Goal: Task Accomplishment & Management: Complete application form

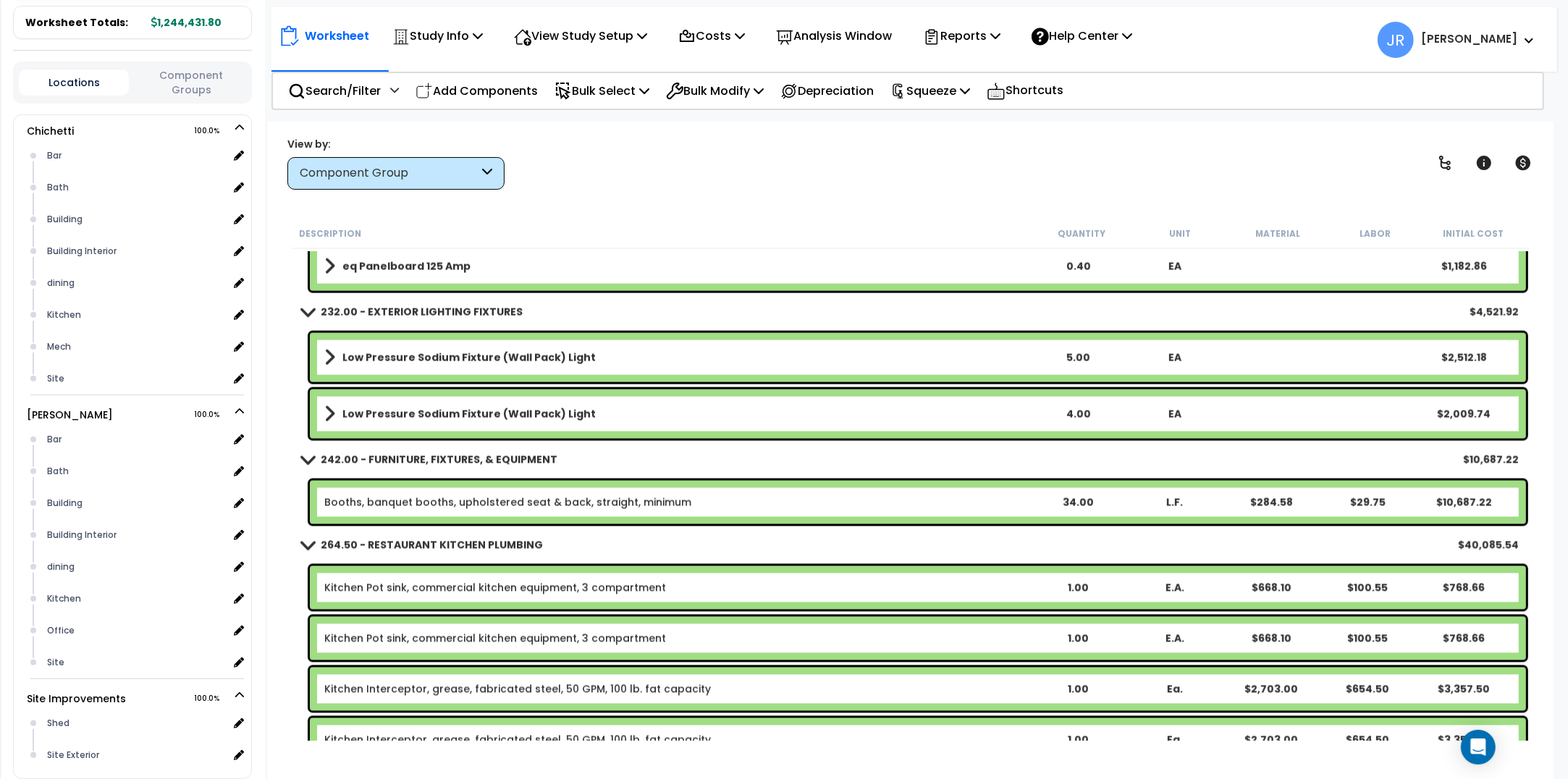
scroll to position [15477, 0]
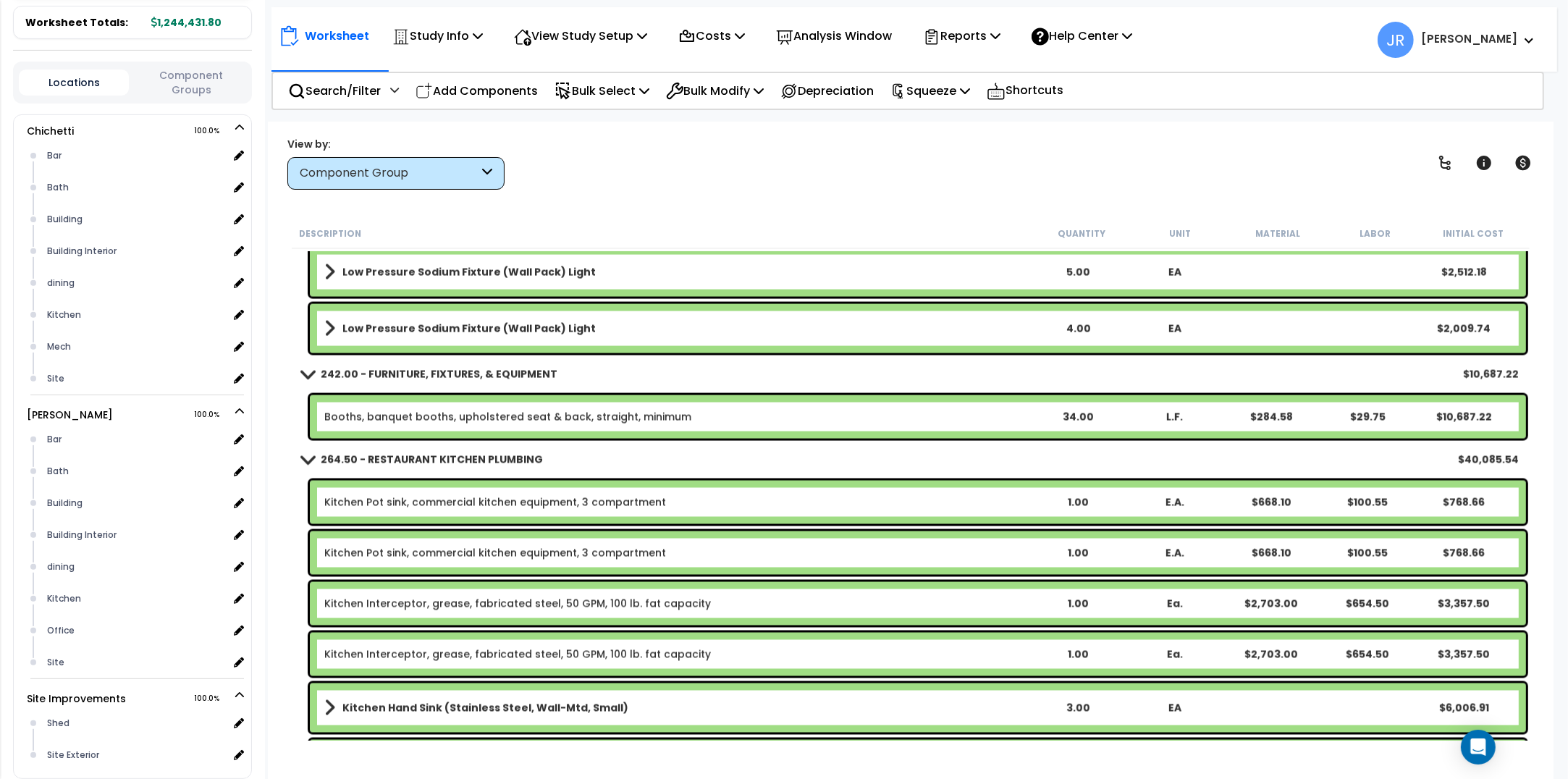
click at [719, 340] on div "Low Pressure Sodium Fixture (Wall Pack) Light 4.00 EA $2,009.74" at bounding box center [917, 329] width 1216 height 50
click at [591, 316] on div "Low Pressure Sodium Fixture (Wall Pack) Light 4.00 EA $2,009.74" at bounding box center [917, 329] width 1216 height 50
click at [334, 328] on link "Low Pressure Sodium Fixture (Wall Pack) Light" at bounding box center [677, 329] width 705 height 20
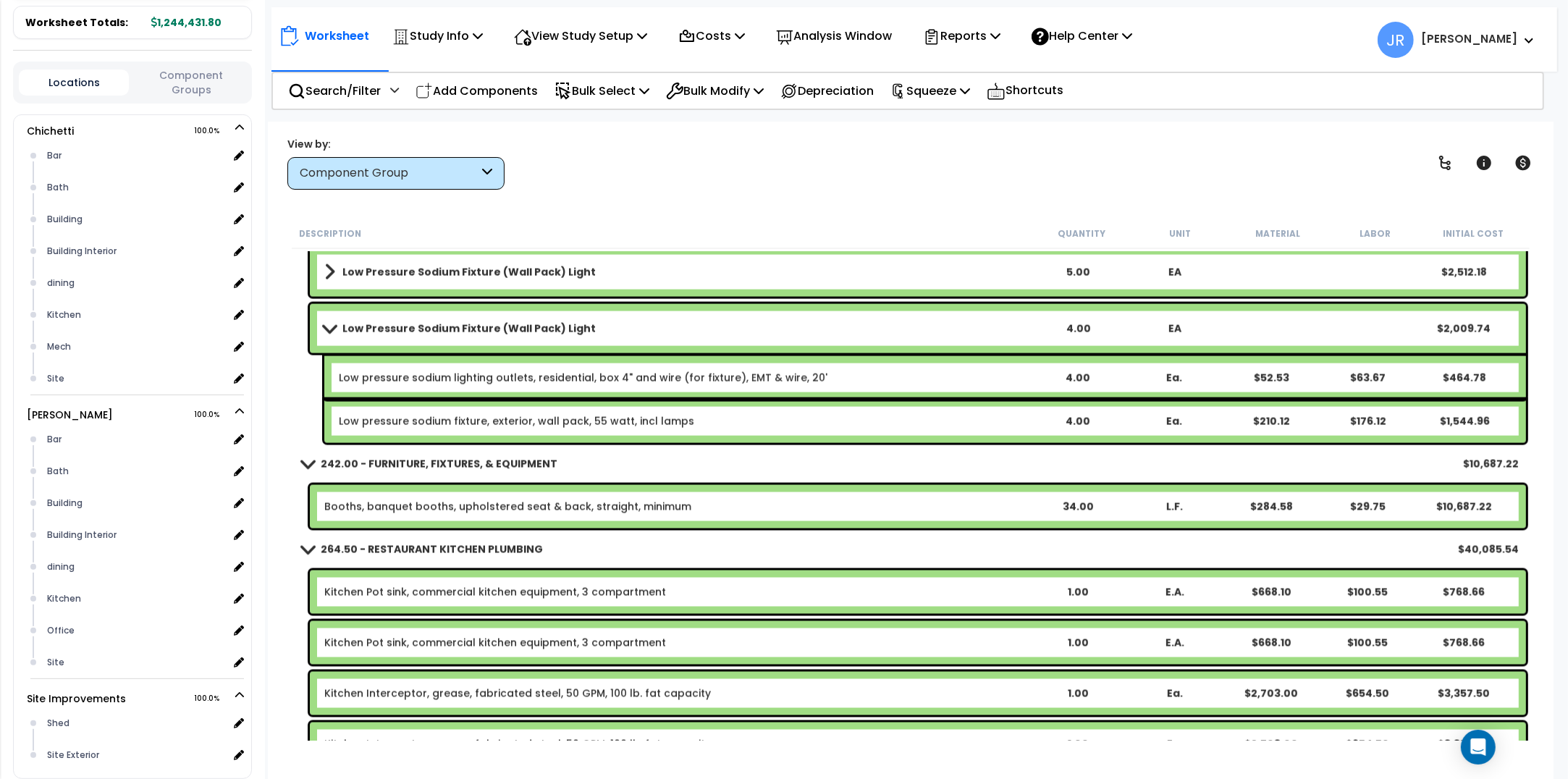
click at [334, 328] on span at bounding box center [329, 328] width 20 height 11
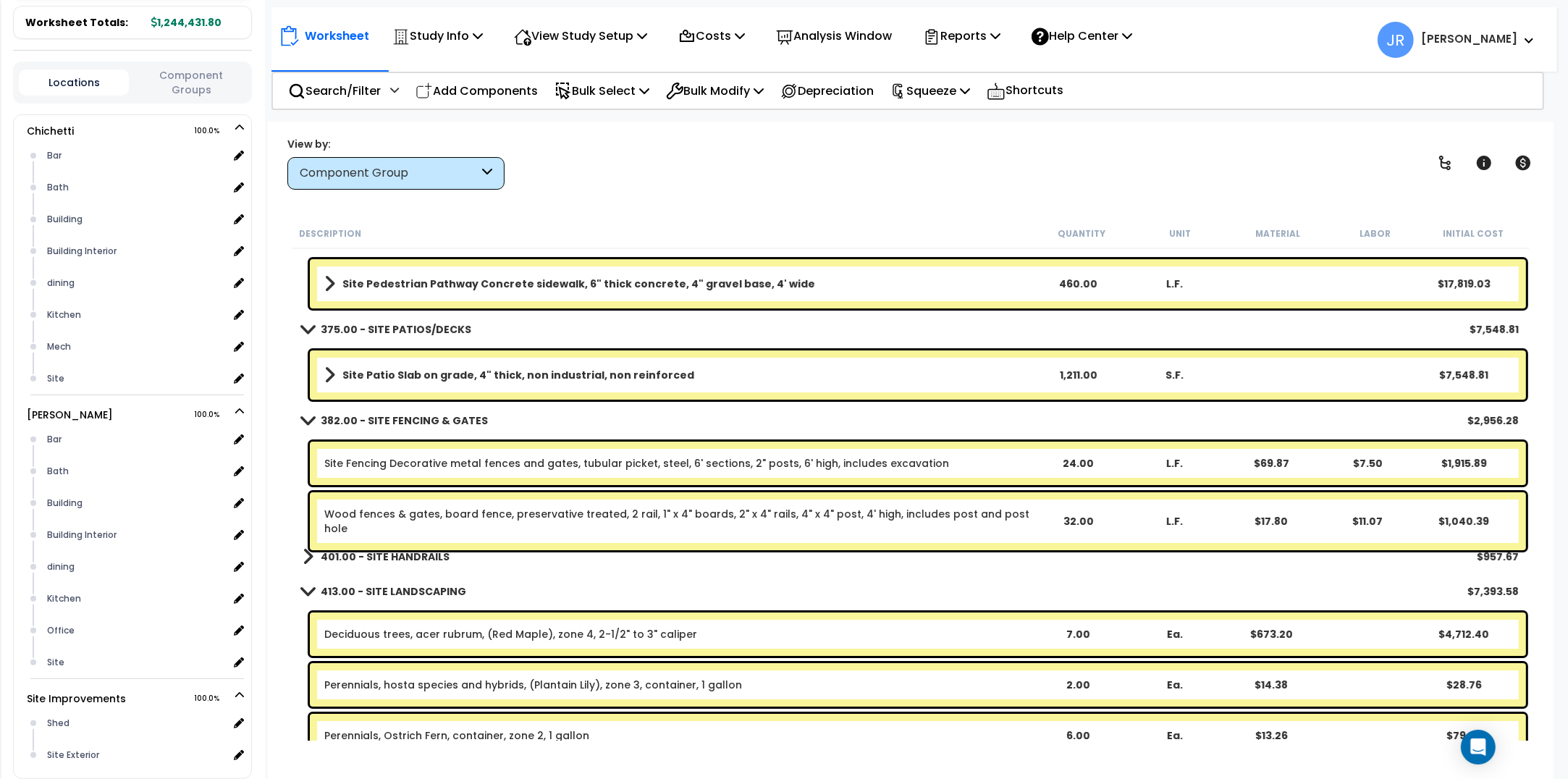
scroll to position [18735, 0]
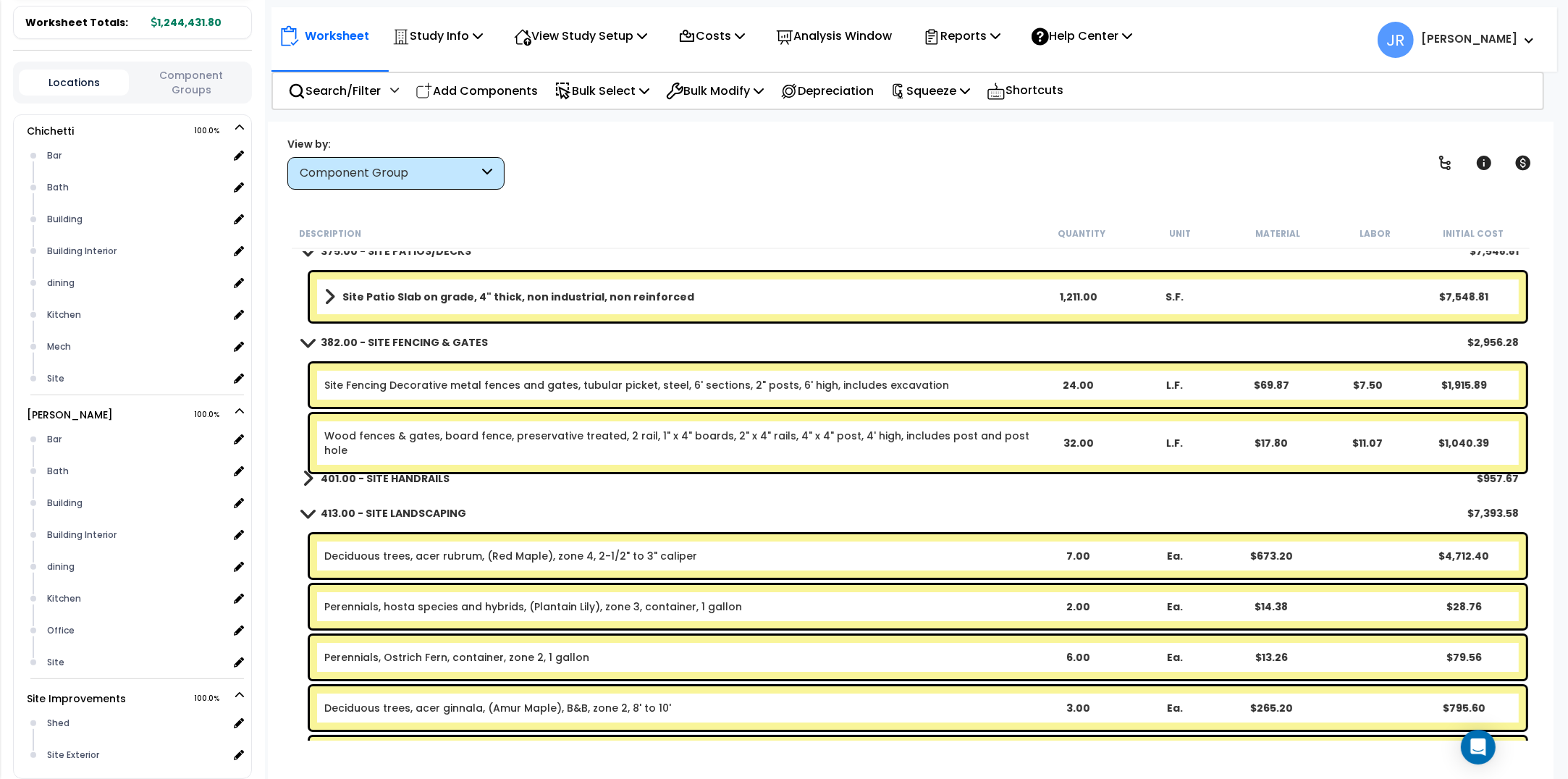
click at [402, 475] on b "401.00 - SITE HANDRAILS" at bounding box center [385, 479] width 129 height 15
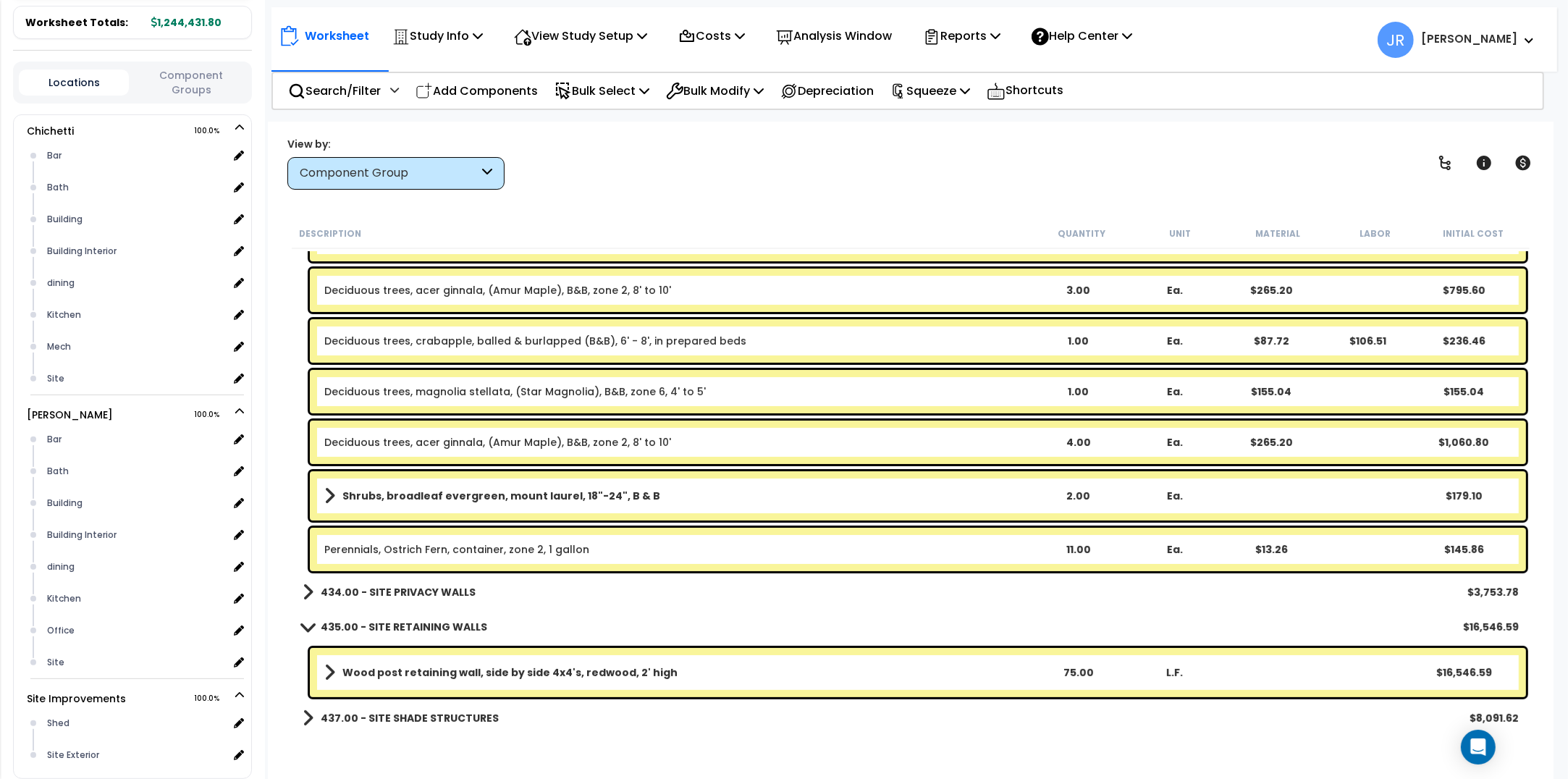
scroll to position [19279, 0]
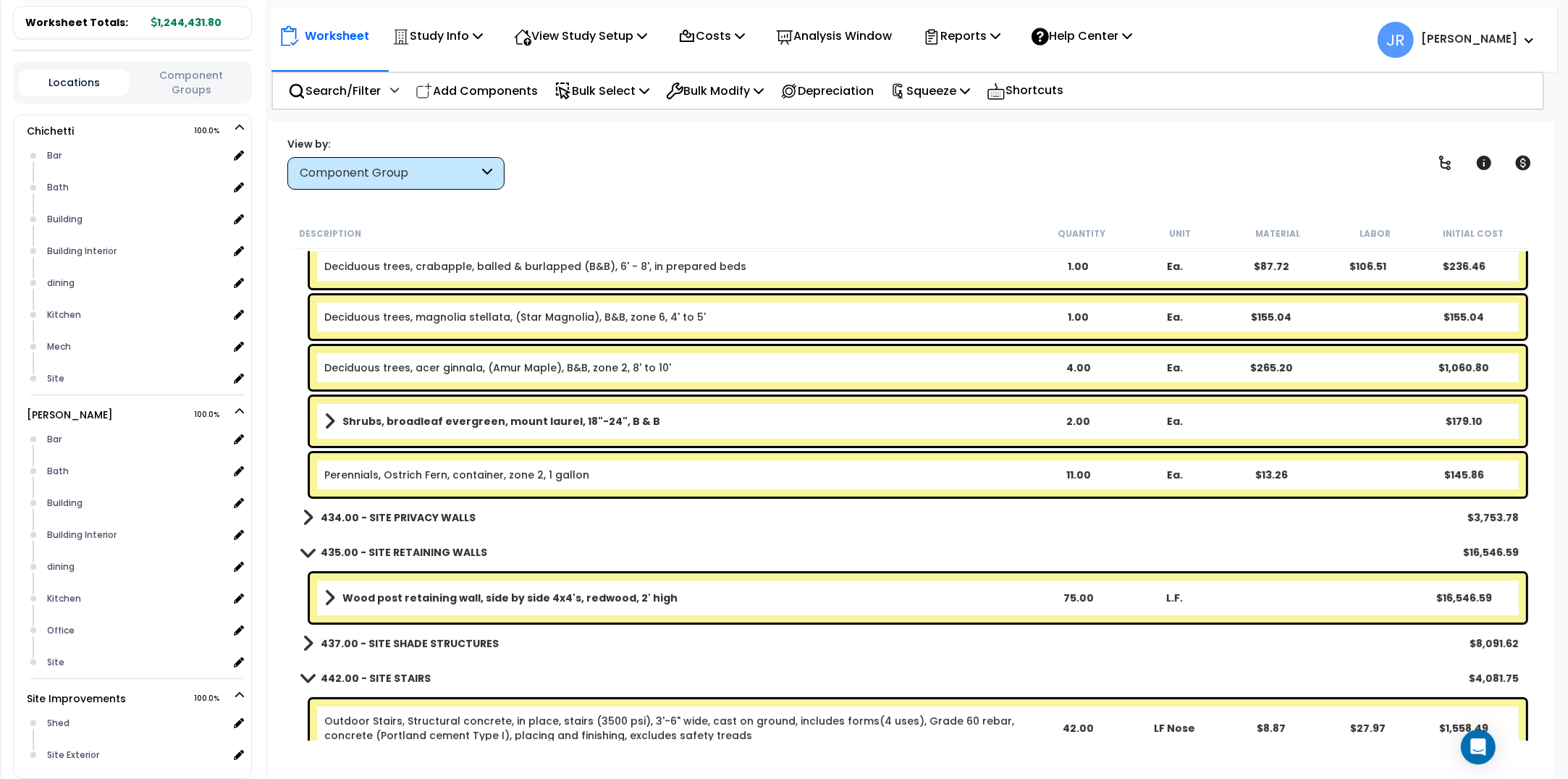
click at [427, 512] on b "434.00 - SITE PRIVACY WALLS" at bounding box center [398, 518] width 155 height 15
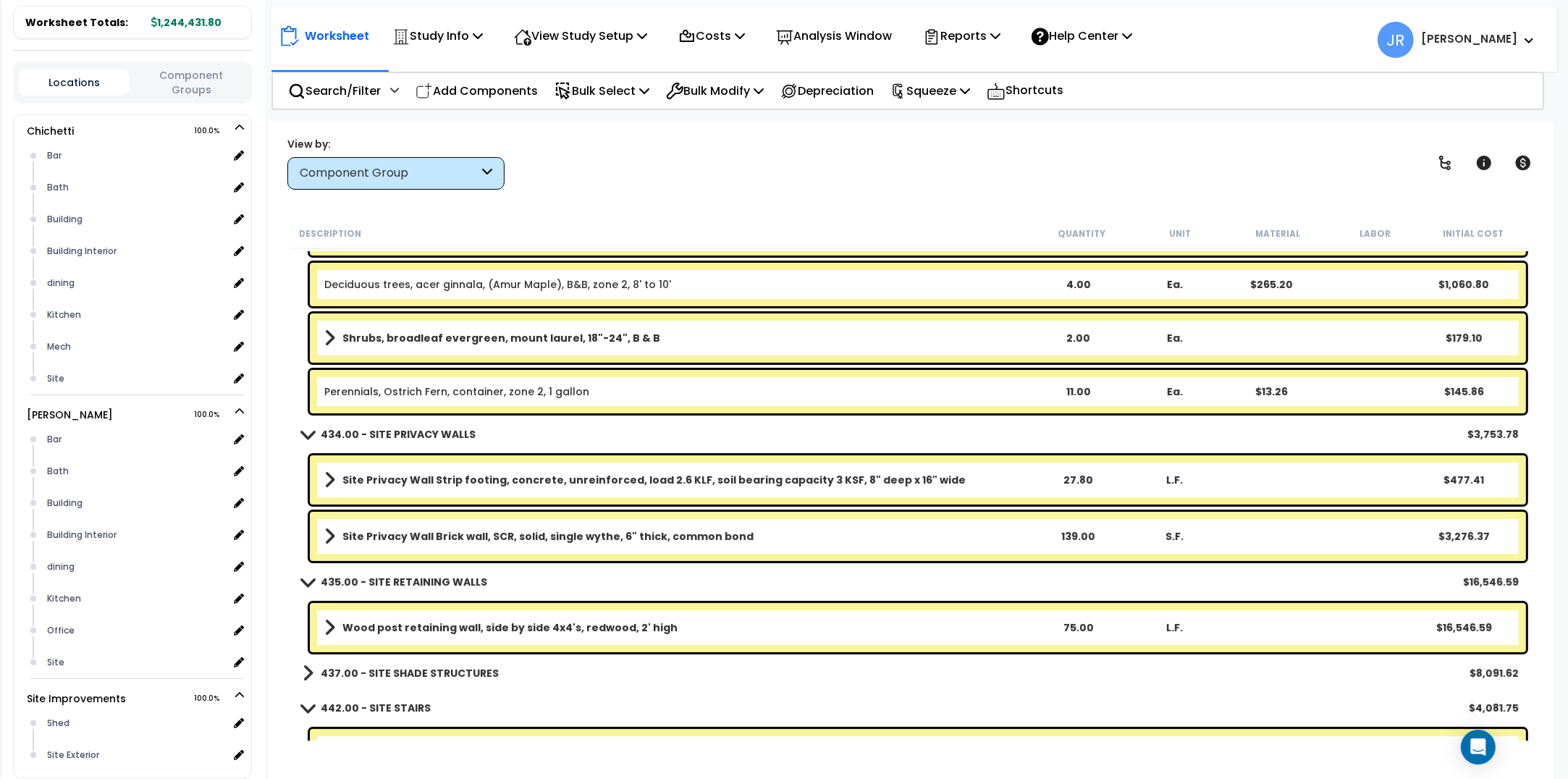
scroll to position [19511, 0]
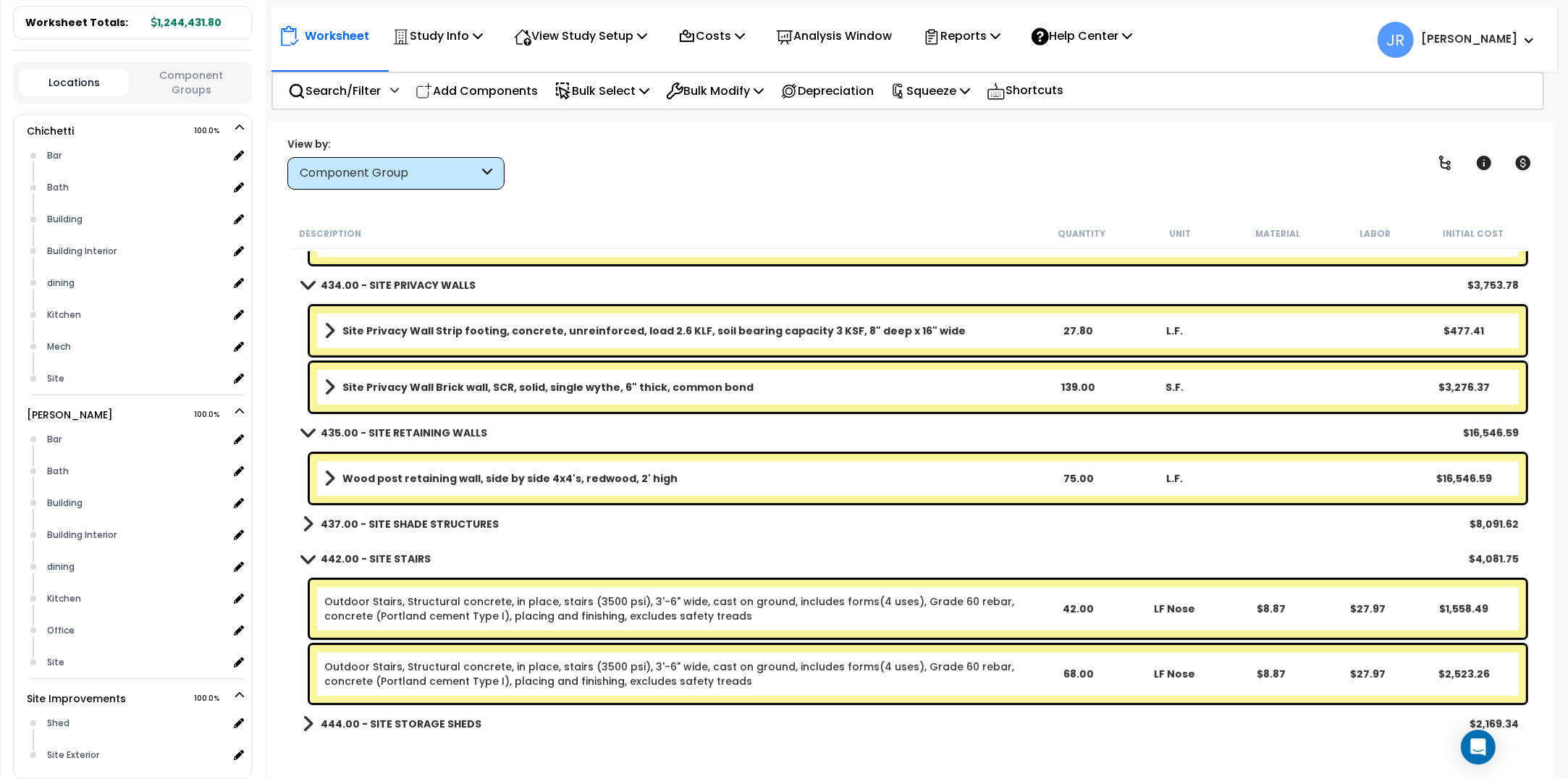
click at [471, 523] on b "437.00 - SITE SHADE STRUCTURES" at bounding box center [409, 524] width 178 height 15
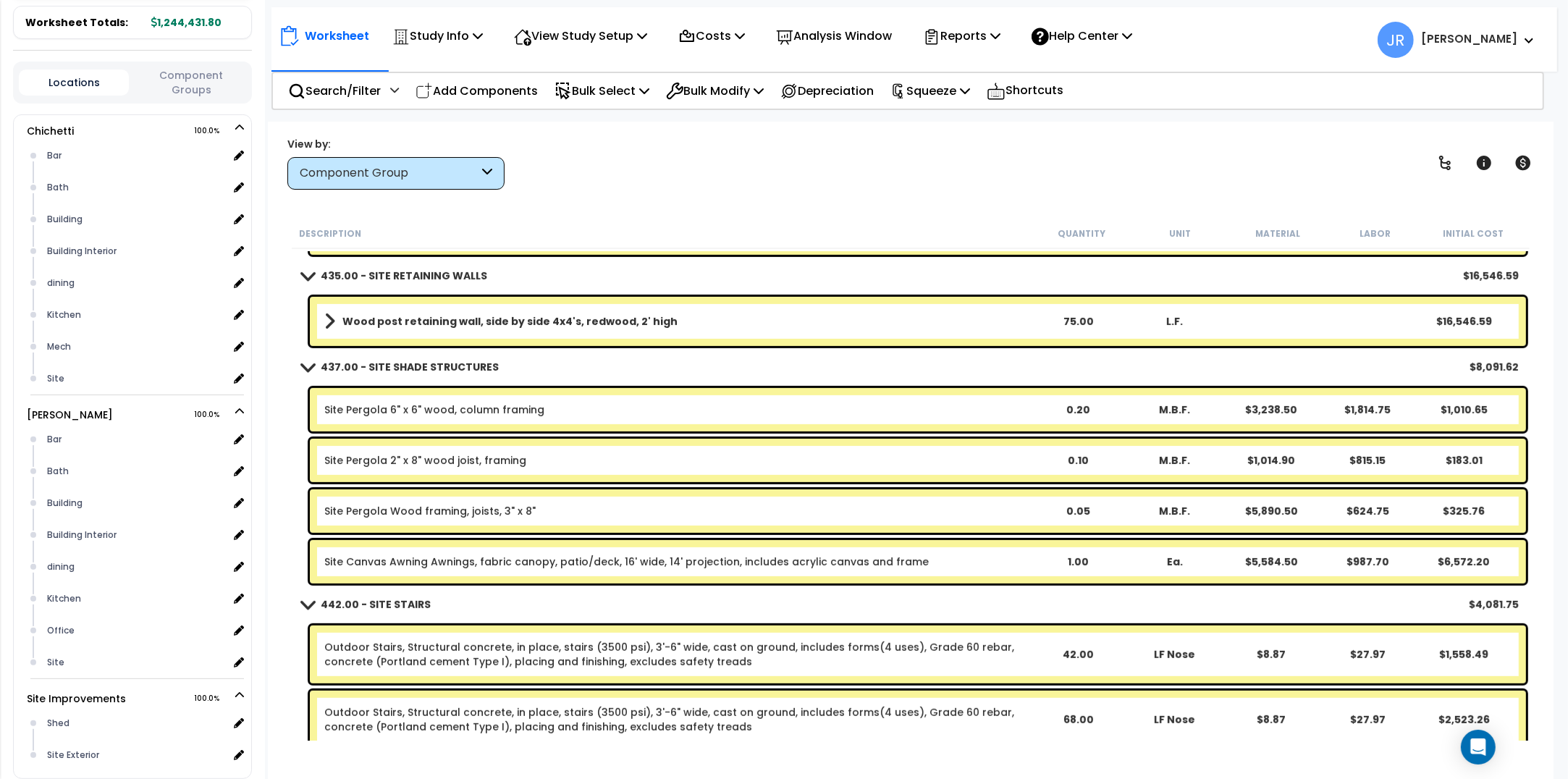
scroll to position [19714, 0]
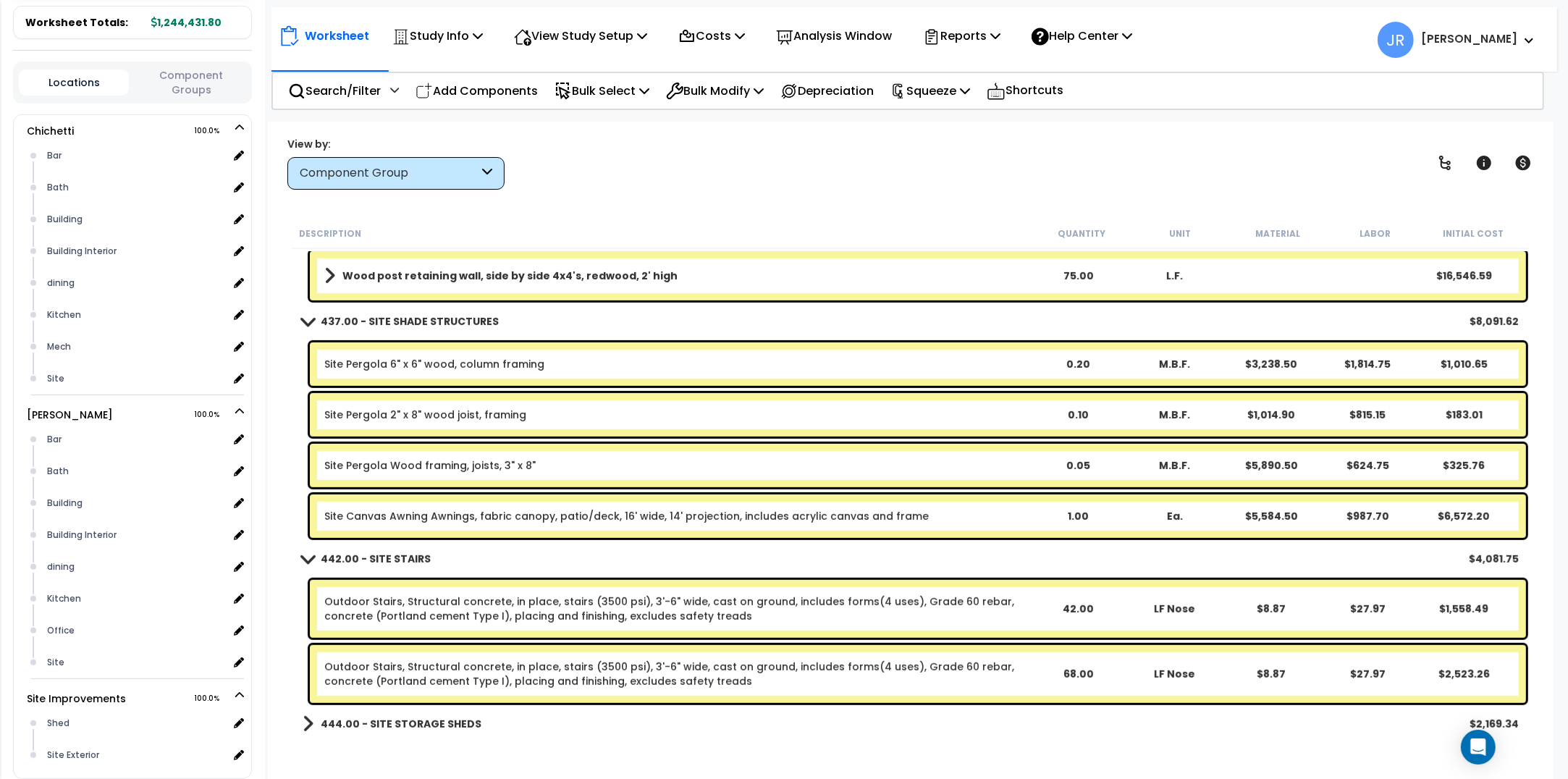
click at [438, 718] on b "444.00 - SITE STORAGE SHEDS" at bounding box center [401, 724] width 161 height 15
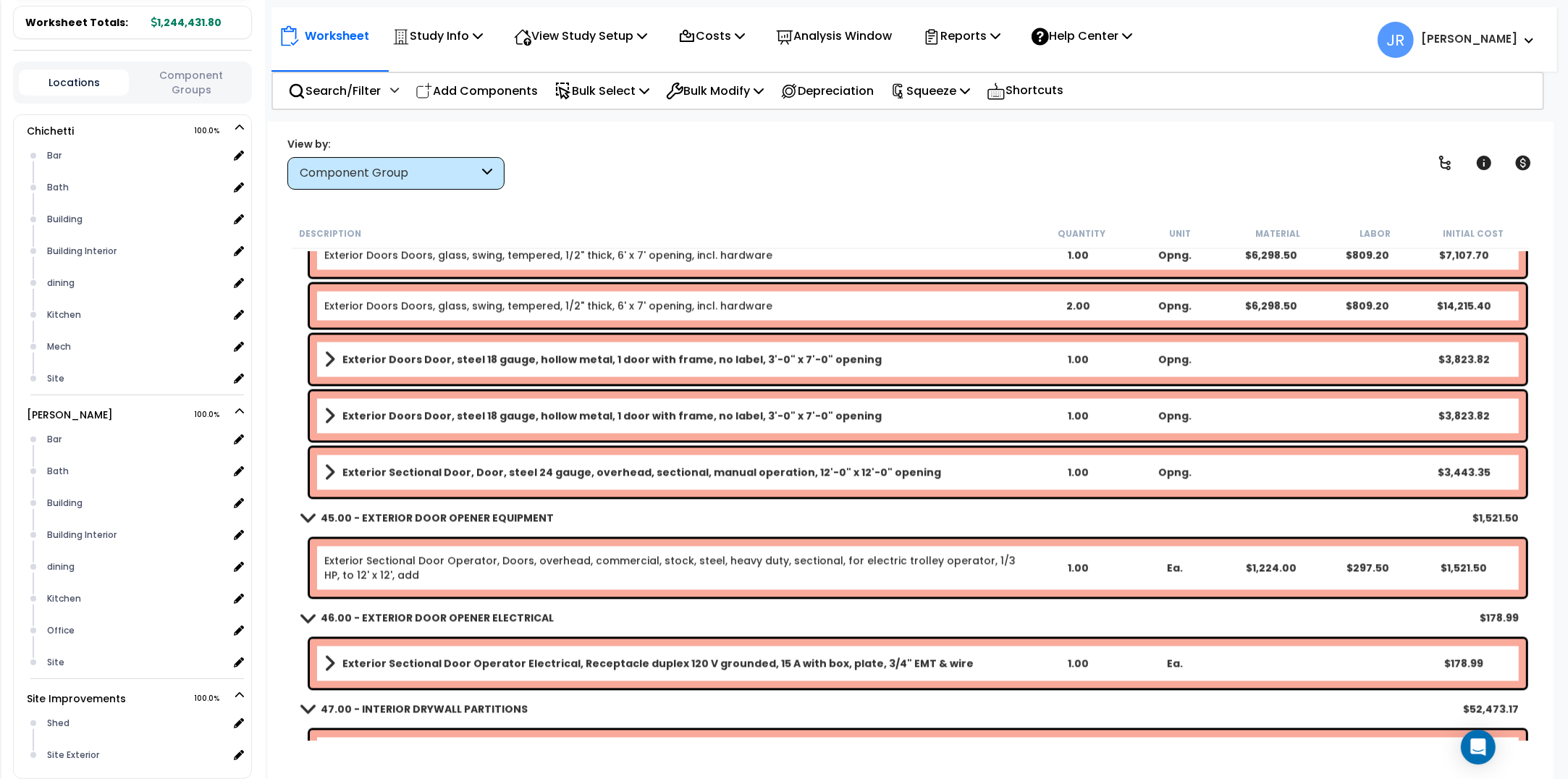
scroll to position [3263, 0]
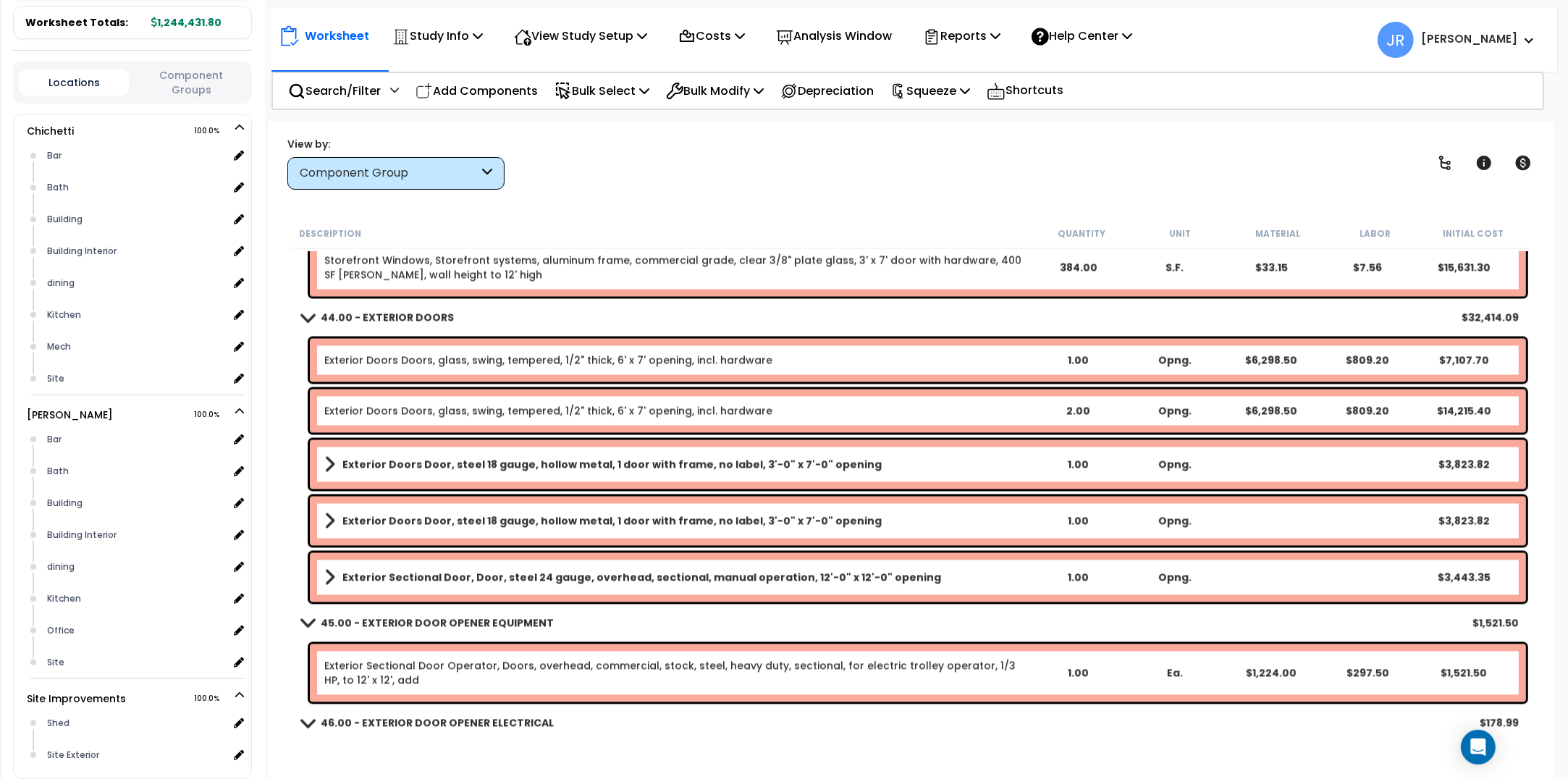
click at [596, 361] on link "Exterior Doors Doors, glass, swing, tempered, 1/2" thick, 6' x 7' opening, incl…" at bounding box center [548, 361] width 448 height 15
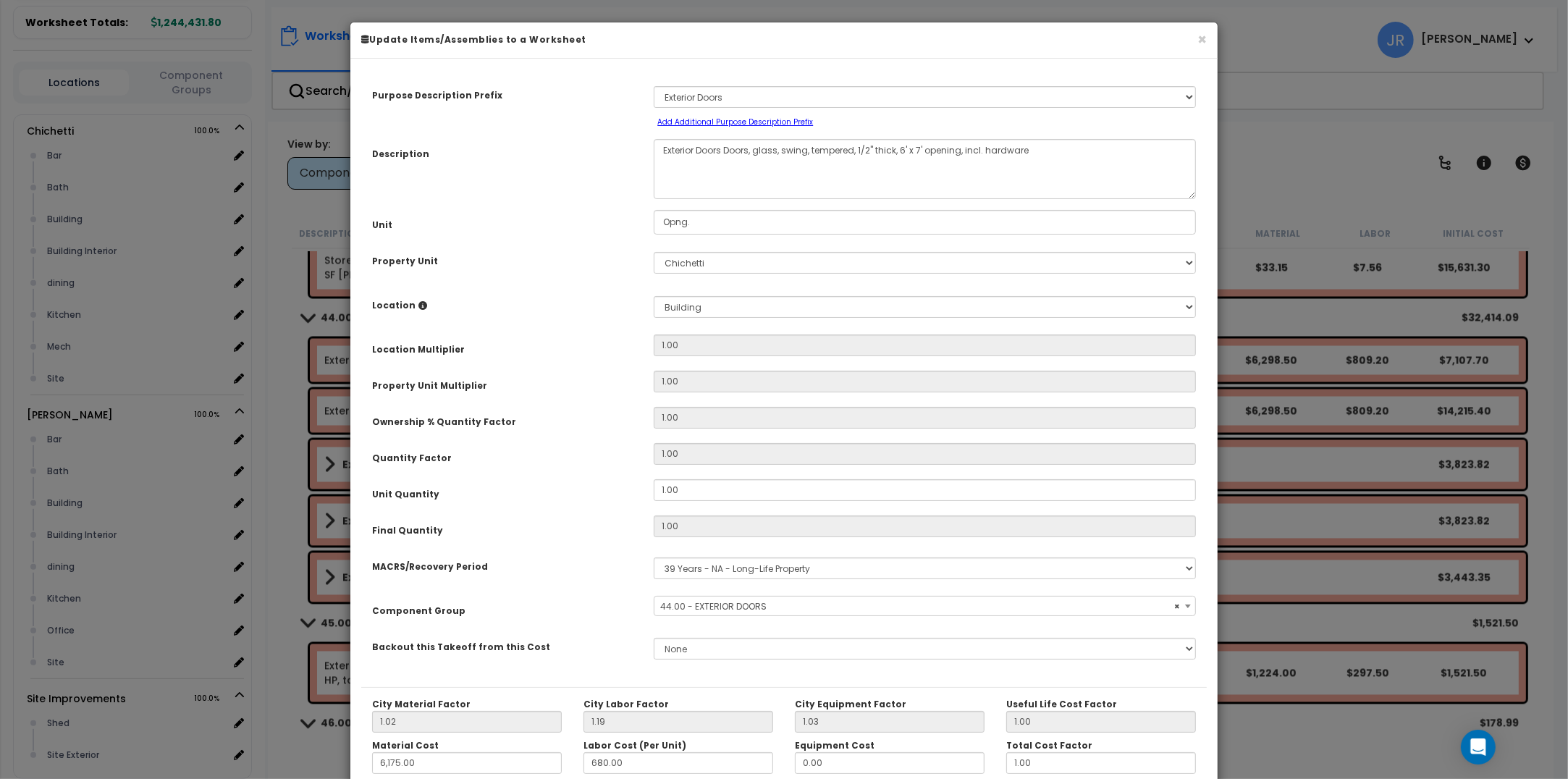
select select "56868"
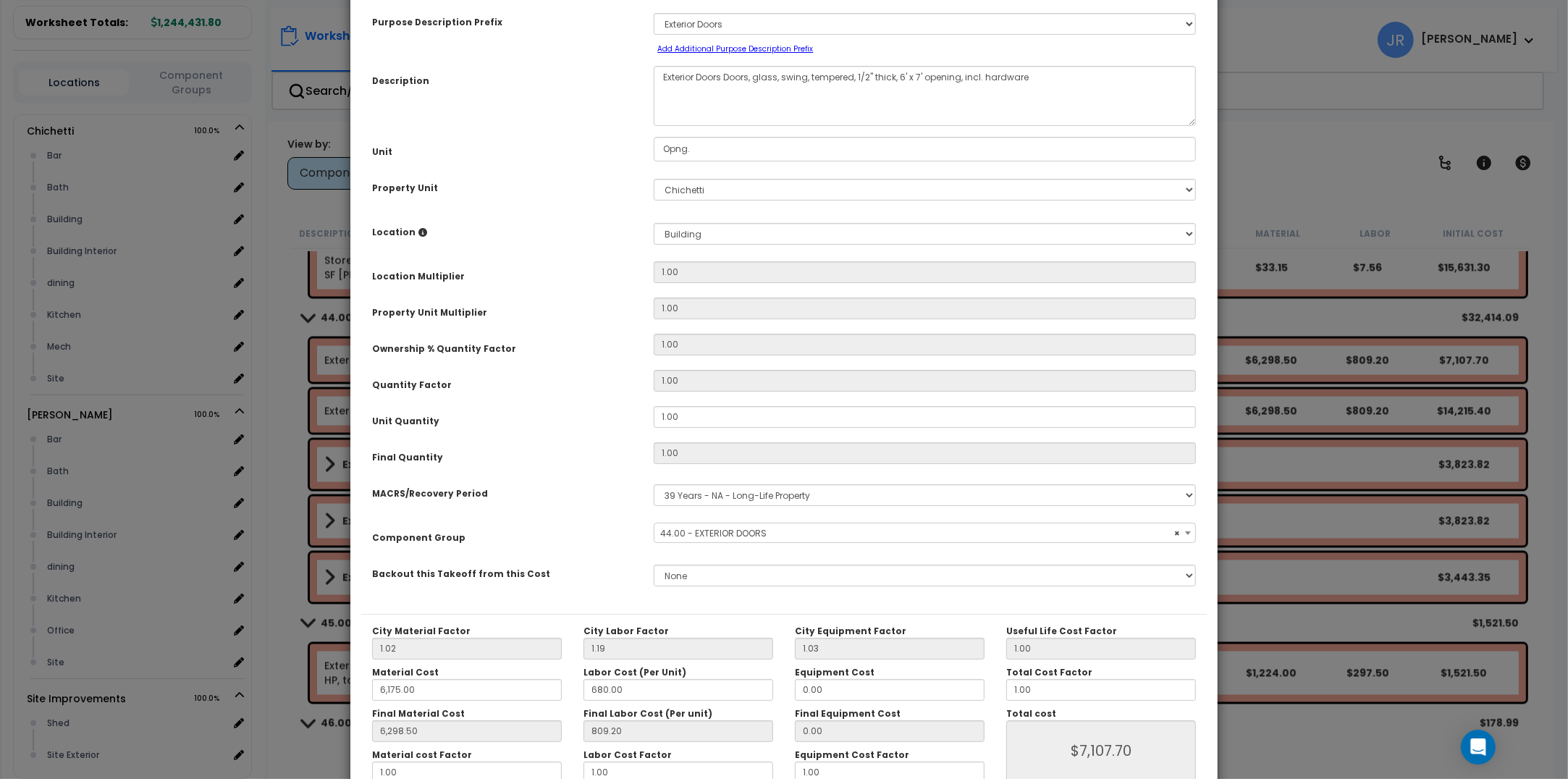
scroll to position [158, 0]
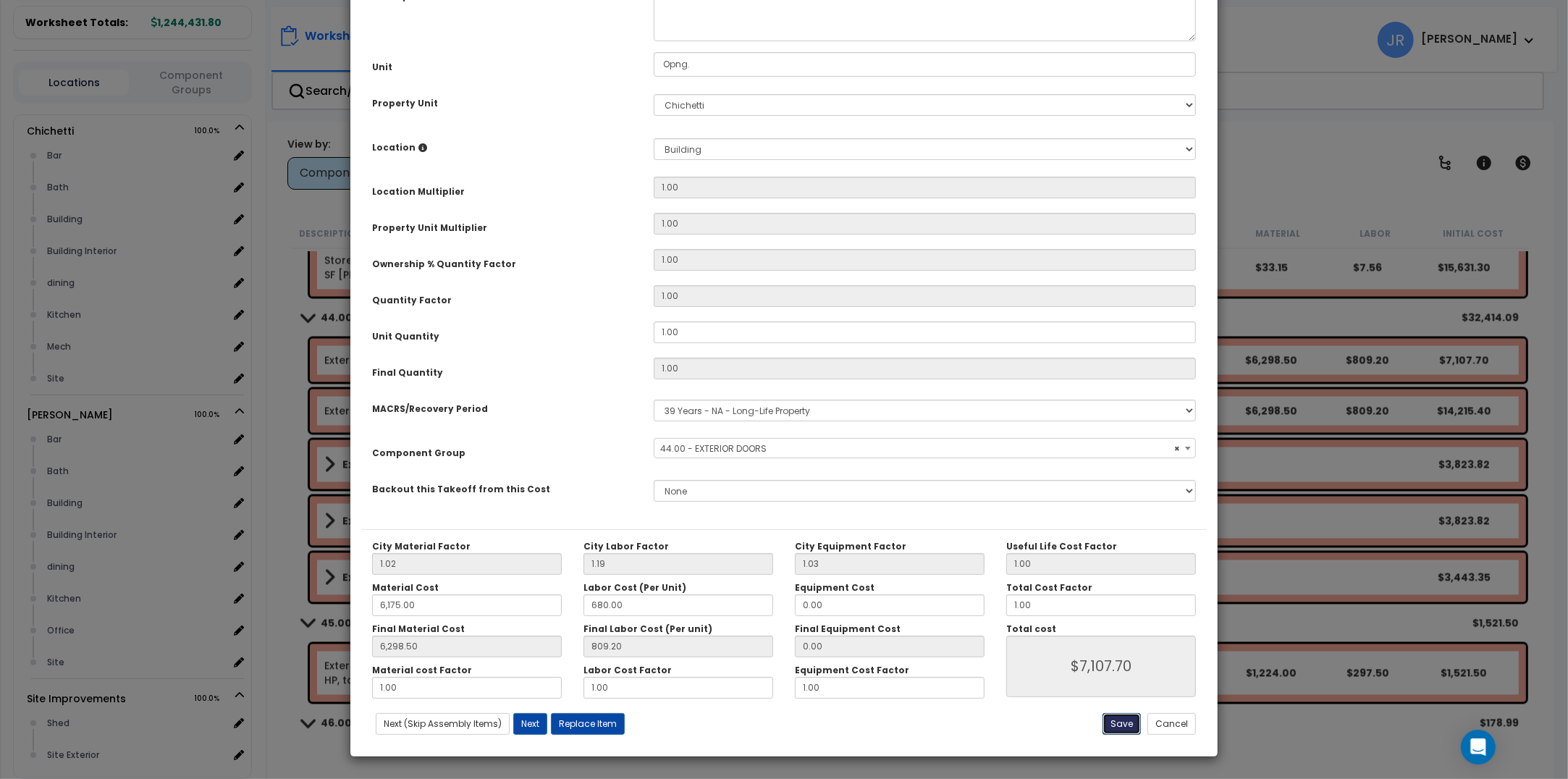
click at [1124, 726] on button "Save" at bounding box center [1121, 724] width 39 height 22
type input "6175.00"
type input "6298.50"
type input "7107.70"
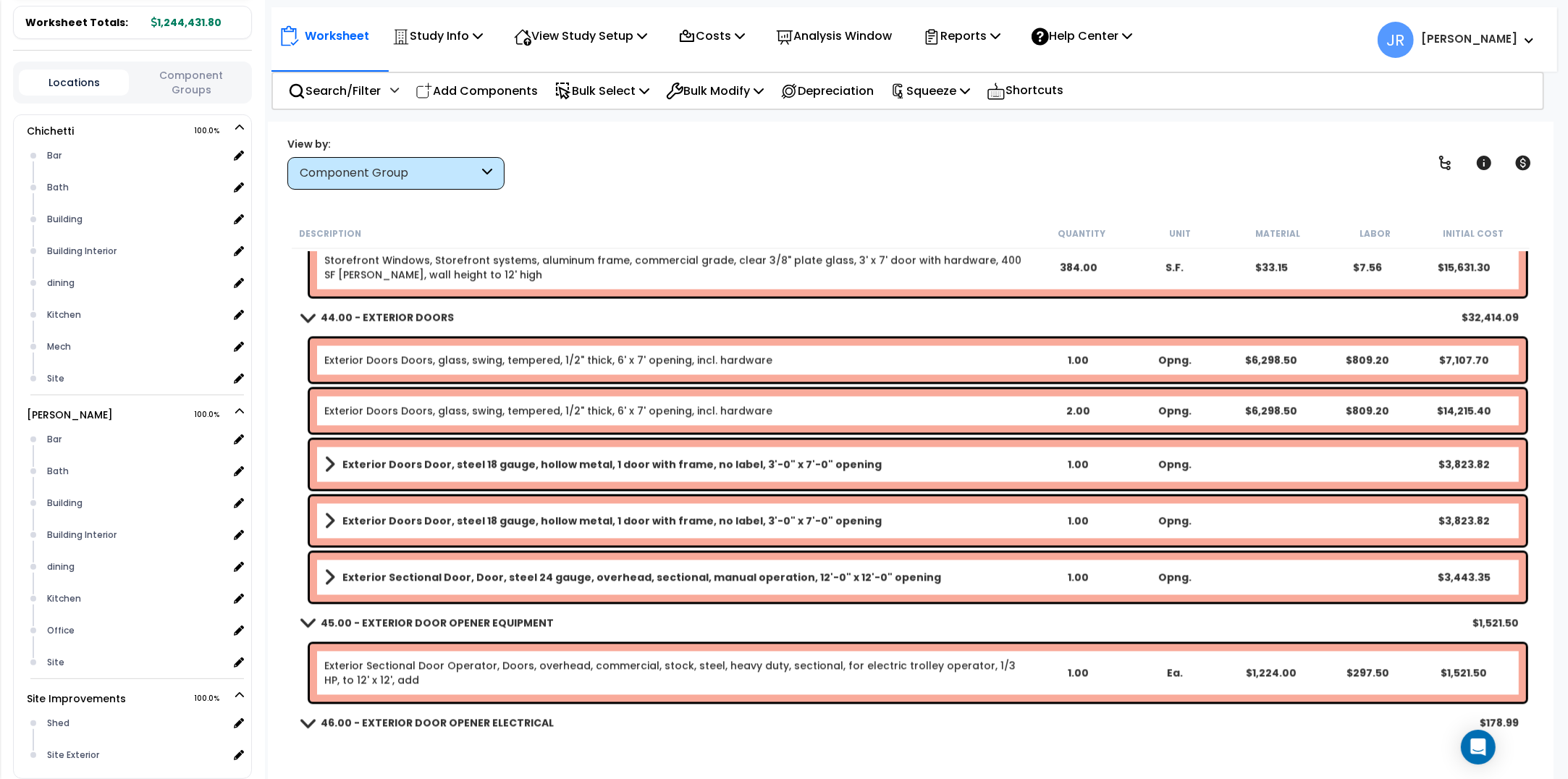
click at [732, 413] on link "Exterior Doors Doors, glass, swing, tempered, 1/2" thick, 6' x 7' opening, incl…" at bounding box center [548, 411] width 448 height 15
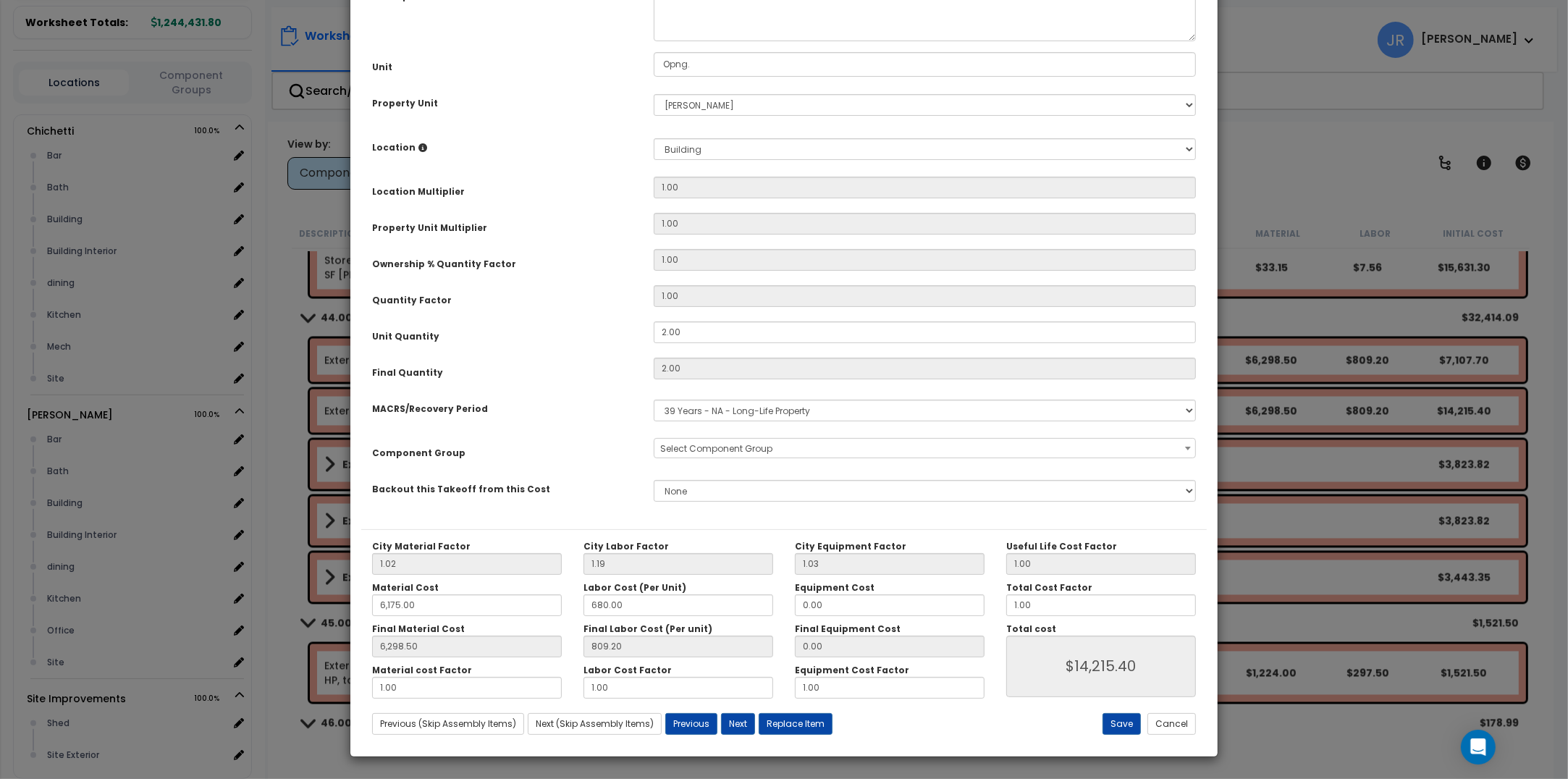
scroll to position [0, 0]
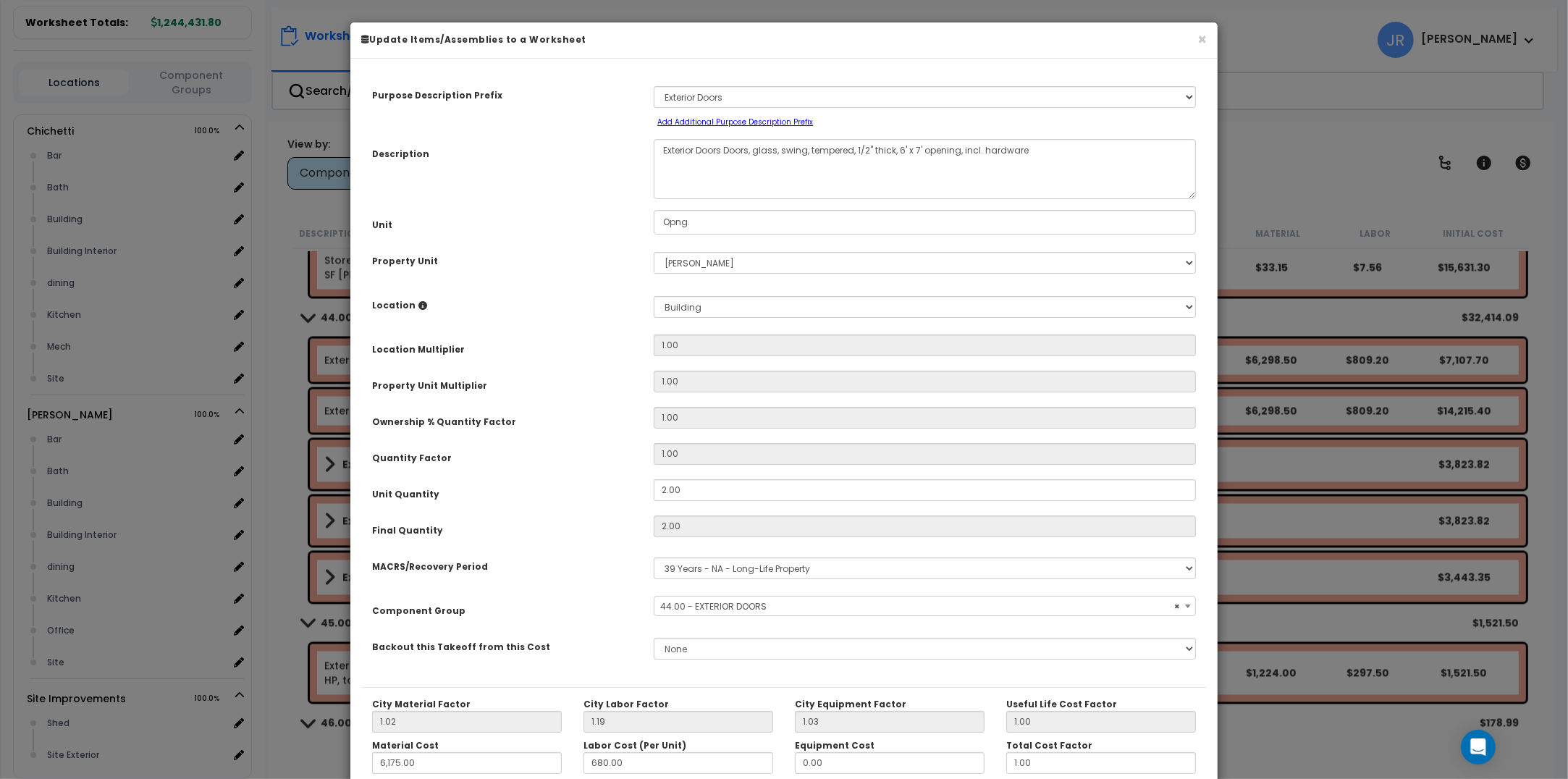
select select "56868"
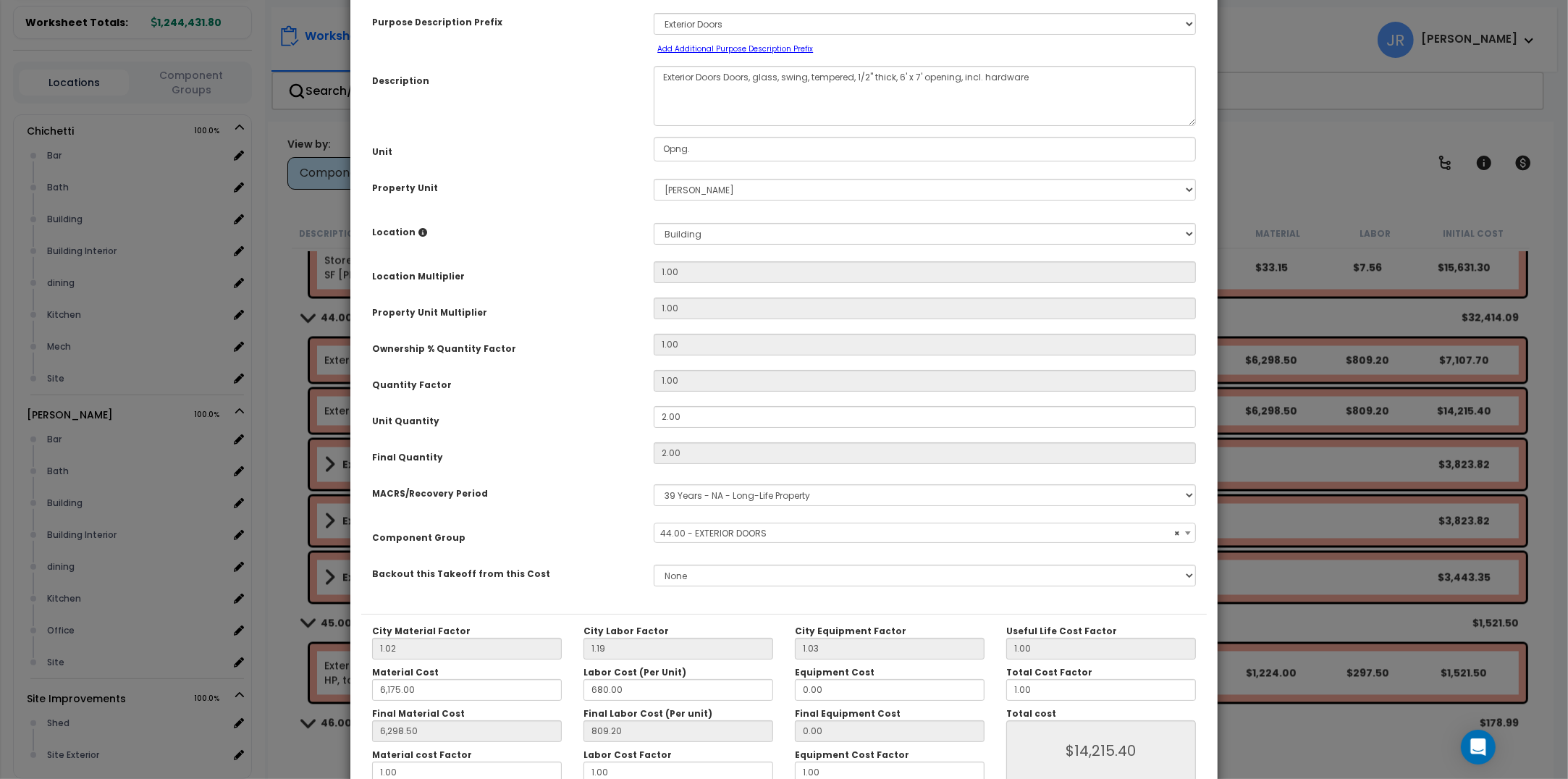
scroll to position [158, 0]
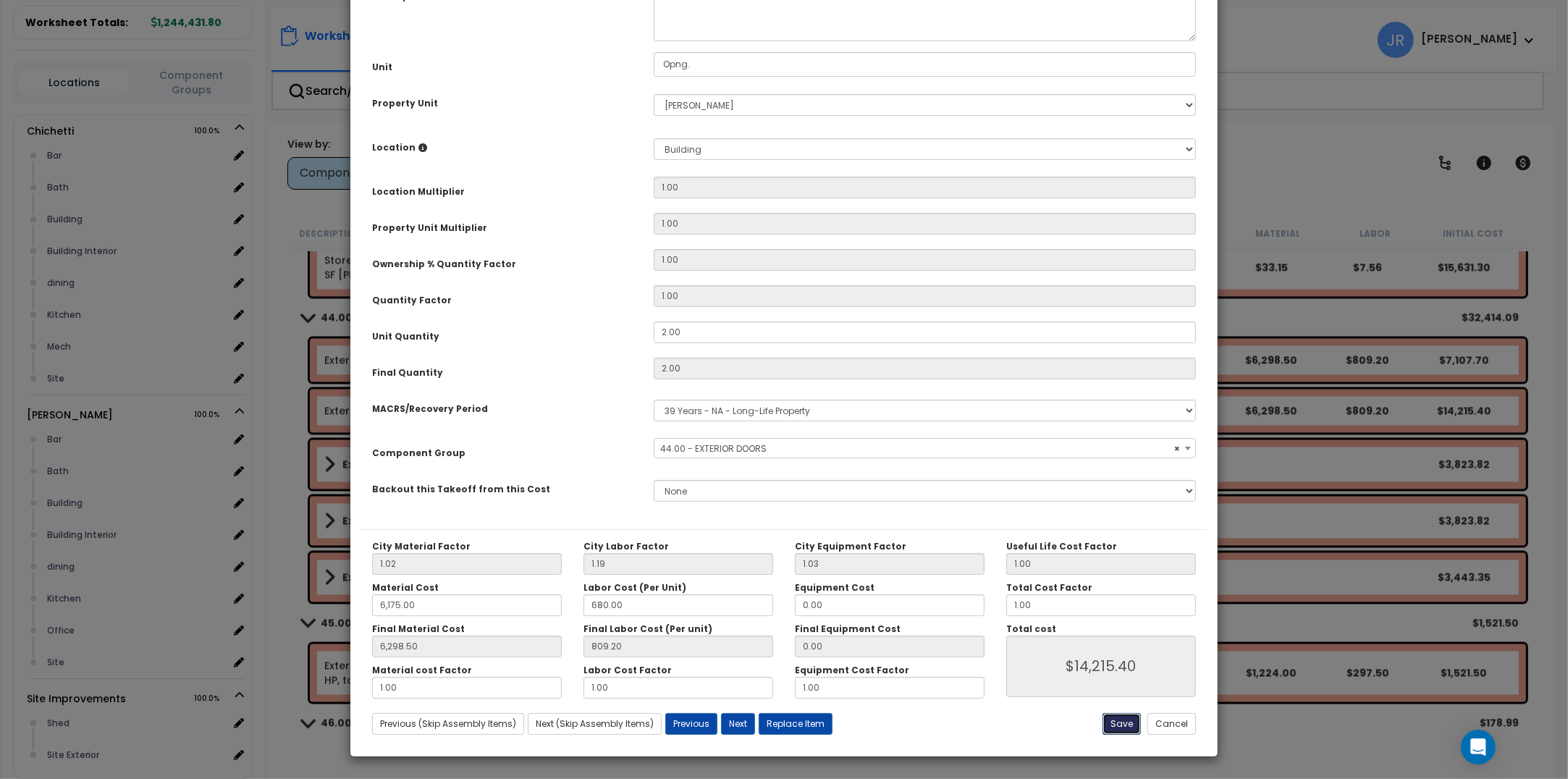
click at [1122, 721] on button "Save" at bounding box center [1121, 724] width 39 height 22
type input "6175.00"
type input "6298.50"
type input "14215.40"
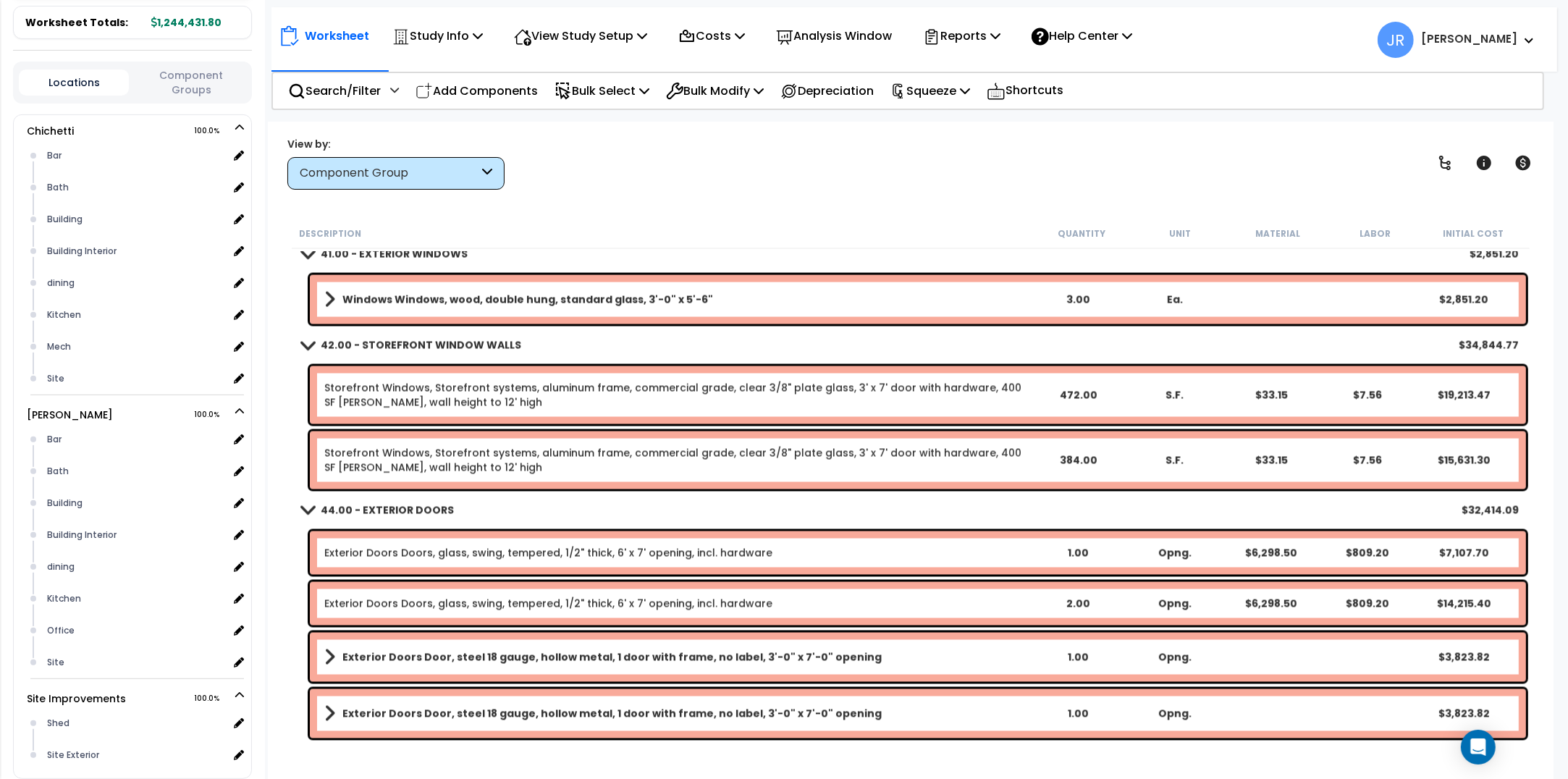
scroll to position [2992, 0]
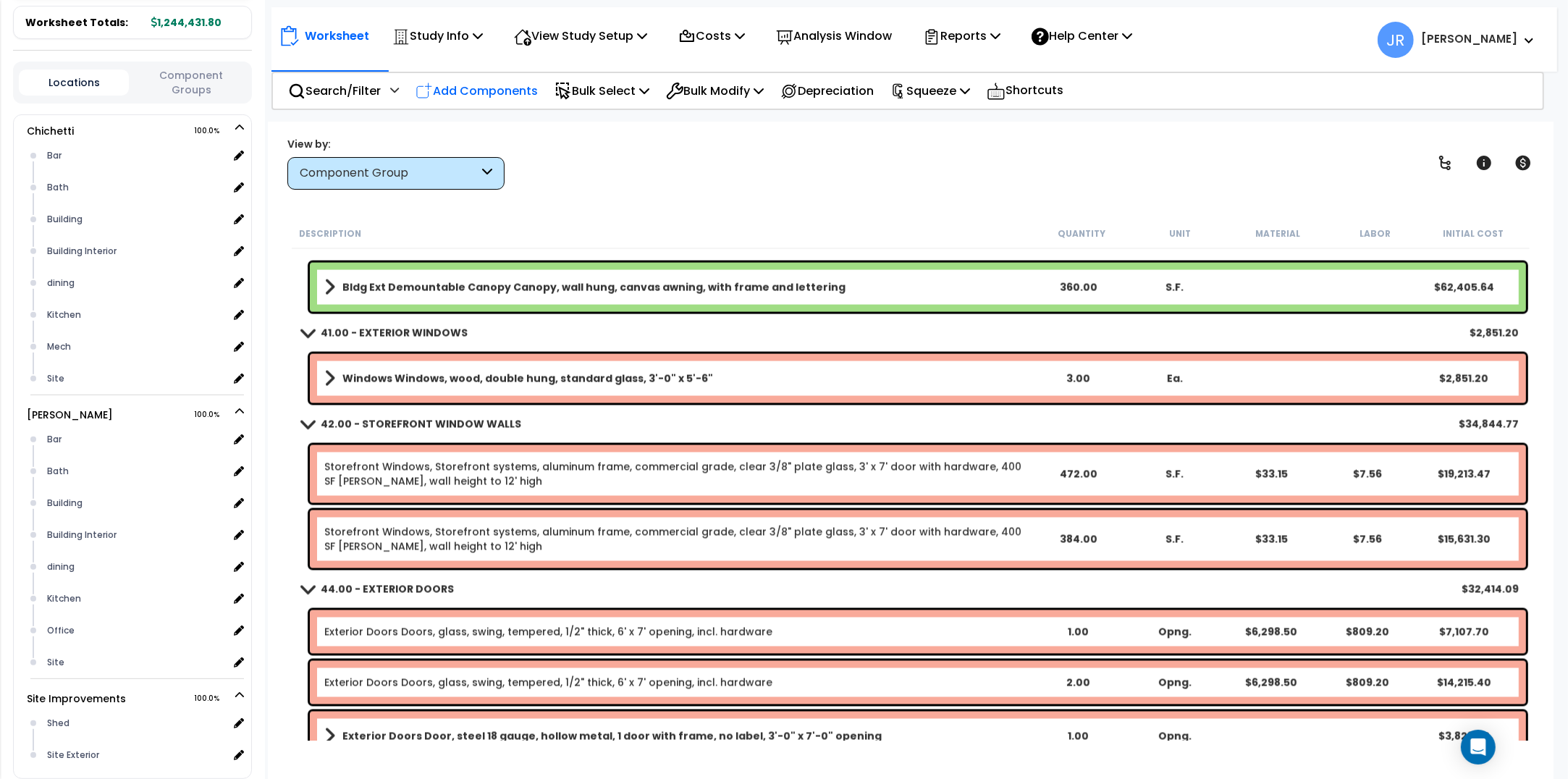
click at [500, 82] on p "Add Components" at bounding box center [477, 90] width 122 height 20
select select
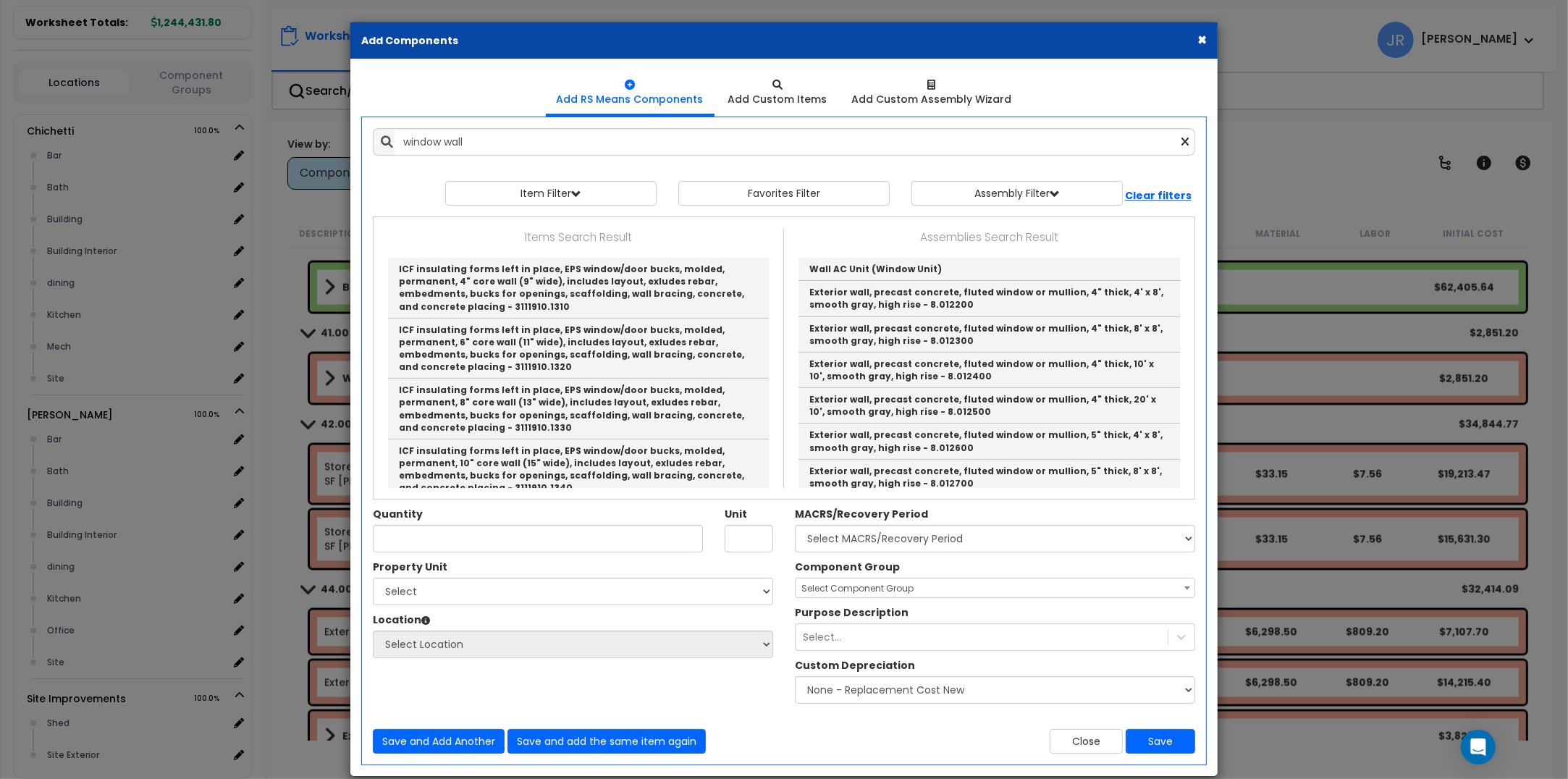
drag, startPoint x: 842, startPoint y: 44, endPoint x: 866, endPoint y: 46, distance: 24.1
click at [866, 46] on div "× Add Components" at bounding box center [784, 41] width 867 height 37
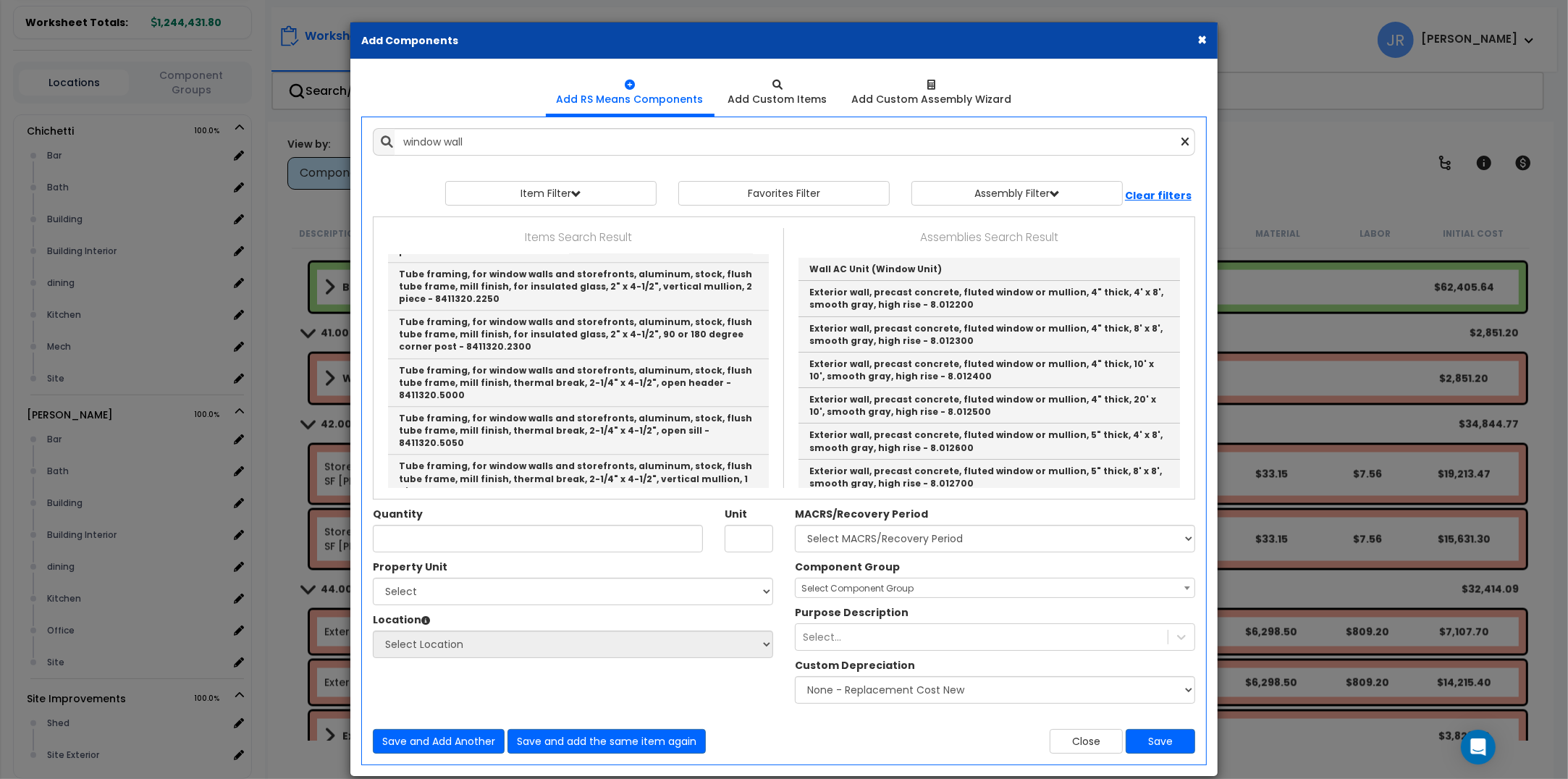
scroll to position [3530, 0]
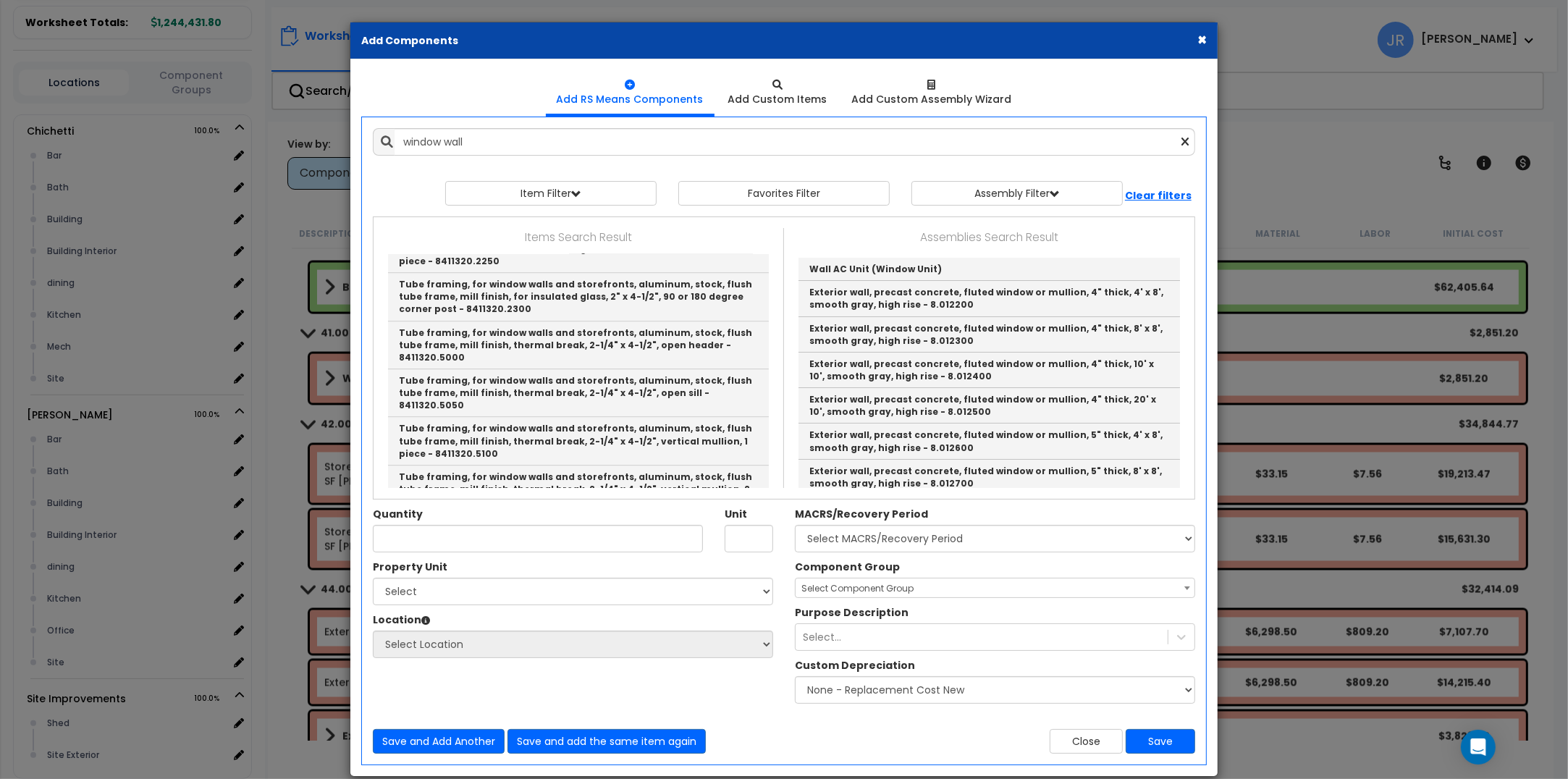
click at [576, 740] on link "Window wall, aluminum, stock, including glazing, average - 8412610.0050" at bounding box center [579, 757] width 381 height 36
type input "Window wall, aluminum, stock, including glazing, average - 8412610.0050"
type input "S.F."
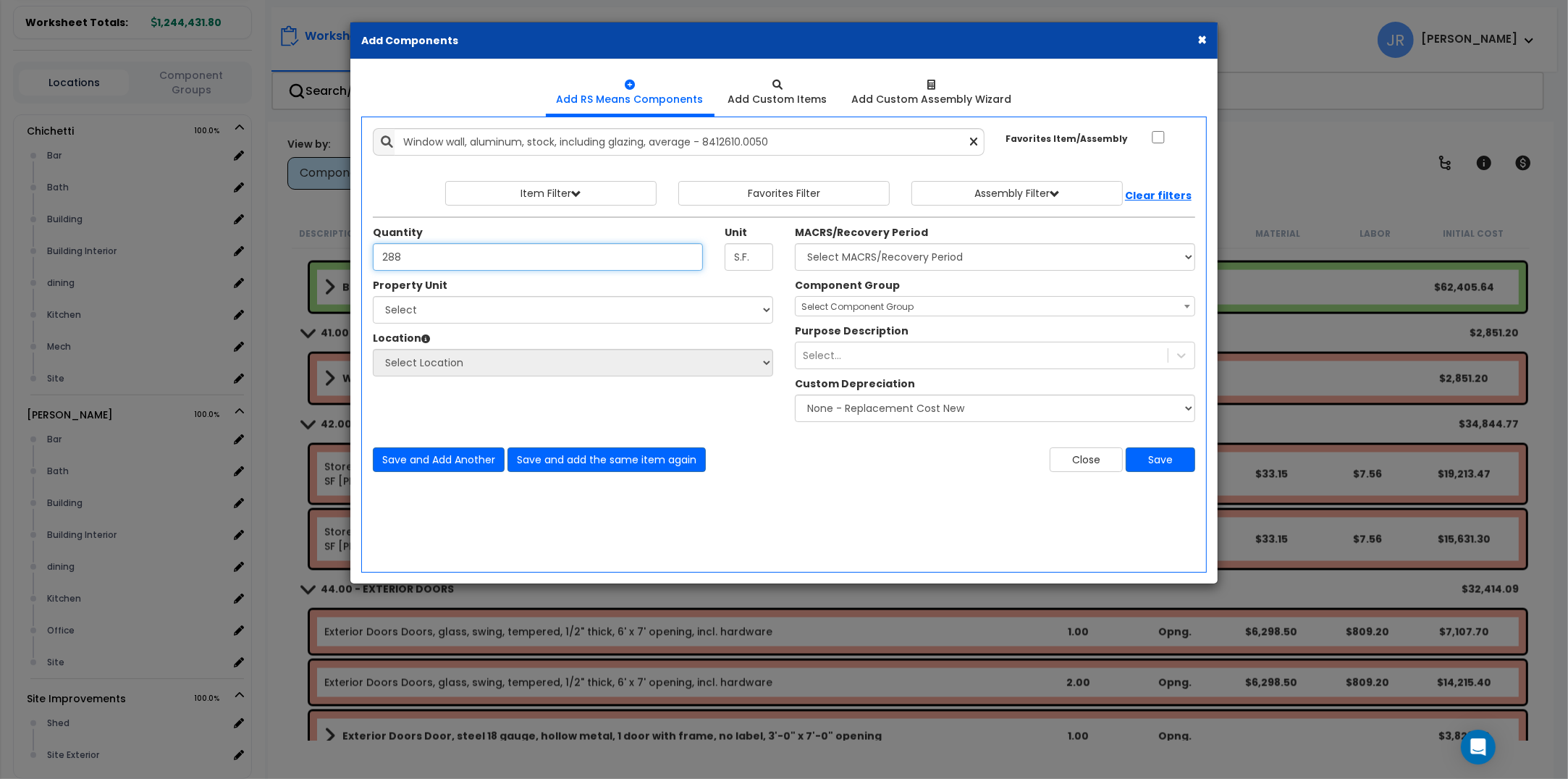
type input "288"
click at [407, 304] on select "Select [PERSON_NAME] Site Improvements" at bounding box center [573, 310] width 400 height 28
select select "168458"
click at [373, 297] on select "Select [PERSON_NAME] Site Improvements" at bounding box center [573, 310] width 400 height 28
click at [410, 364] on select "Select Bar [GEOGRAPHIC_DATA] Building Building Interior dining Kitchen Office S…" at bounding box center [573, 363] width 400 height 28
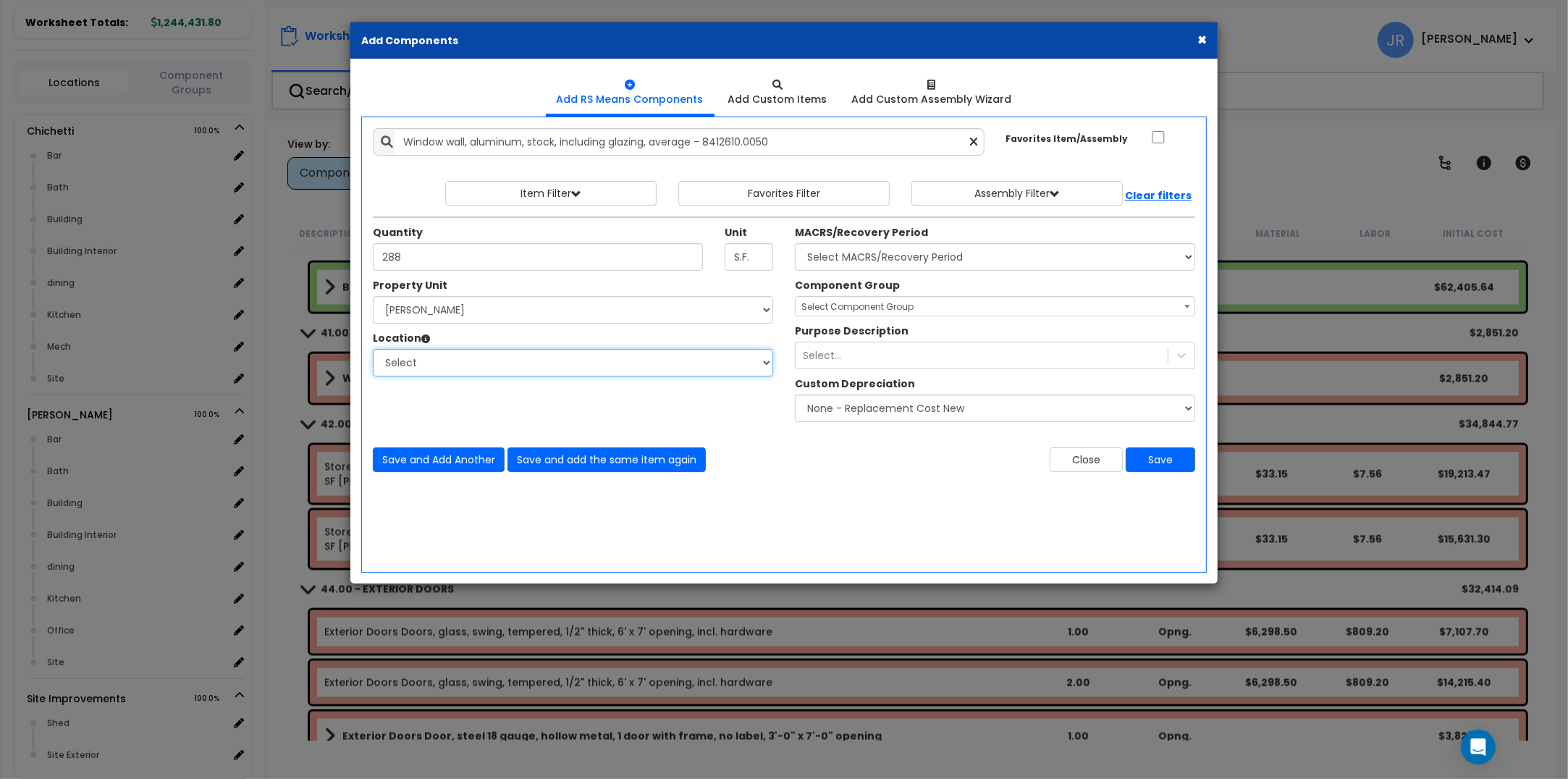
select select "6"
click at [373, 350] on select "Select Bar [GEOGRAPHIC_DATA] Building Building Interior dining Kitchen Office S…" at bounding box center [573, 363] width 400 height 28
click at [852, 265] on select "Select MACRS/Recovery Period 5 Years - 57.0 - Distributive Trades & Services 5 …" at bounding box center [995, 257] width 400 height 28
select select "3669"
click at [795, 244] on select "Select MACRS/Recovery Period 5 Years - 57.0 - Distributive Trades & Services 5 …" at bounding box center [995, 257] width 400 height 28
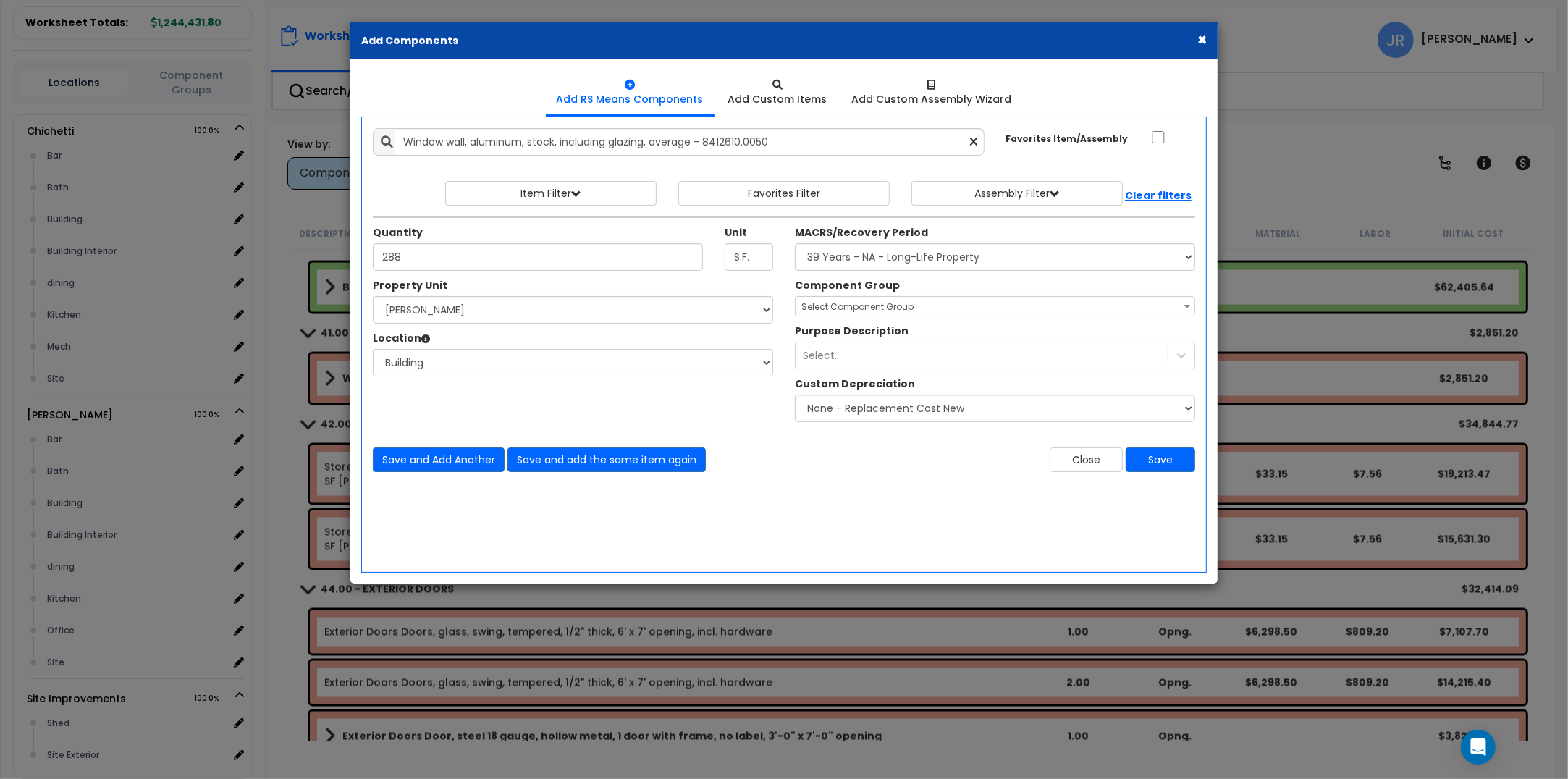
click at [838, 312] on span "Select Component Group" at bounding box center [858, 306] width 112 height 12
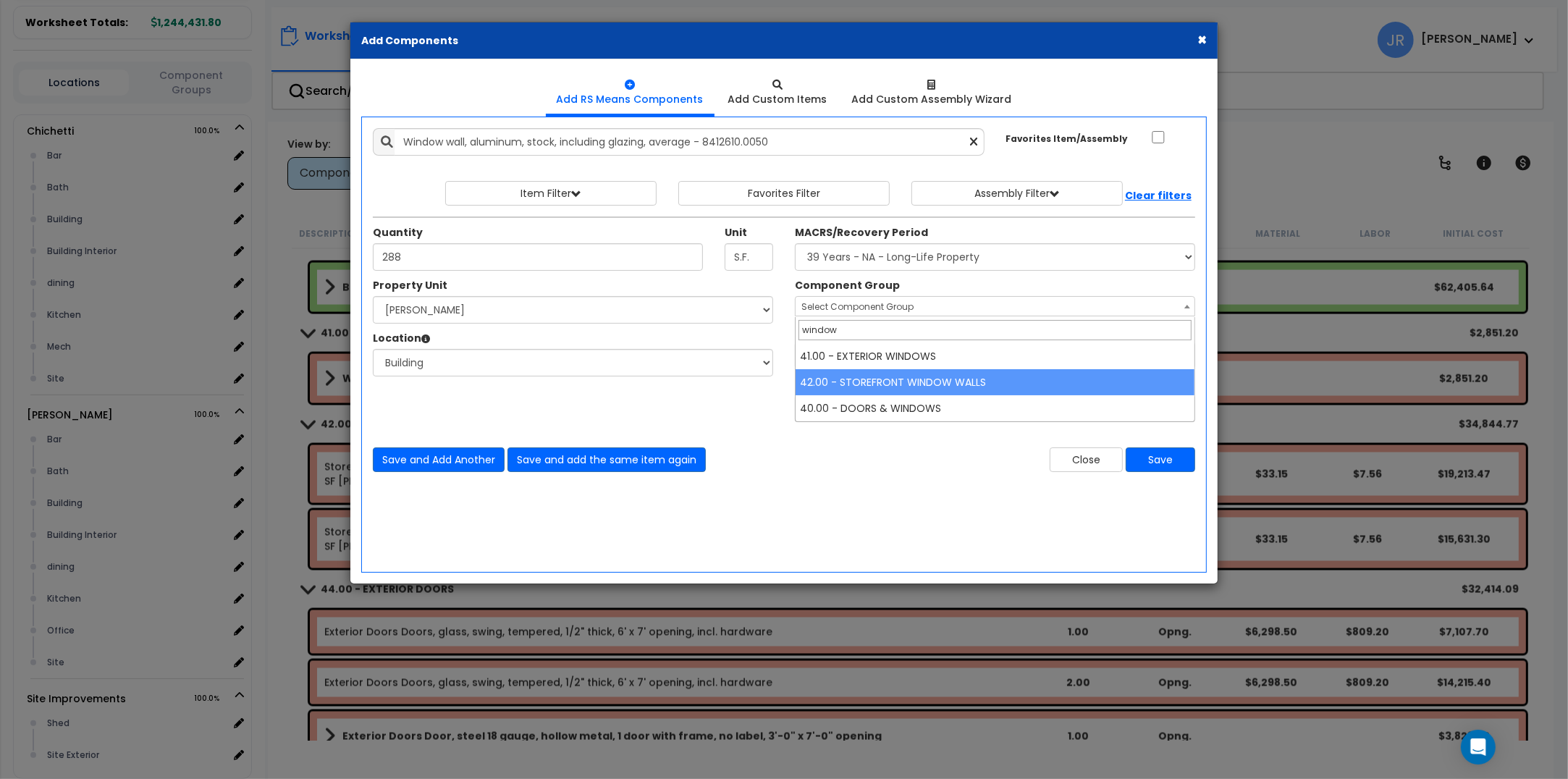
type input "window"
select select "56866"
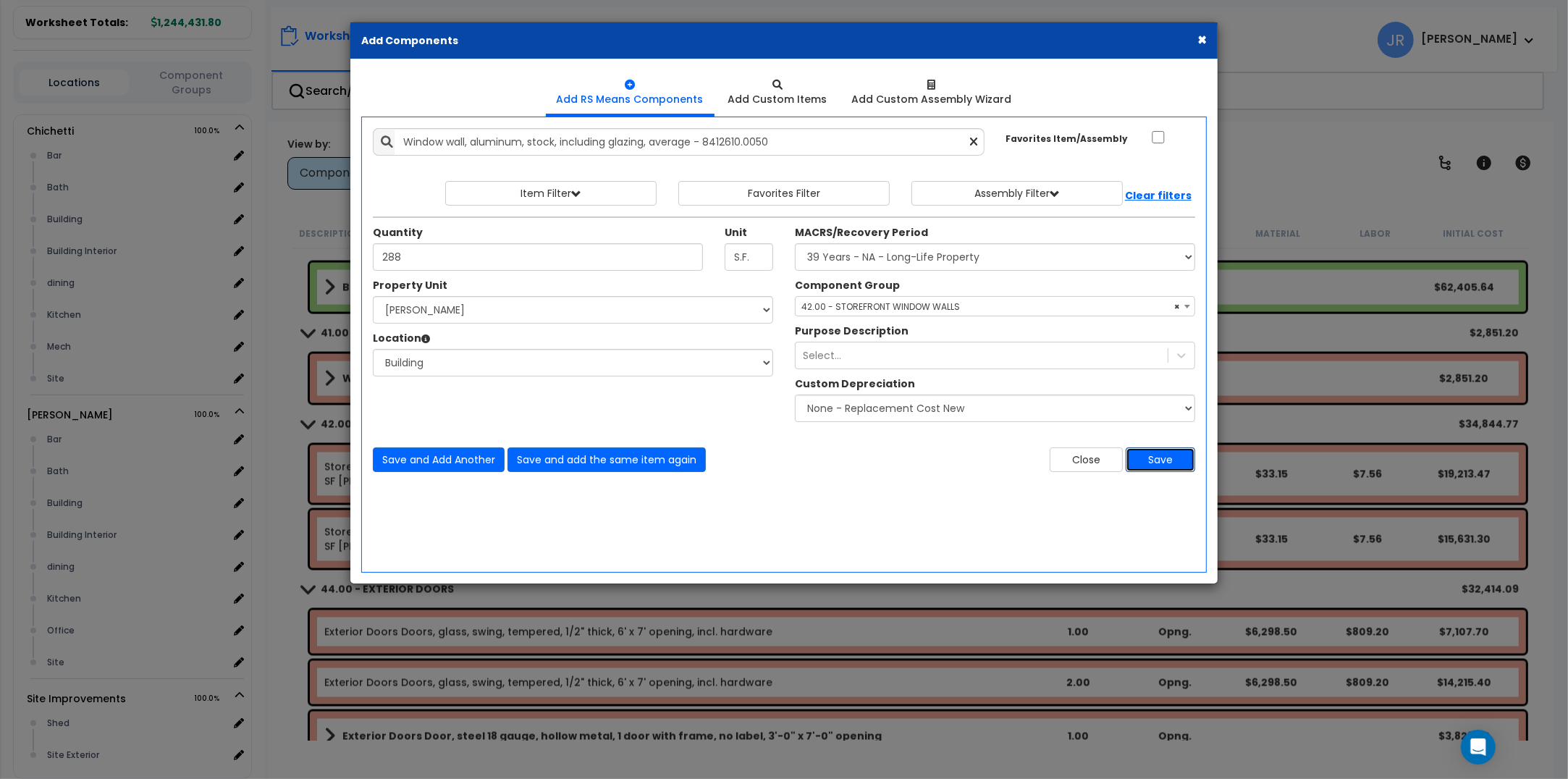
click at [1164, 454] on button "Save" at bounding box center [1160, 460] width 69 height 25
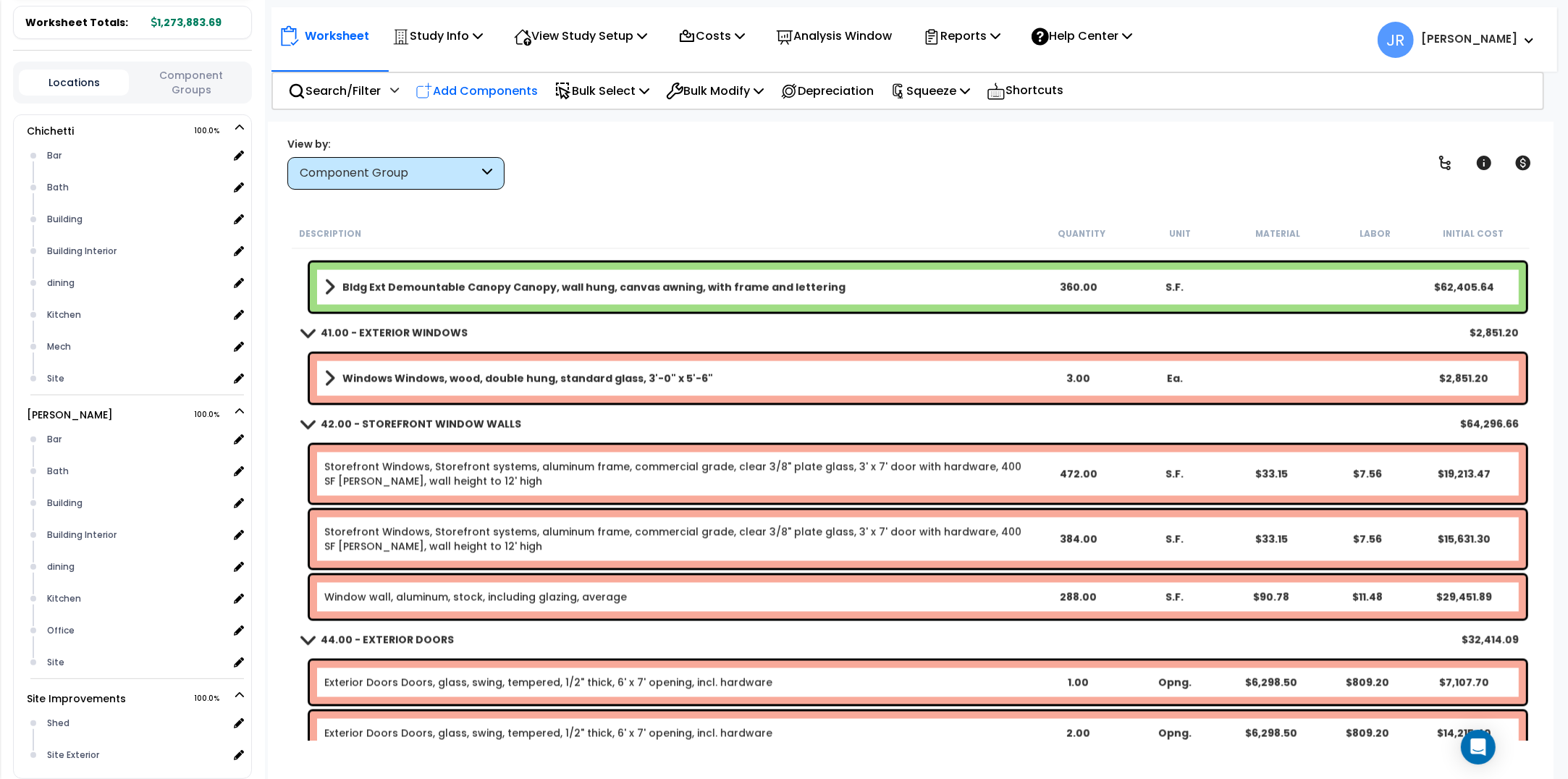
click at [533, 87] on p "Add Components" at bounding box center [477, 90] width 122 height 20
select select
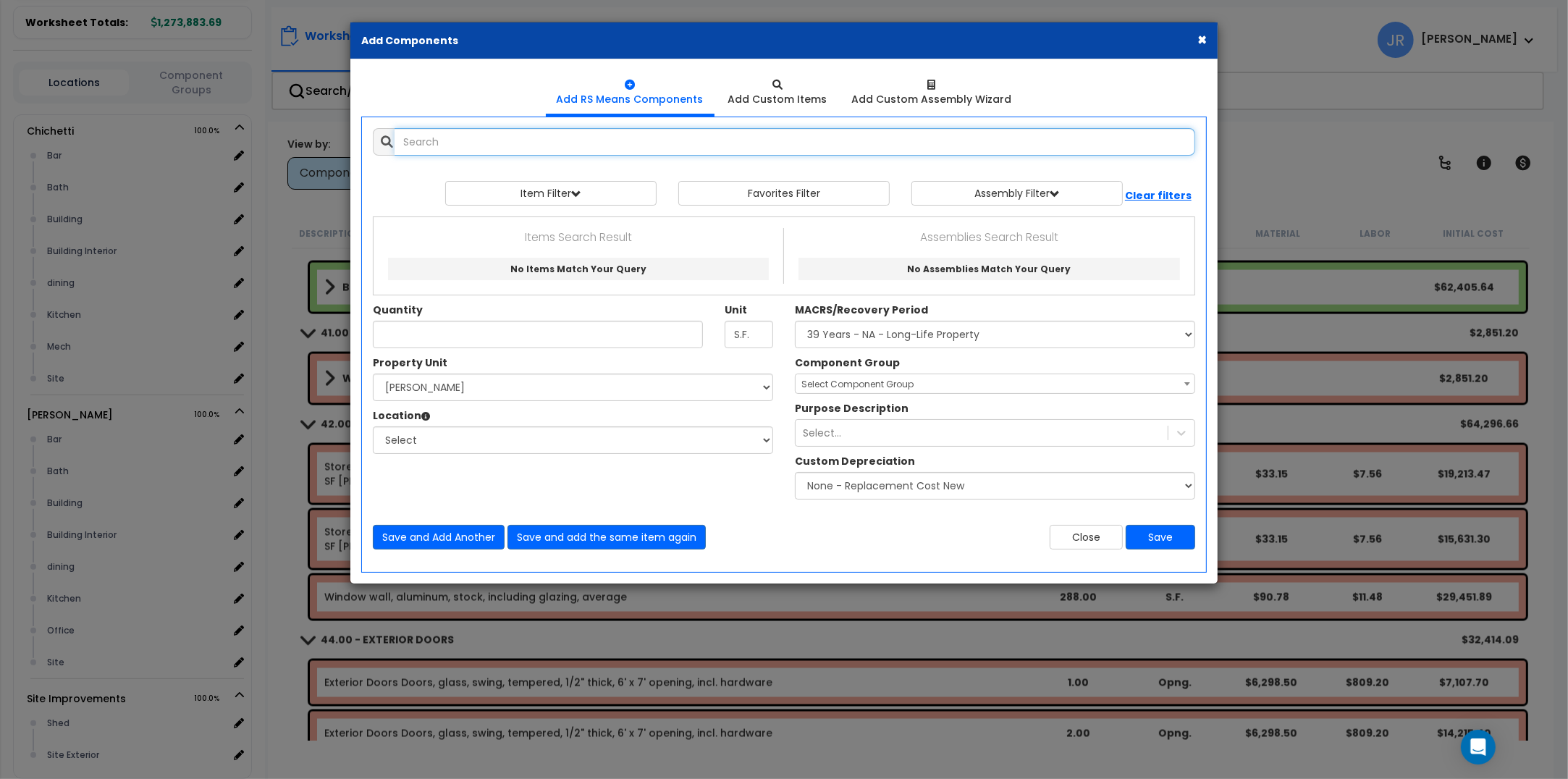
select select
click at [551, 149] on input "text" at bounding box center [795, 142] width 801 height 28
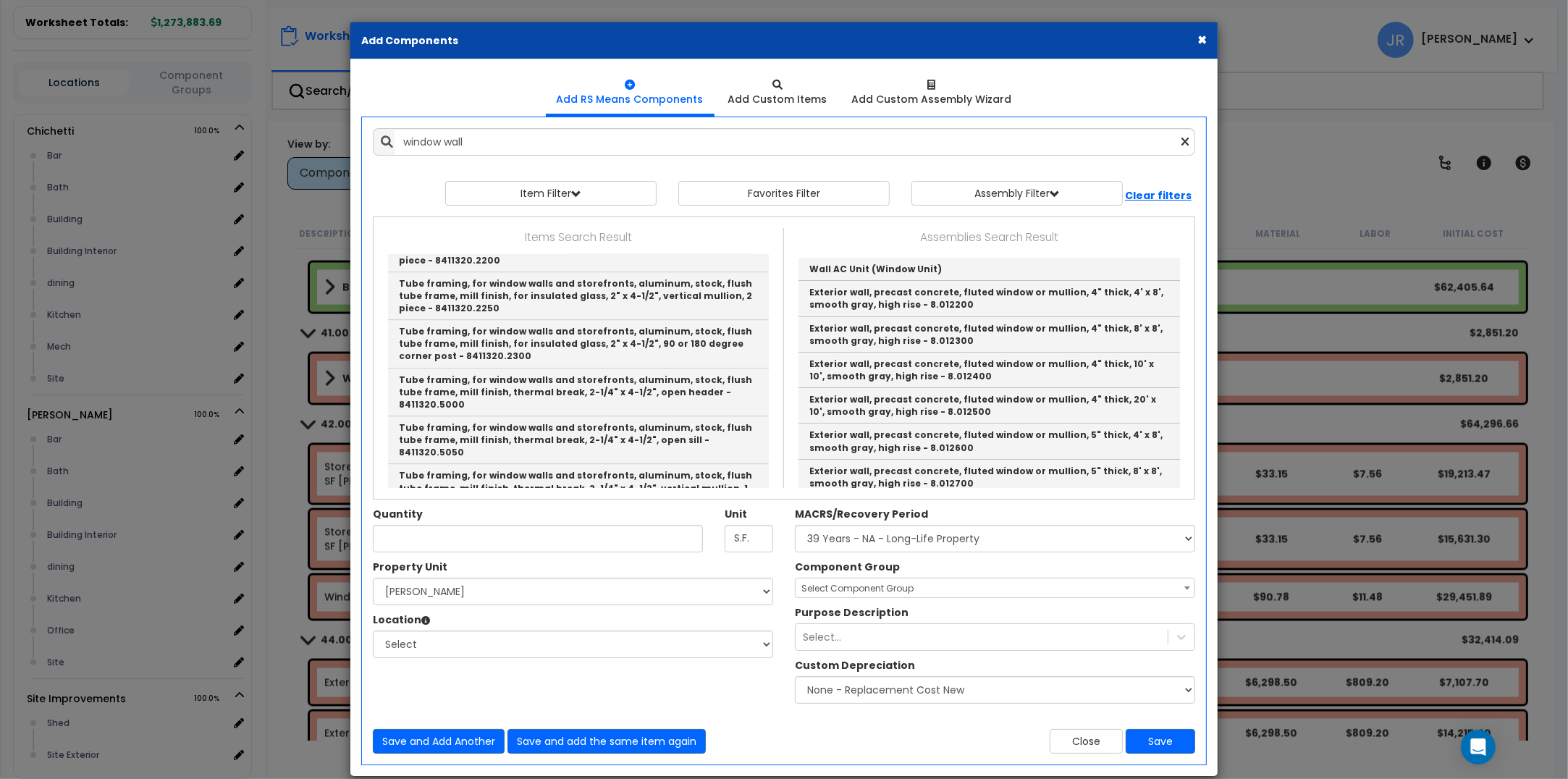
scroll to position [3574, 0]
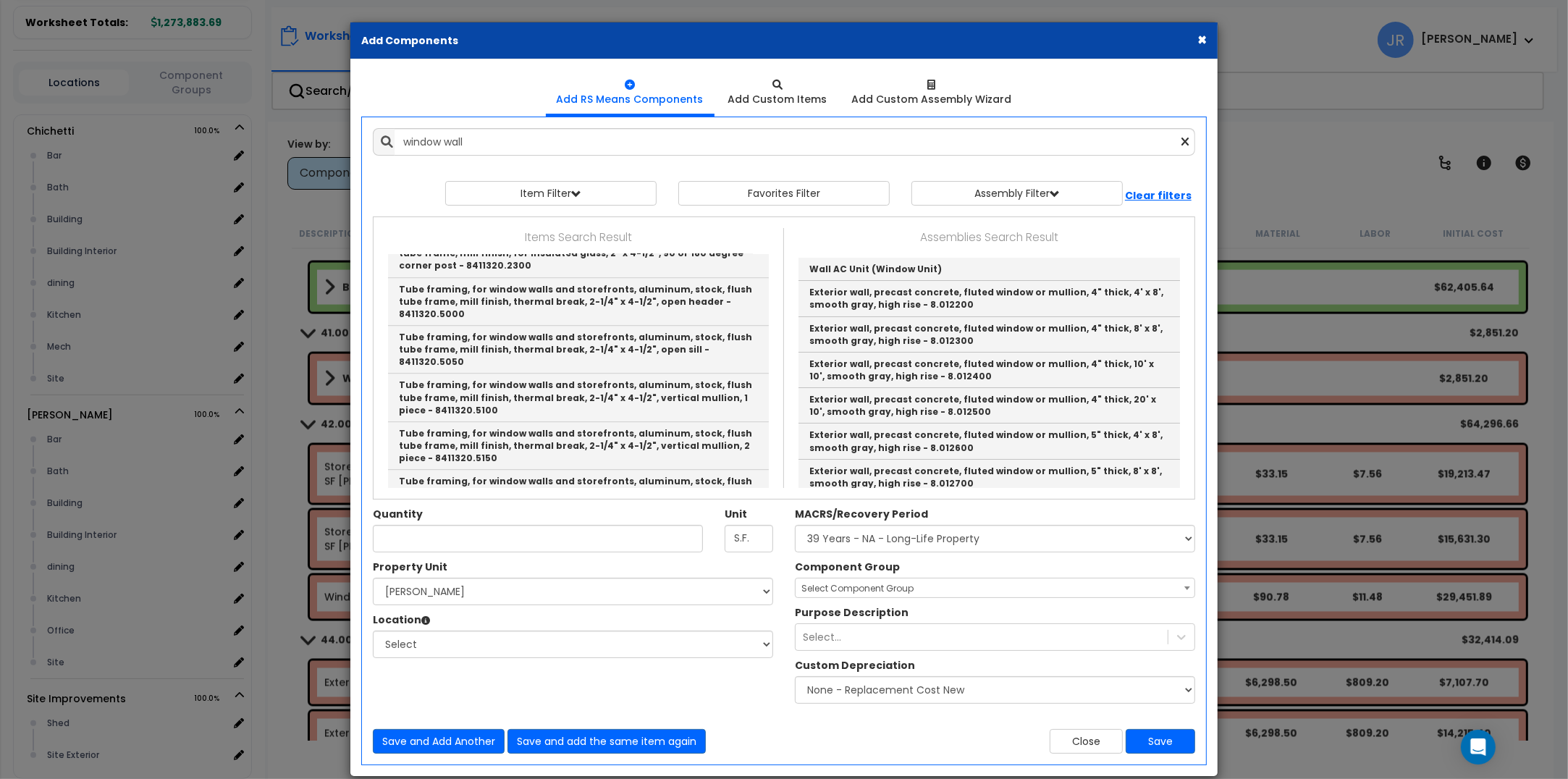
click at [561, 697] on link "Window wall, aluminum, stock, including glazing, average - 8412610.0050" at bounding box center [579, 714] width 381 height 36
type input "Window wall, aluminum, stock, including glazing, average - 8412610.0050"
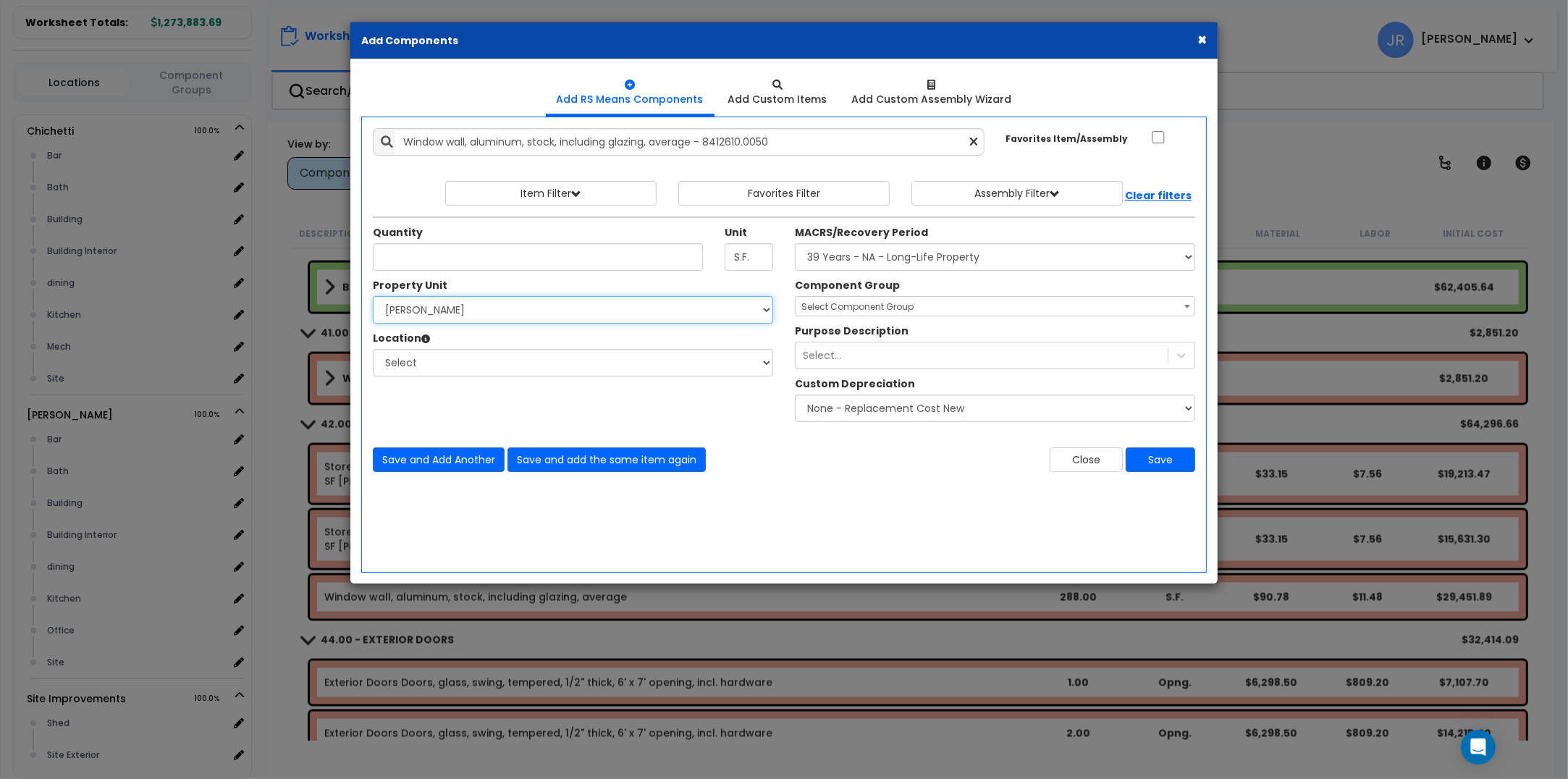
click at [559, 305] on select "Select [PERSON_NAME] Site Improvements" at bounding box center [573, 310] width 400 height 28
select select "168457"
click at [373, 297] on select "Select [PERSON_NAME] Site Improvements" at bounding box center [573, 310] width 400 height 28
click at [426, 359] on select "Select Bar [GEOGRAPHIC_DATA] Building Building Interior dining Kitchen Mech Sit…" at bounding box center [573, 363] width 400 height 28
select select "6"
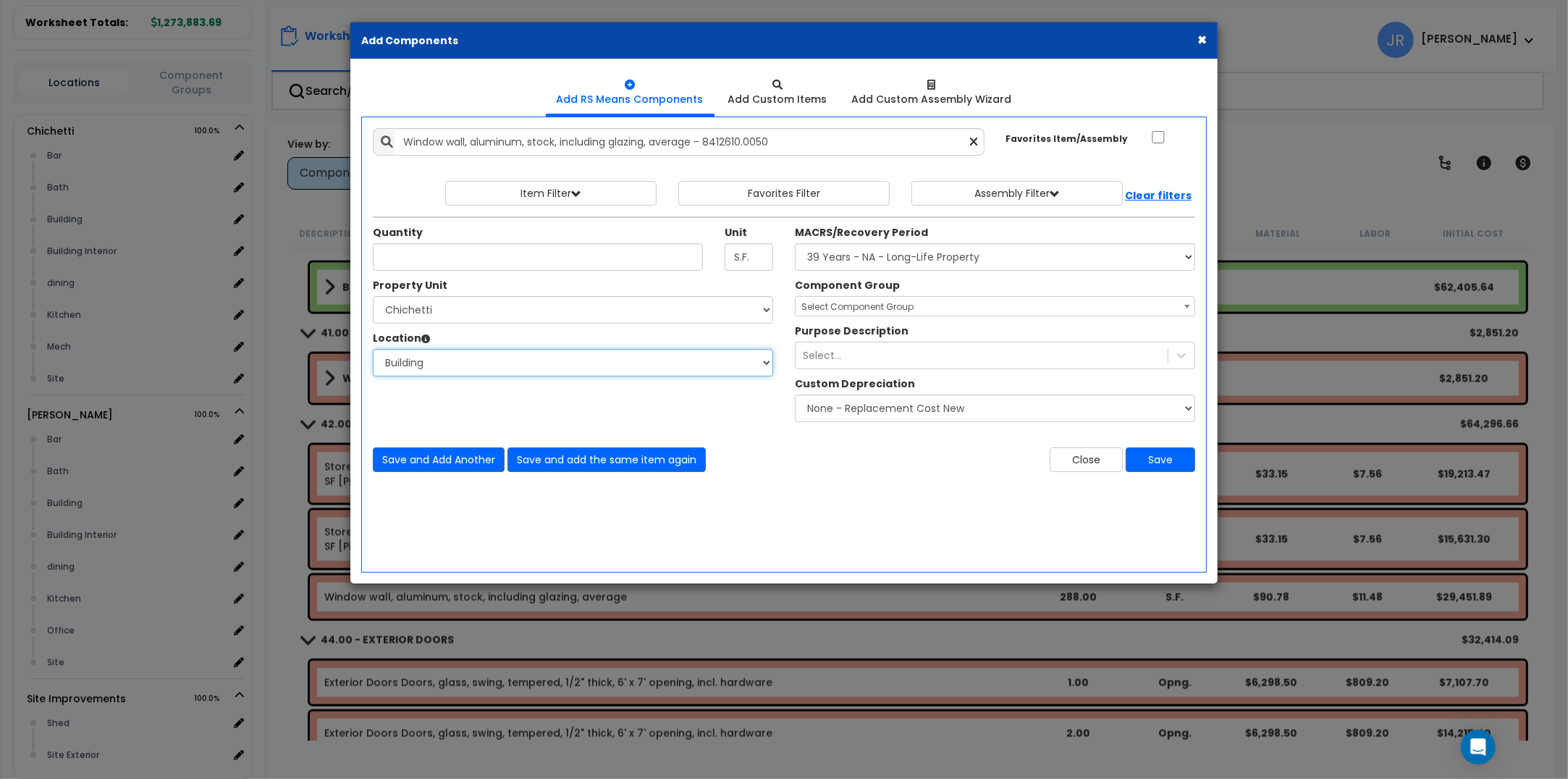
click at [373, 350] on select "Select Bar [GEOGRAPHIC_DATA] Building Building Interior dining Kitchen Mech Sit…" at bounding box center [573, 363] width 400 height 28
click at [883, 265] on select "Select MACRS/Recovery Period 5 Years - 57.0 - Distributive Trades & Services 5 …" at bounding box center [995, 257] width 400 height 28
select select "3669"
click at [795, 244] on select "Select MACRS/Recovery Period 5 Years - 57.0 - Distributive Trades & Services 5 …" at bounding box center [995, 257] width 400 height 28
click at [895, 312] on span "Select Component Group" at bounding box center [858, 306] width 112 height 12
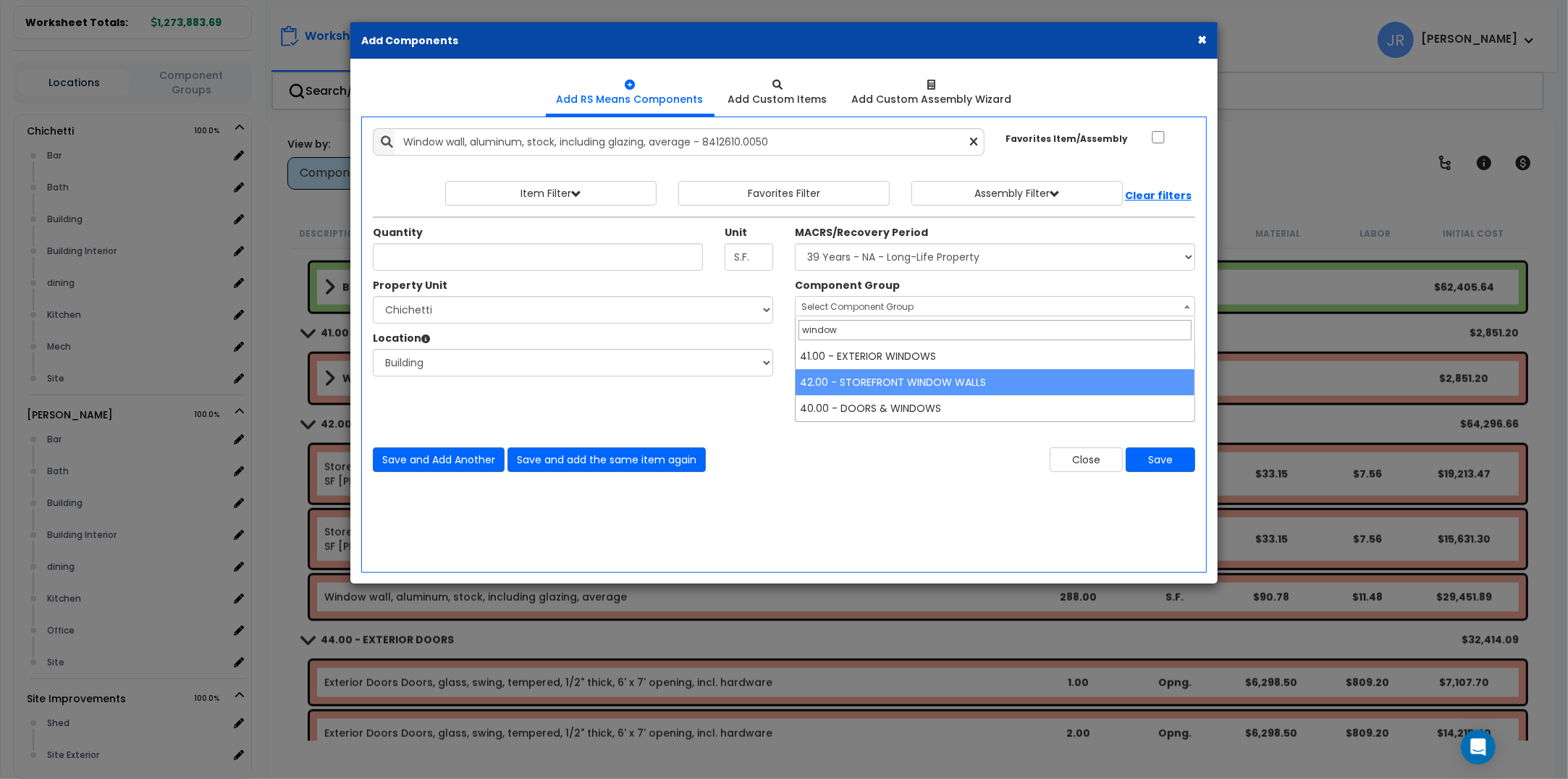
type input "window"
select select "56866"
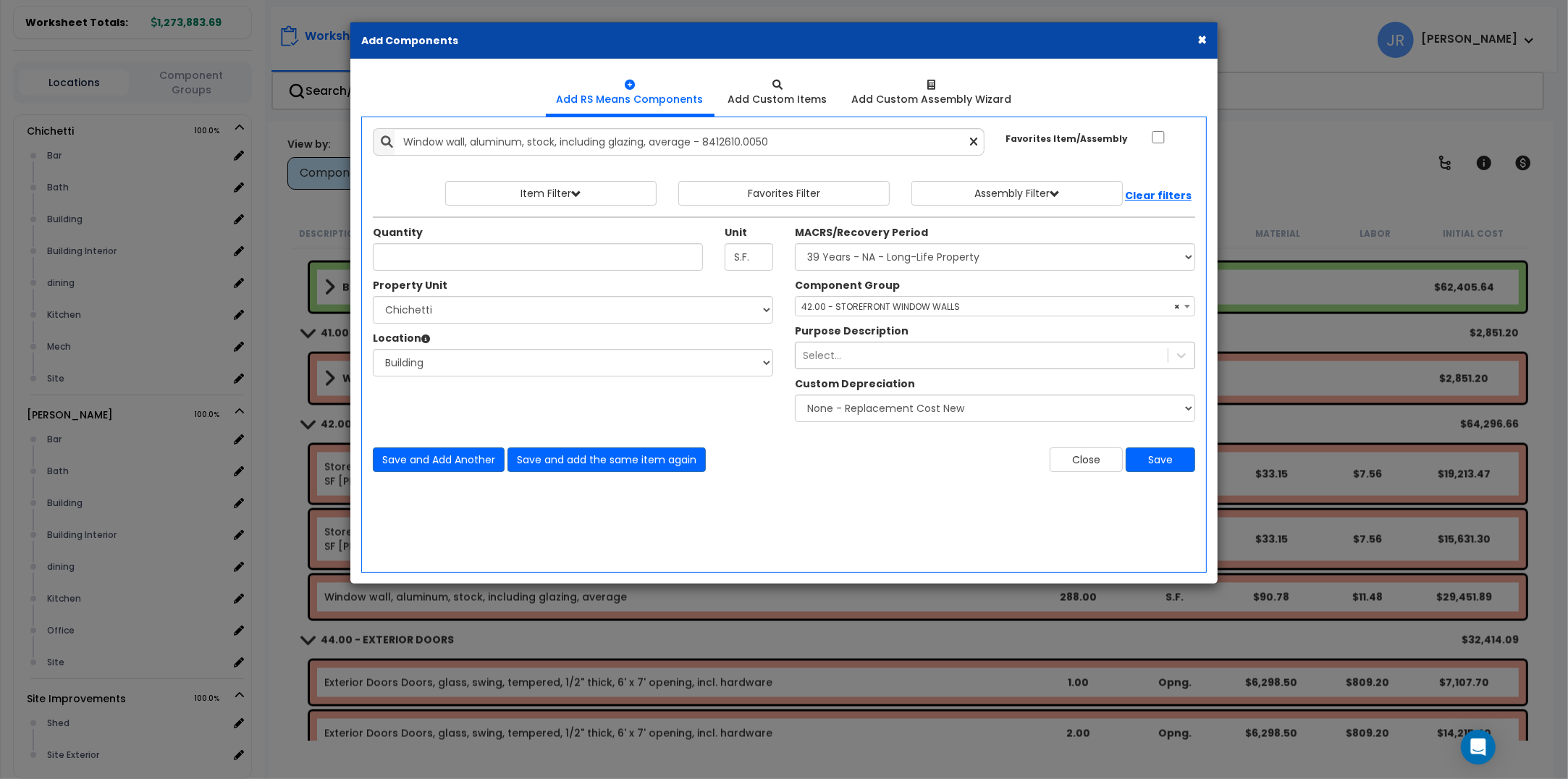
click at [898, 361] on div "Select..." at bounding box center [981, 356] width 372 height 23
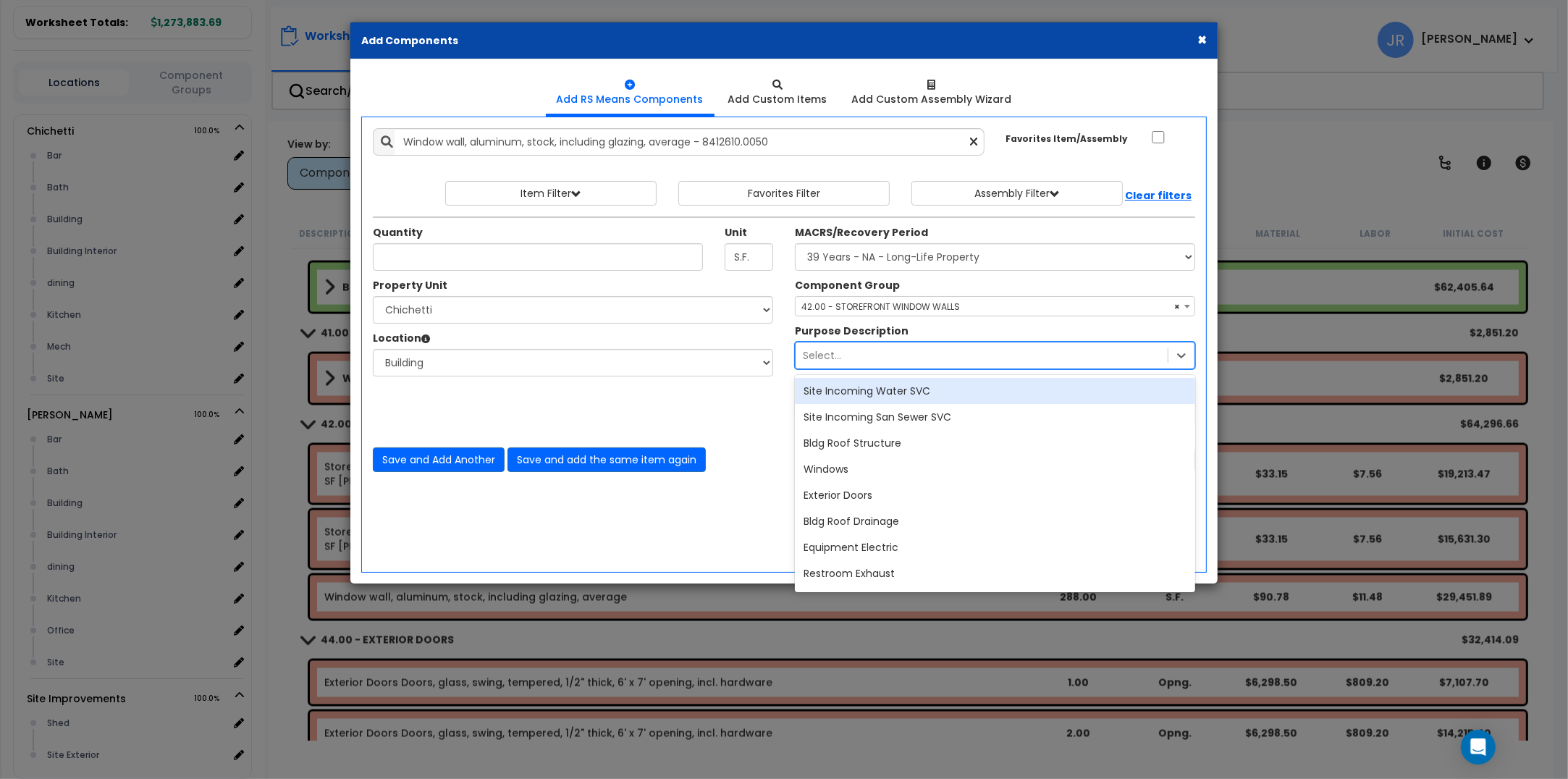
click at [898, 361] on div "Select..." at bounding box center [981, 356] width 372 height 23
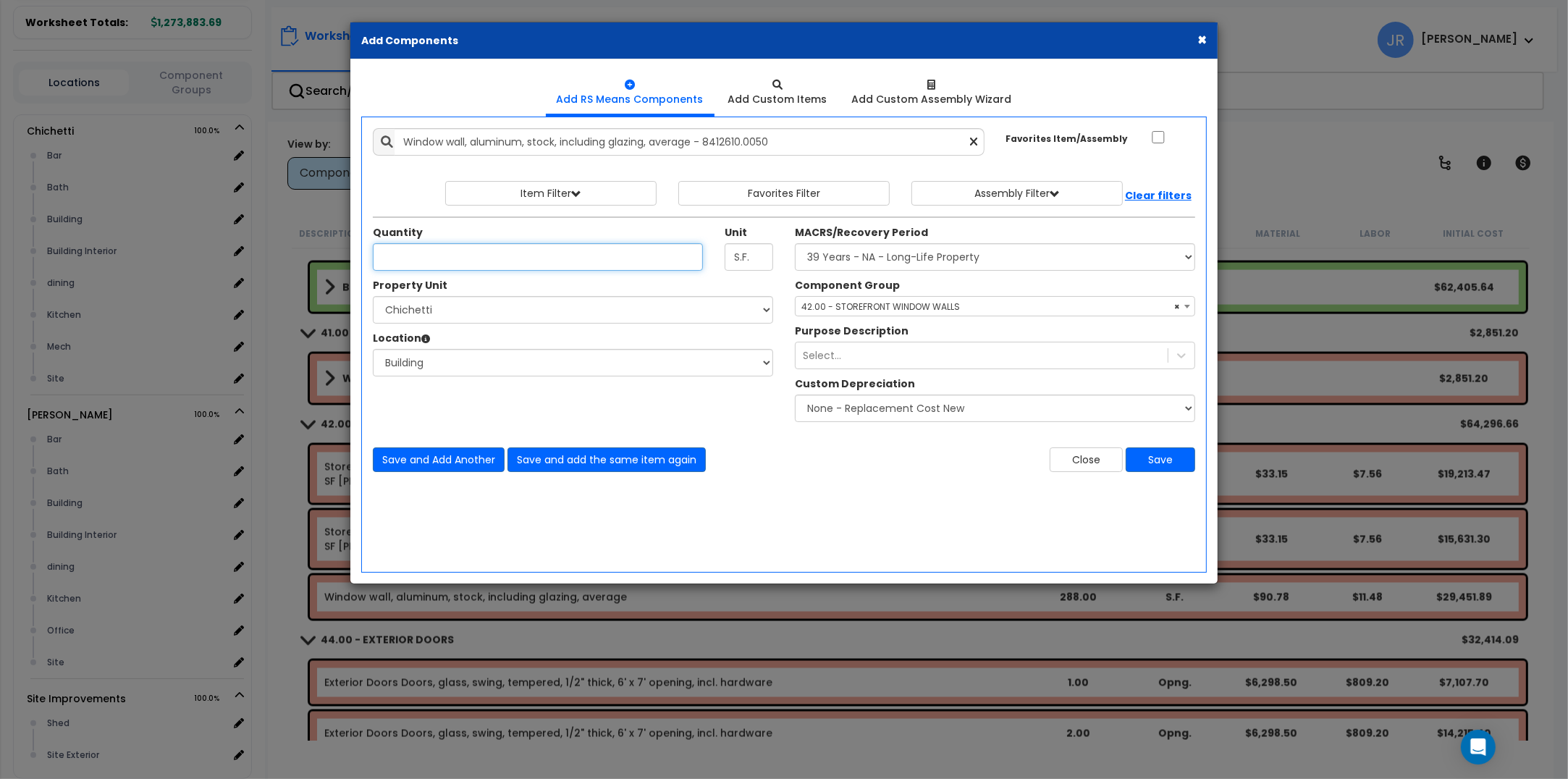
click at [589, 259] on input "Unit Quantity" at bounding box center [538, 257] width 330 height 28
type input "492"
click at [1149, 458] on button "Save" at bounding box center [1160, 460] width 69 height 25
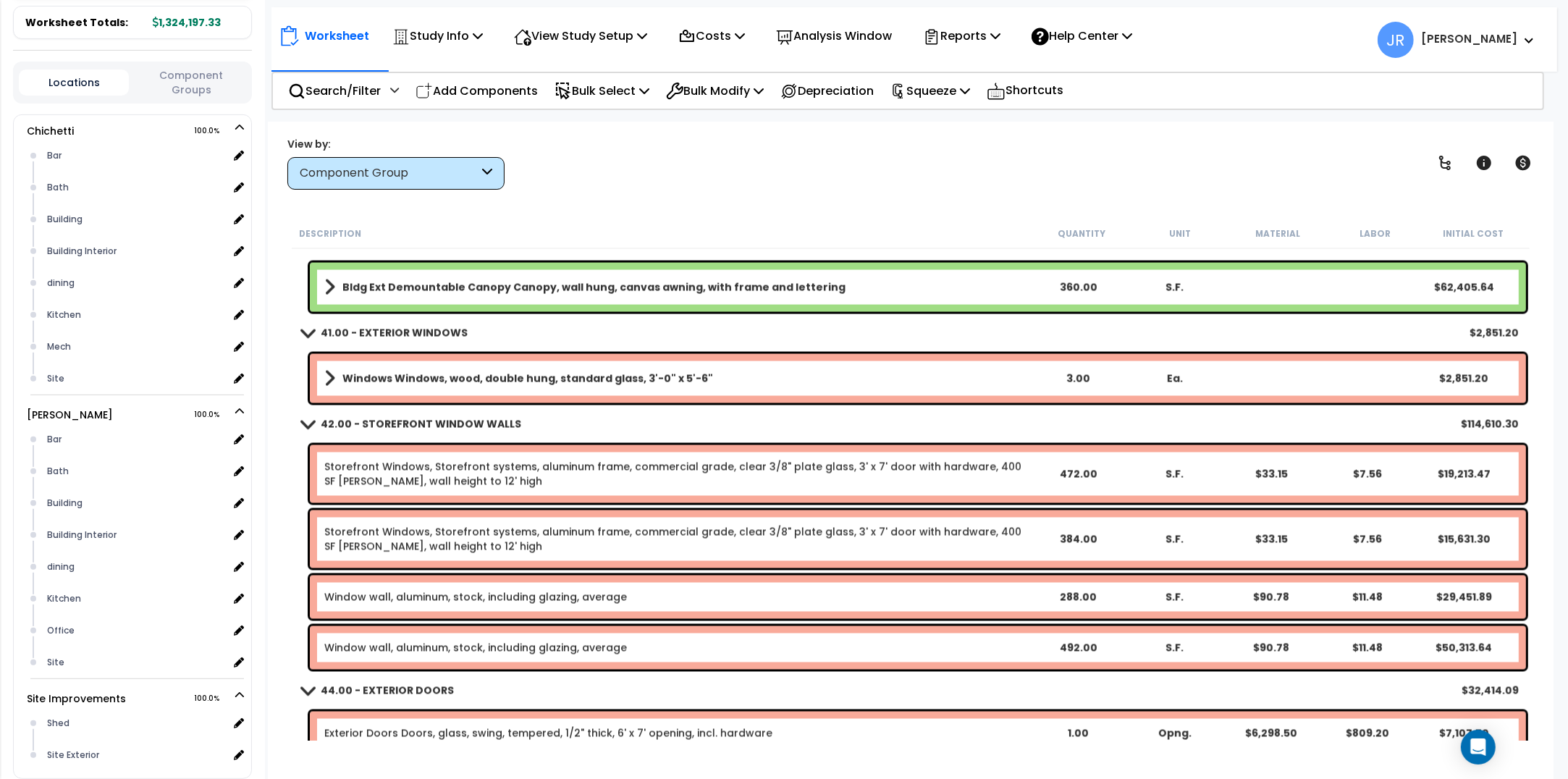
click at [396, 466] on link "Storefront Windows, Storefront systems, aluminum frame, commercial grade, clear…" at bounding box center [677, 474] width 705 height 29
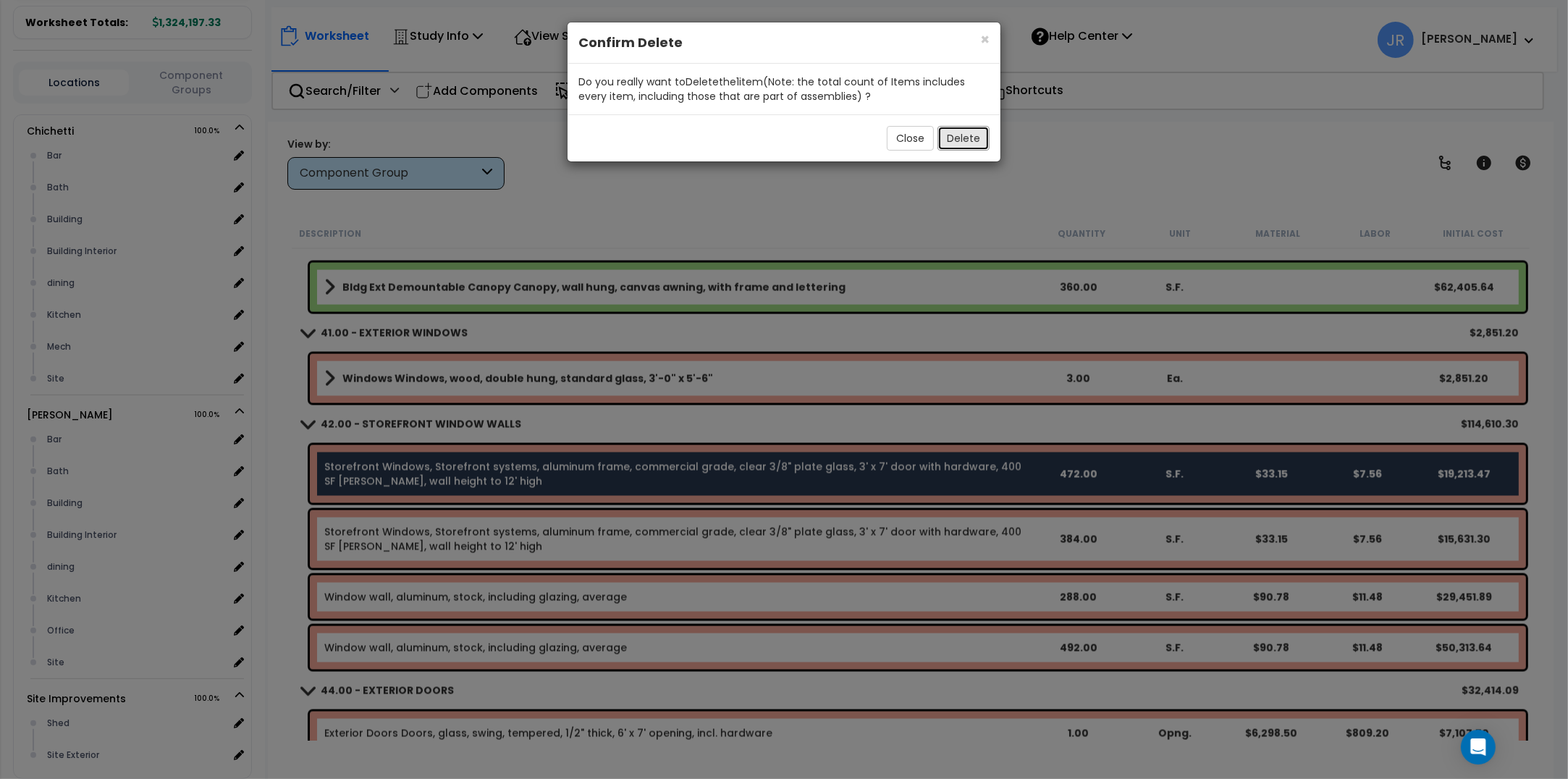
click at [964, 136] on button "Delete" at bounding box center [964, 138] width 52 height 25
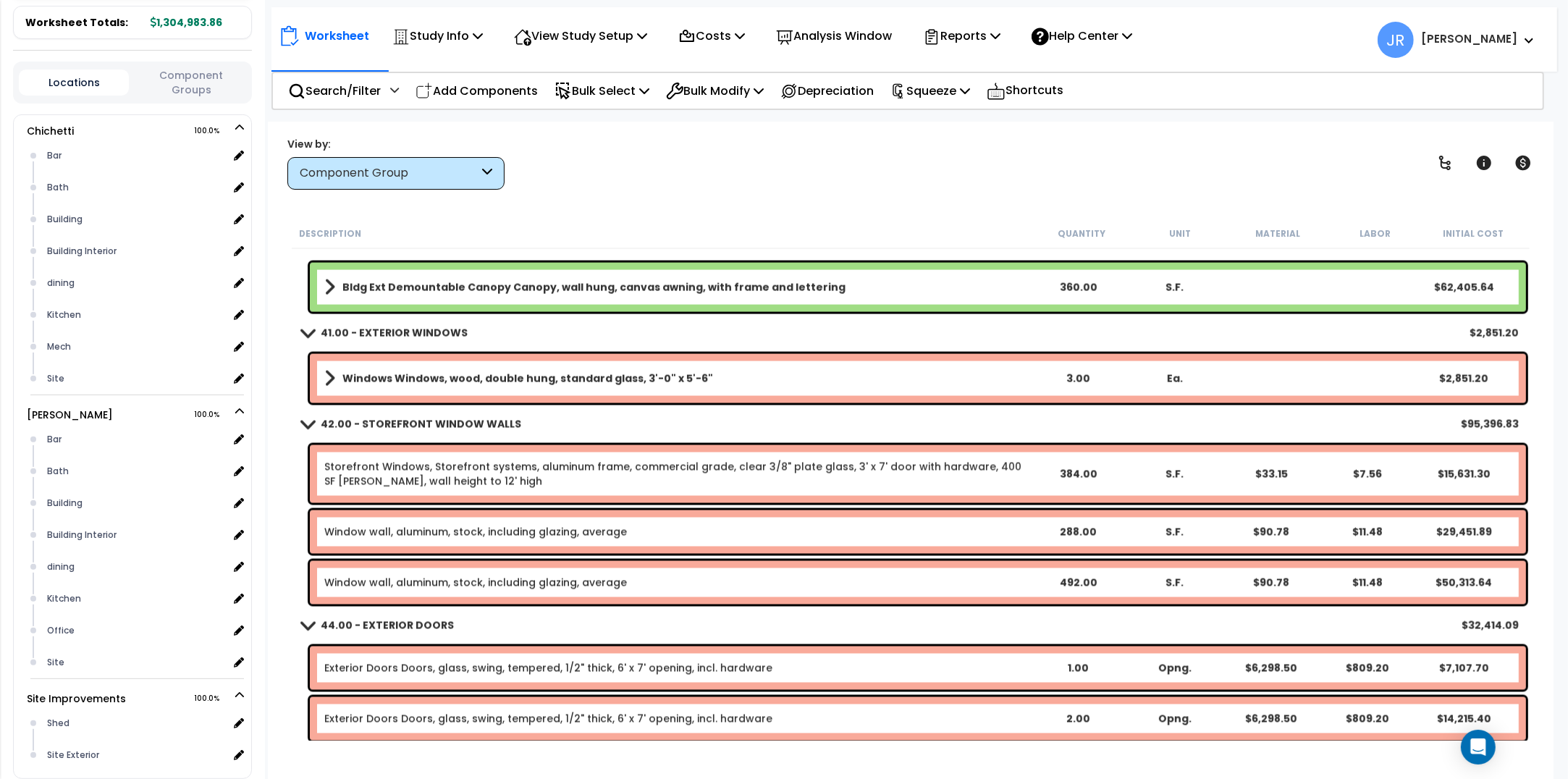
click at [389, 525] on link "Window wall, aluminum, stock, including glazing, average" at bounding box center [475, 532] width 302 height 15
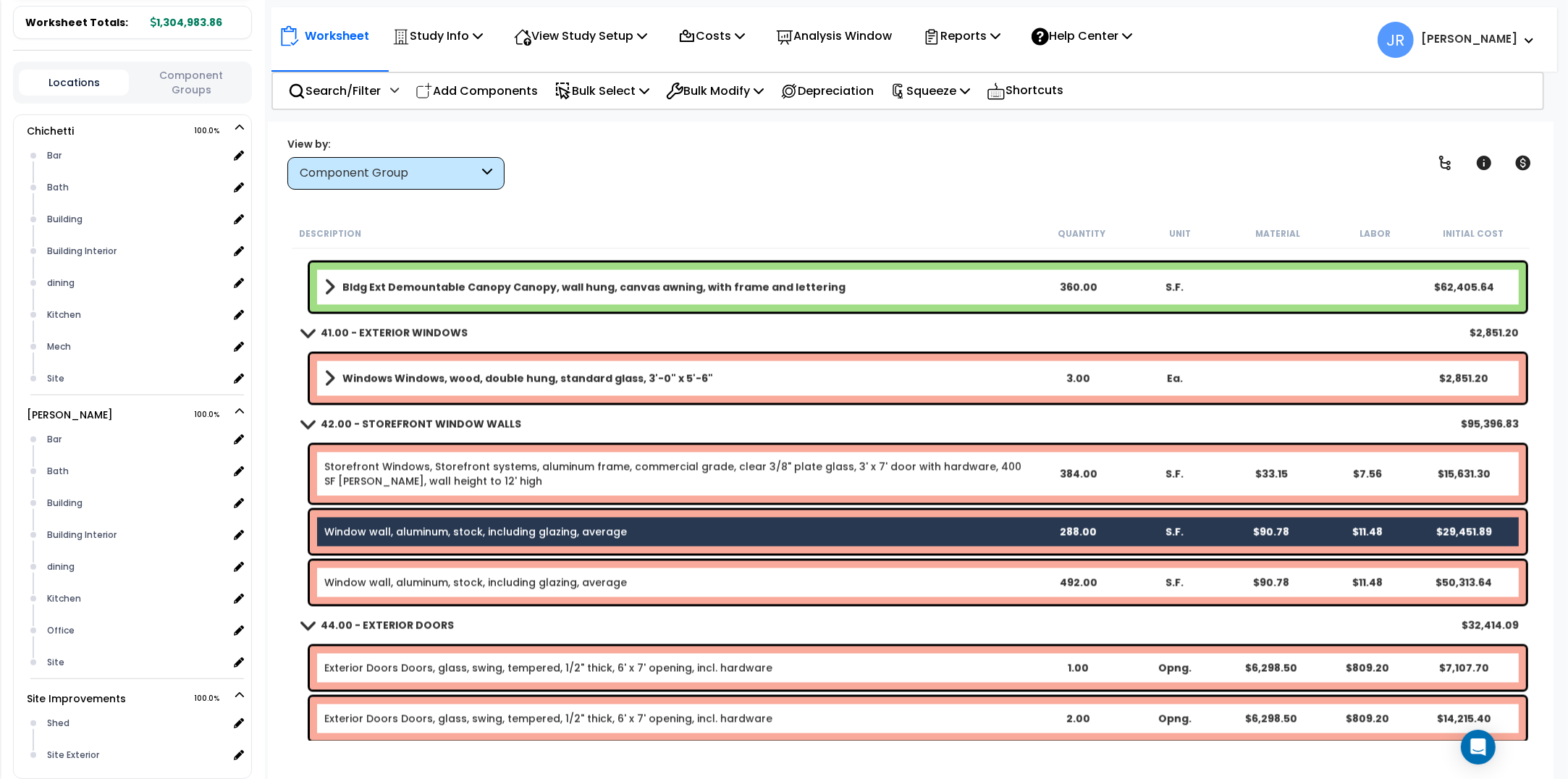
click at [396, 479] on link "Storefront Windows, Storefront systems, aluminum frame, commercial grade, clear…" at bounding box center [677, 474] width 705 height 29
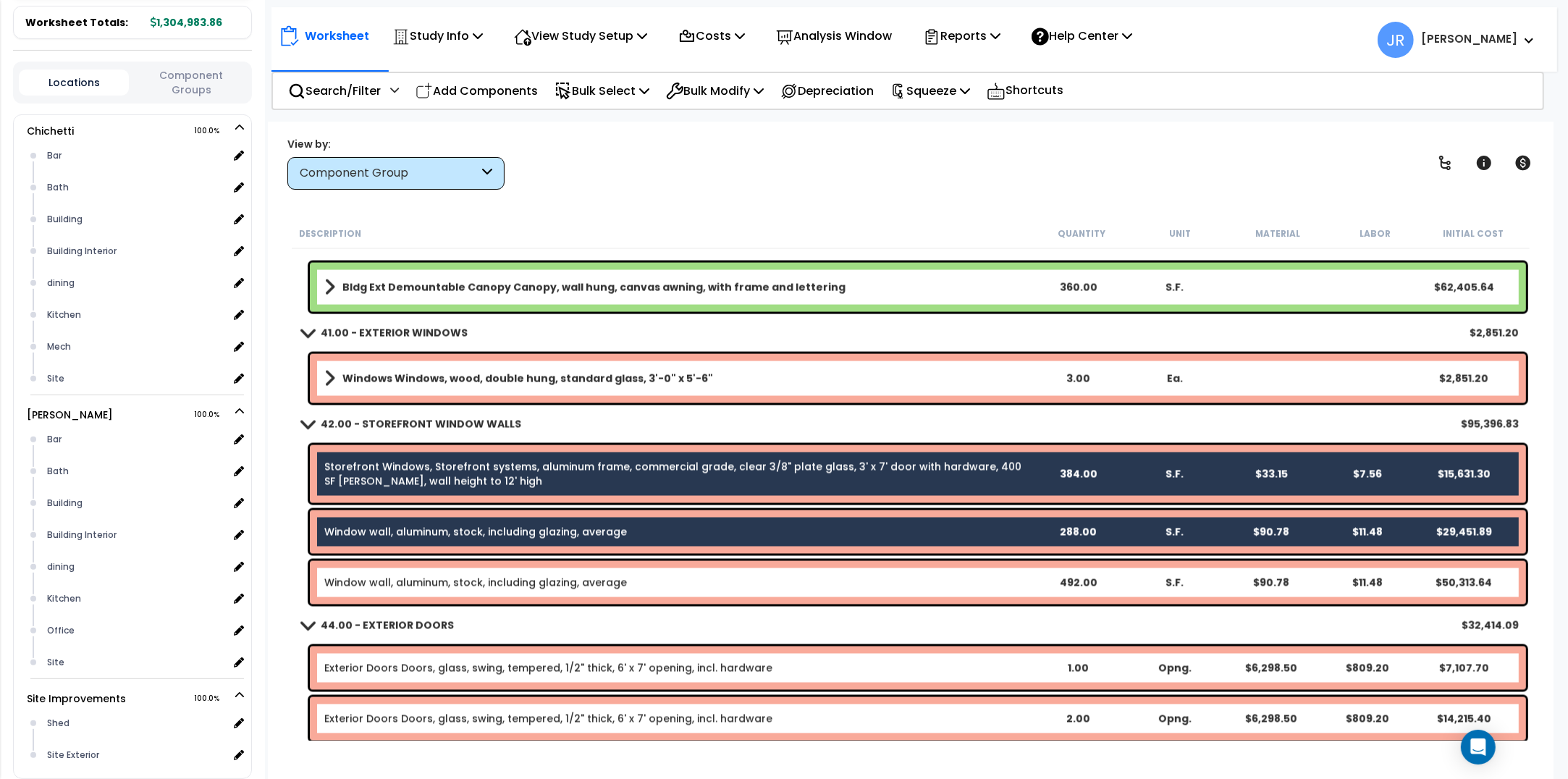
click at [396, 527] on link "Window wall, aluminum, stock, including glazing, average" at bounding box center [475, 532] width 302 height 15
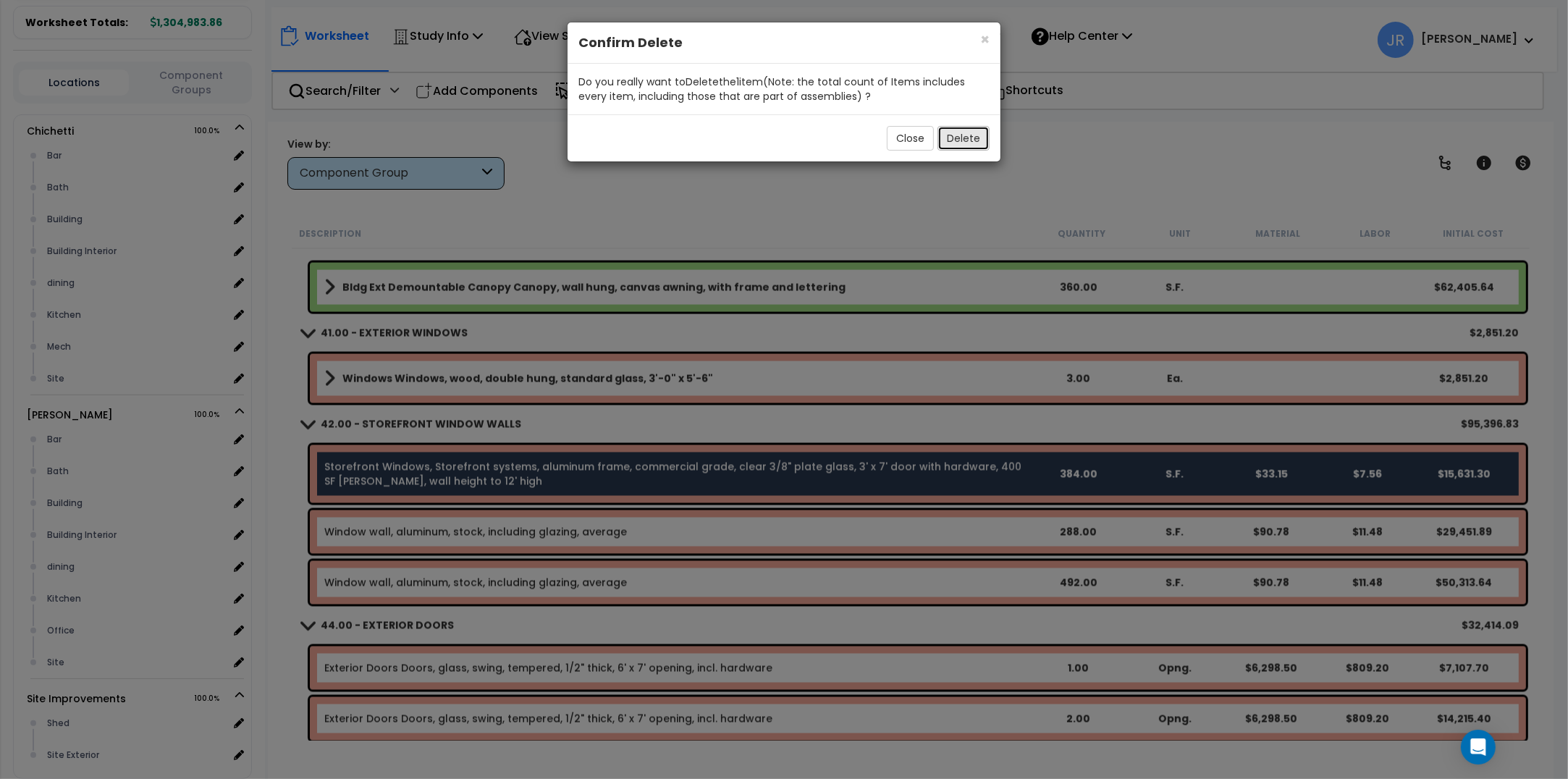
click at [968, 138] on button "Delete" at bounding box center [964, 138] width 52 height 25
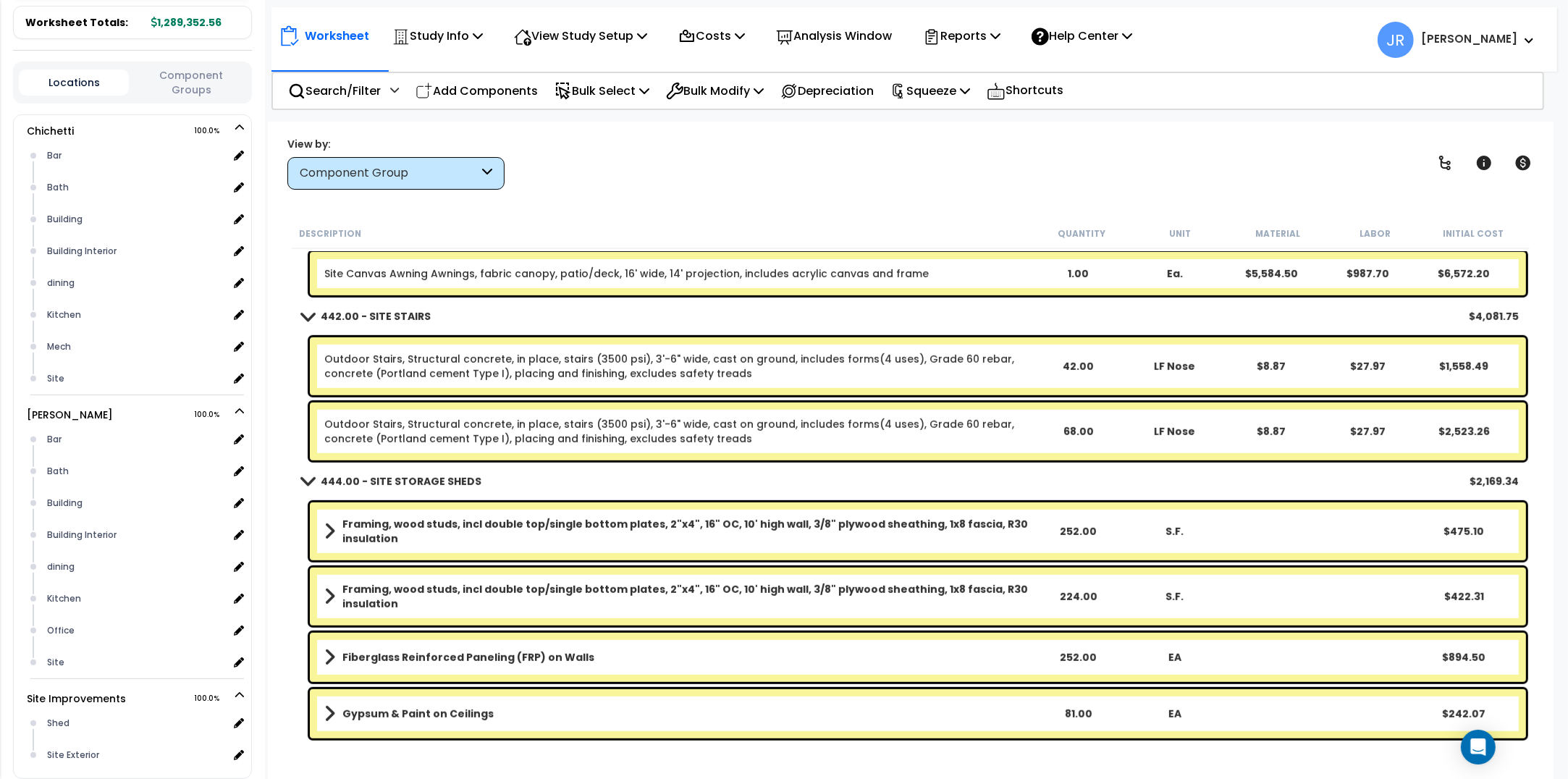
scroll to position [19979, 0]
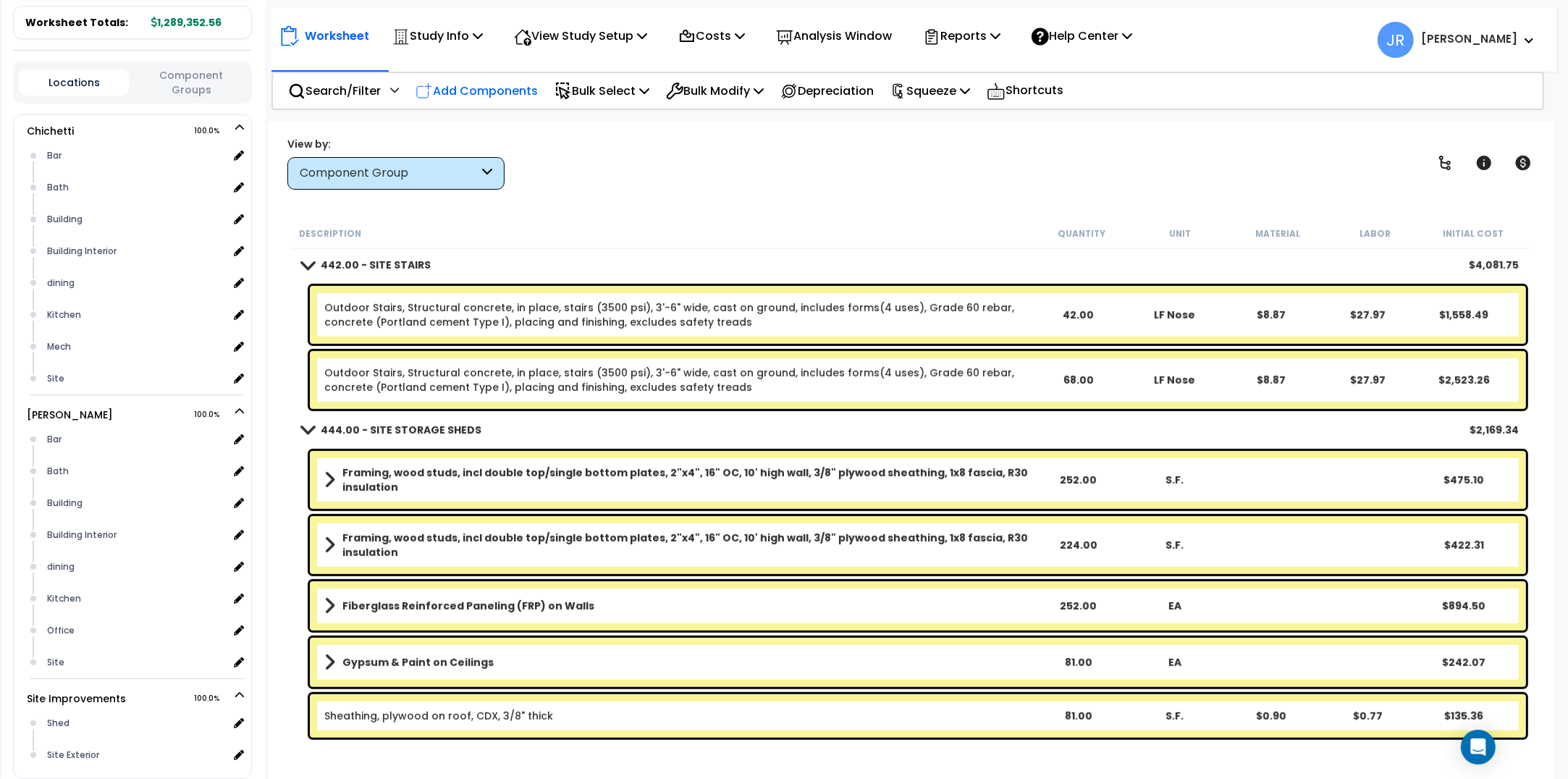
click at [482, 83] on p "Add Components" at bounding box center [477, 90] width 122 height 20
select select
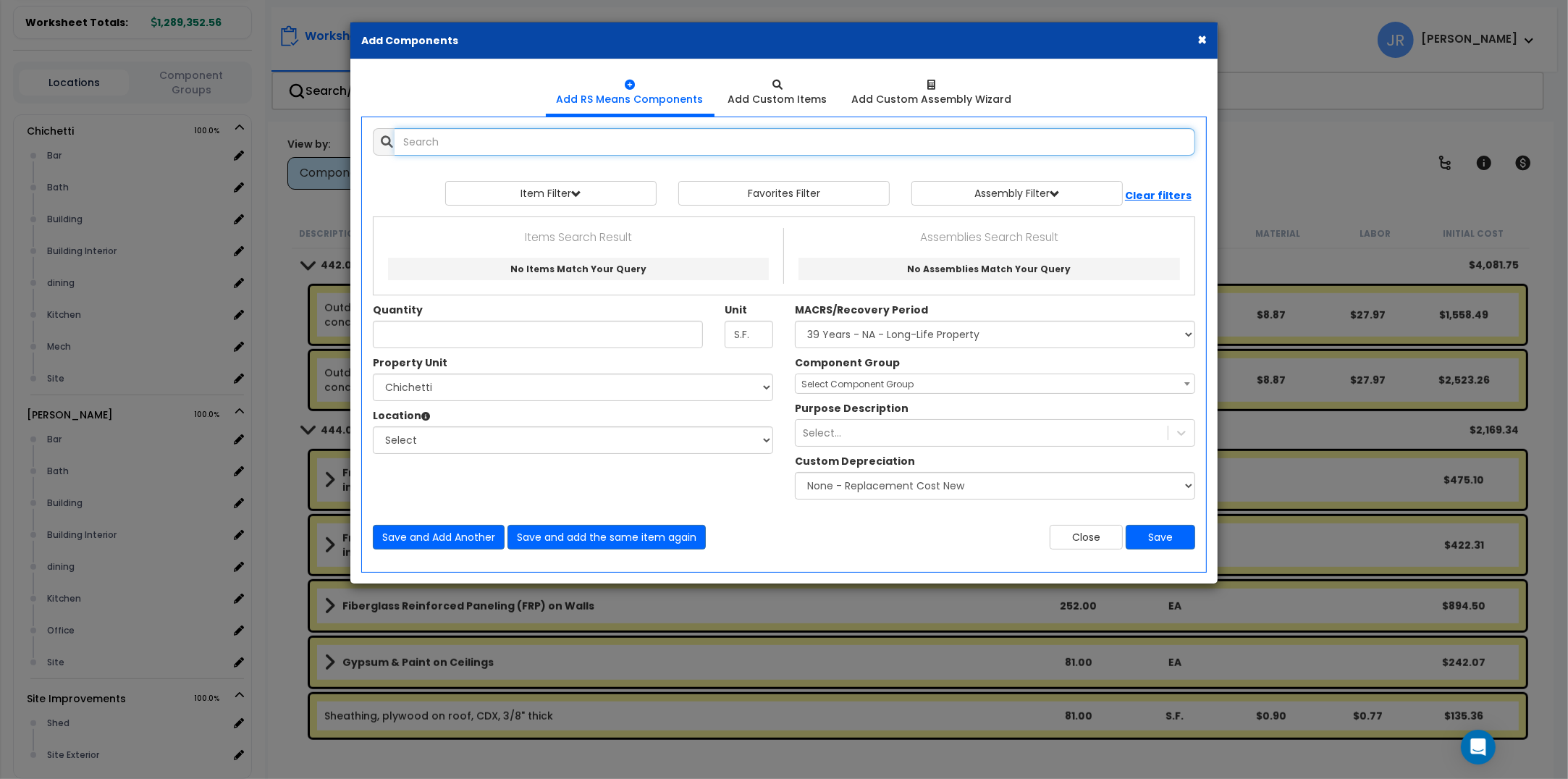
select select
click at [491, 141] on input "text" at bounding box center [795, 142] width 801 height 28
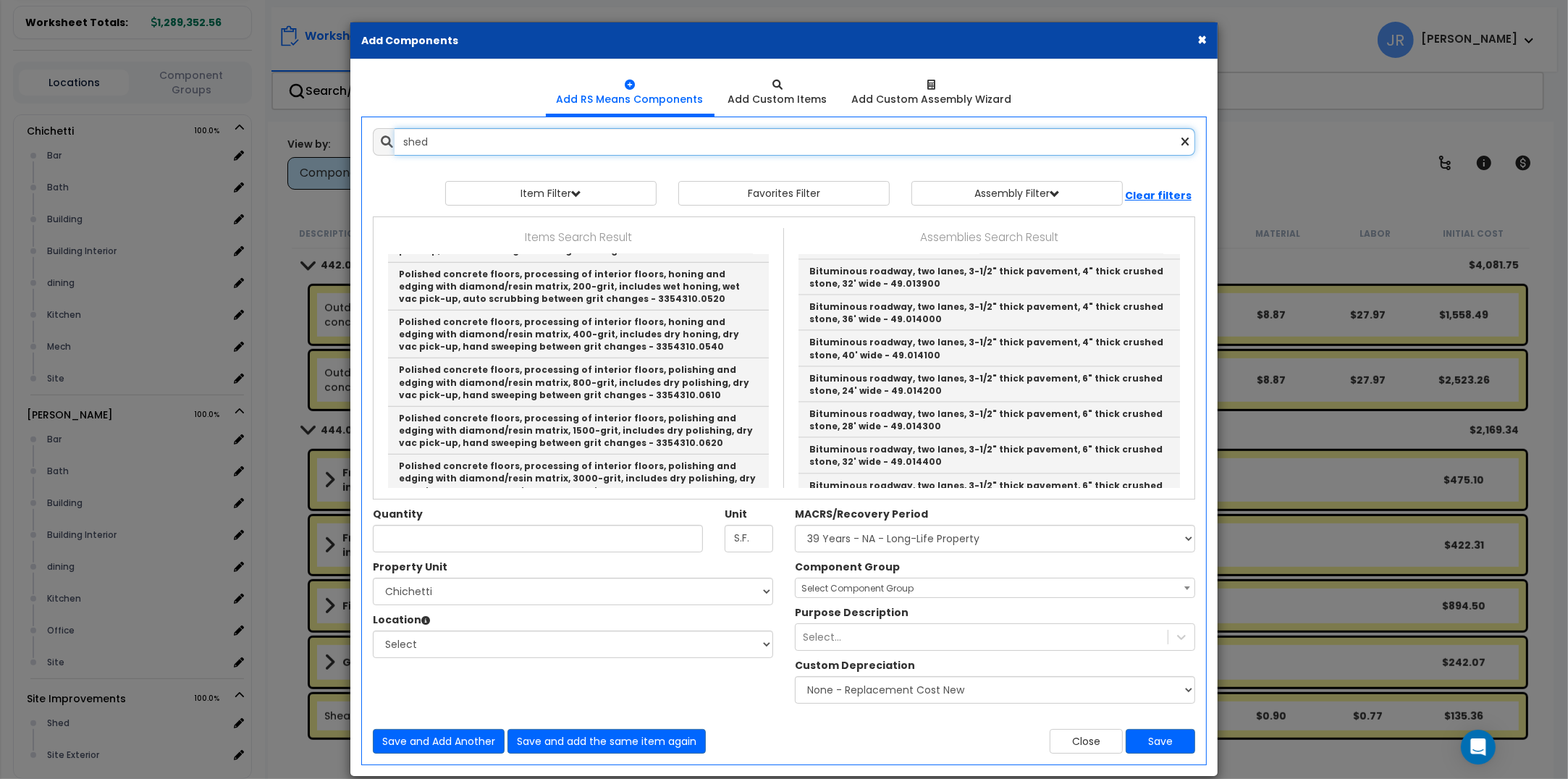
scroll to position [1177, 0]
type input "shed"
click at [1206, 37] on button "×" at bounding box center [1202, 39] width 9 height 15
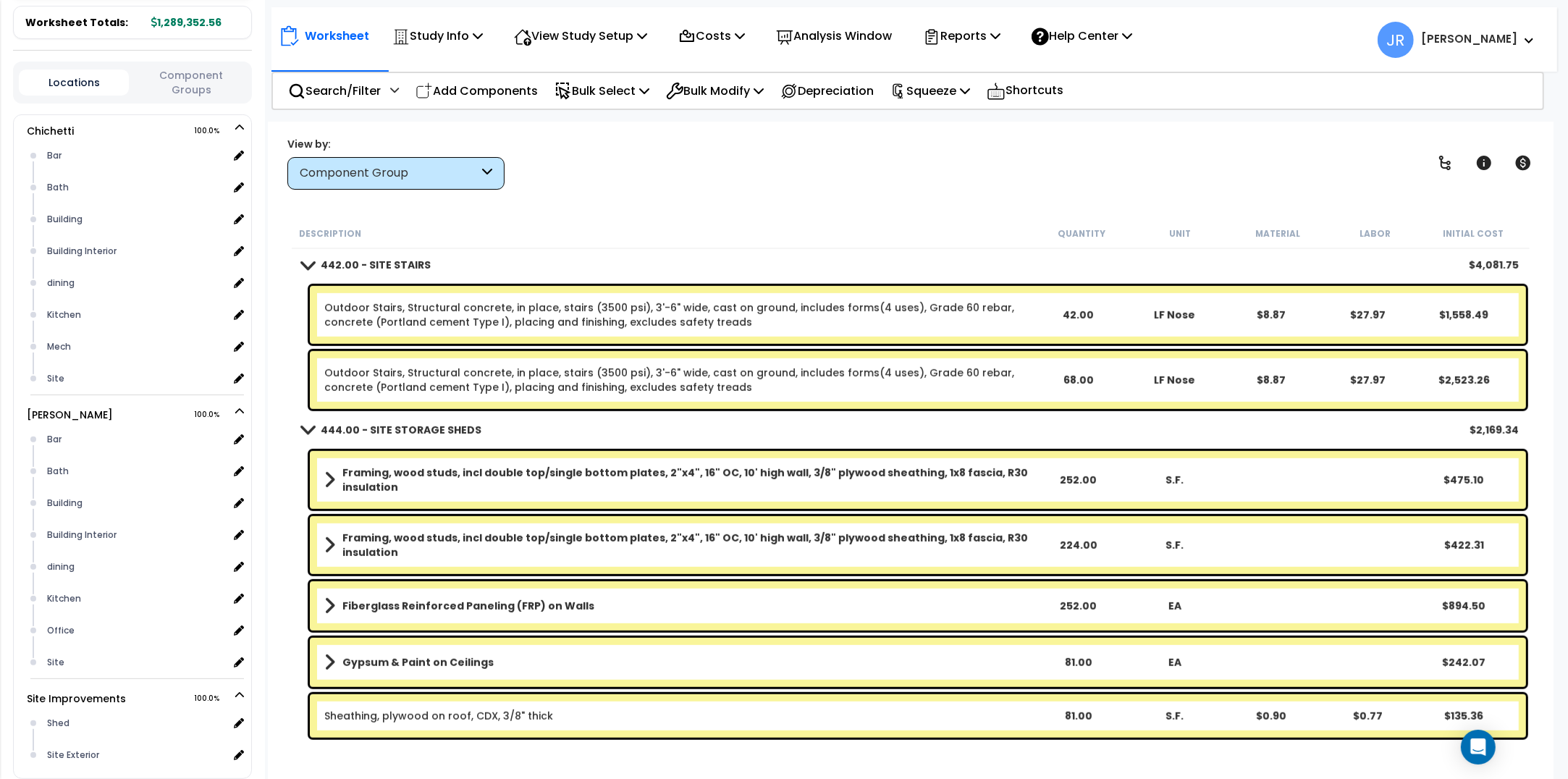
scroll to position [63, 0]
click at [824, 479] on b "Framing, wood studs, incl double top/single bottom plates, 2"x4", 16" OC, 10' h…" at bounding box center [686, 480] width 687 height 29
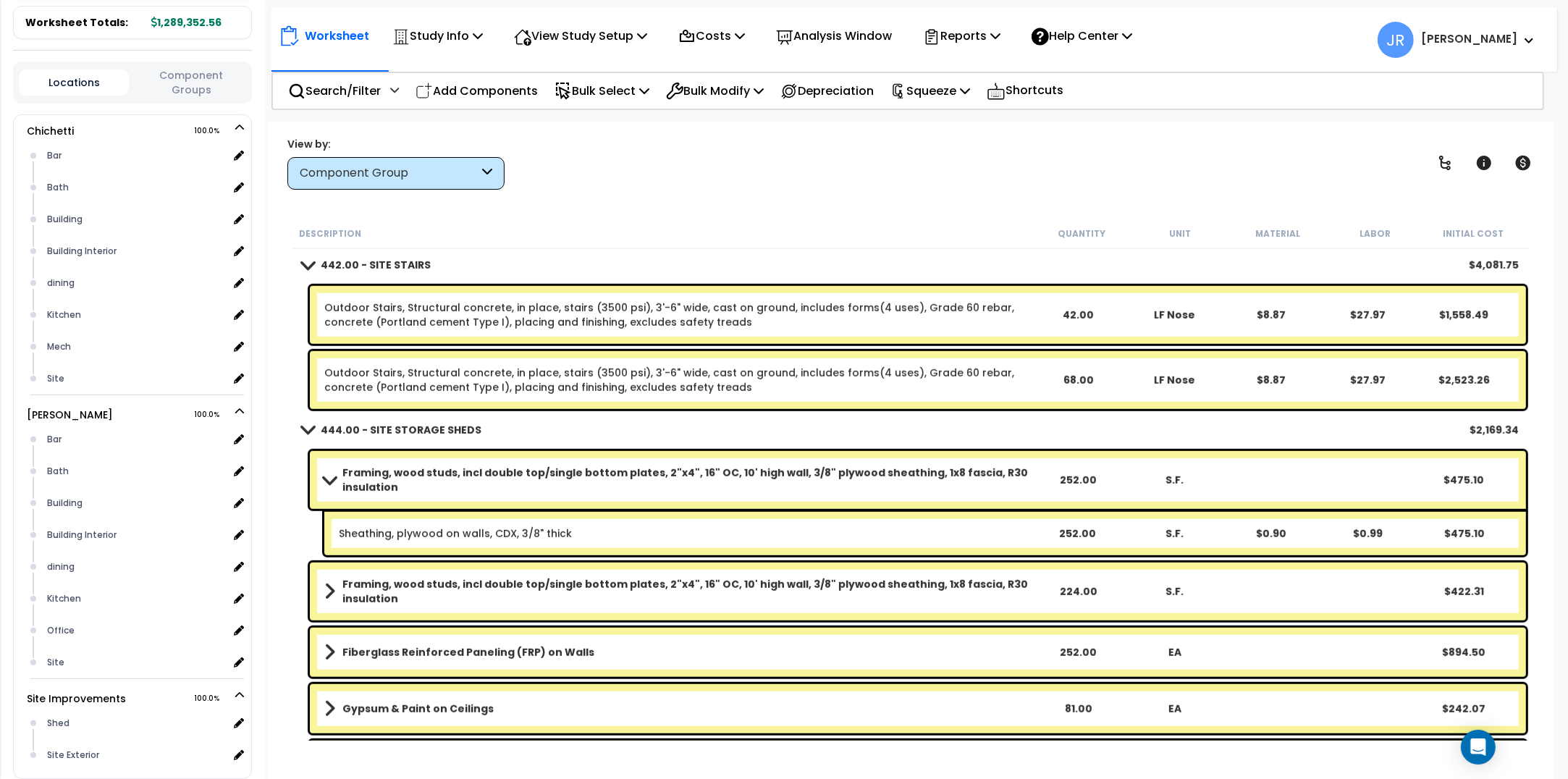
click at [824, 479] on b "Framing, wood studs, incl double top/single bottom plates, 2"x4", 16" OC, 10' h…" at bounding box center [686, 480] width 687 height 29
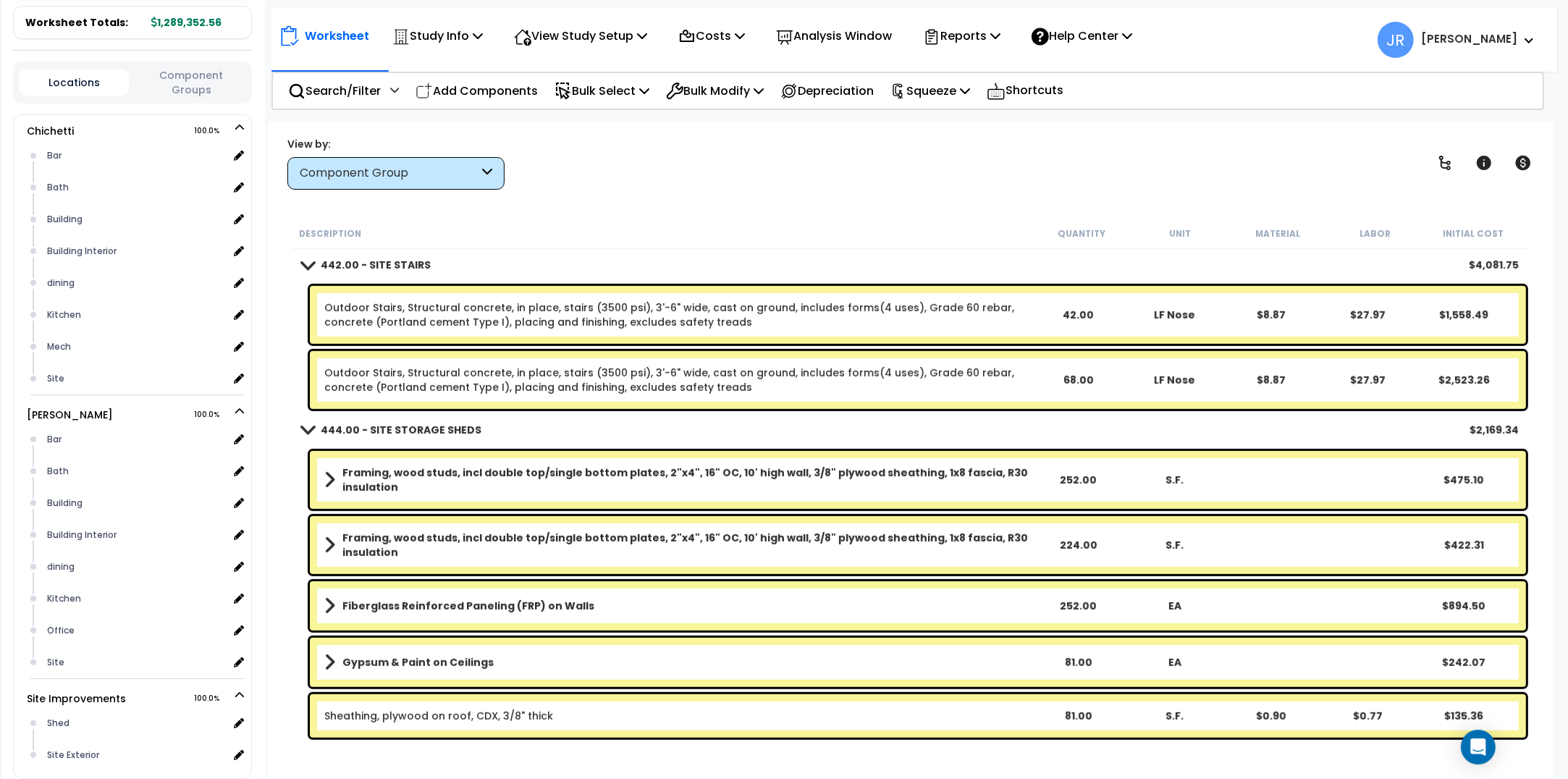
click at [824, 479] on b "Framing, wood studs, incl double top/single bottom plates, 2"x4", 16" OC, 10' h…" at bounding box center [686, 480] width 687 height 29
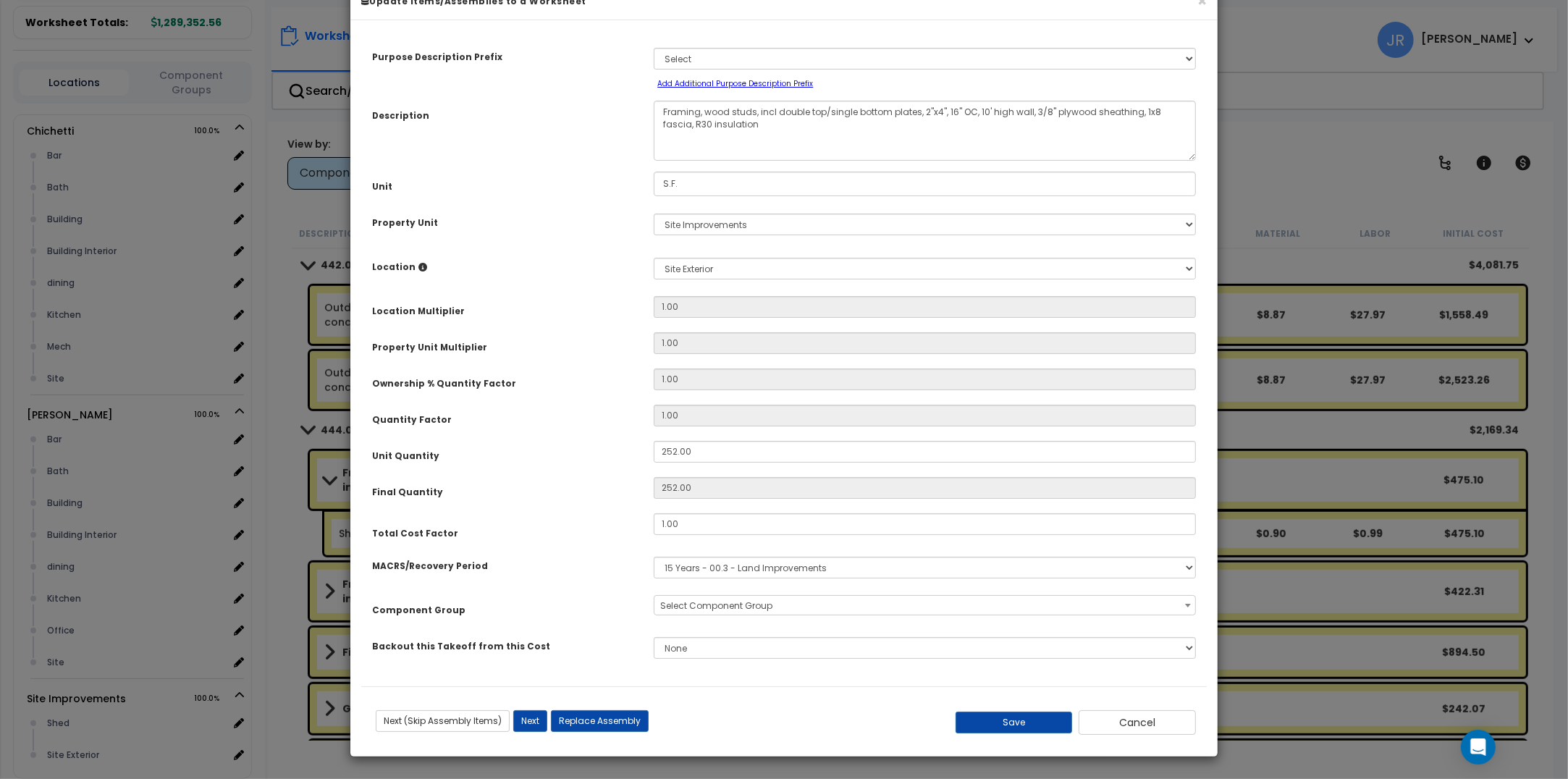
scroll to position [0, 0]
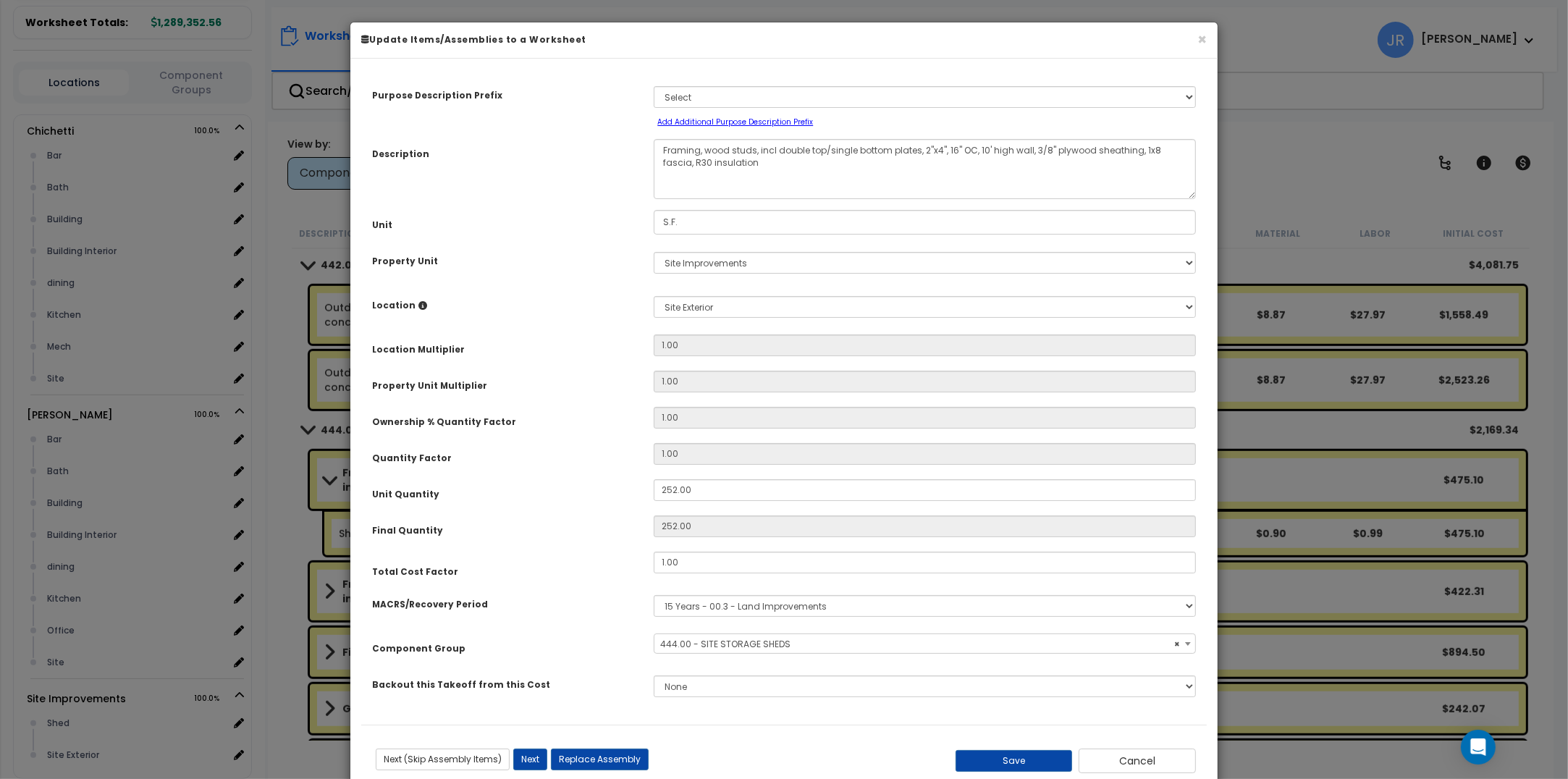
select select "57228"
click at [996, 760] on button "Save" at bounding box center [1014, 761] width 117 height 22
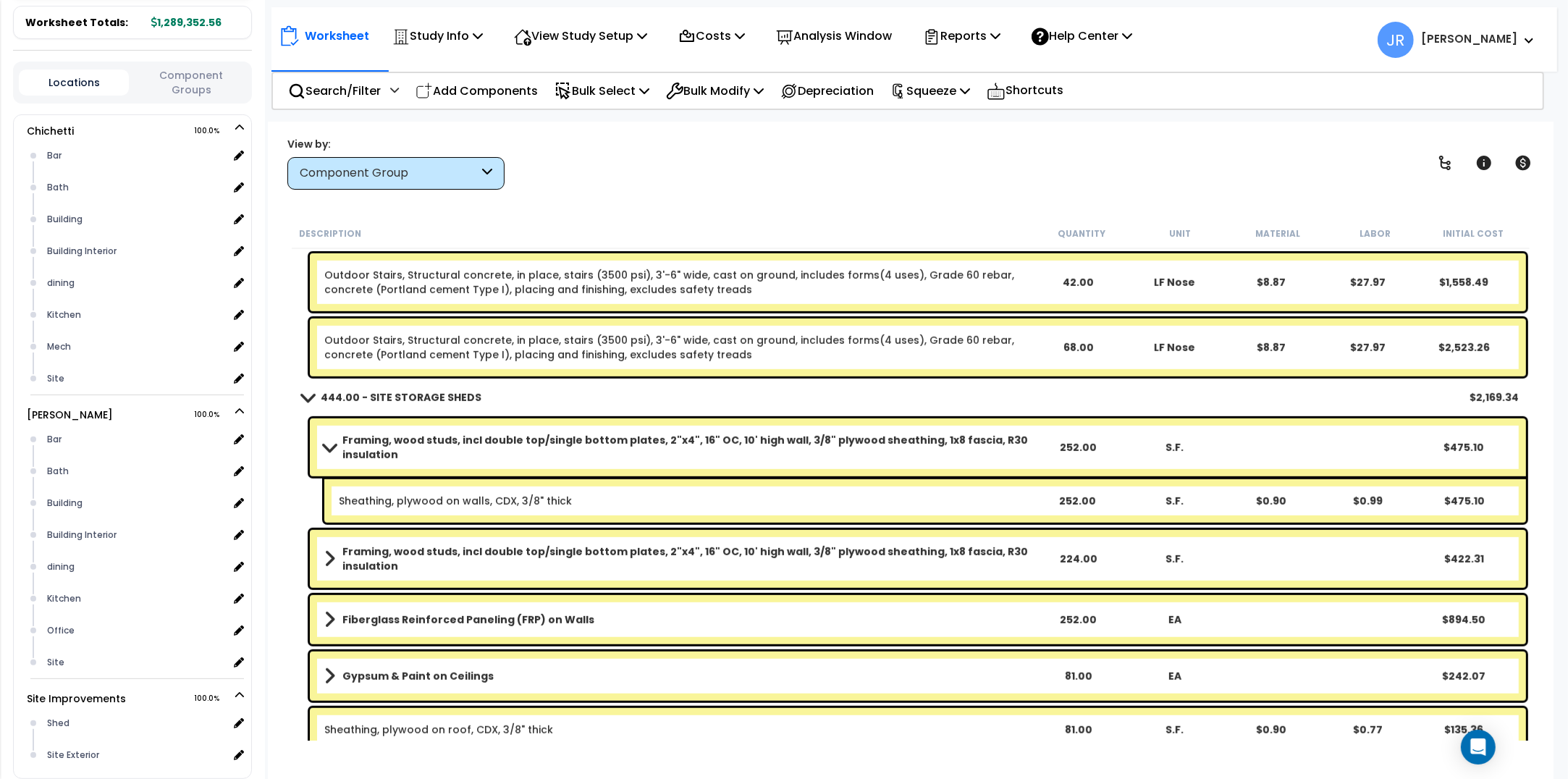
scroll to position [20025, 0]
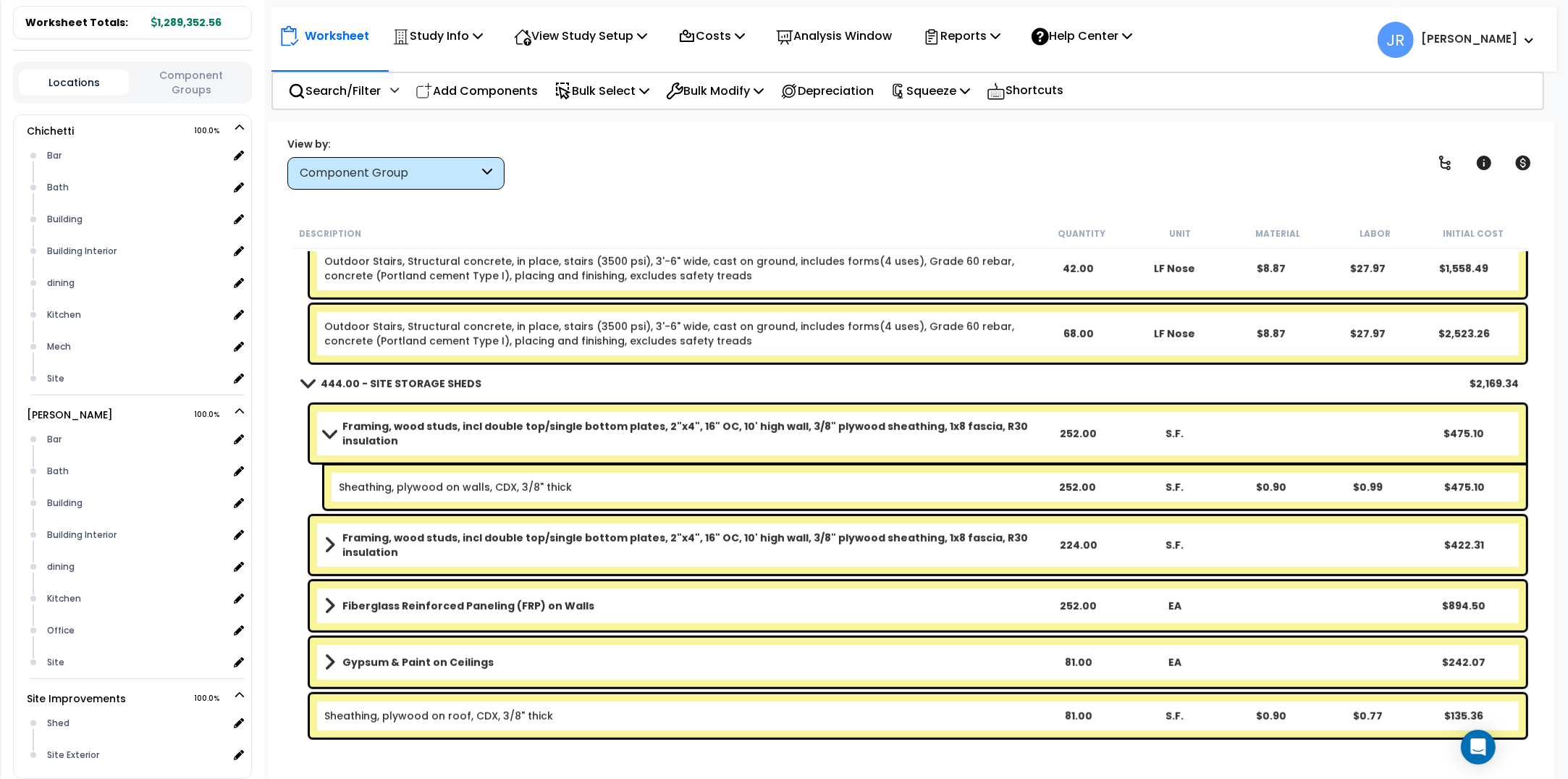
click at [334, 432] on span at bounding box center [329, 433] width 20 height 11
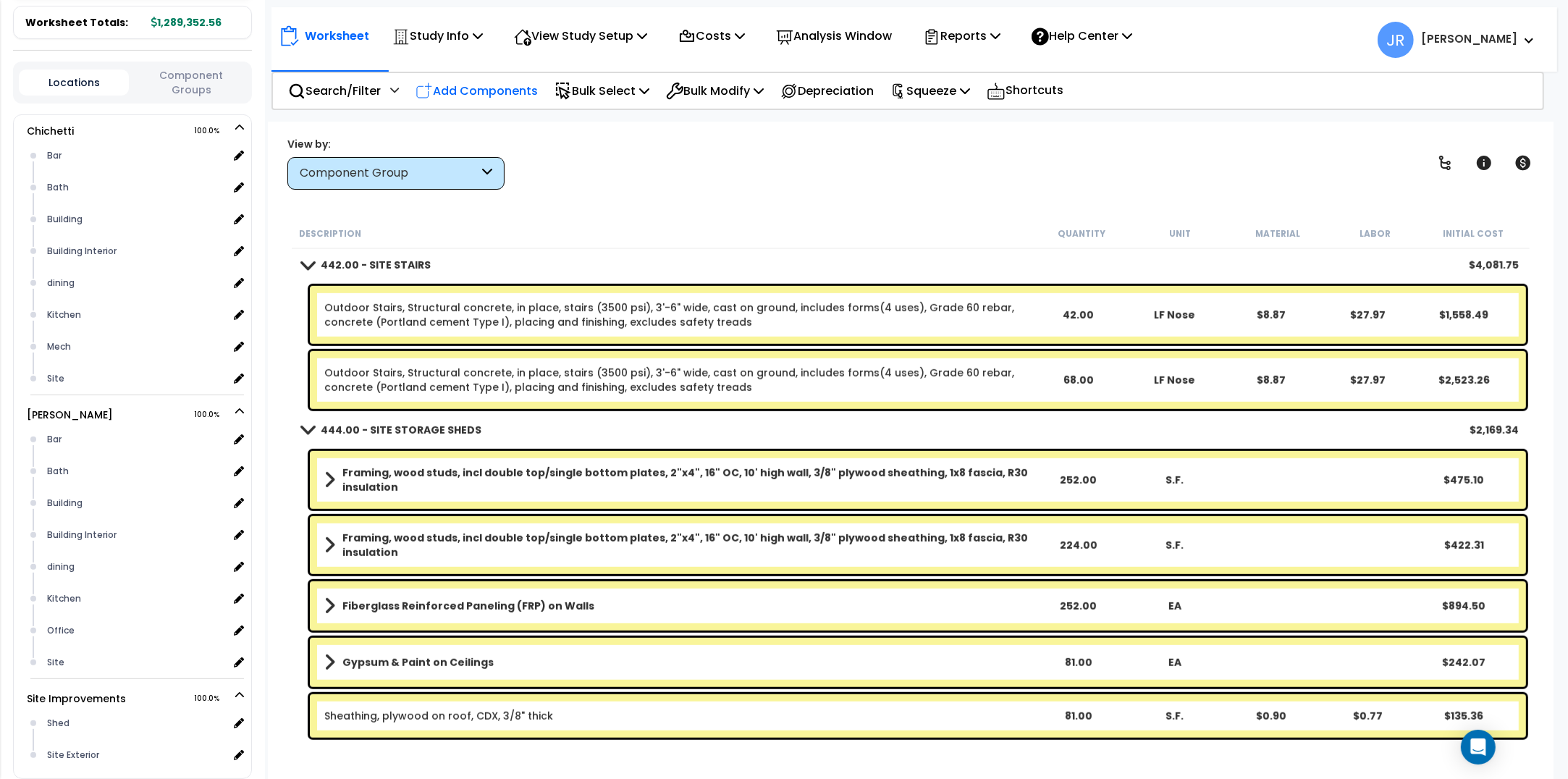
click at [474, 88] on p "Add Components" at bounding box center [477, 90] width 122 height 20
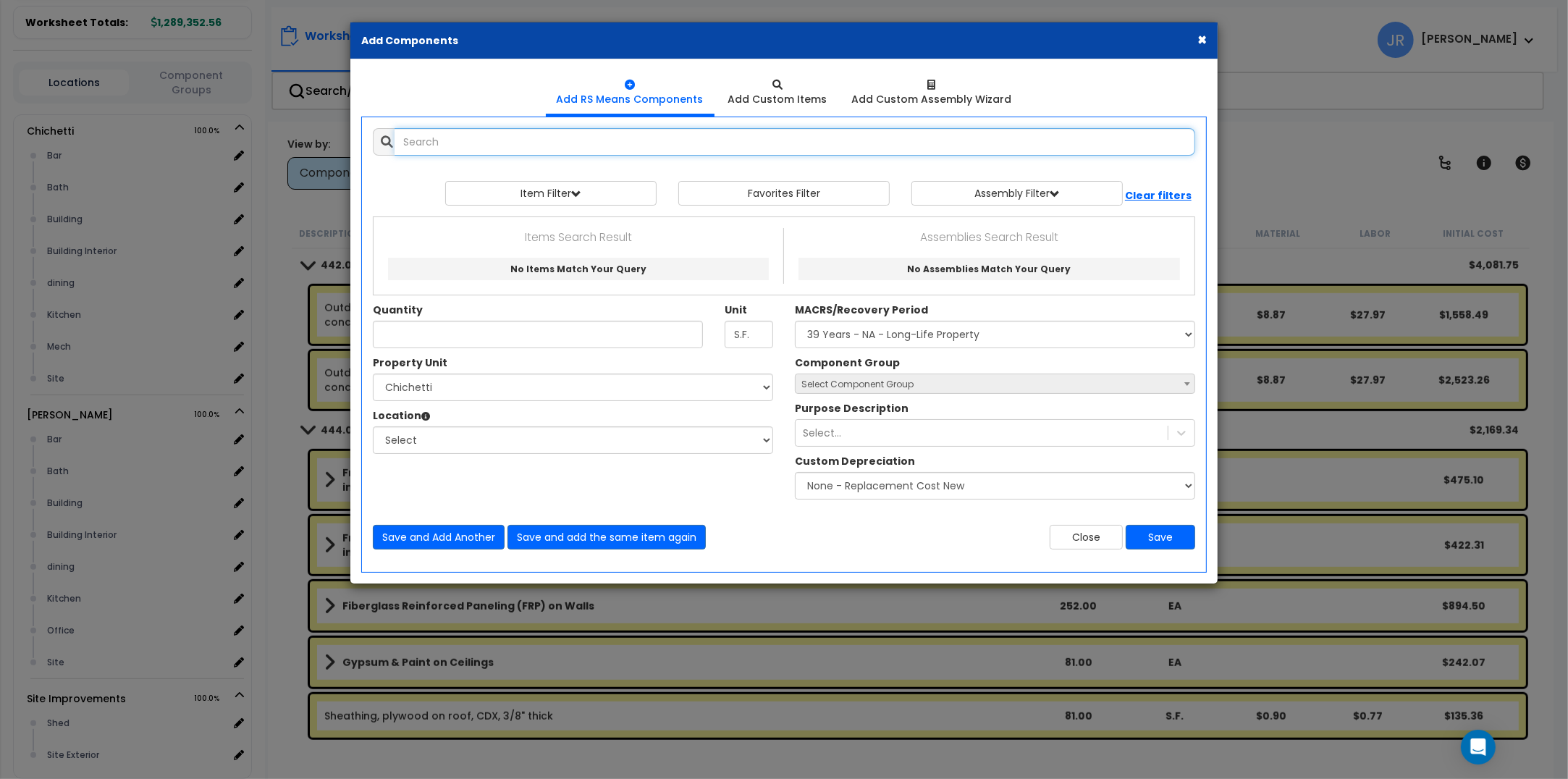
scroll to position [0, 0]
click at [490, 146] on input "text" at bounding box center [795, 142] width 801 height 28
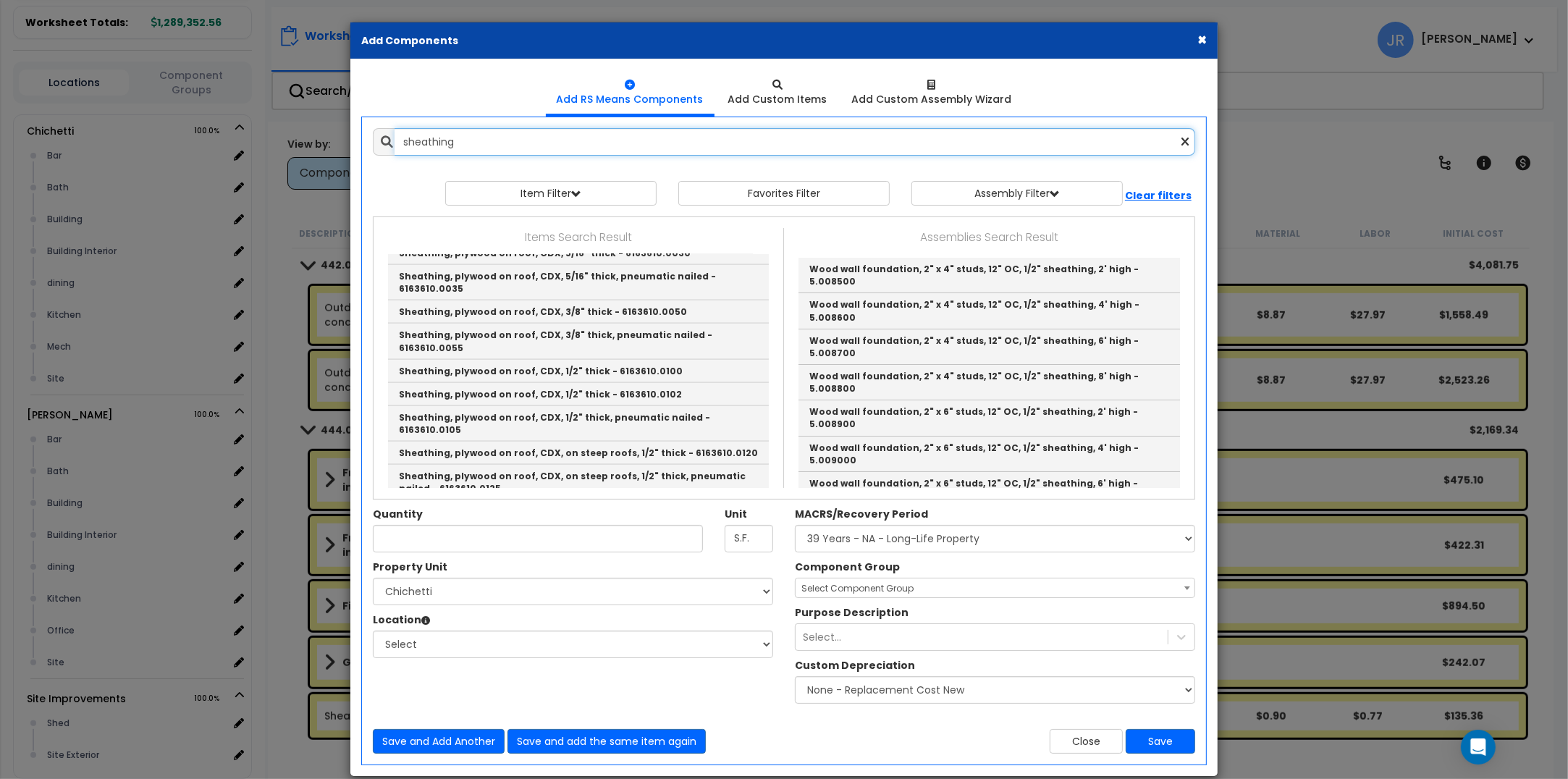
scroll to position [1900, 0]
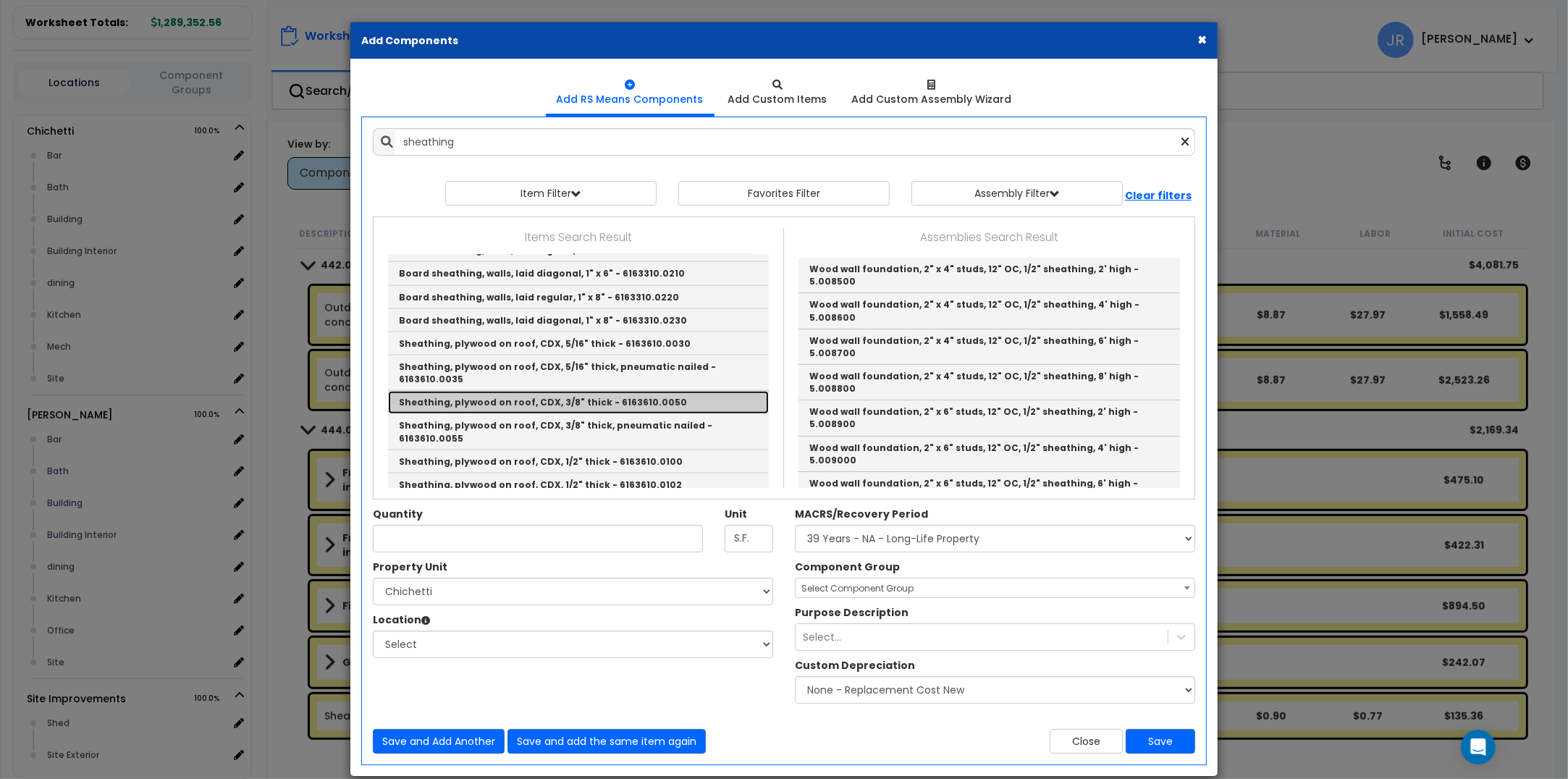
click at [502, 391] on link "Sheathing, plywood on roof, CDX, 3/8" thick - 6163610.0050" at bounding box center [579, 403] width 381 height 23
type input "Sheathing, plywood on roof, CDX, 3/8" thick - 6163610.0050"
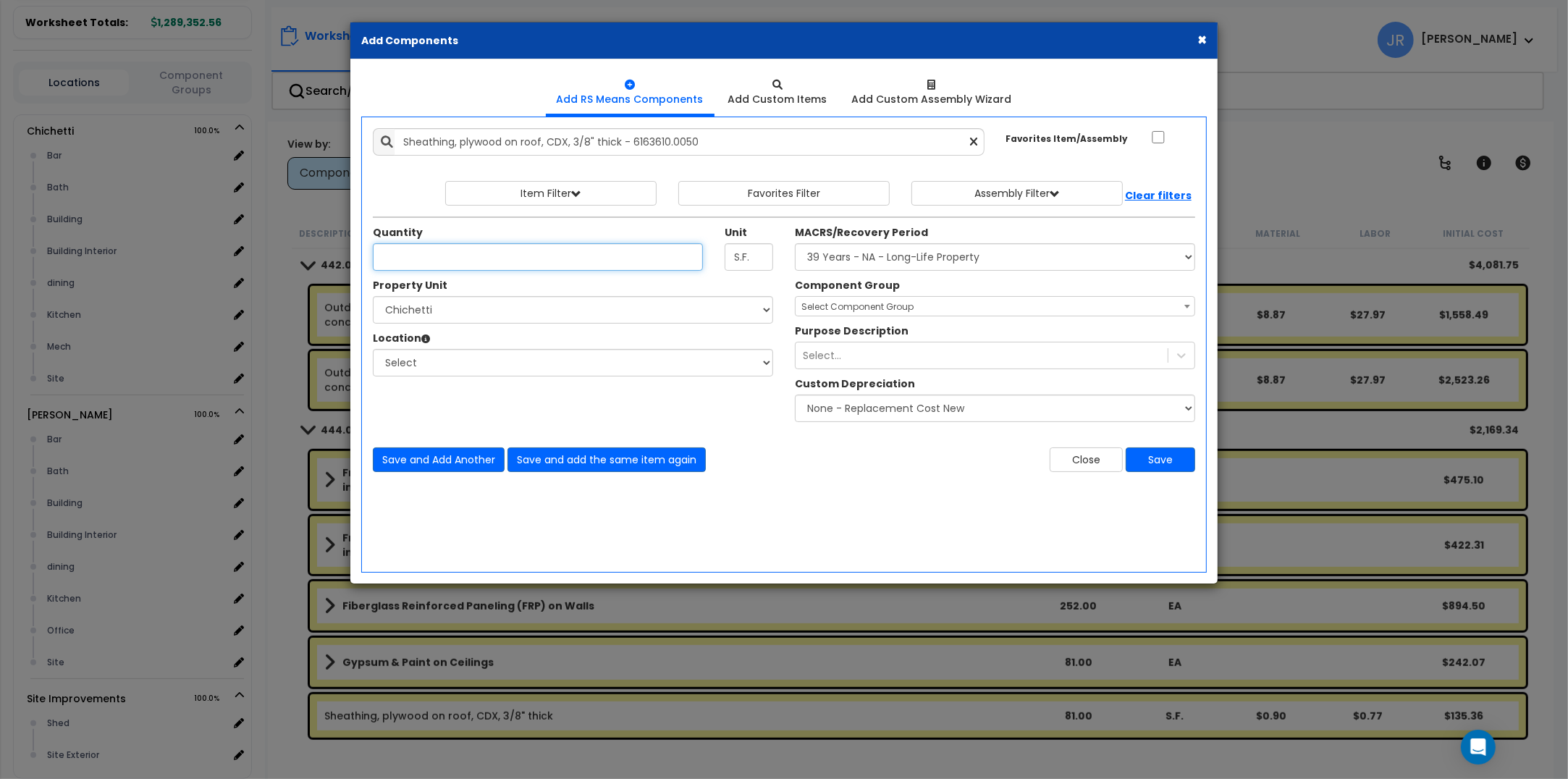
scroll to position [0, 0]
type input "60"
click at [496, 305] on select "Select [PERSON_NAME] Site Improvements" at bounding box center [573, 310] width 400 height 28
select select "168459"
click at [373, 297] on select "Select [PERSON_NAME] Site Improvements" at bounding box center [573, 310] width 400 height 28
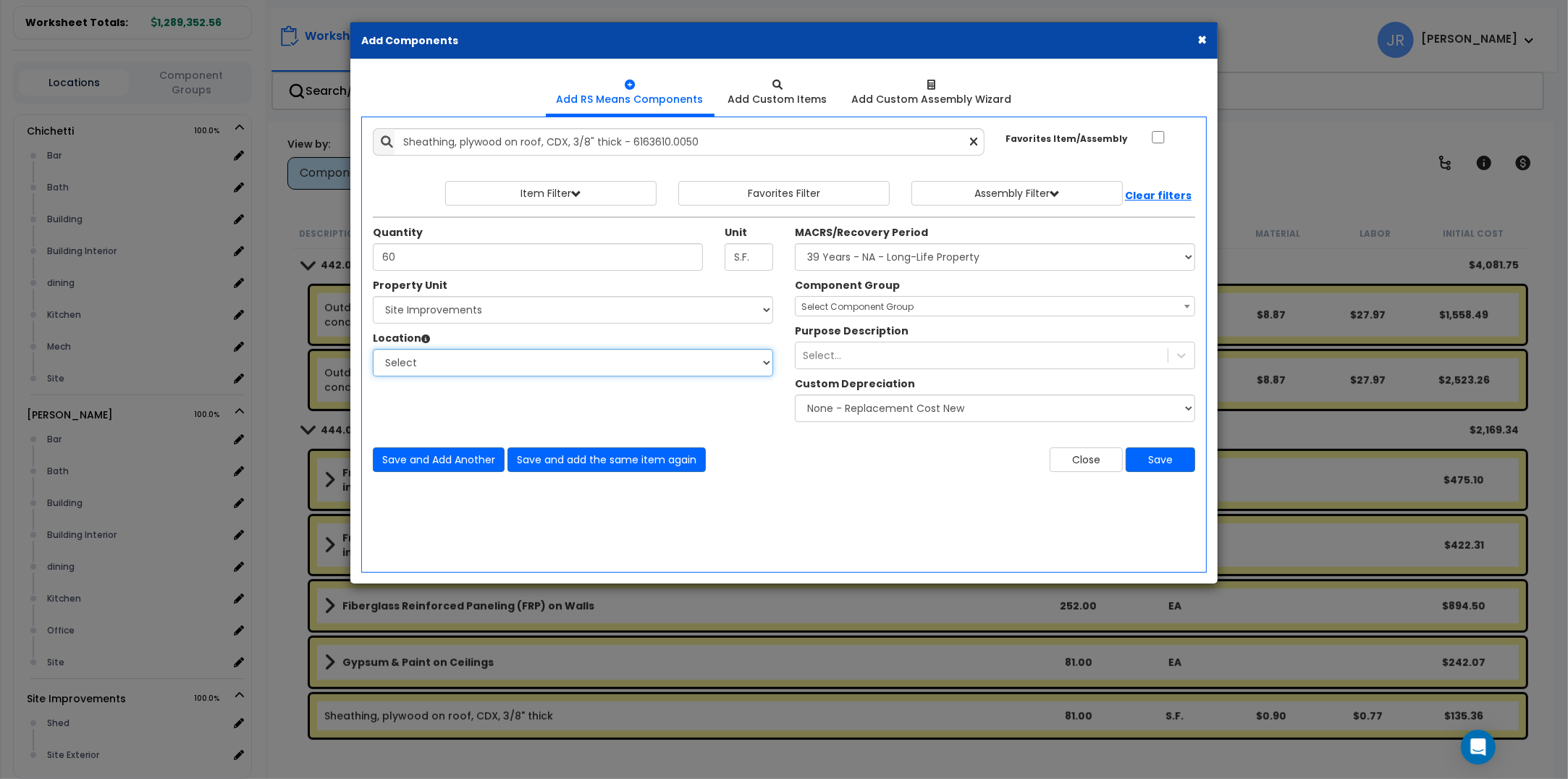
click at [421, 364] on select "Select Shed Site Exterior Add Additional Location" at bounding box center [573, 363] width 400 height 28
select select "23480"
click at [373, 350] on select "Select Shed Site Exterior Add Additional Location" at bounding box center [573, 363] width 400 height 28
click at [874, 252] on select "Select MACRS/Recovery Period 5 Years - 57.0 - Distributive Trades & Services 5 …" at bounding box center [995, 257] width 400 height 28
select select "3666"
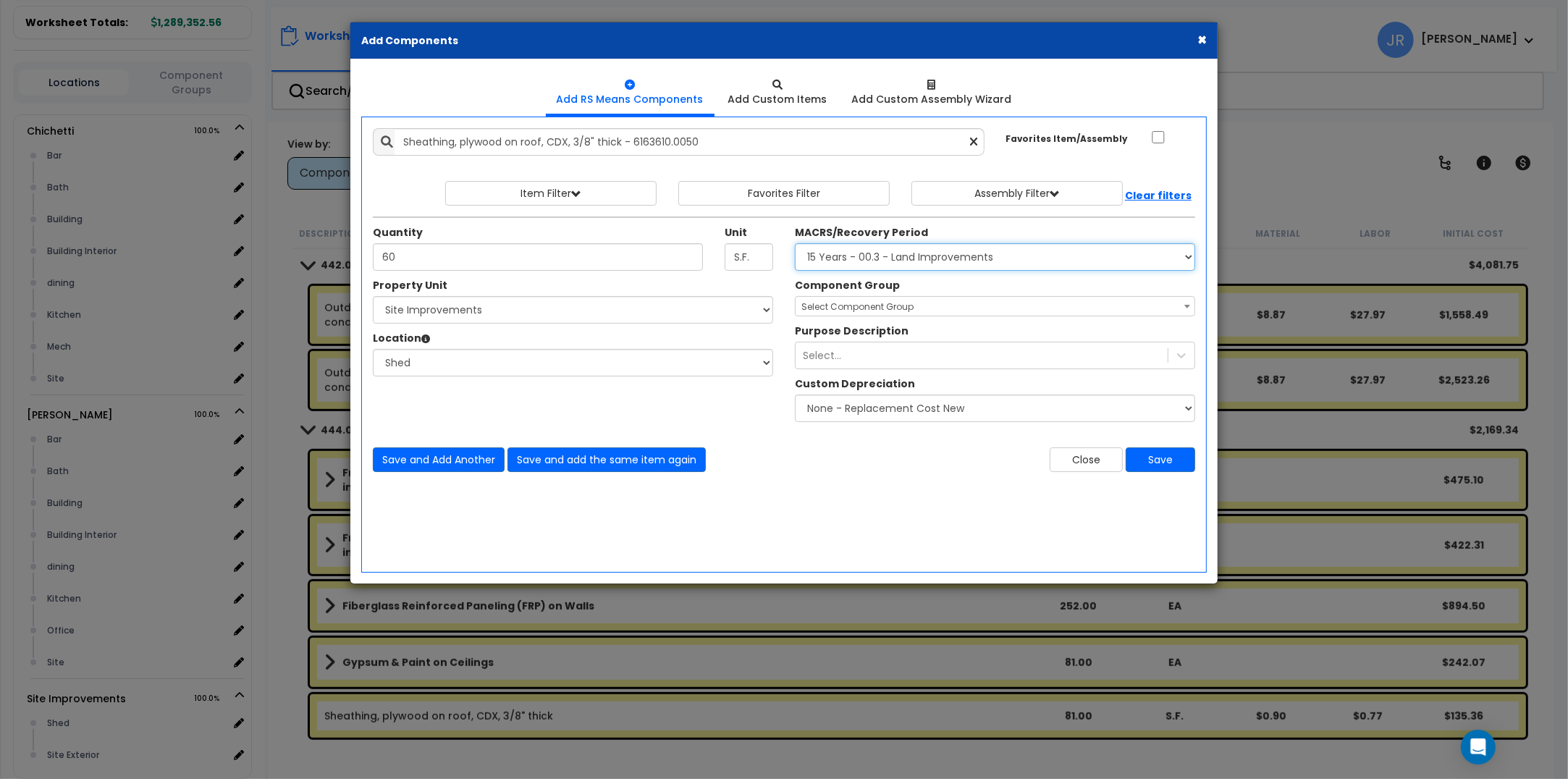
click at [795, 244] on select "Select MACRS/Recovery Period 5 Years - 57.0 - Distributive Trades & Services 5 …" at bounding box center [995, 257] width 400 height 28
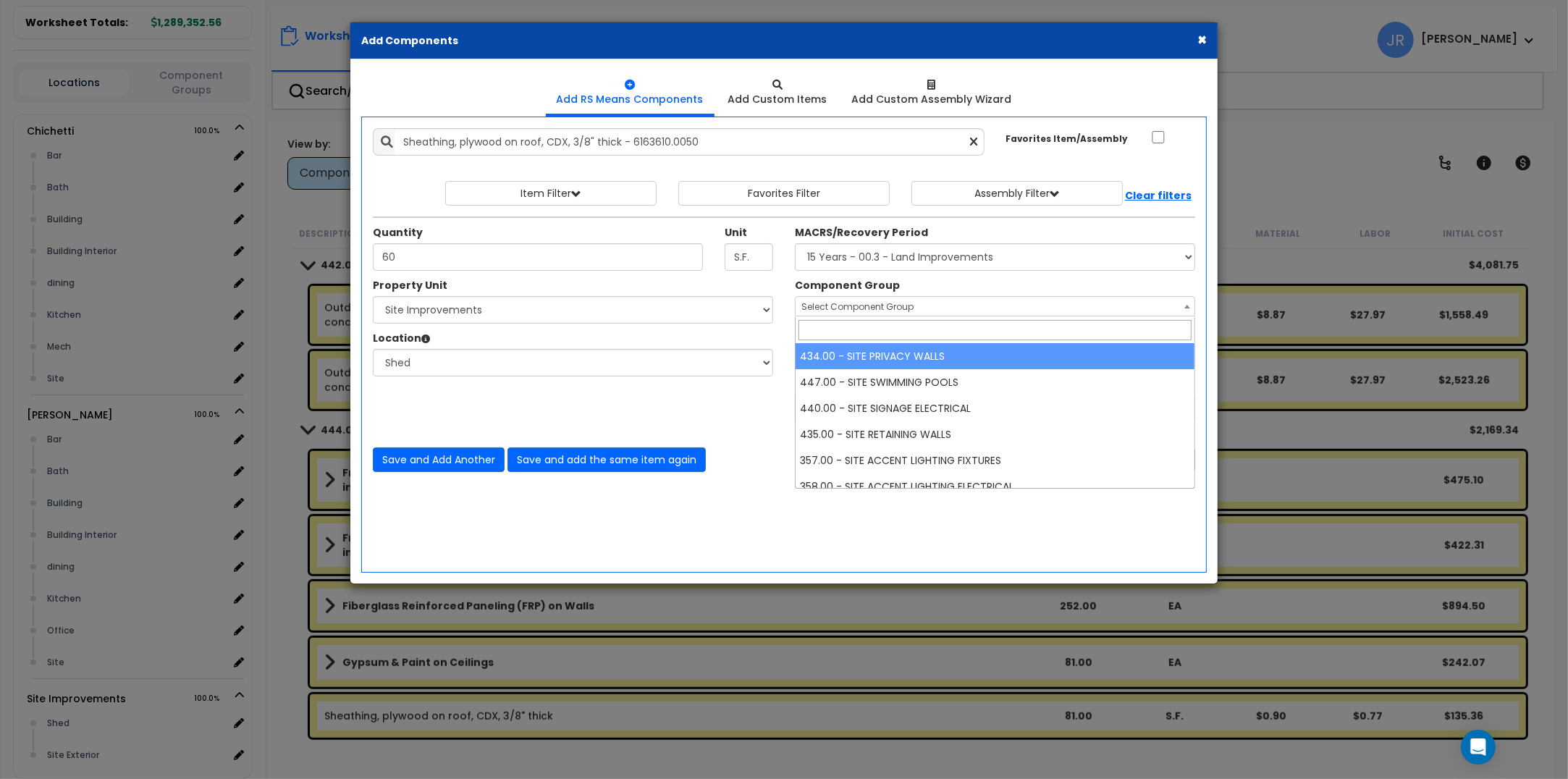
click at [878, 304] on span "Select Component Group" at bounding box center [858, 306] width 112 height 12
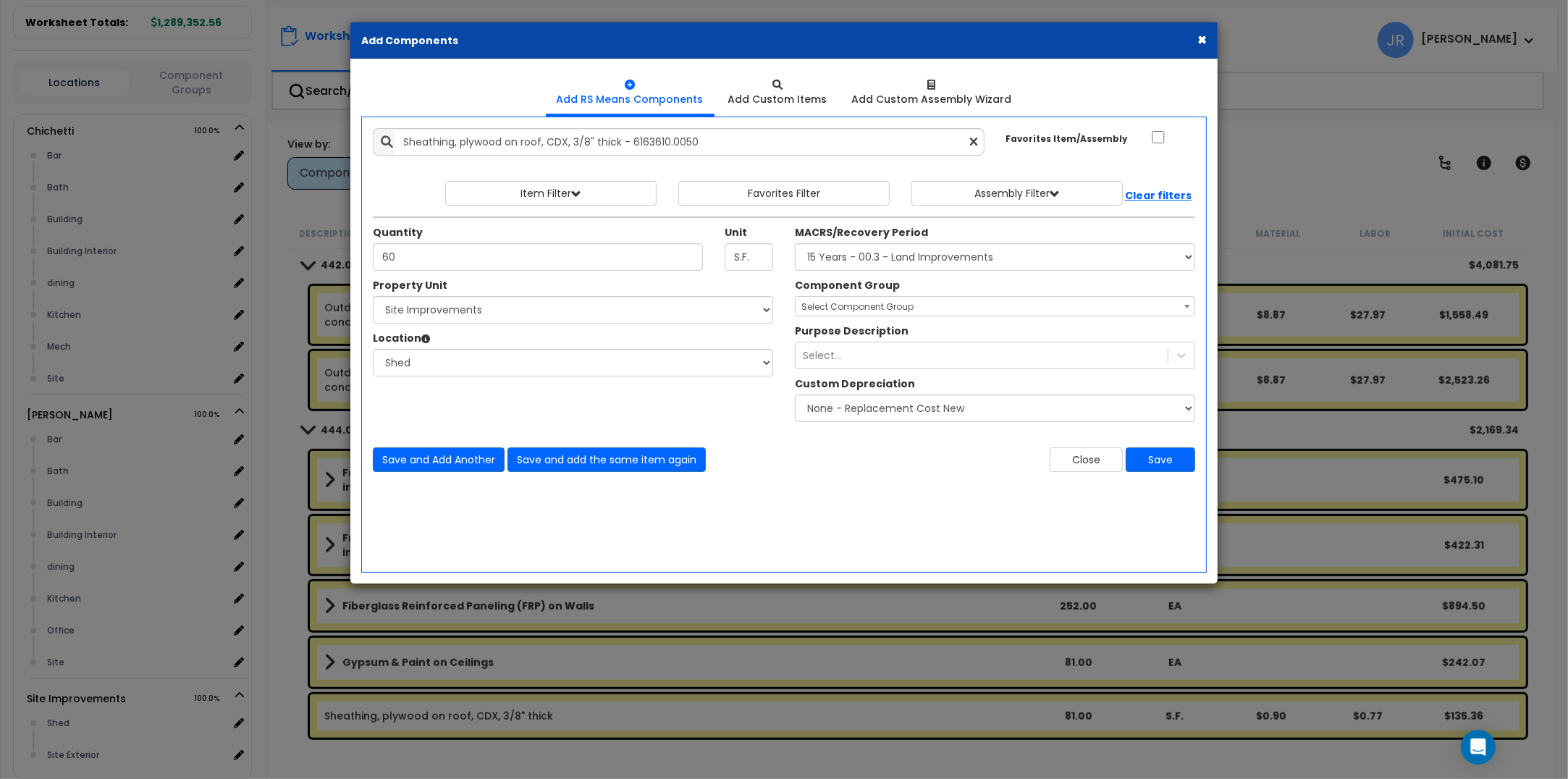
drag, startPoint x: 848, startPoint y: 39, endPoint x: 983, endPoint y: 44, distance: 135.1
click at [983, 44] on div "× Add Components" at bounding box center [784, 41] width 867 height 37
click at [927, 311] on span "Select Component Group" at bounding box center [995, 307] width 399 height 20
click at [936, 331] on input "site she" at bounding box center [995, 329] width 393 height 20
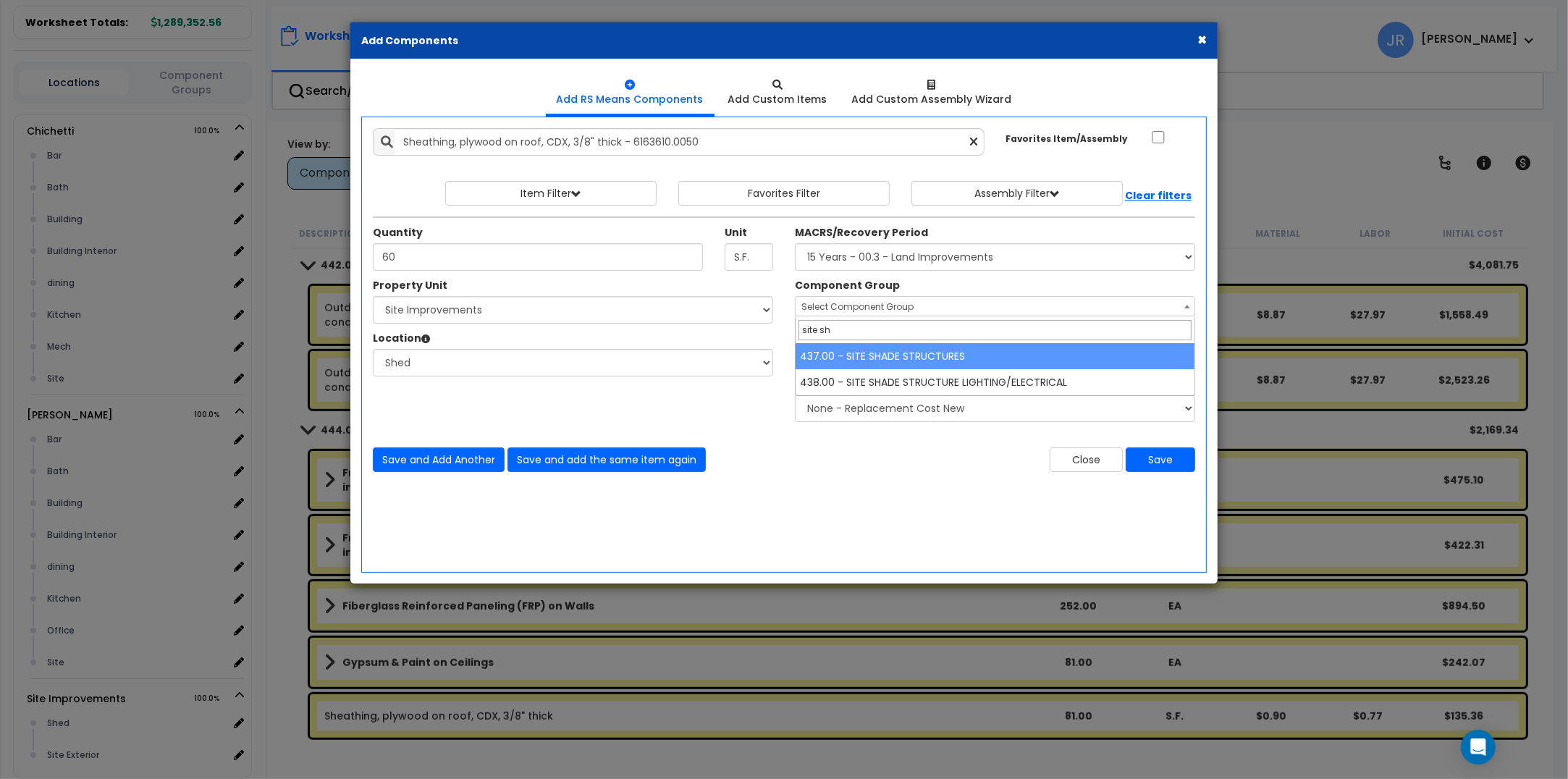
type input "site sh"
select select "57222"
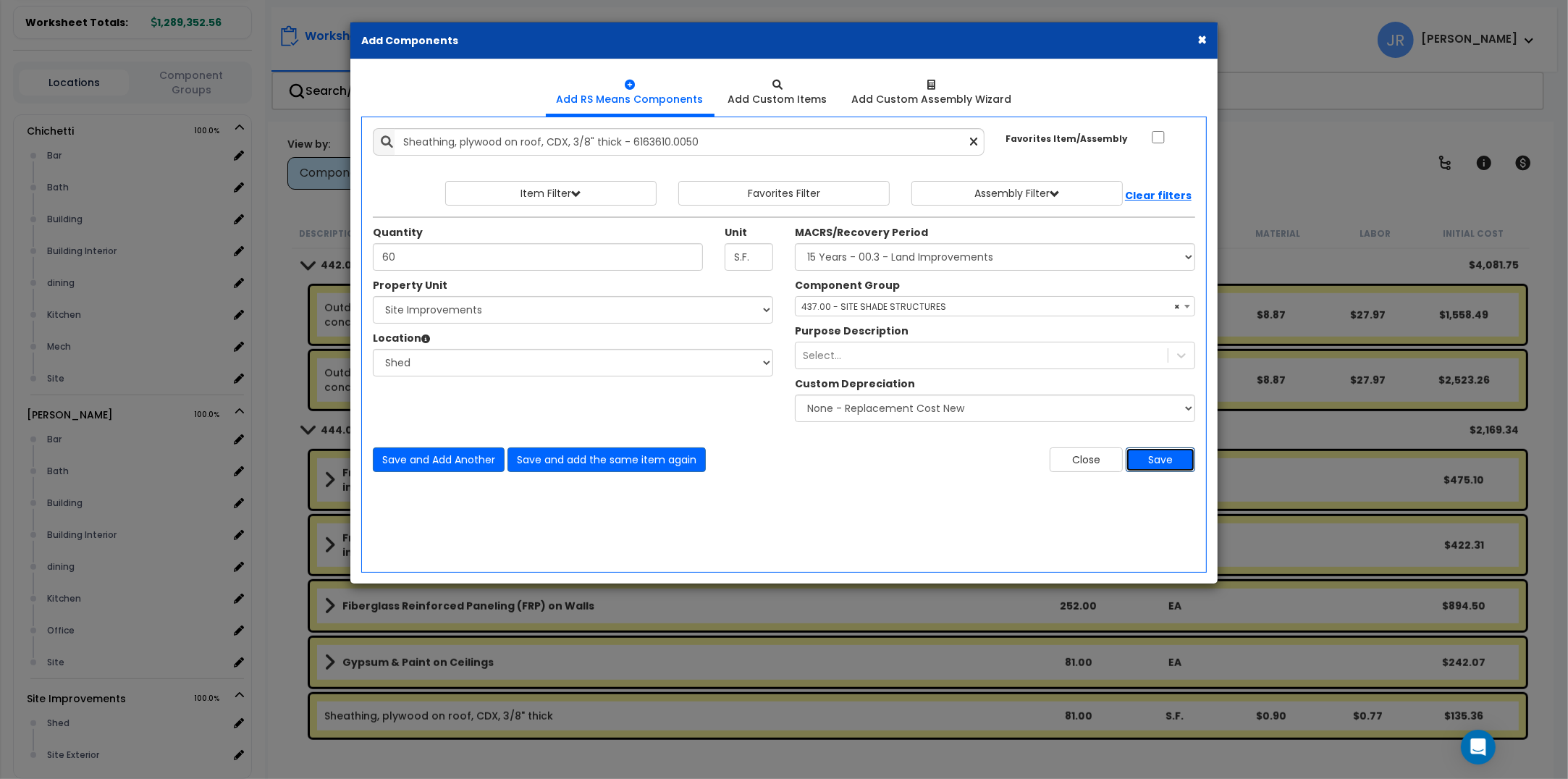
click at [1164, 455] on button "Save" at bounding box center [1160, 460] width 69 height 25
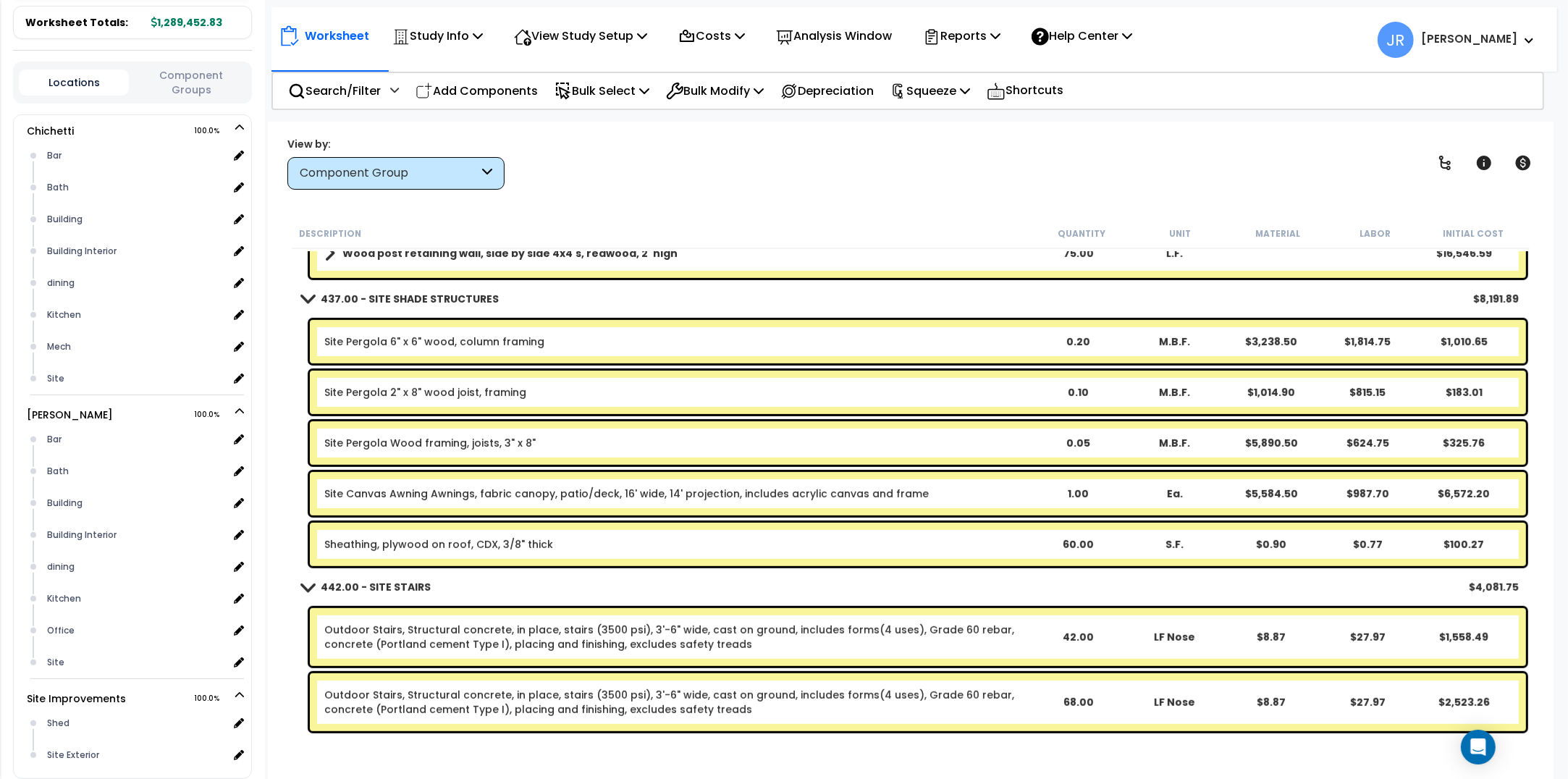
scroll to position [19798, 0]
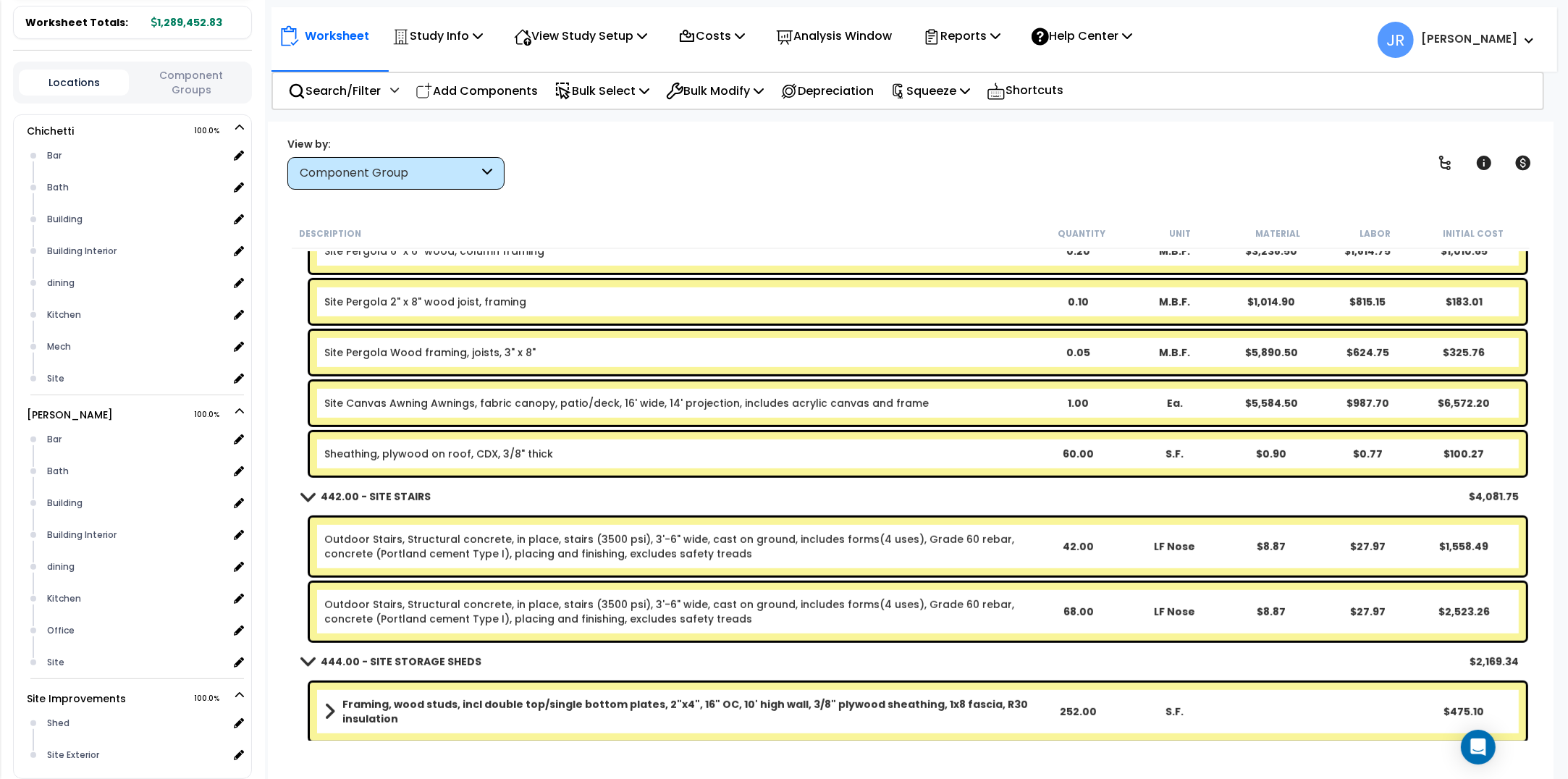
click at [485, 450] on link "Sheathing, plywood on roof, CDX, 3/8" thick" at bounding box center [439, 454] width 229 height 15
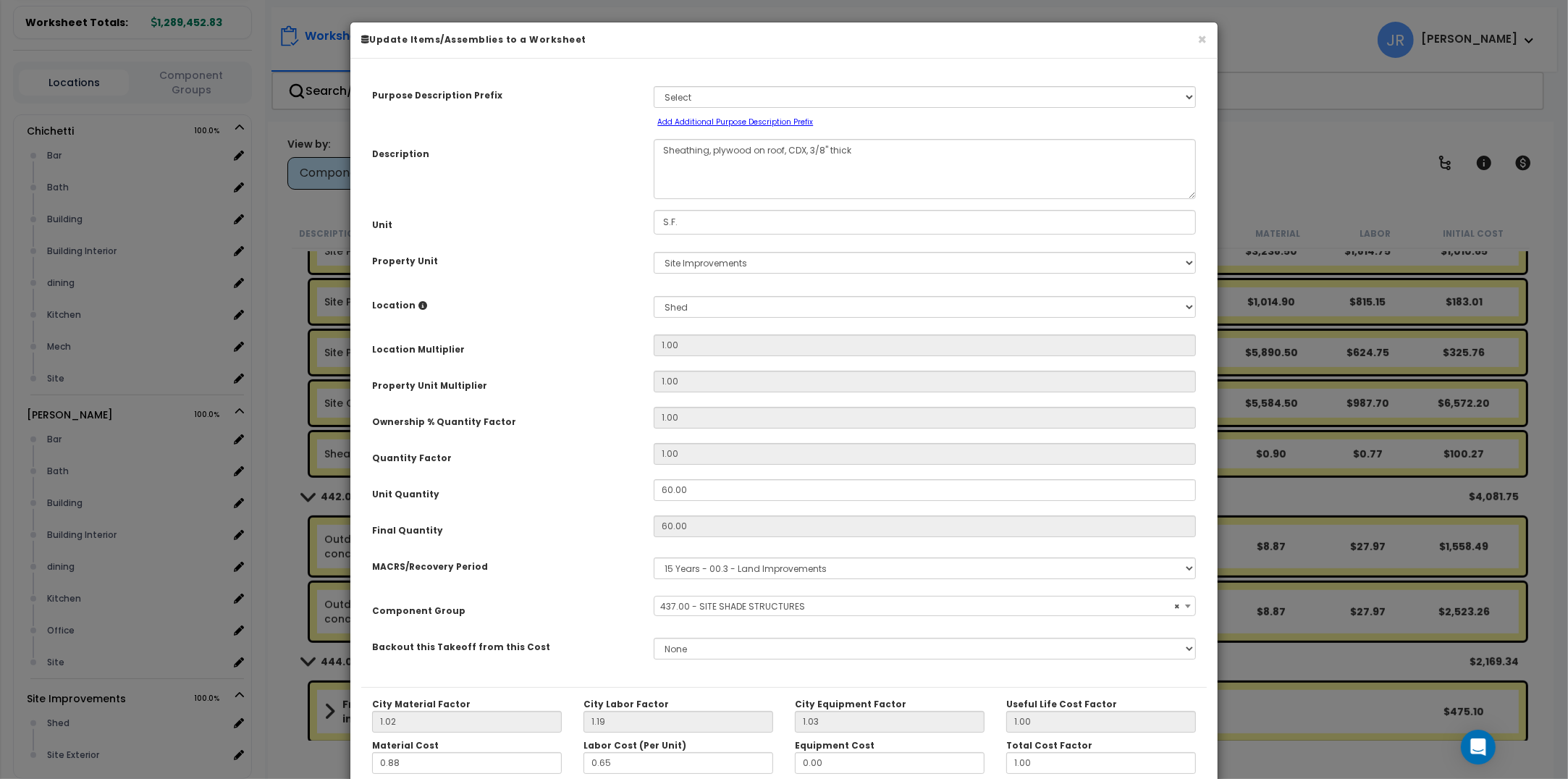
select select "57222"
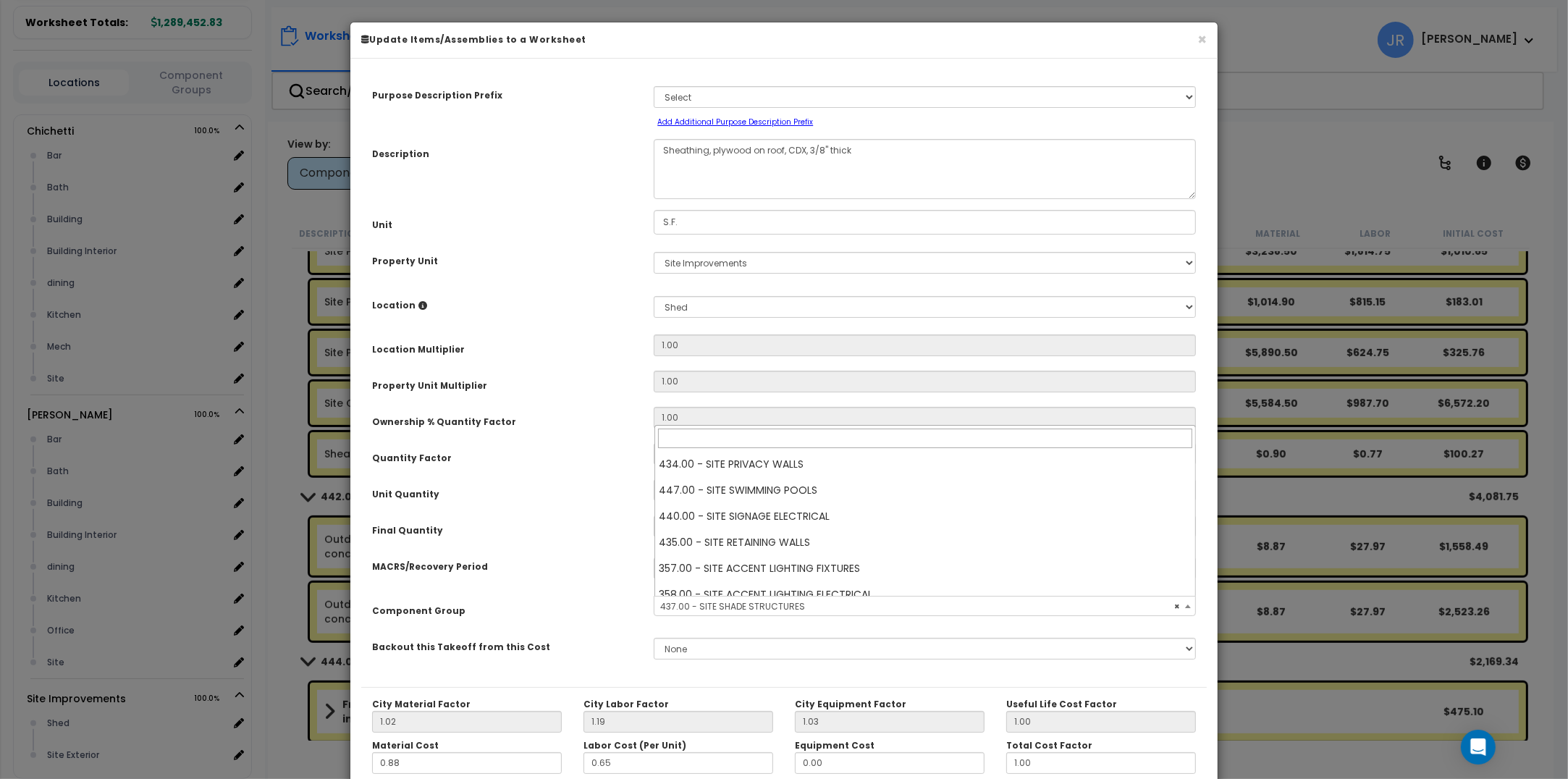
click at [789, 605] on span "× 437.00 - SITE SHADE STRUCTURES" at bounding box center [924, 607] width 540 height 20
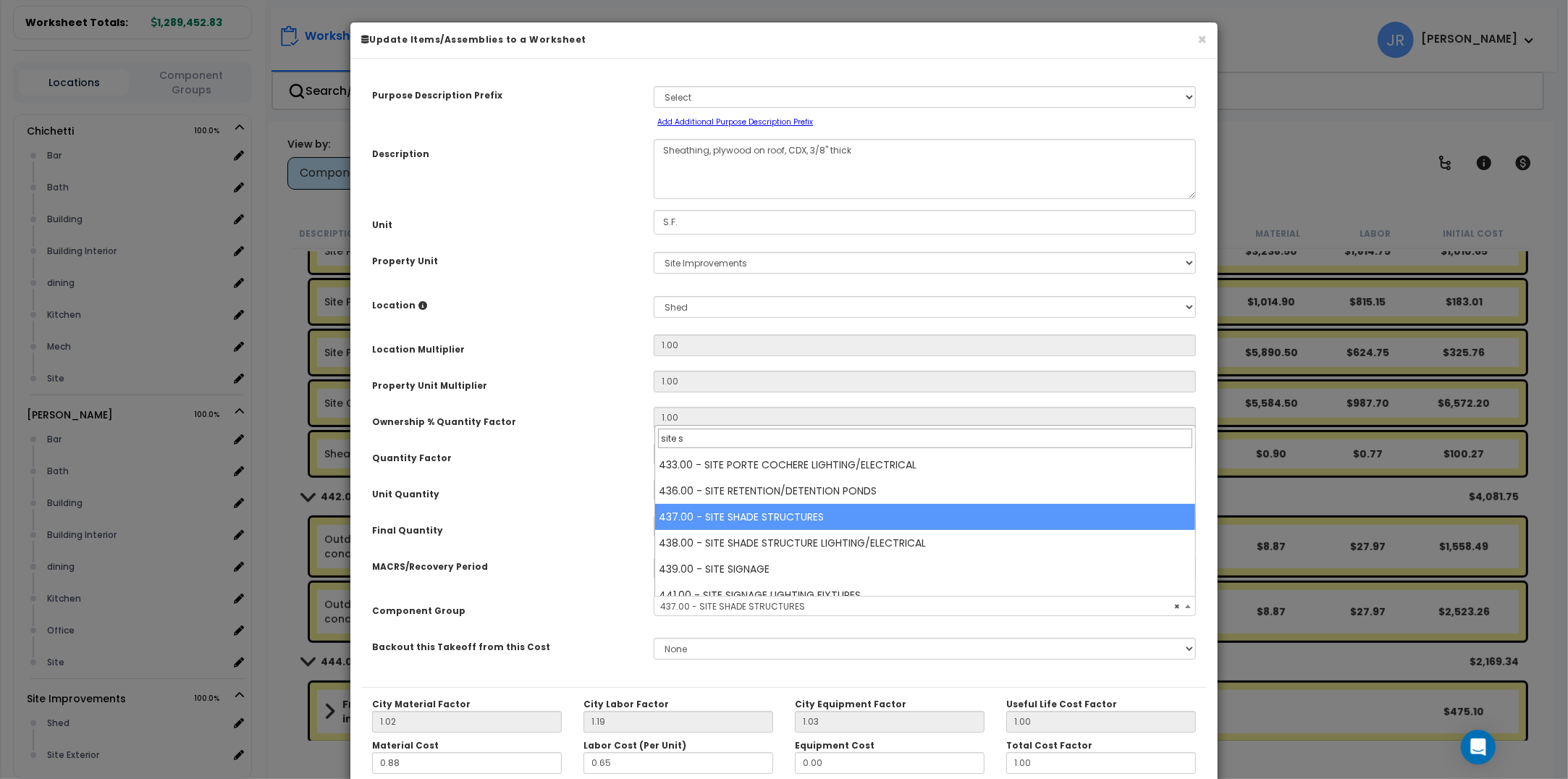
scroll to position [0, 0]
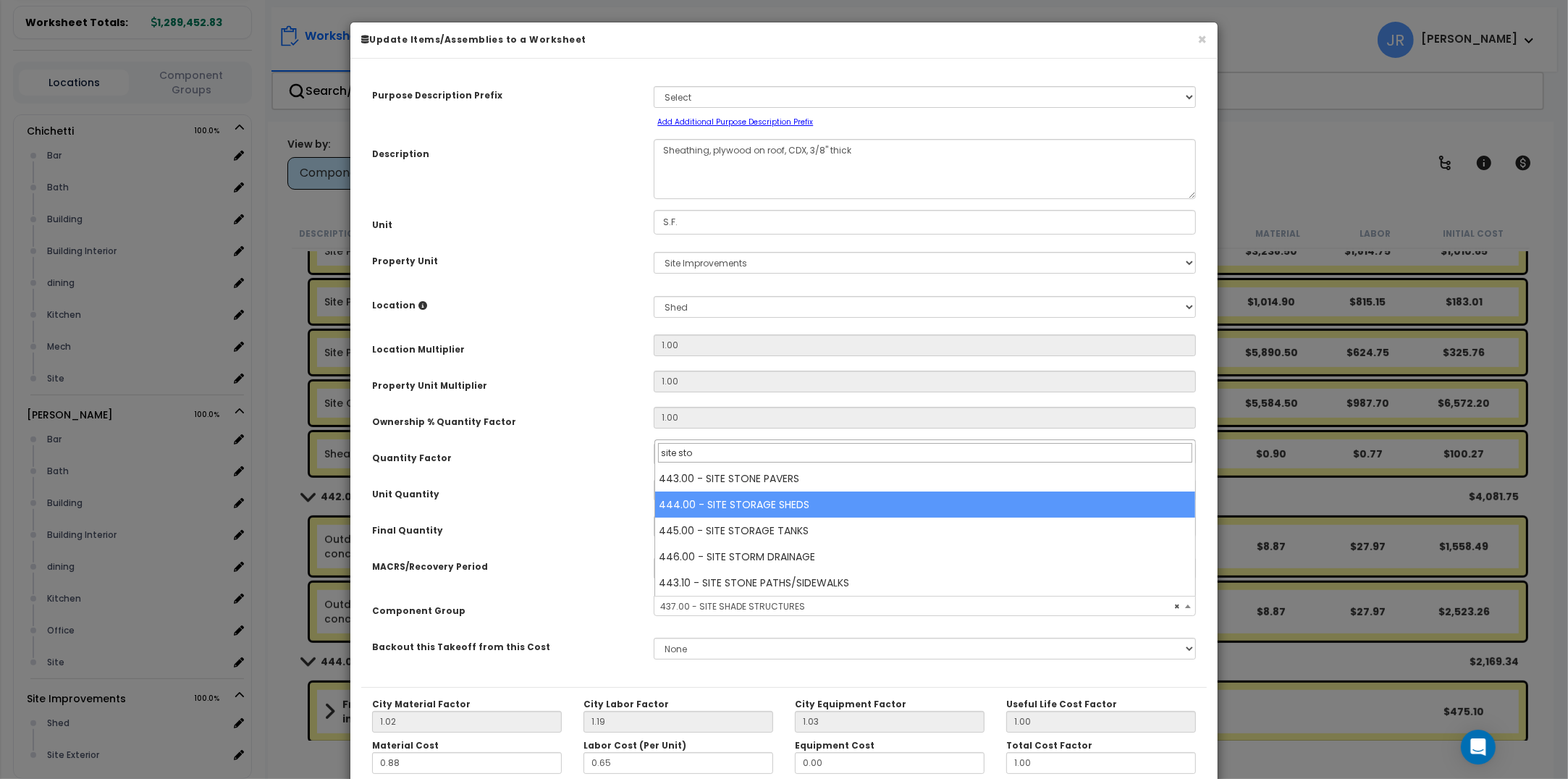
type input "site sto"
select select "57228"
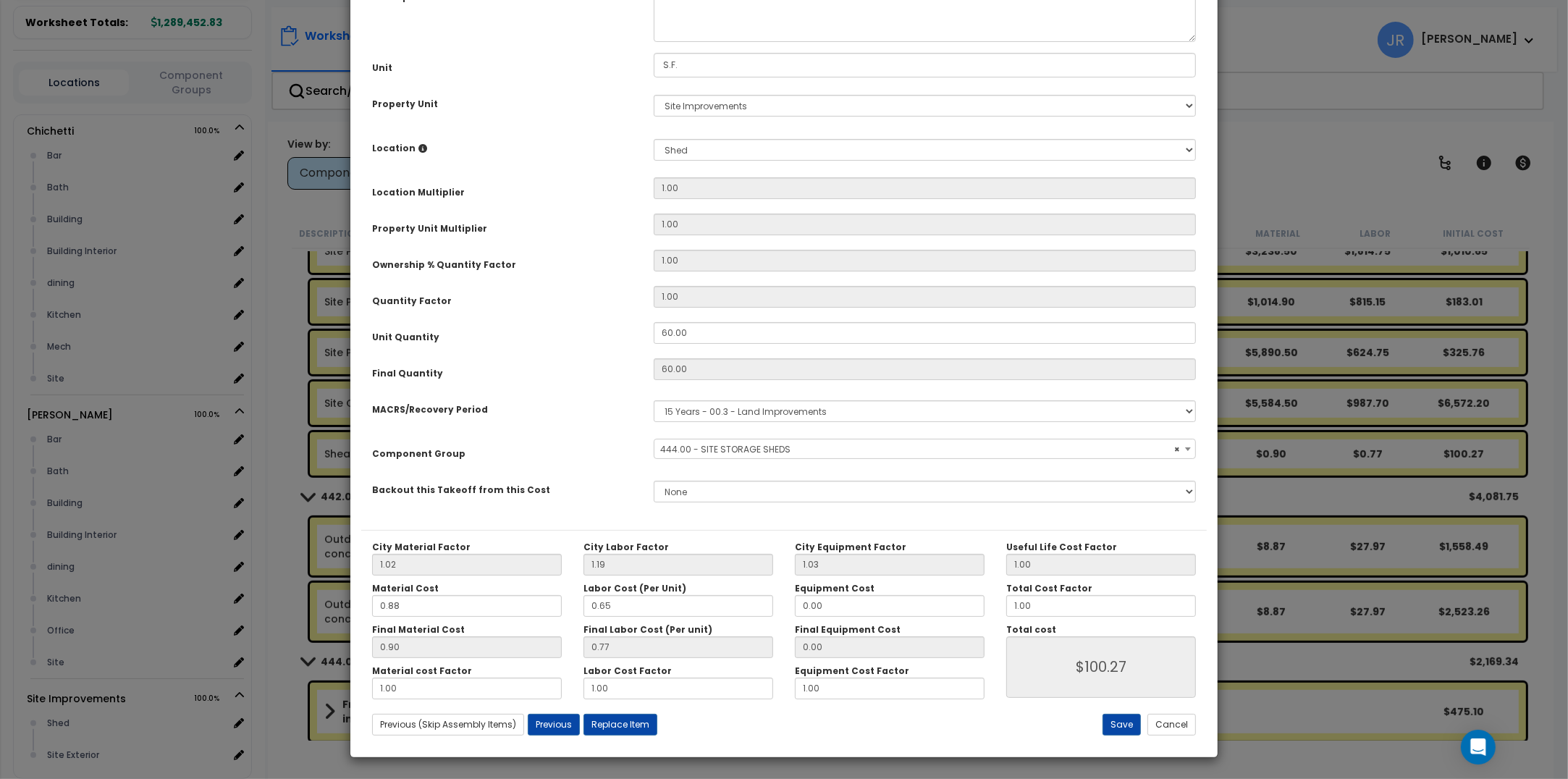
scroll to position [158, 0]
click at [1127, 725] on button "Save" at bounding box center [1121, 724] width 39 height 22
type input "100.27"
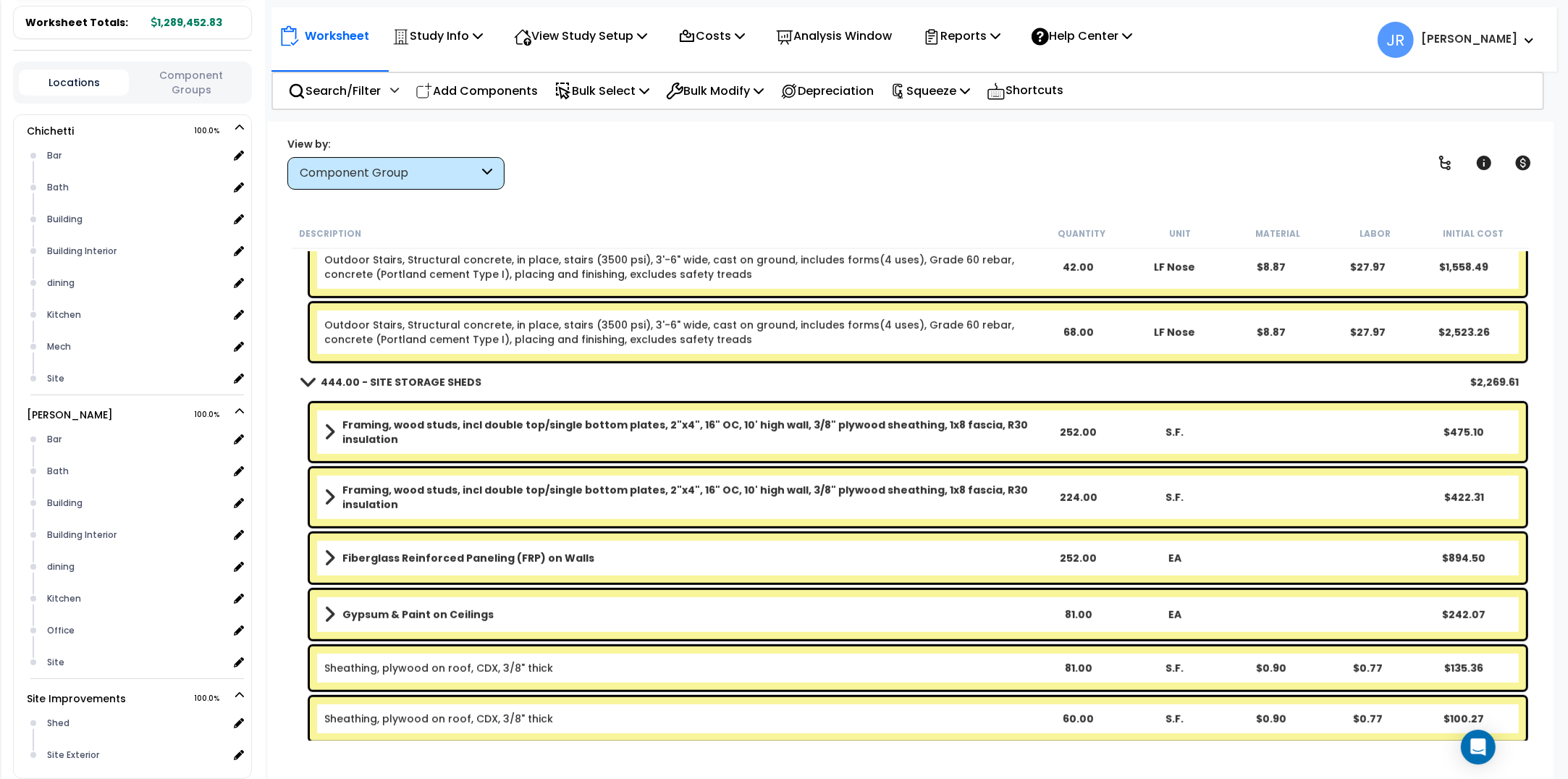
scroll to position [20030, 0]
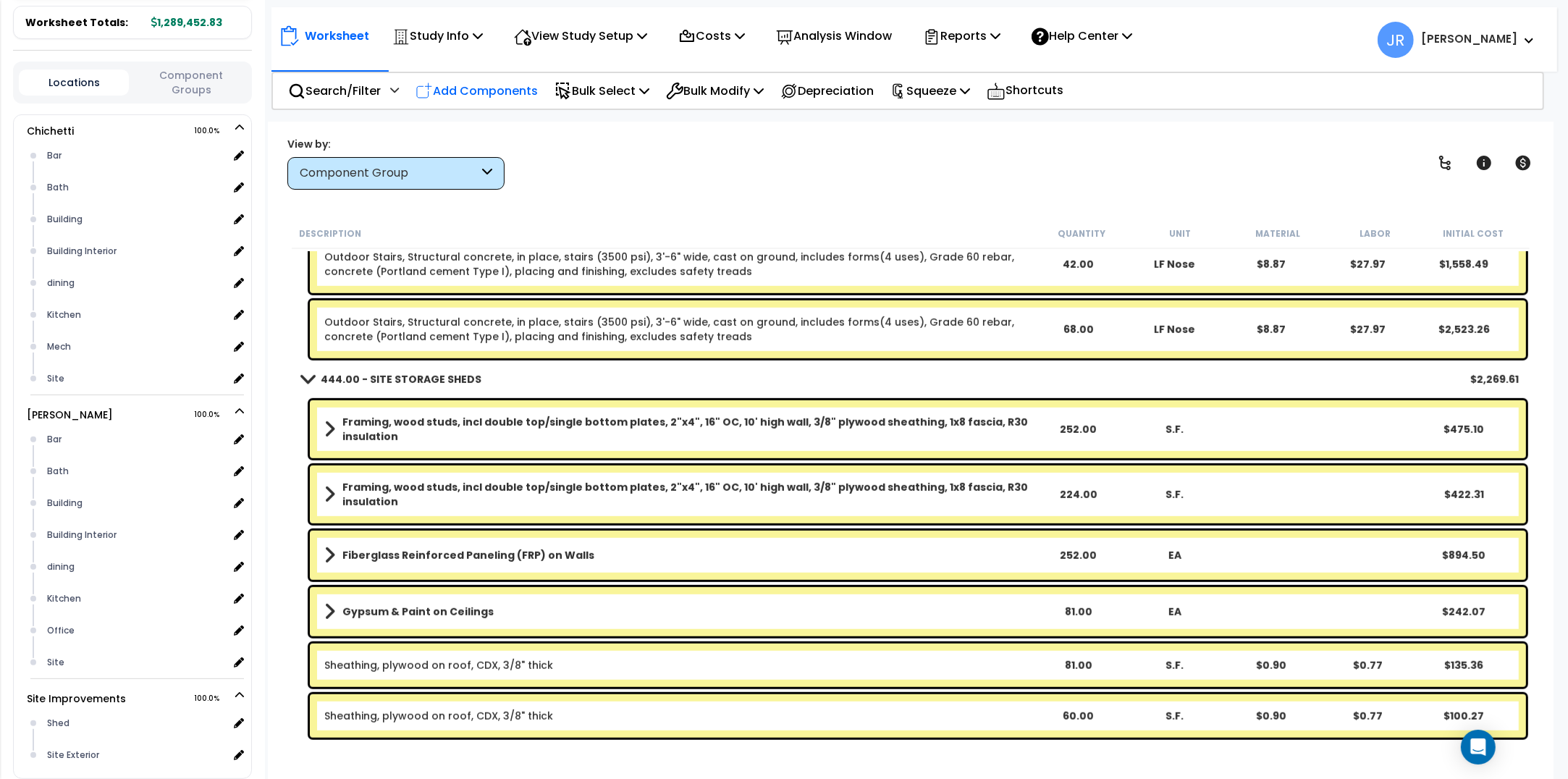
click at [502, 87] on p "Add Components" at bounding box center [477, 90] width 122 height 20
select select
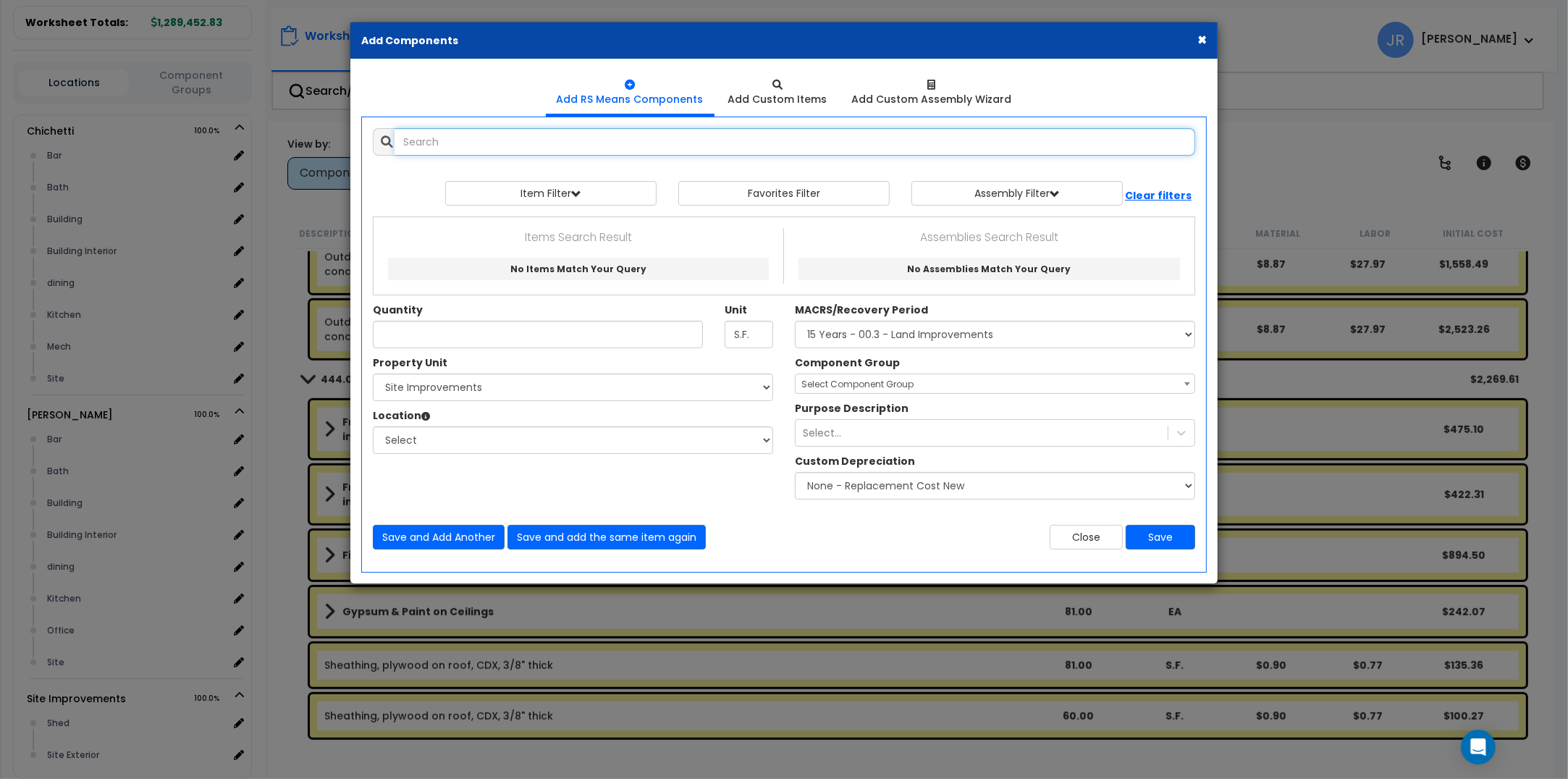
select select
click at [508, 140] on input "text" at bounding box center [795, 142] width 801 height 28
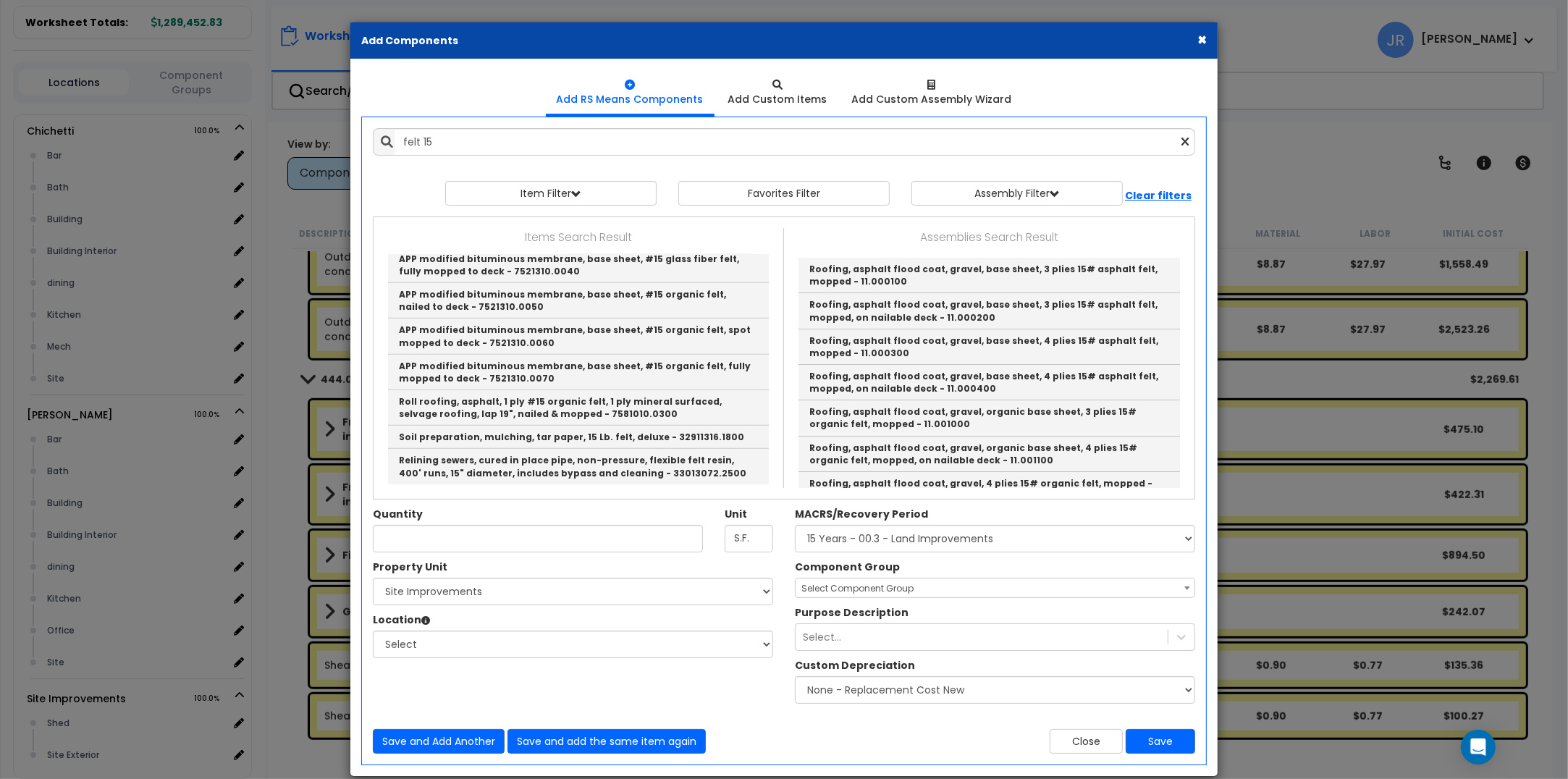
type input "Weather barriers, building paper, asphalt felt sheathing paper, #15, per square…"
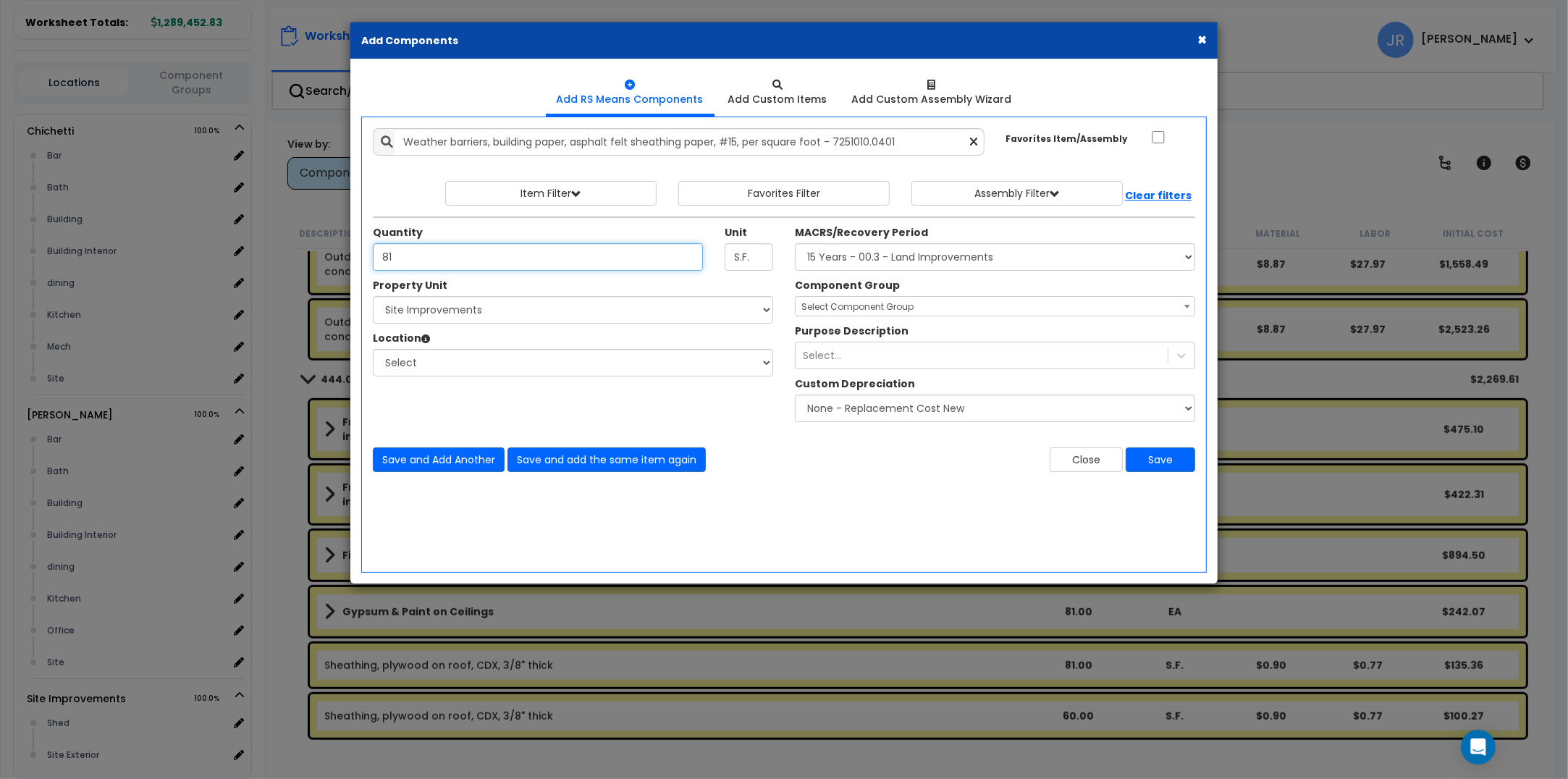
type input "81"
click at [505, 309] on select "Select [PERSON_NAME] Site Improvements" at bounding box center [573, 310] width 400 height 28
select select "168459"
click at [373, 297] on select "Select [PERSON_NAME] Site Improvements" at bounding box center [573, 310] width 400 height 28
click at [431, 366] on select "Select Shed Site Exterior Add Additional Location" at bounding box center [573, 363] width 400 height 28
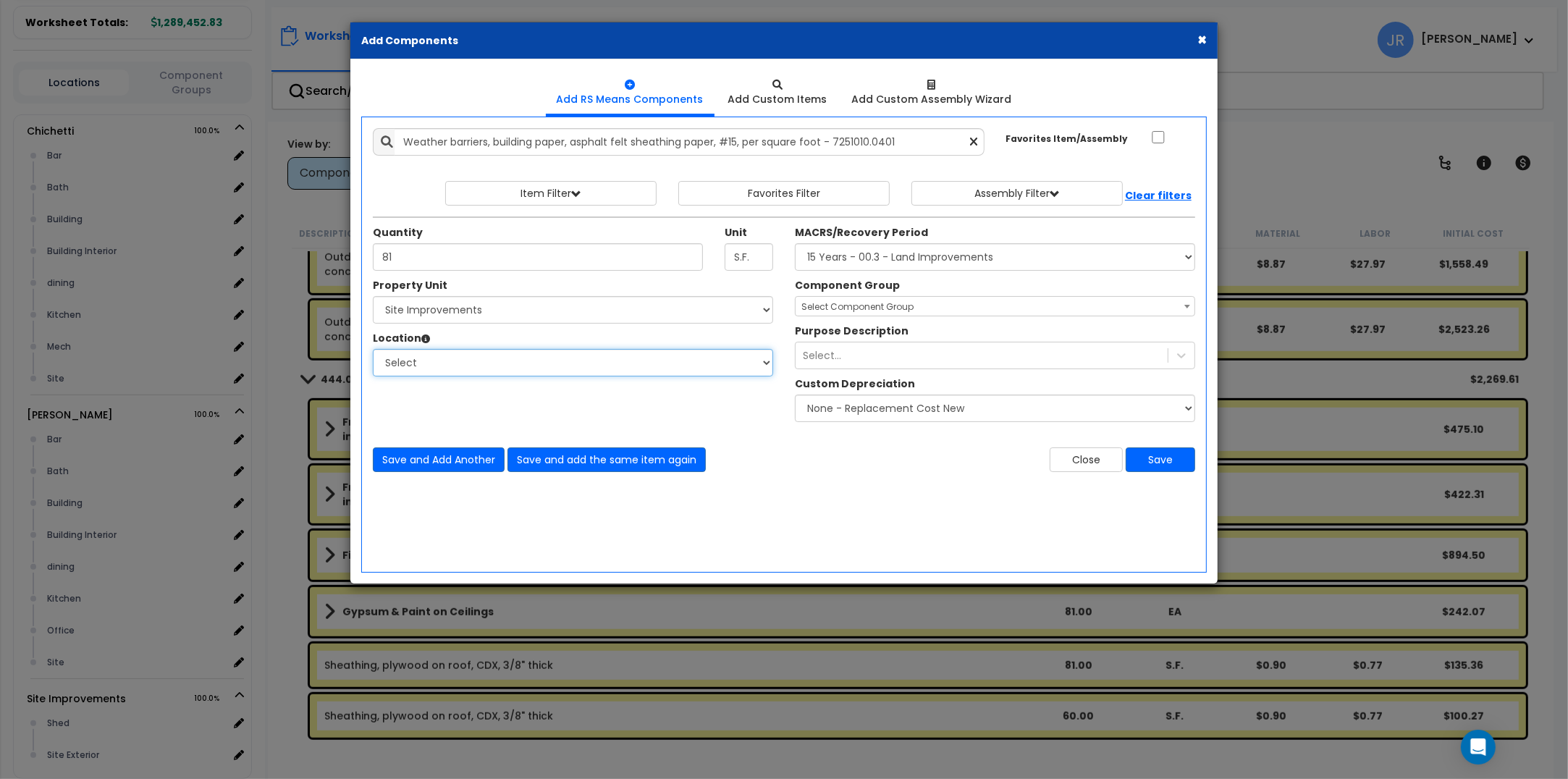
select select "23480"
click at [373, 350] on select "Select Shed Site Exterior Add Additional Location" at bounding box center [573, 363] width 400 height 28
click at [896, 308] on span "Select Component Group" at bounding box center [858, 306] width 112 height 12
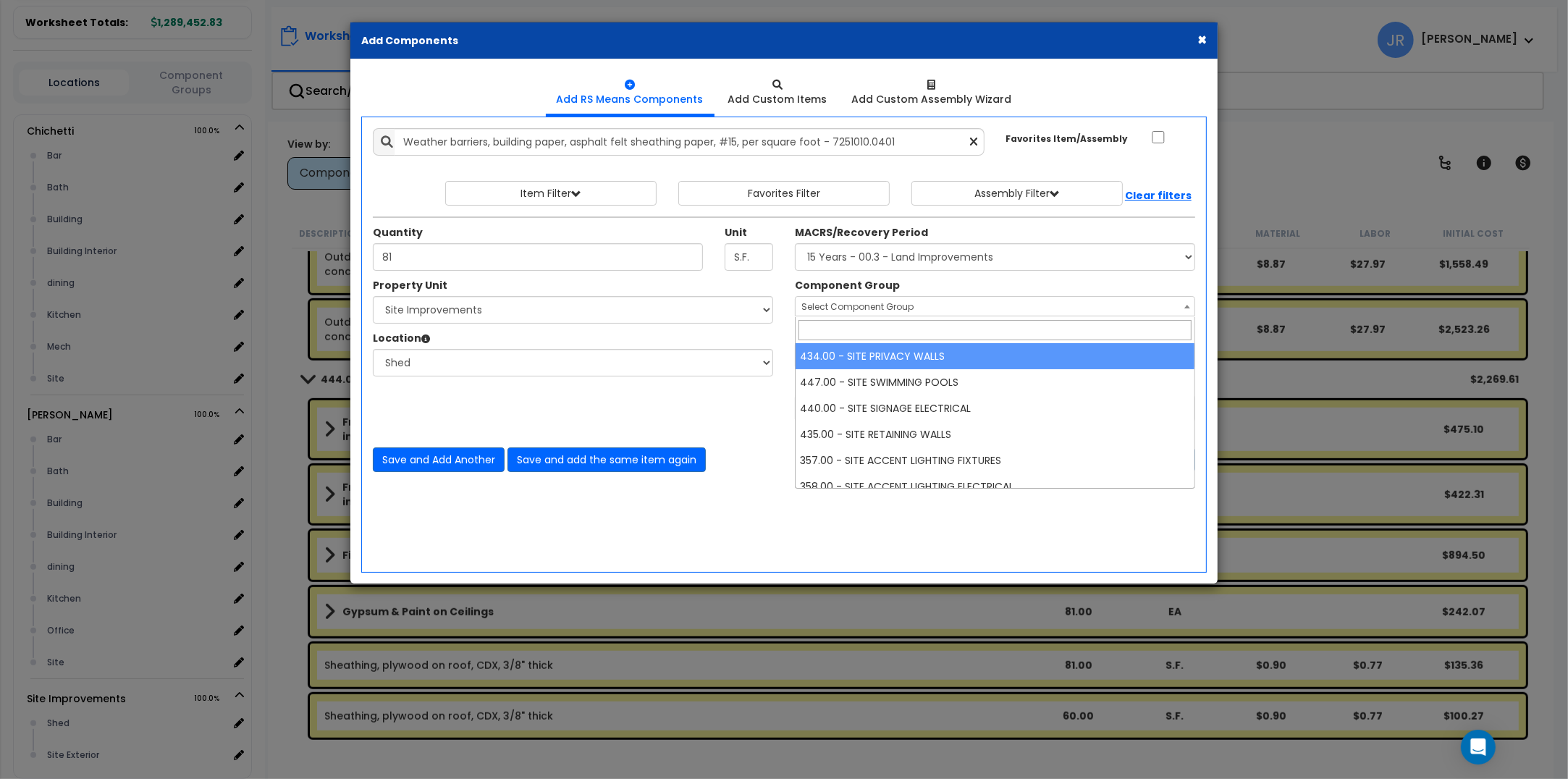
click at [906, 256] on select "Select MACRS/Recovery Period 5 Years - 57.0 - Distributive Trades & Services 5 …" at bounding box center [995, 257] width 400 height 28
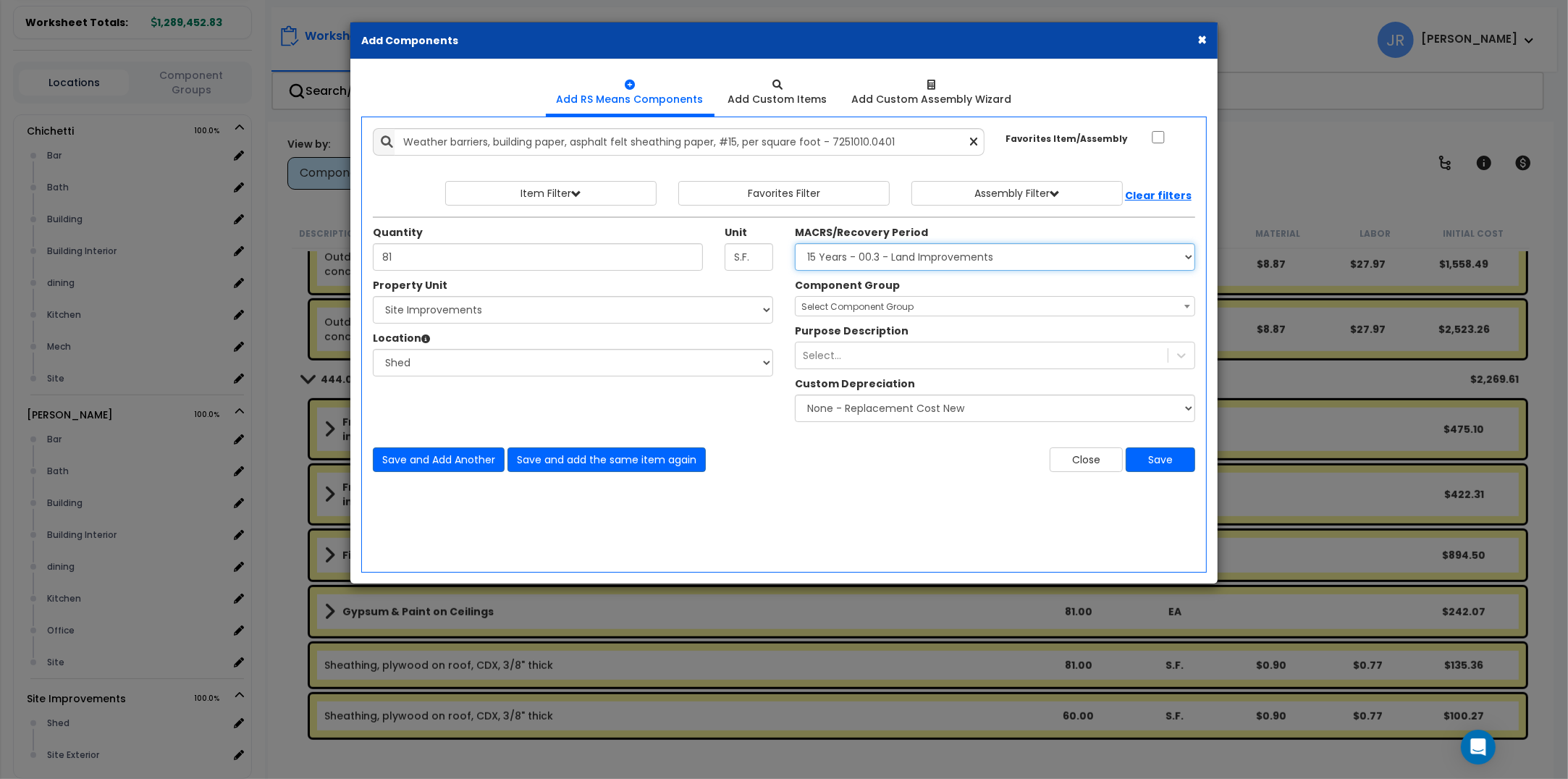
click at [906, 256] on select "Select MACRS/Recovery Period 5 Years - 57.0 - Distributive Trades & Services 5 …" at bounding box center [995, 257] width 400 height 28
select select "3666"
click at [795, 244] on select "Select MACRS/Recovery Period 5 Years - 57.0 - Distributive Trades & Services 5 …" at bounding box center [995, 257] width 400 height 28
click at [872, 310] on span "Select Component Group" at bounding box center [858, 306] width 112 height 12
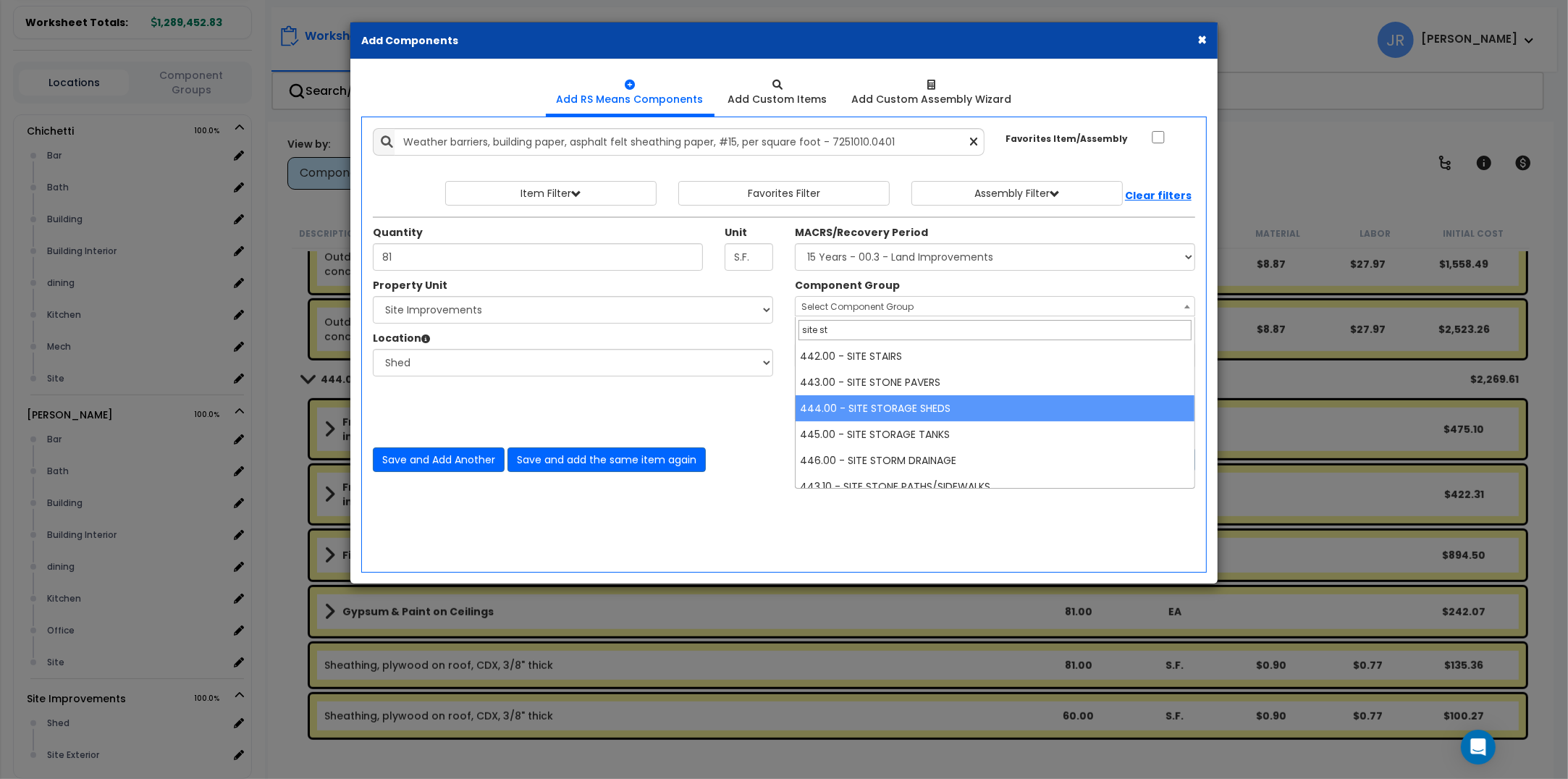
type input "site st"
select select "57228"
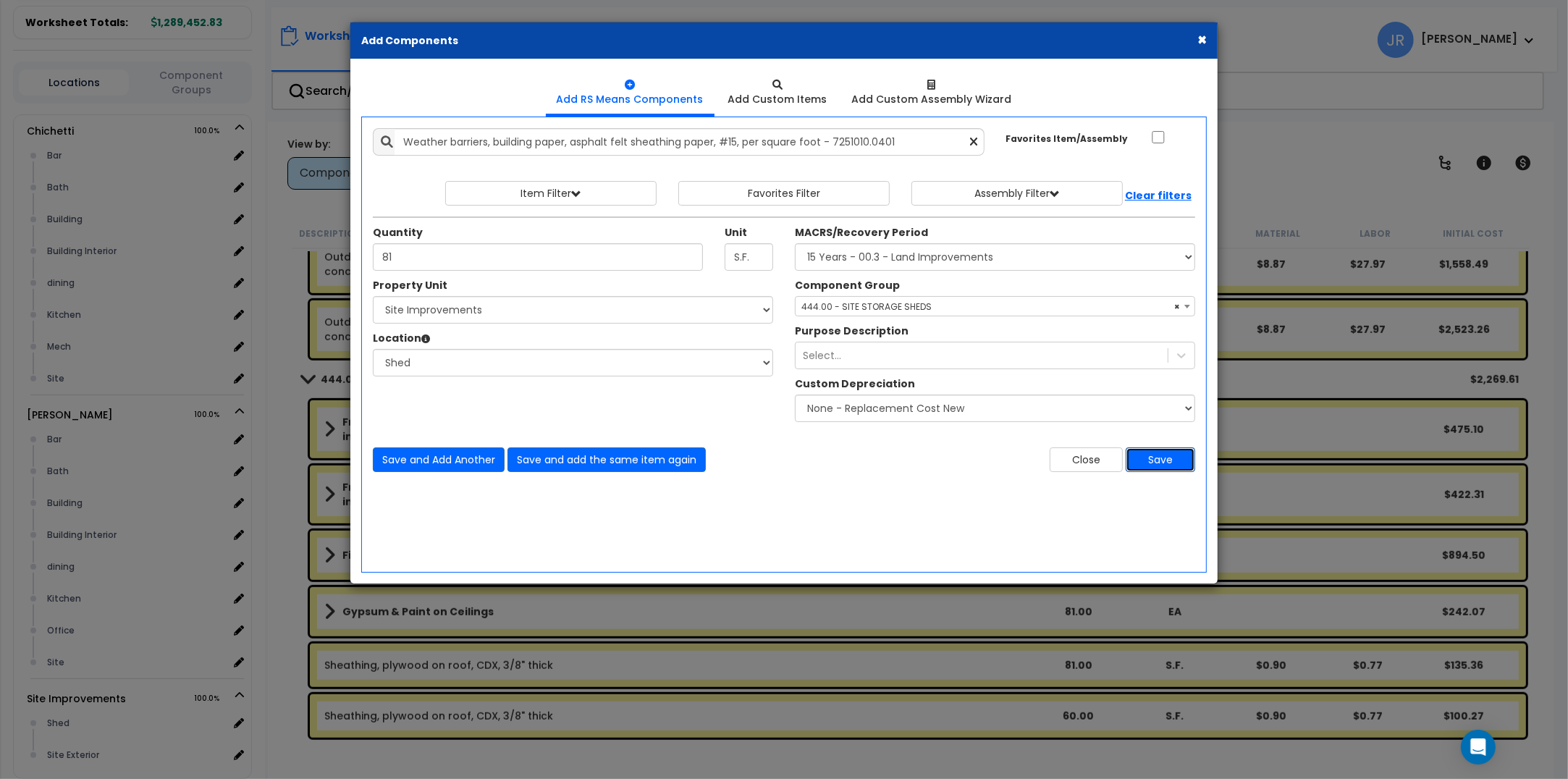
click at [1150, 456] on button "Save" at bounding box center [1160, 460] width 69 height 25
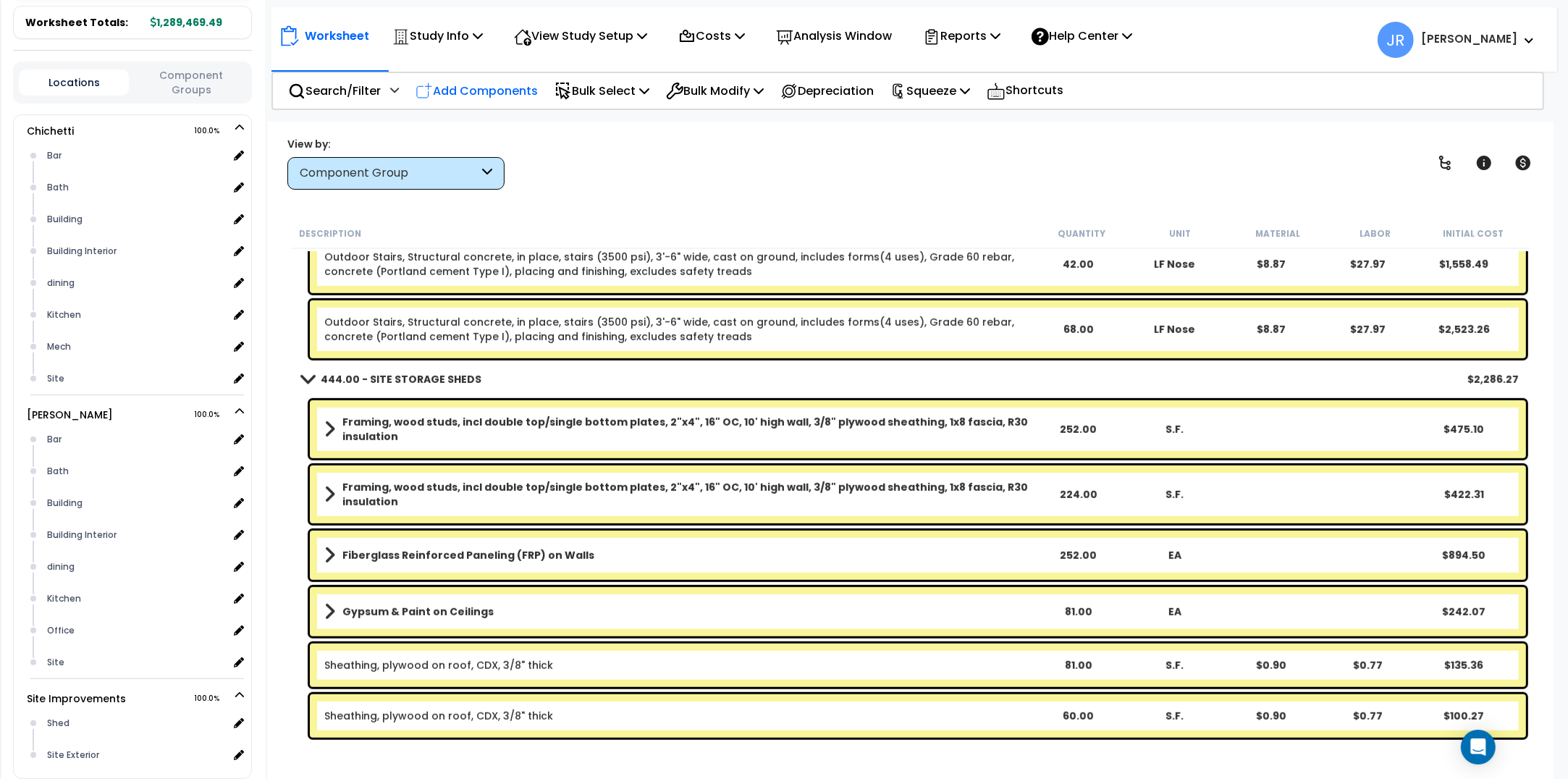
click at [516, 87] on p "Add Components" at bounding box center [477, 90] width 122 height 20
select select
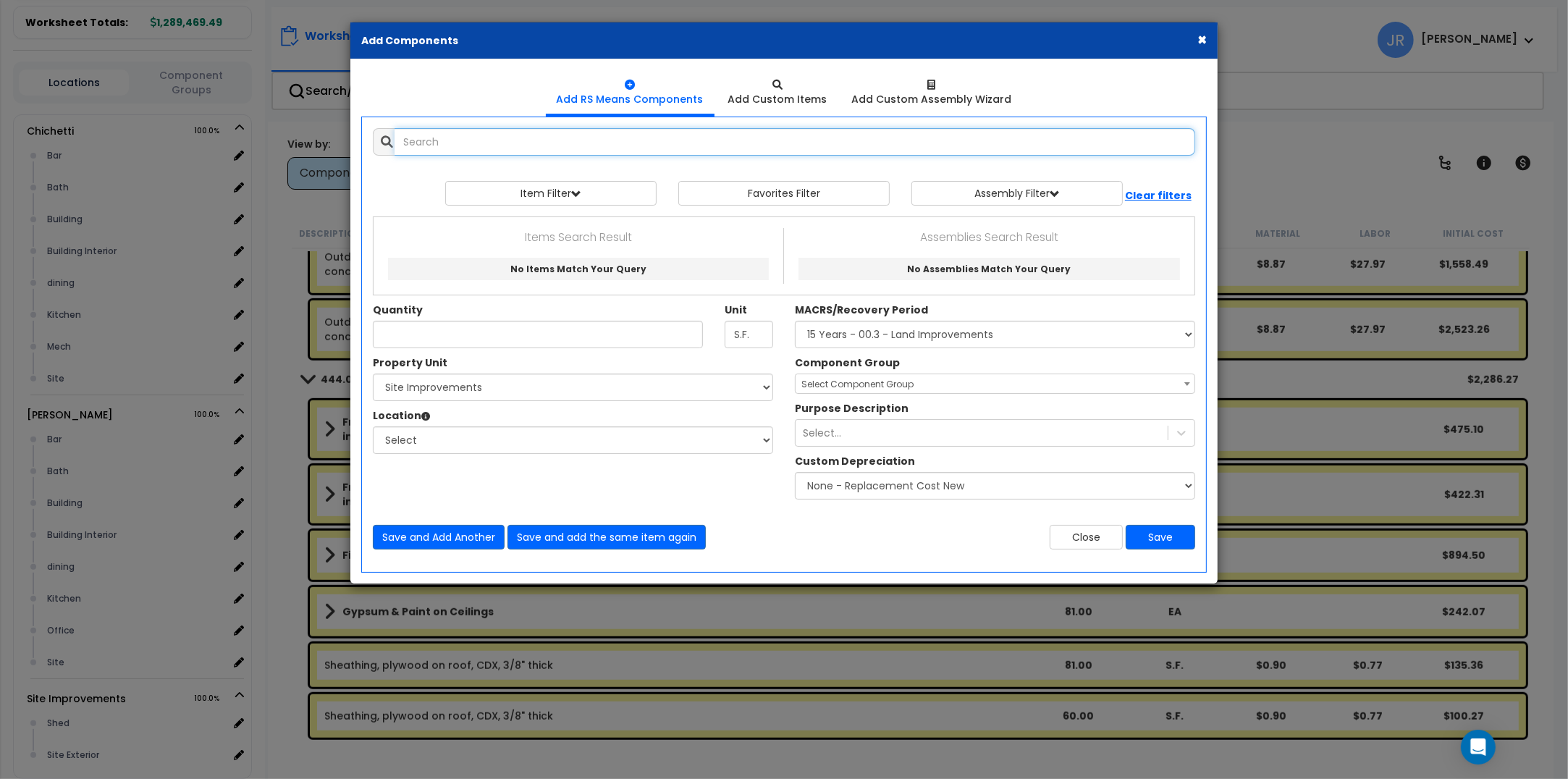
select select
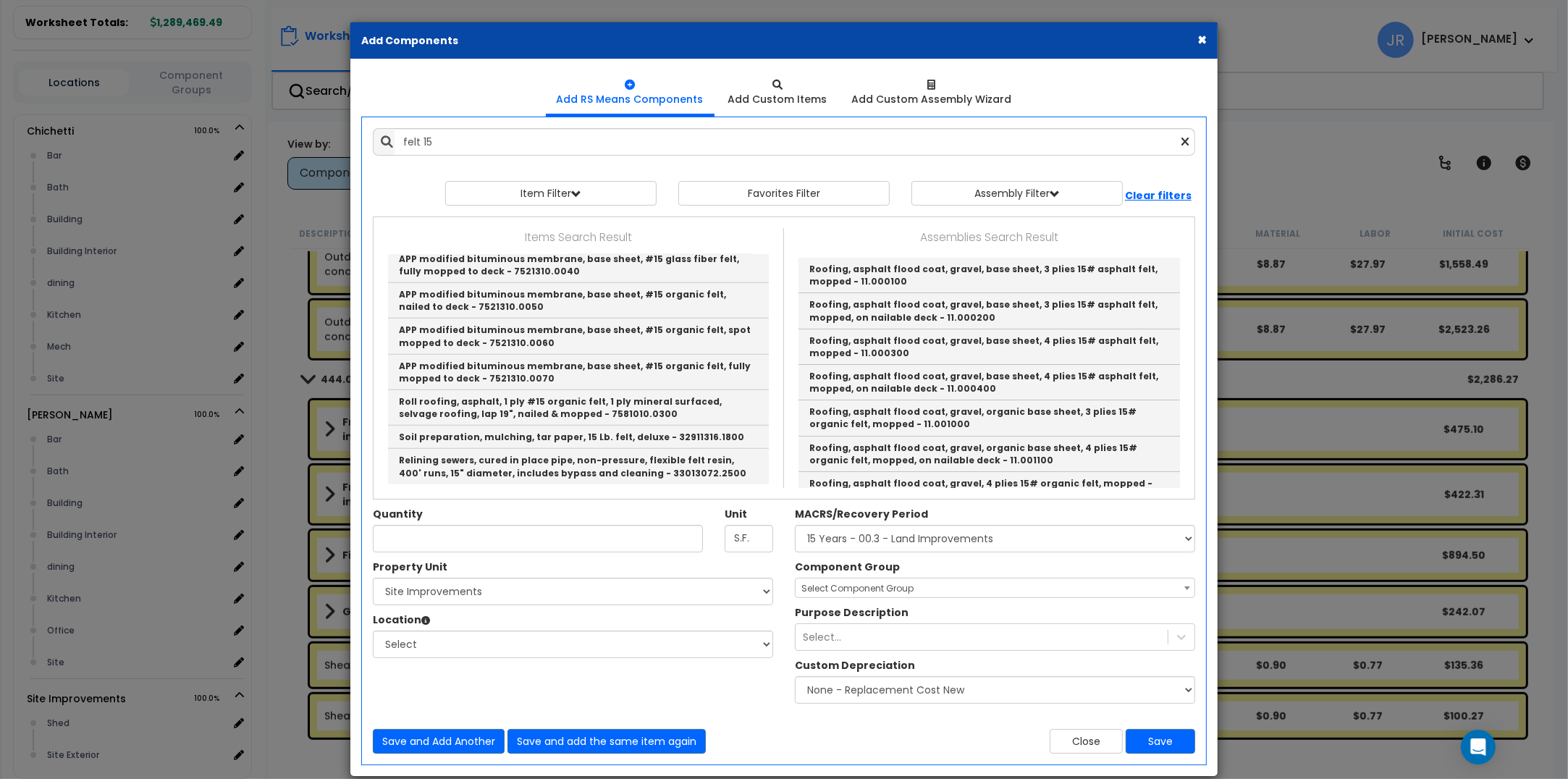
type input "Weather barriers, building paper, asphalt felt sheathing paper, #15, per square…"
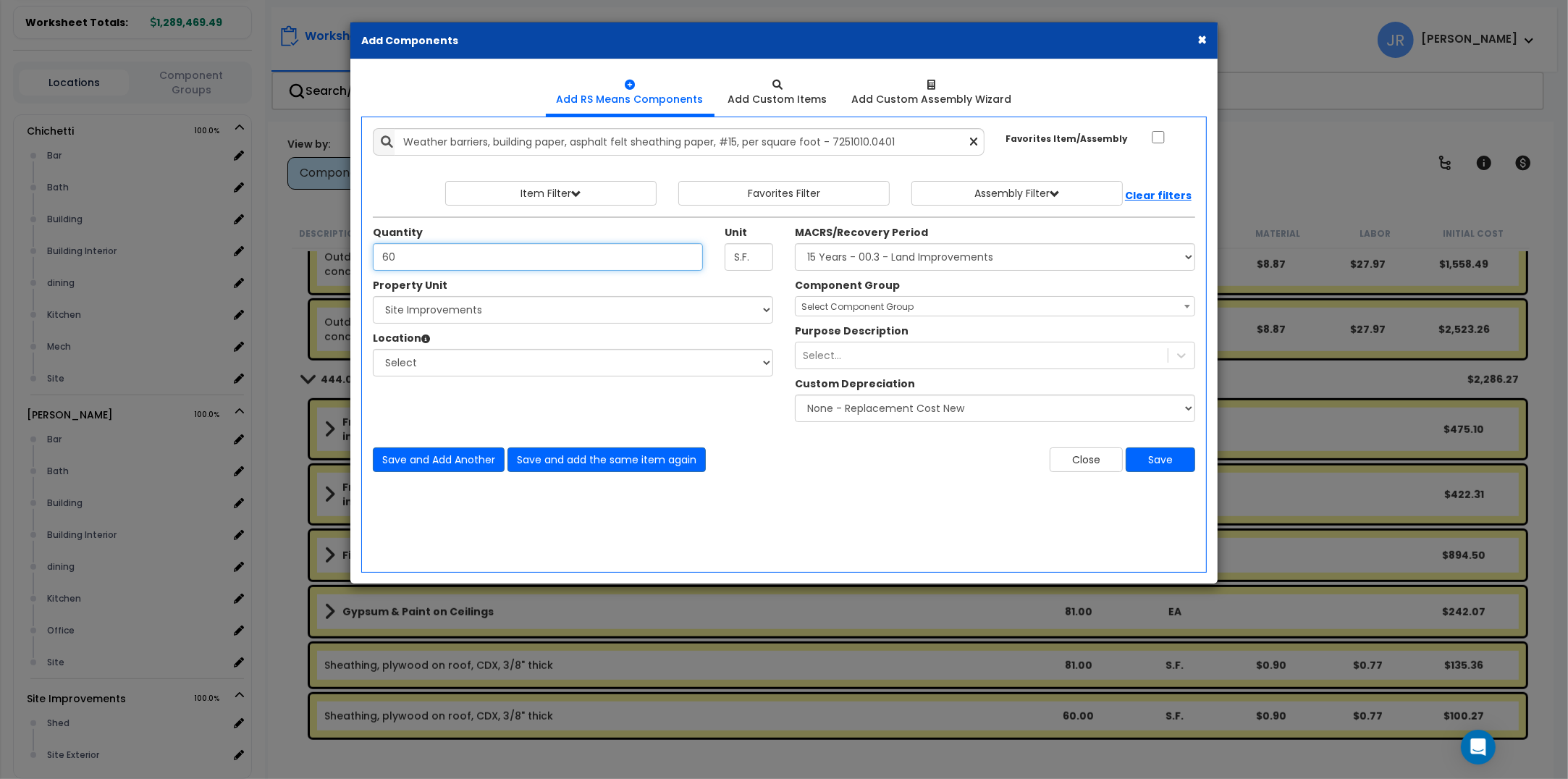
type input "60"
click at [515, 311] on select "Select [PERSON_NAME] Site Improvements" at bounding box center [573, 310] width 400 height 28
select select "168459"
click at [373, 297] on select "Select [PERSON_NAME] Site Improvements" at bounding box center [573, 310] width 400 height 28
click at [462, 364] on select "Select Shed Site Exterior Add Additional Location" at bounding box center [573, 363] width 400 height 28
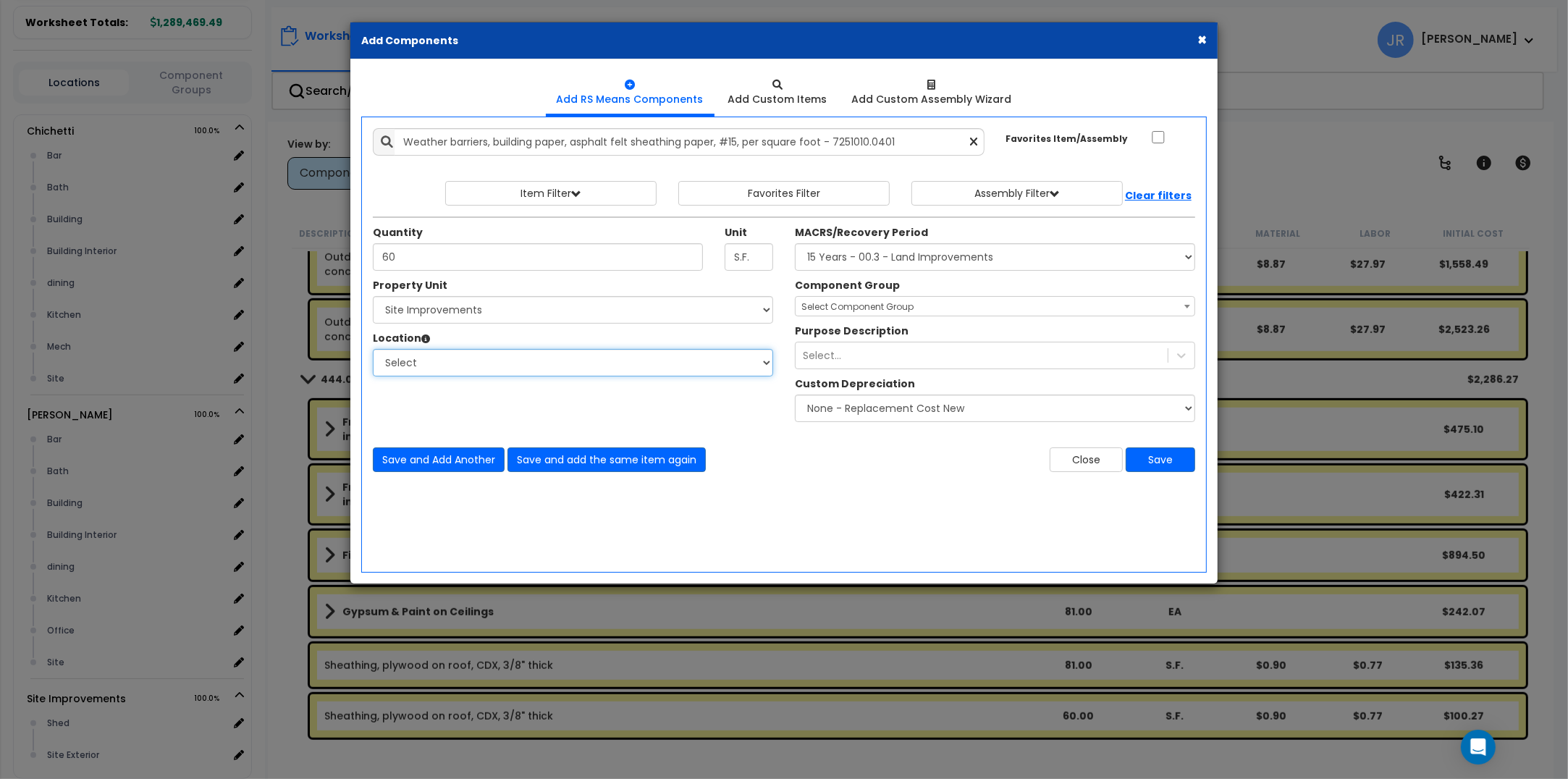
select select "23480"
click at [373, 350] on select "Select Shed Site Exterior Add Additional Location" at bounding box center [573, 363] width 400 height 28
click at [927, 308] on span "Select Component Group" at bounding box center [995, 307] width 399 height 20
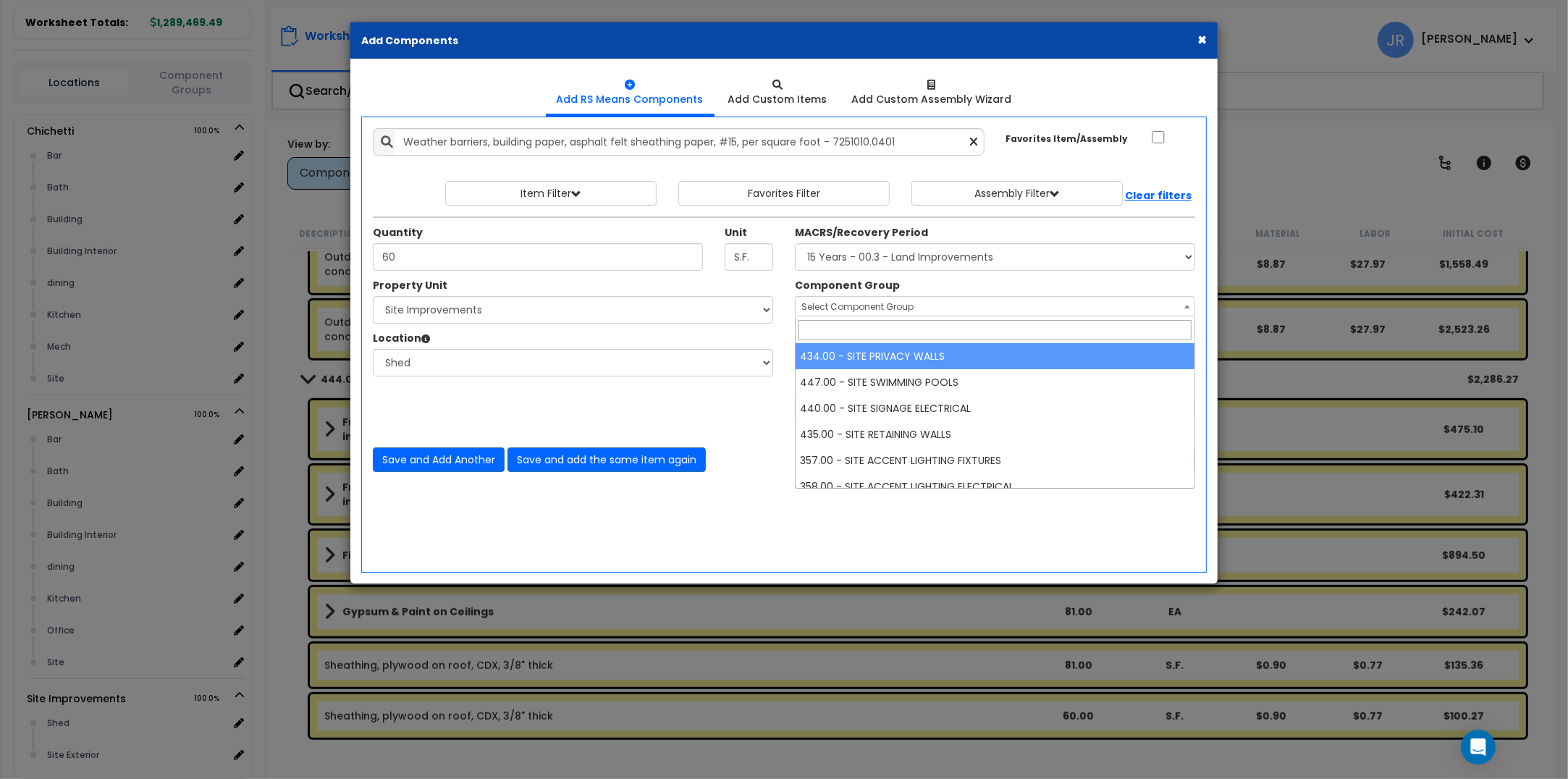
click at [928, 255] on select "Select MACRS/Recovery Period 5 Years - 57.0 - Distributive Trades & Services 5 …" at bounding box center [995, 257] width 400 height 28
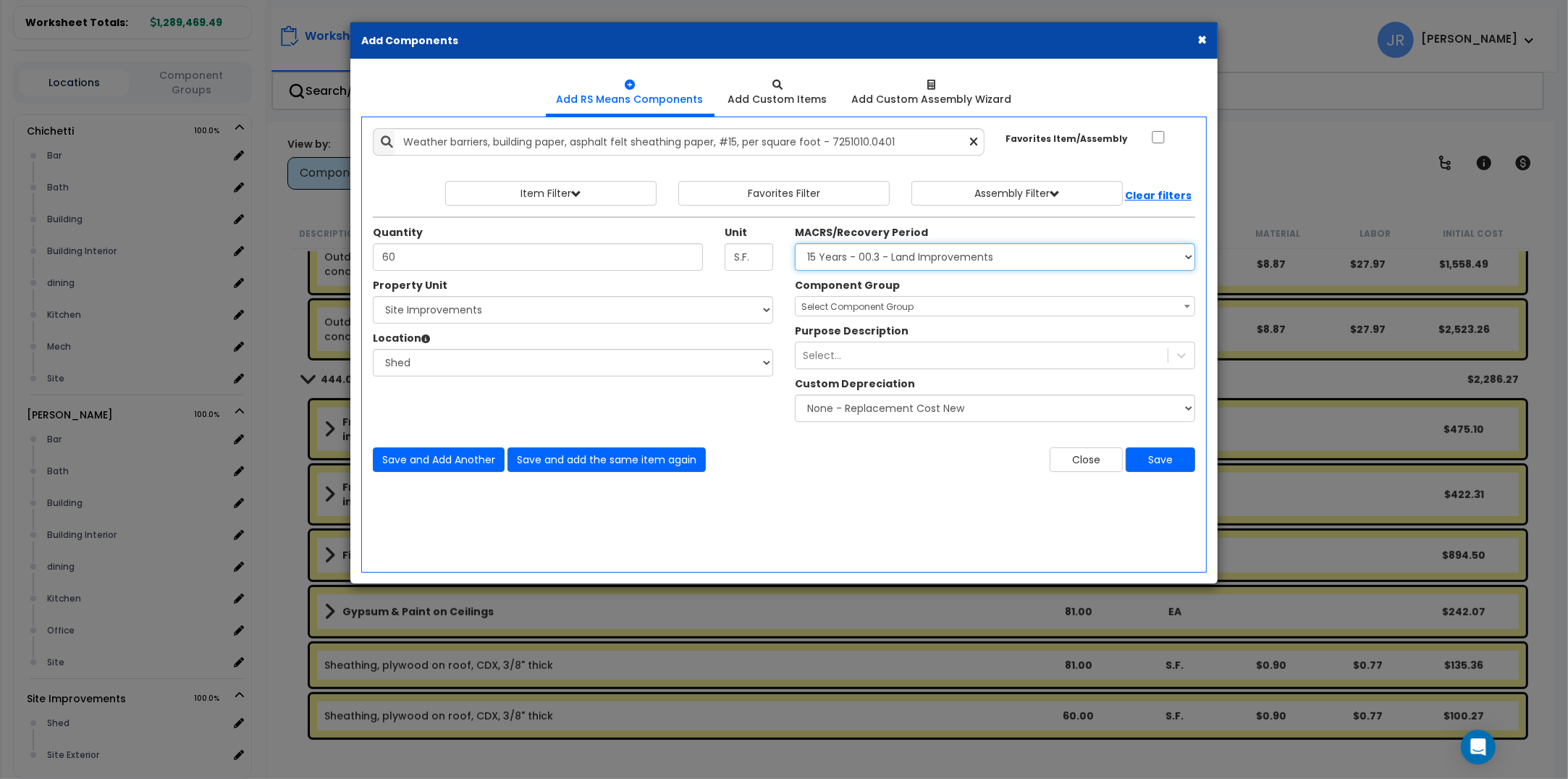
click at [914, 255] on select "Select MACRS/Recovery Period 5 Years - 57.0 - Distributive Trades & Services 5 …" at bounding box center [995, 257] width 400 height 28
select select "3666"
click at [795, 244] on select "Select MACRS/Recovery Period 5 Years - 57.0 - Distributive Trades & Services 5 …" at bounding box center [995, 257] width 400 height 28
click at [909, 305] on span "Select Component Group" at bounding box center [858, 306] width 112 height 12
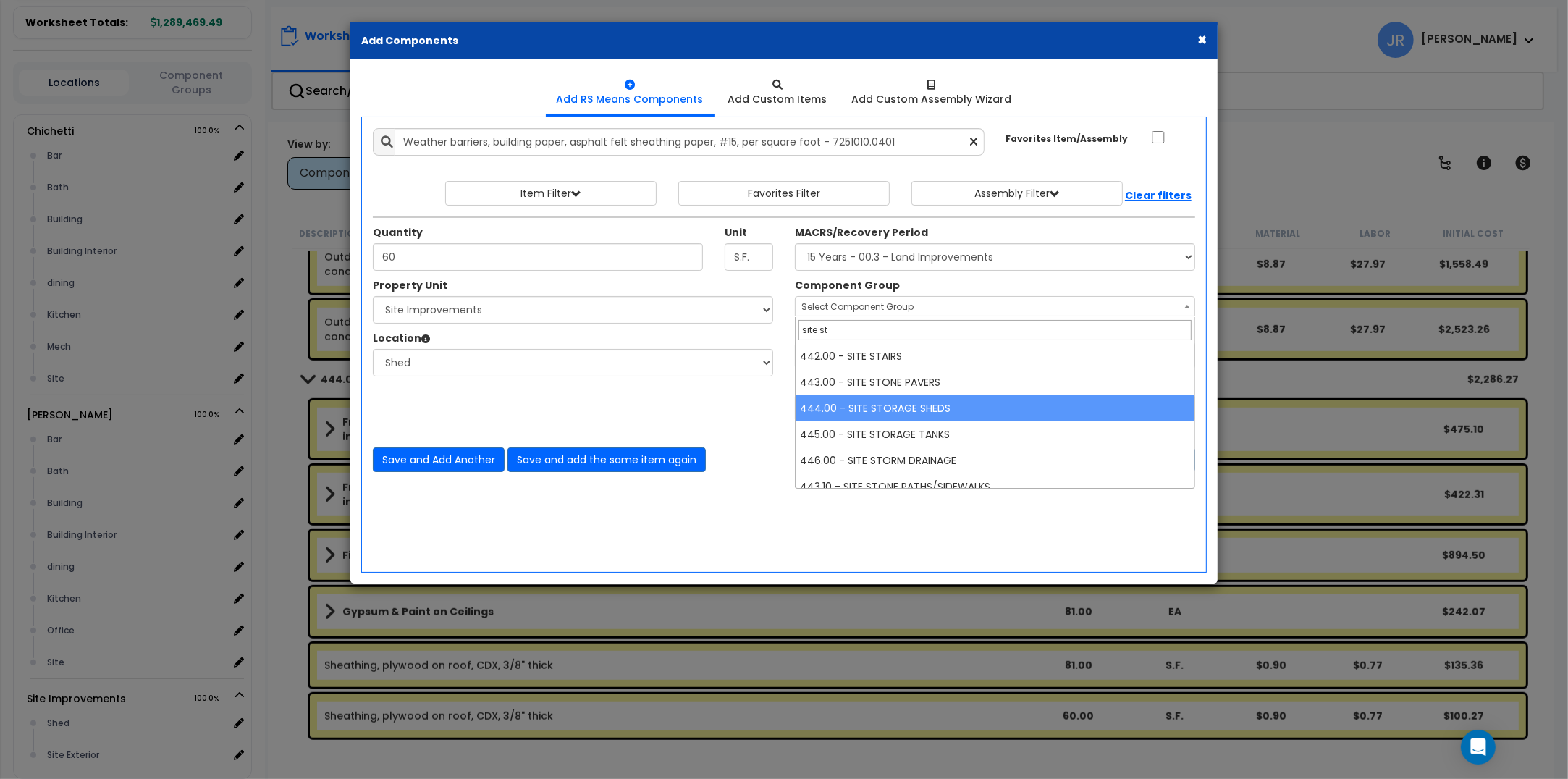
type input "site st"
select select "57228"
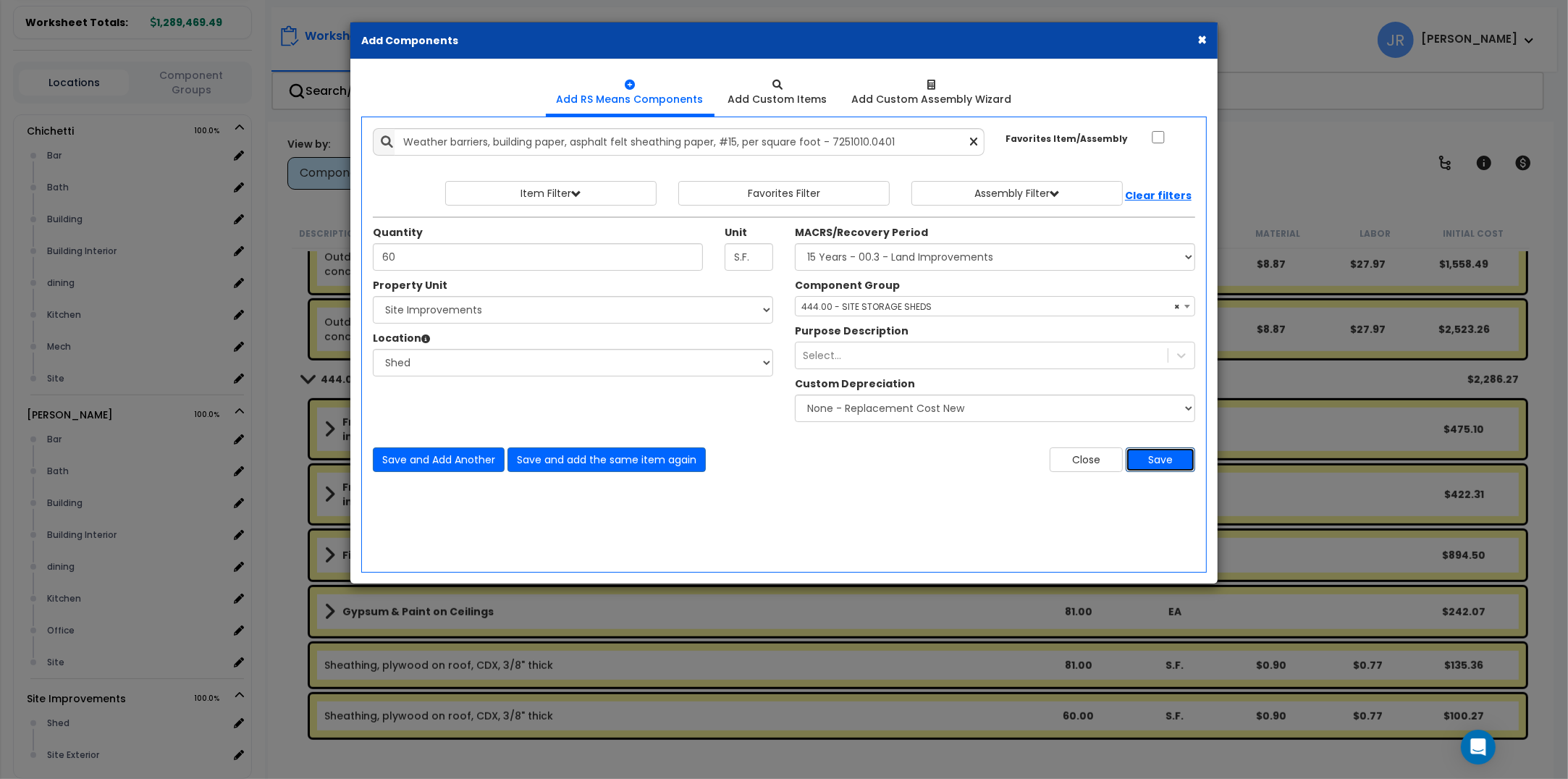
click at [1156, 462] on button "Save" at bounding box center [1160, 460] width 69 height 25
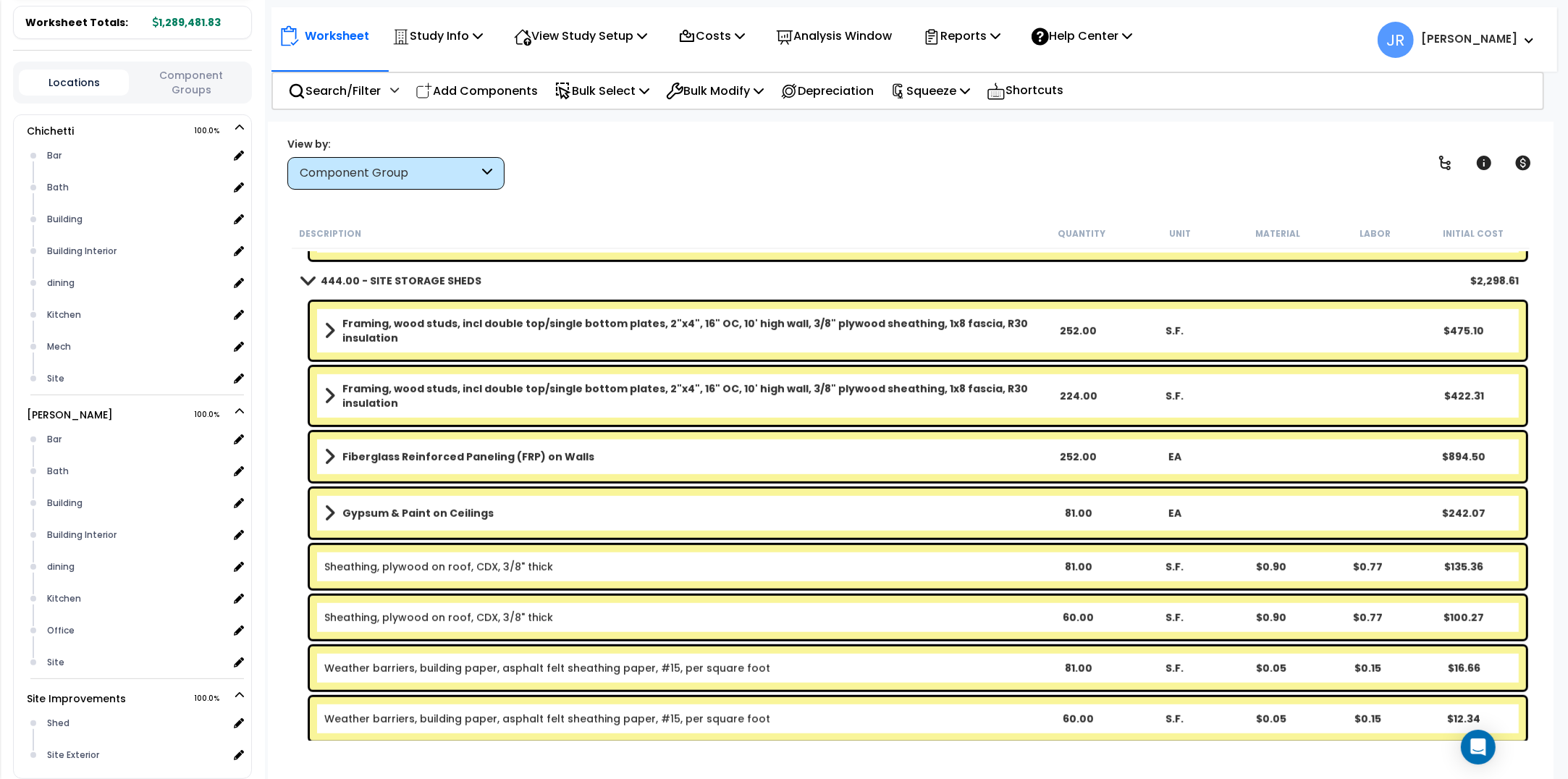
scroll to position [20131, 0]
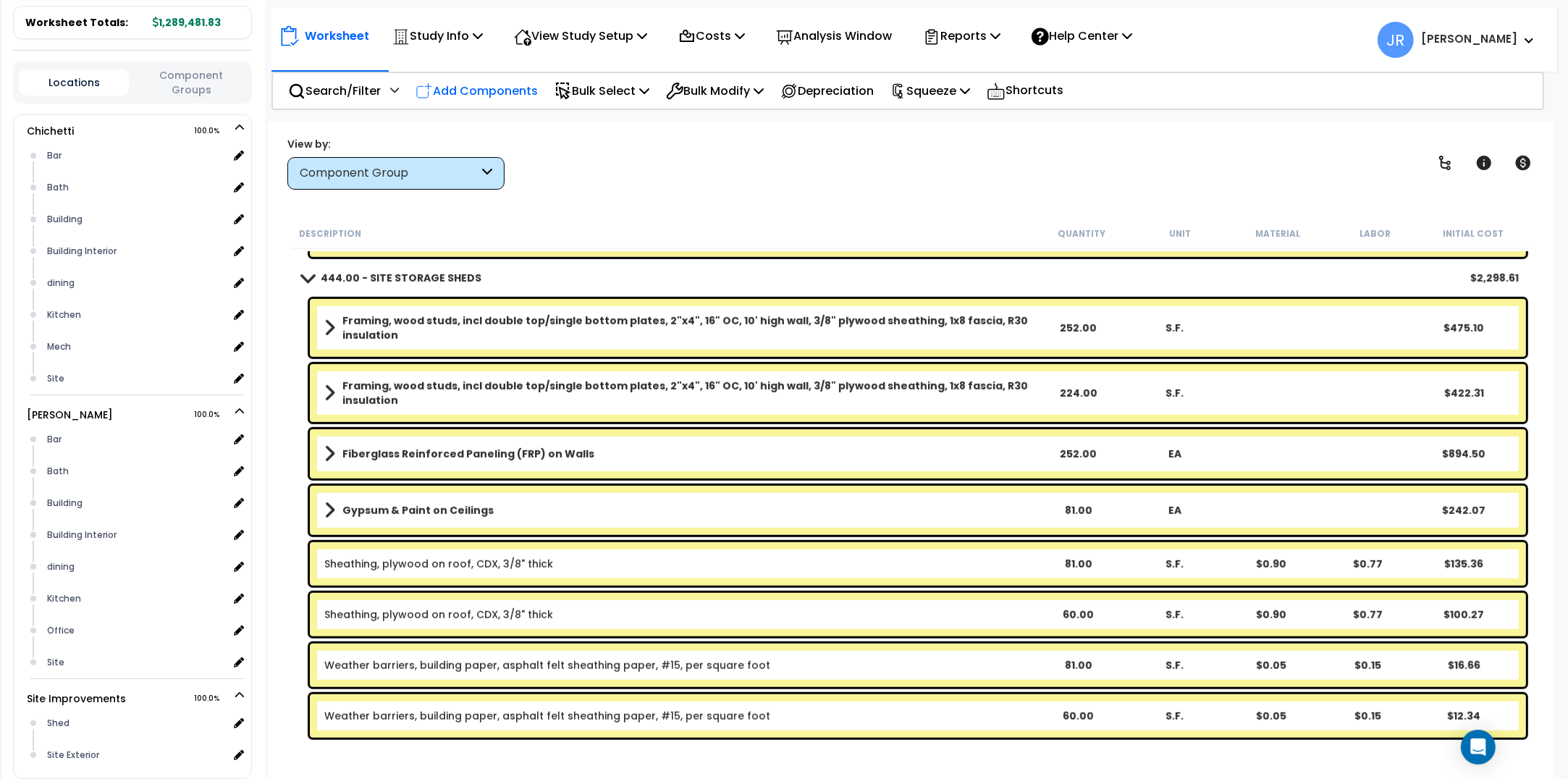
click at [489, 89] on p "Add Components" at bounding box center [477, 90] width 122 height 20
select select
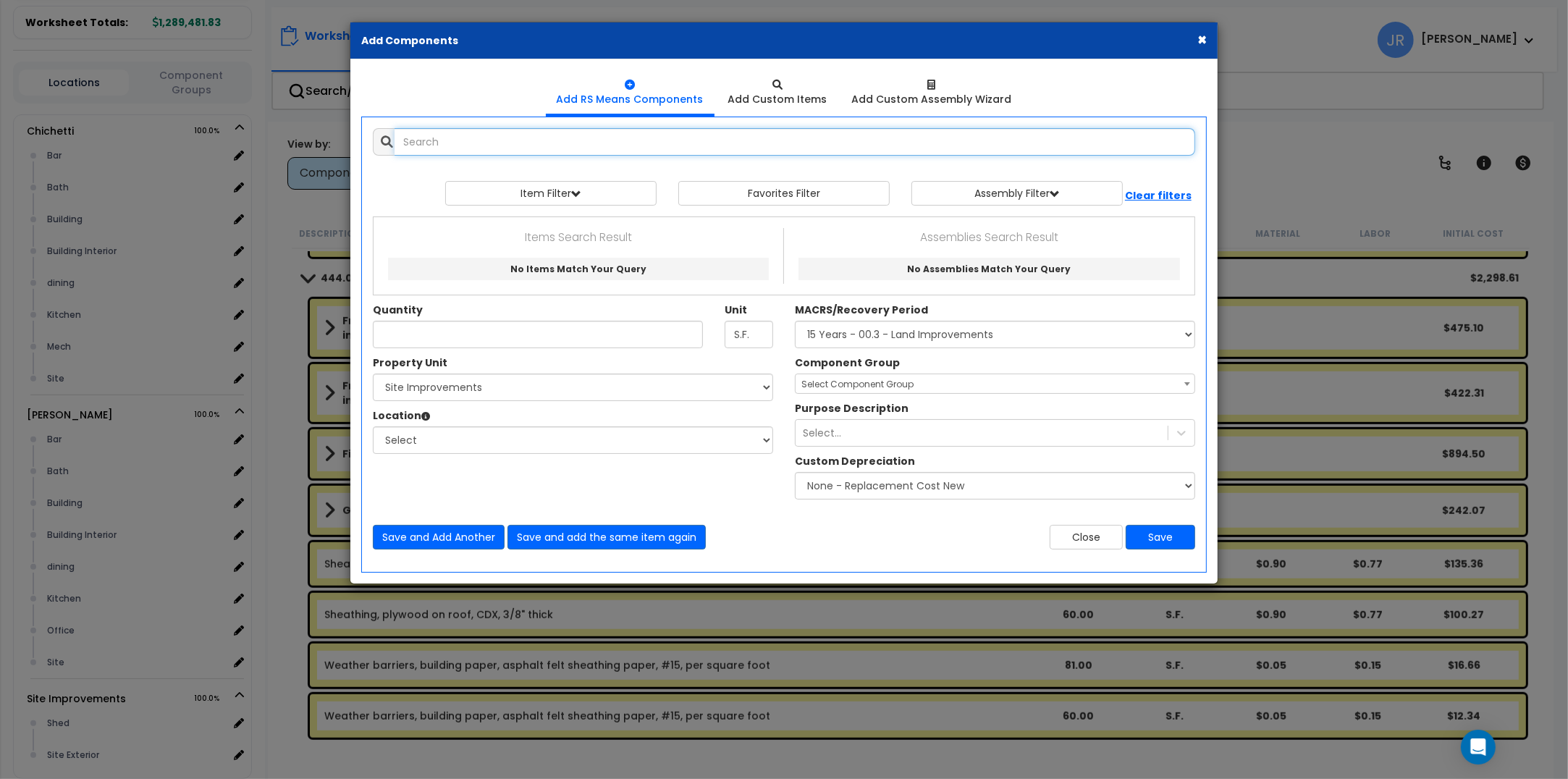
select select
click at [508, 140] on input "text" at bounding box center [795, 142] width 801 height 28
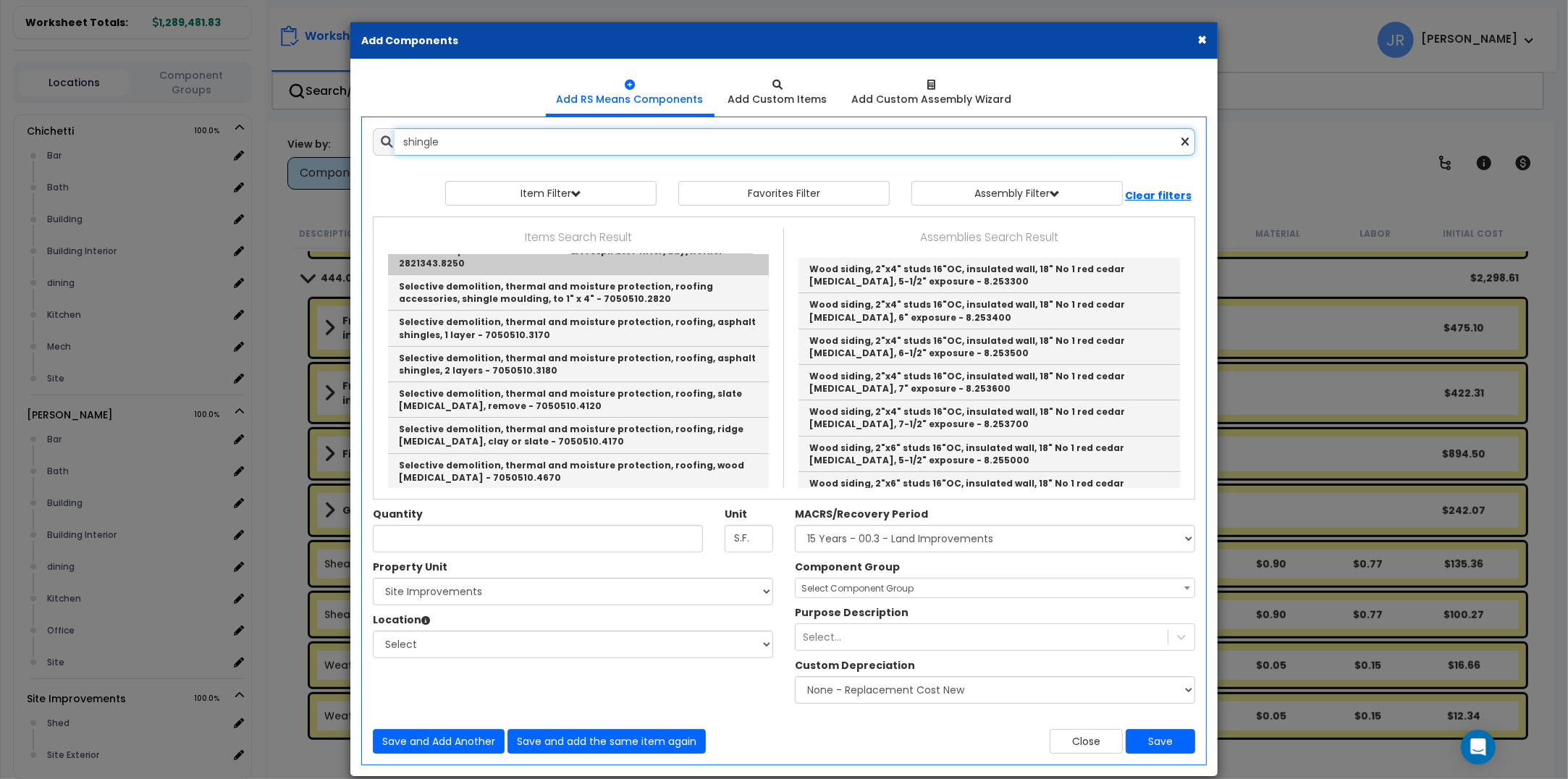
scroll to position [272, 0]
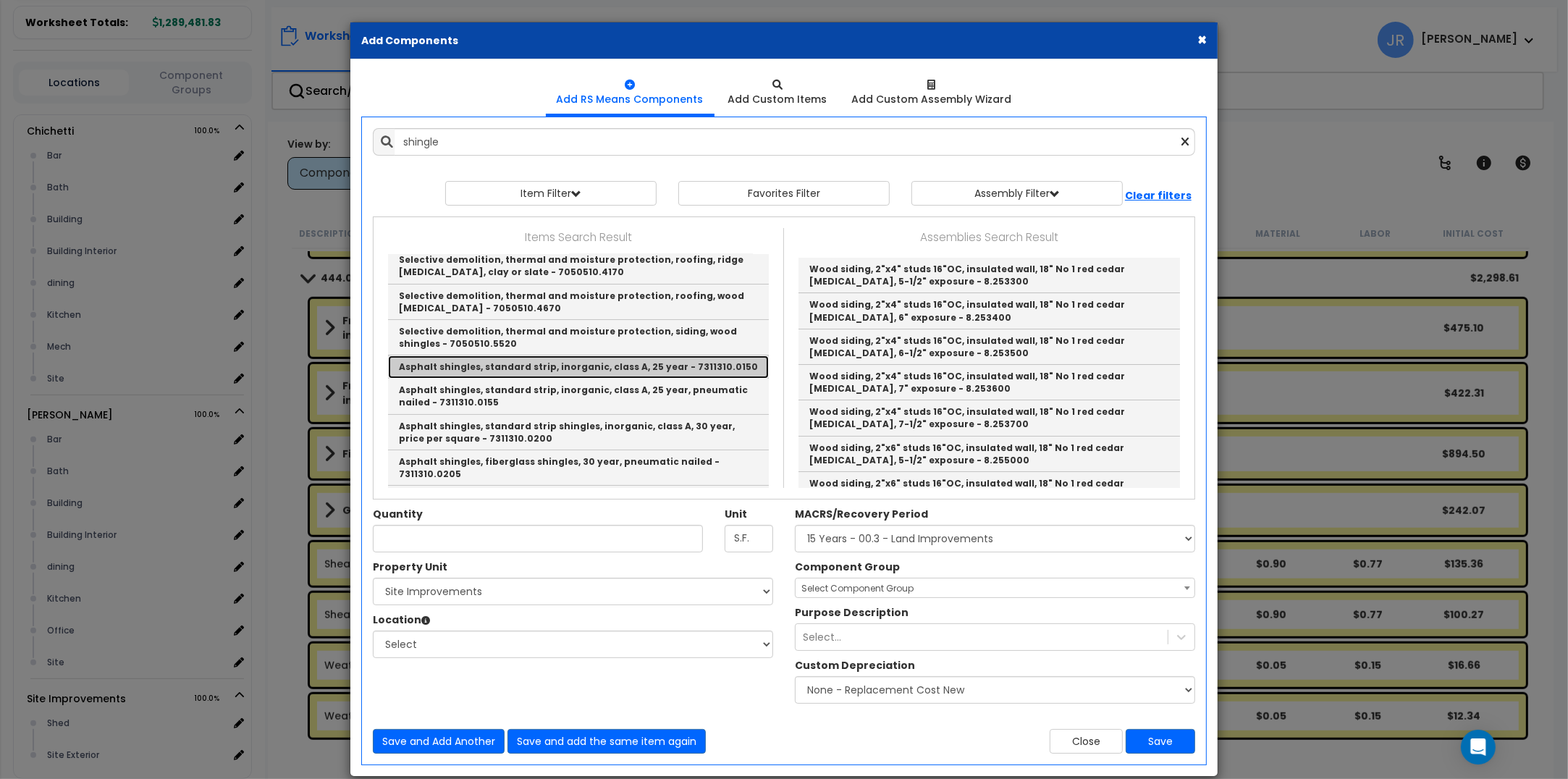
click at [533, 370] on link "Asphalt shingles, standard strip, inorganic, class A, 25 year - 7311310.0150" at bounding box center [579, 367] width 381 height 23
type input "Asphalt shingles, standard strip, inorganic, class A, 25 year - 7311310.0150"
type input "Sq."
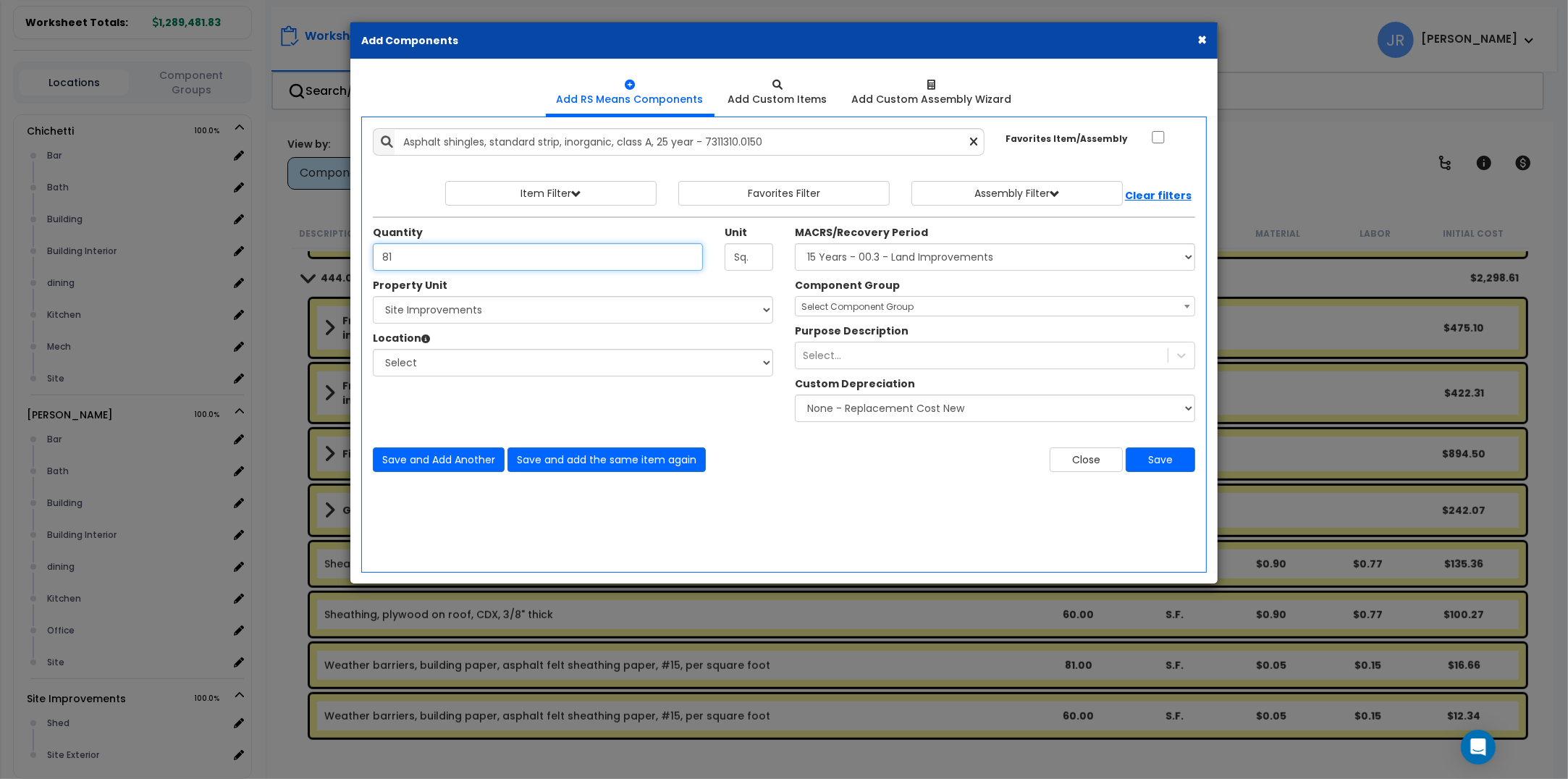
type input "81"
click at [521, 308] on select "Select [PERSON_NAME] Site Improvements" at bounding box center [573, 310] width 400 height 28
select select "168459"
click at [373, 297] on select "Select [PERSON_NAME] Site Improvements" at bounding box center [573, 310] width 400 height 28
click at [424, 370] on select "Select Shed Site Exterior Add Additional Location" at bounding box center [573, 363] width 400 height 28
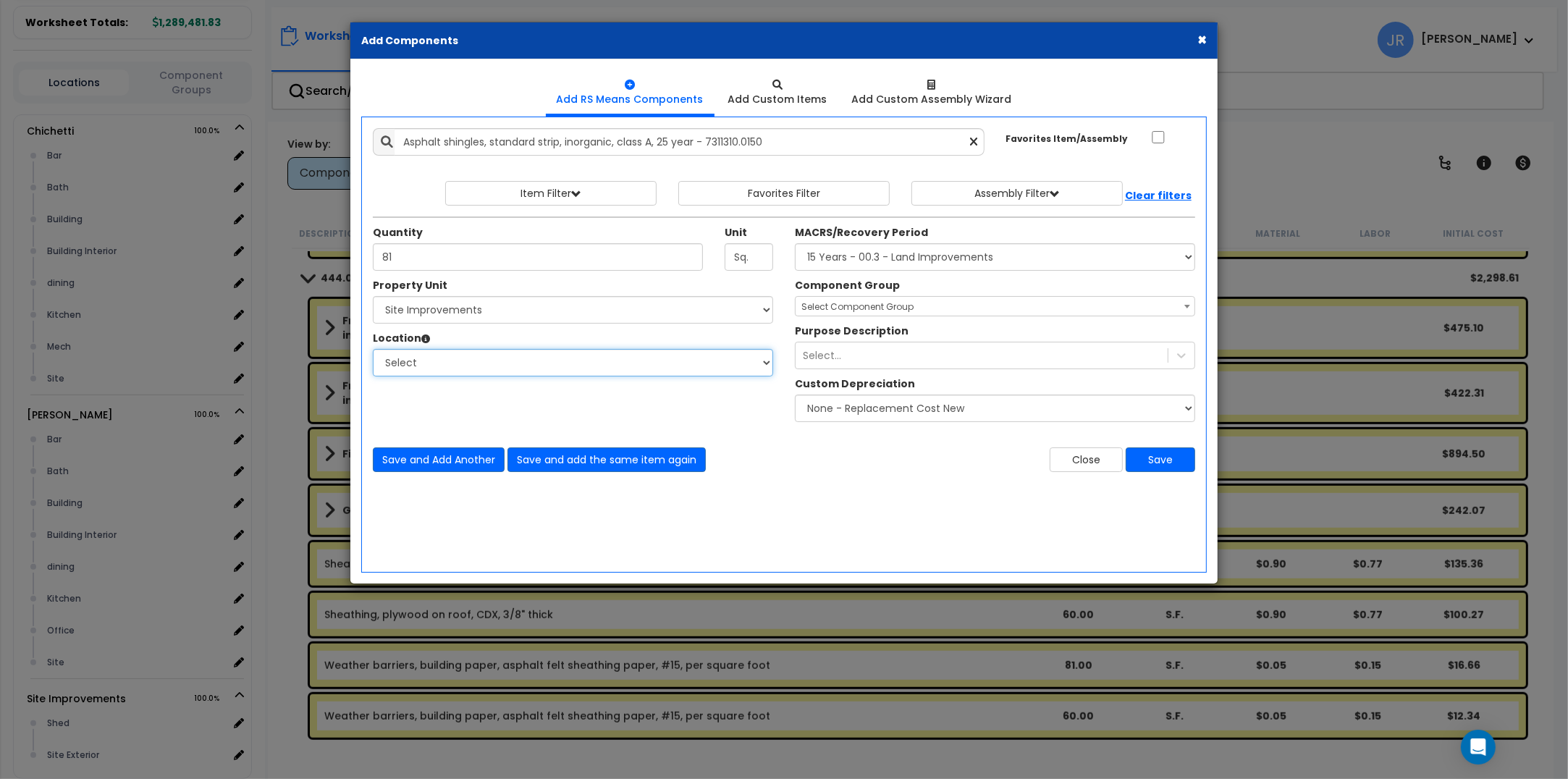
select select "23480"
click at [373, 350] on select "Select Shed Site Exterior Add Additional Location" at bounding box center [573, 363] width 400 height 28
click at [909, 254] on select "Select MACRS/Recovery Period 5 Years - 57.0 - Distributive Trades & Services 5 …" at bounding box center [995, 257] width 400 height 28
select select "3666"
click at [795, 244] on select "Select MACRS/Recovery Period 5 Years - 57.0 - Distributive Trades & Services 5 …" at bounding box center [995, 257] width 400 height 28
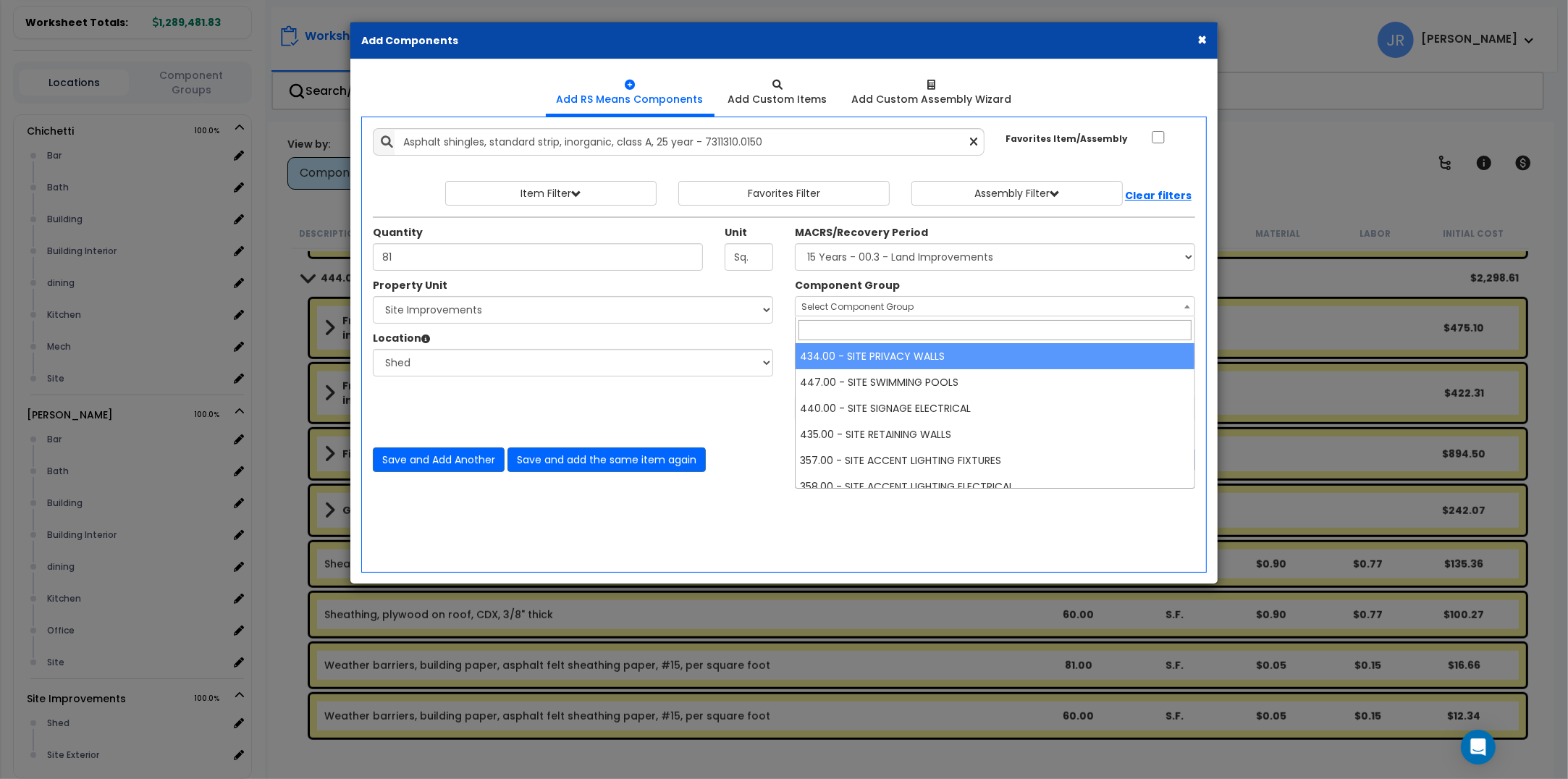
click at [867, 306] on span "Select Component Group" at bounding box center [858, 306] width 112 height 12
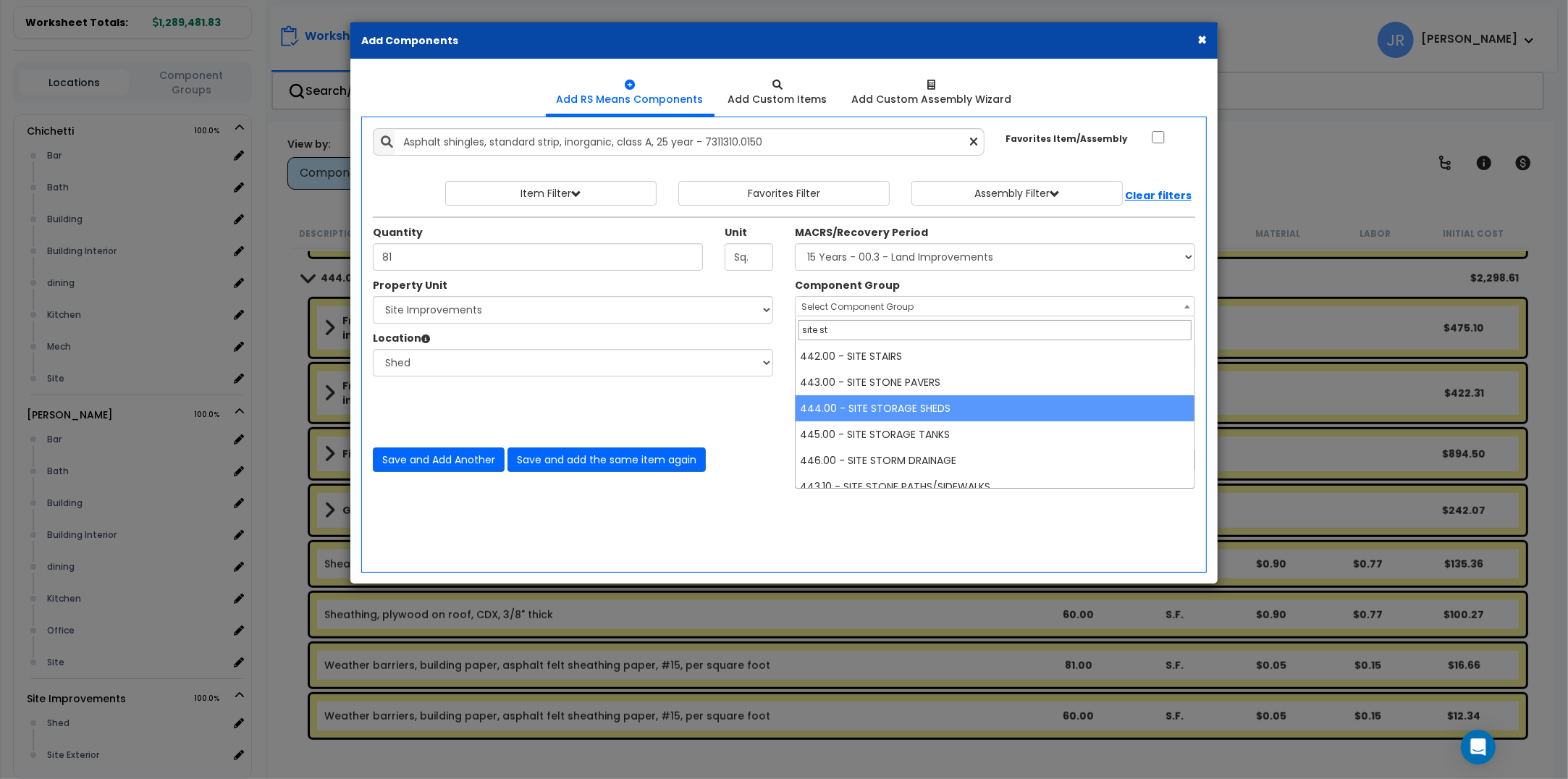
type input "site st"
select select "57228"
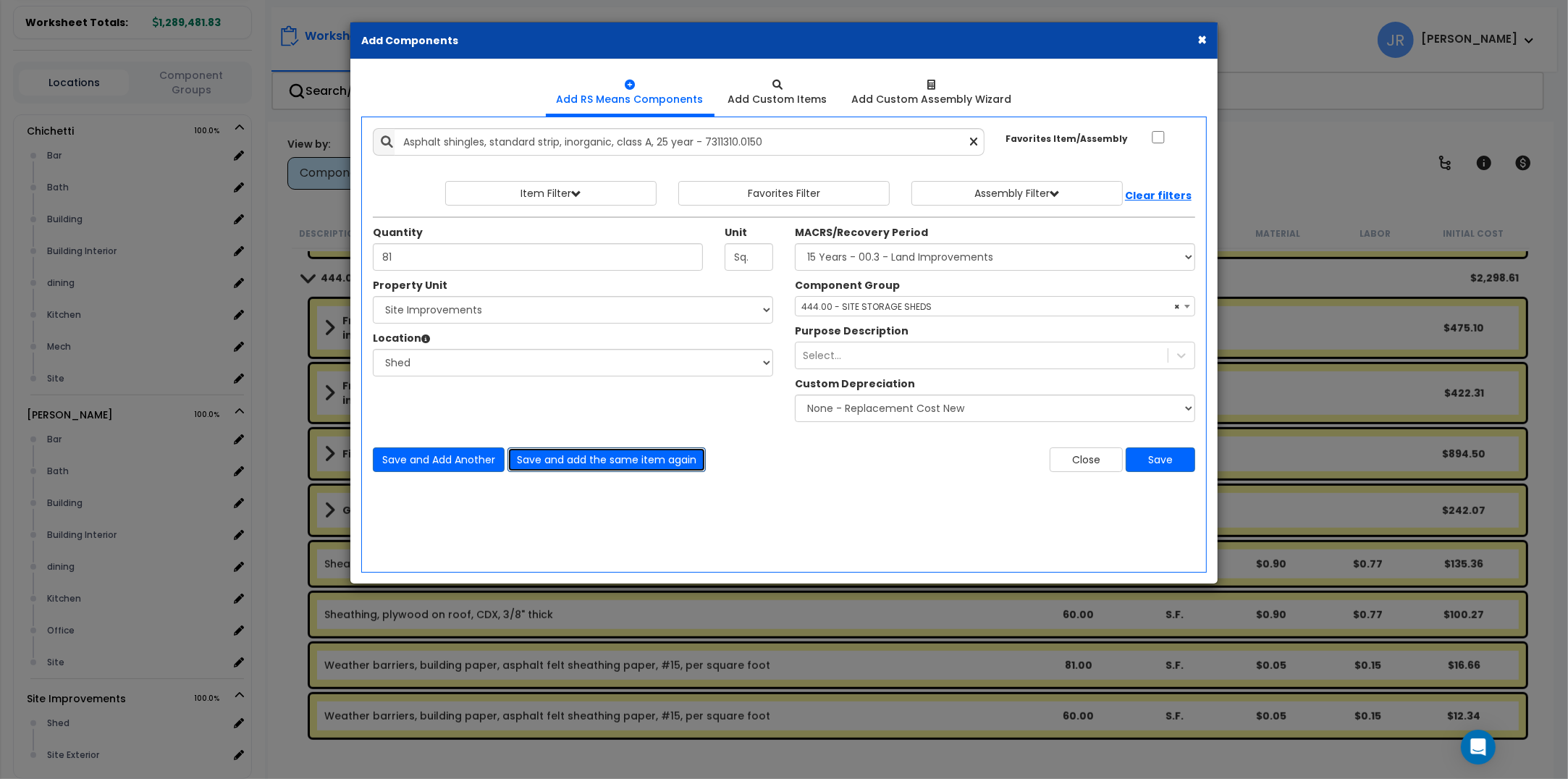
click at [570, 457] on button "Save and add the same item again" at bounding box center [607, 460] width 198 height 25
type input "60"
click at [1157, 457] on button "Save" at bounding box center [1160, 460] width 69 height 25
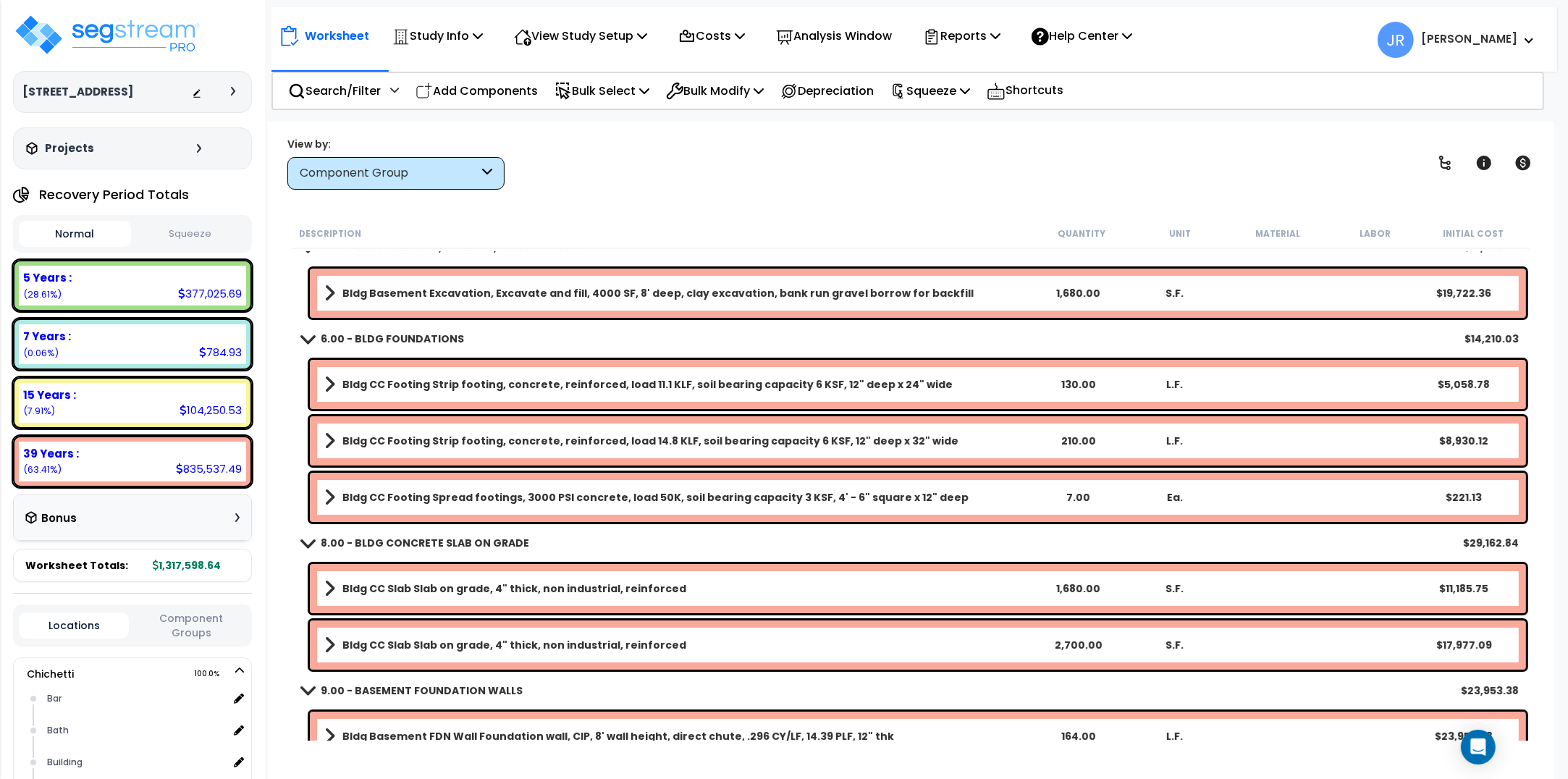
scroll to position [0, 0]
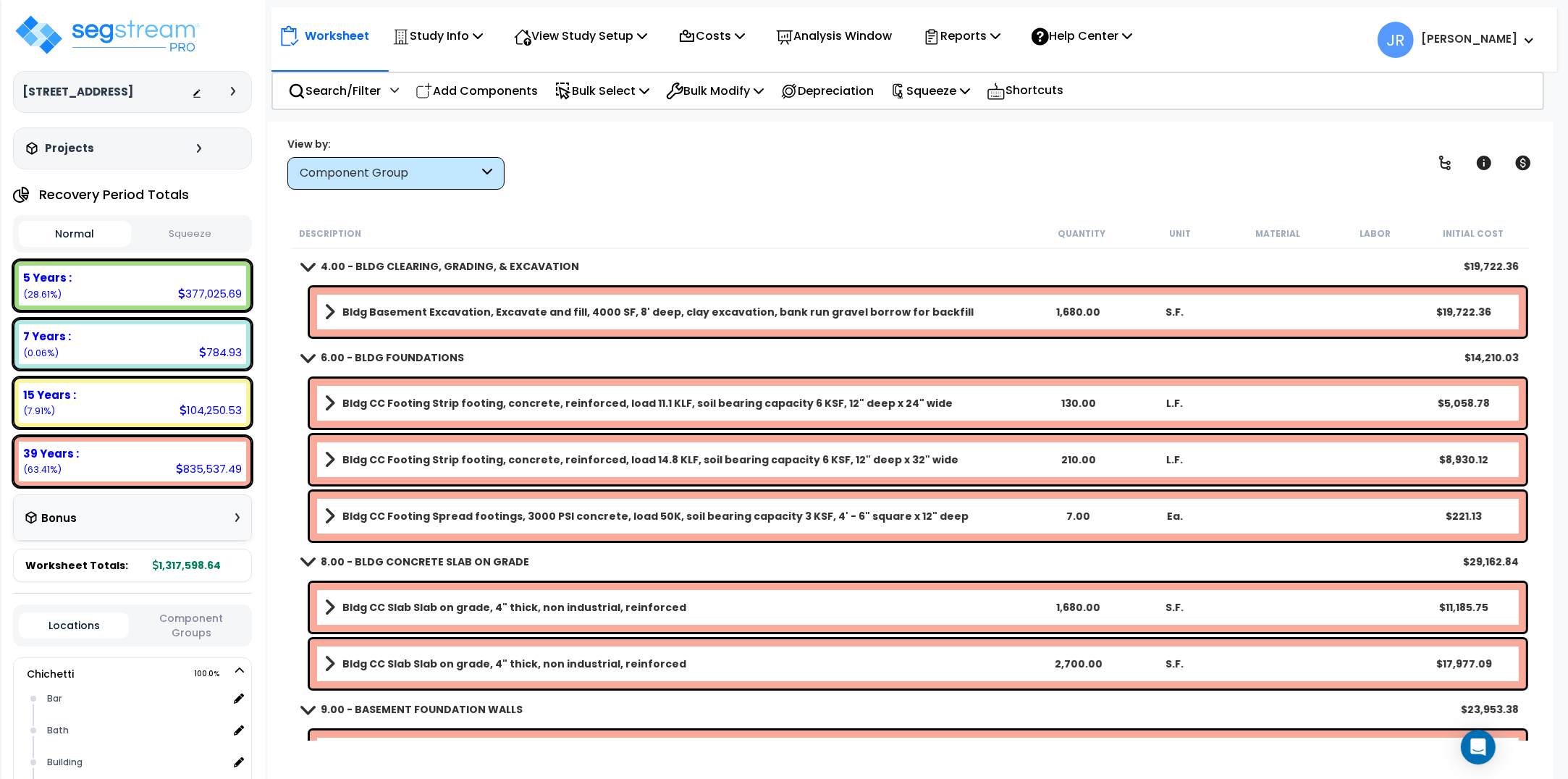
click at [797, 305] on b "Bldg Basement Excavation, Excavate and fill, 4000 SF, 8' deep, clay excavation,…" at bounding box center [658, 312] width 631 height 15
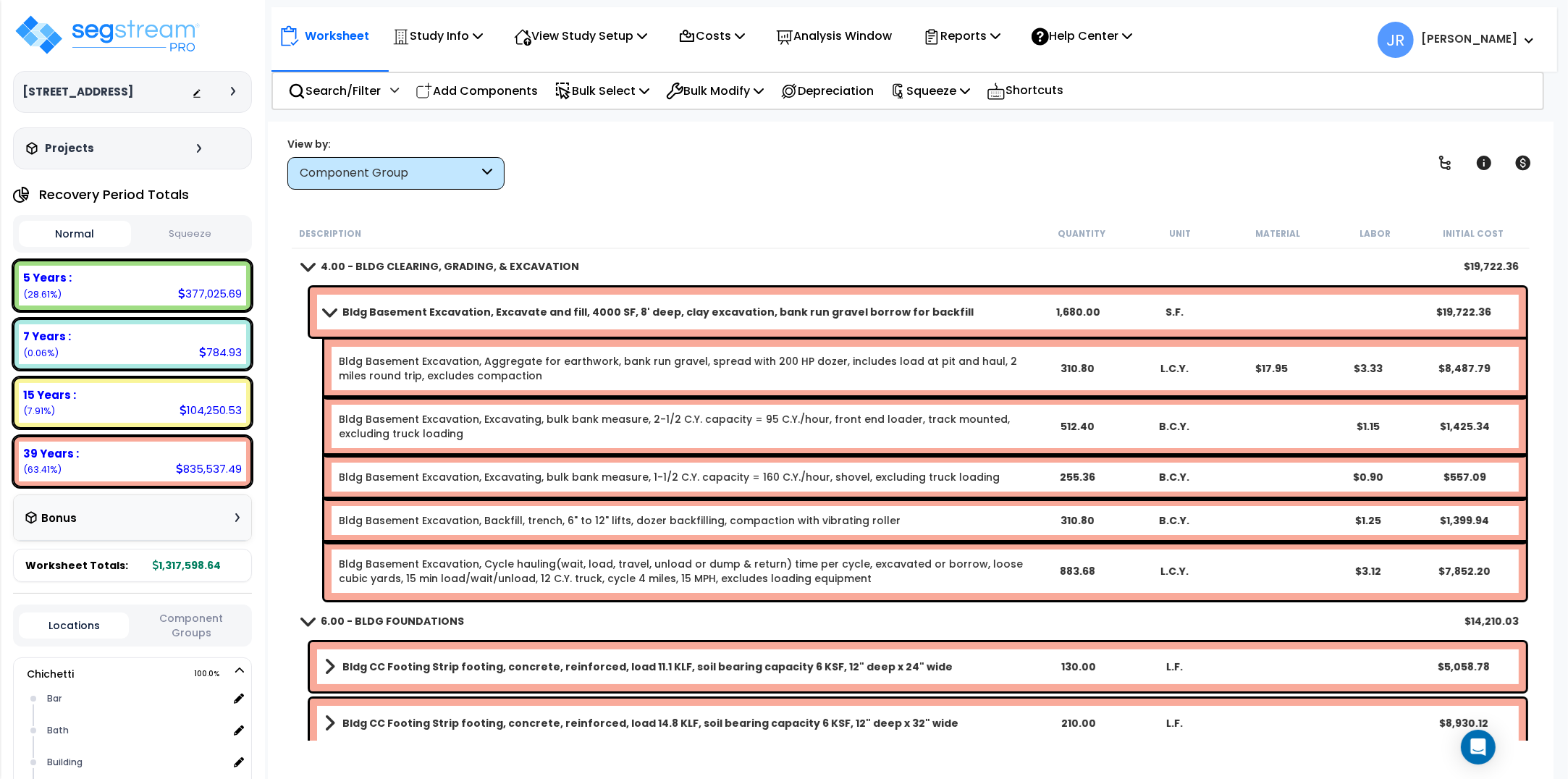
click at [797, 305] on b "Bldg Basement Excavation, Excavate and fill, 4000 SF, 8' deep, clay excavation,…" at bounding box center [658, 312] width 631 height 15
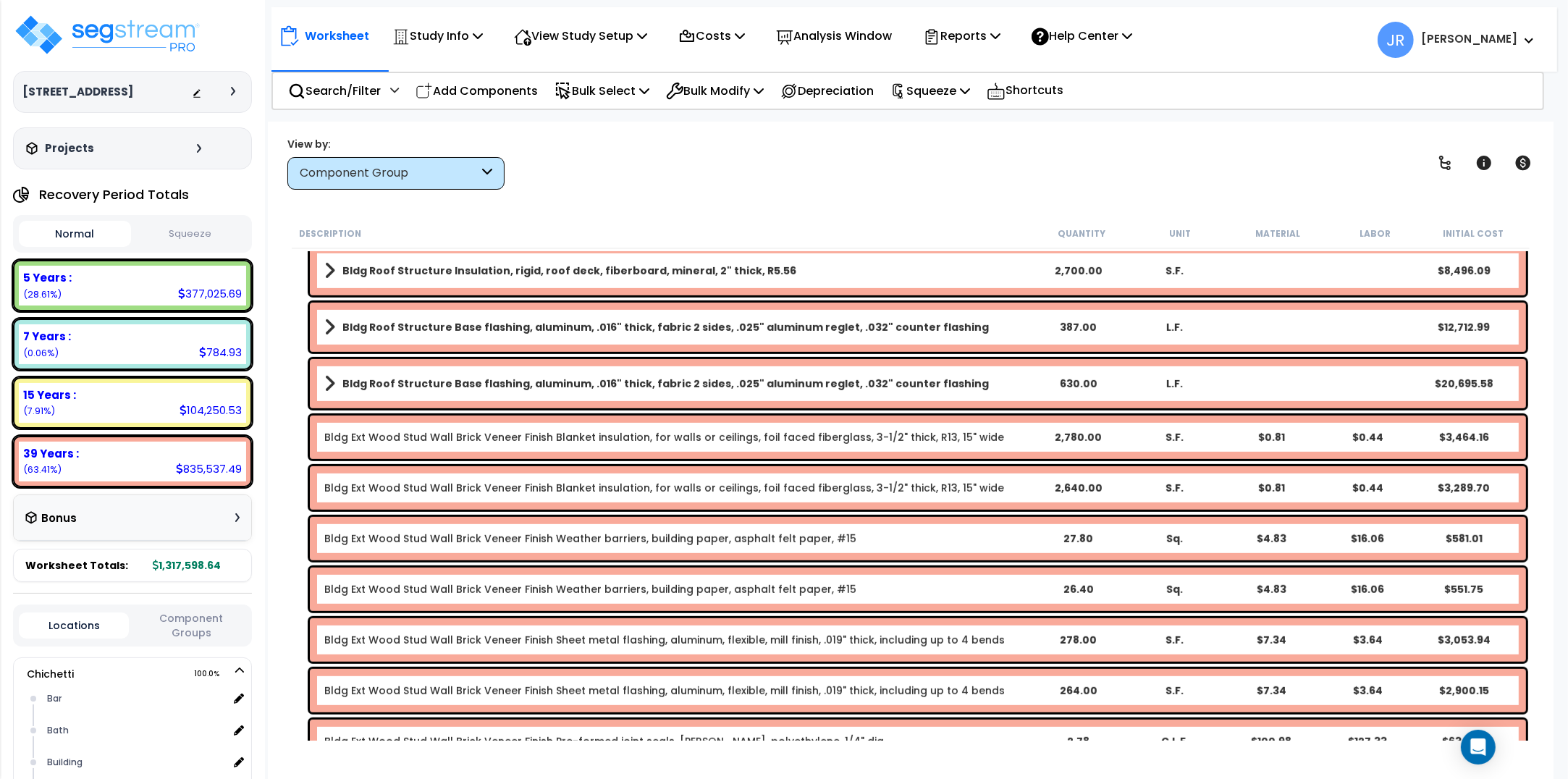
scroll to position [995, 0]
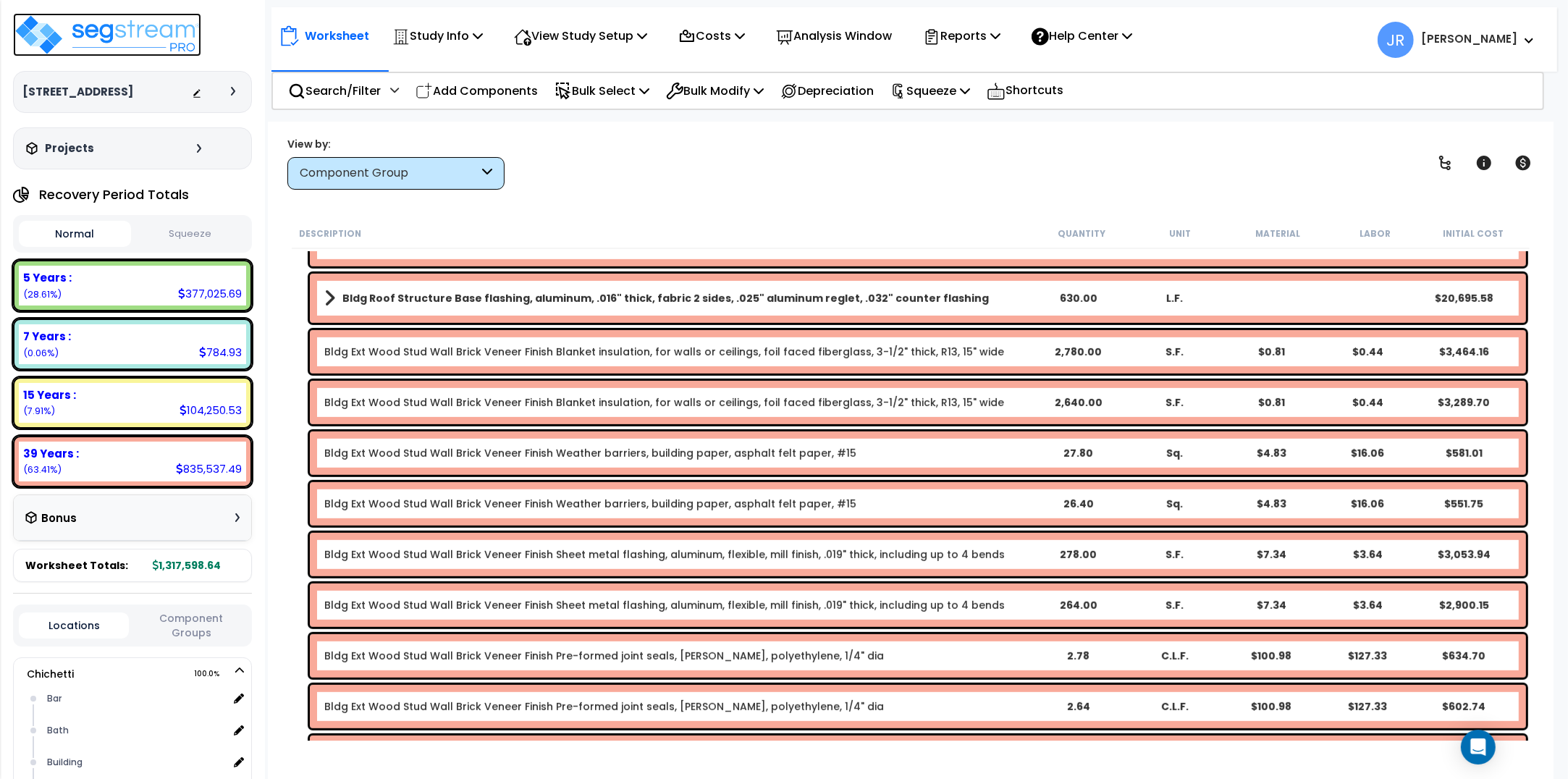
click at [141, 28] on img at bounding box center [107, 35] width 188 height 44
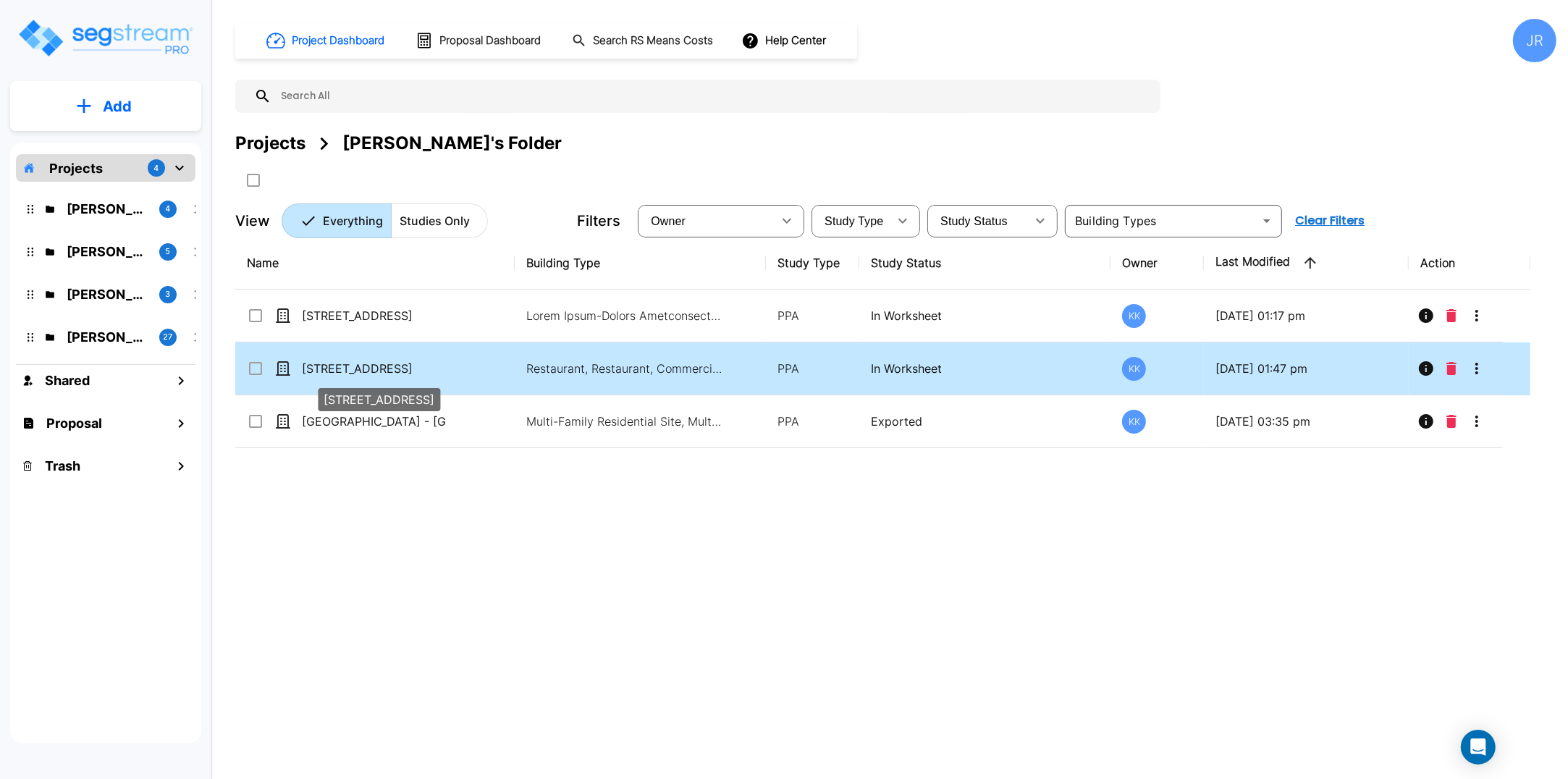
click at [348, 367] on p "[STREET_ADDRESS]" at bounding box center [374, 369] width 145 height 17
checkbox input "true"
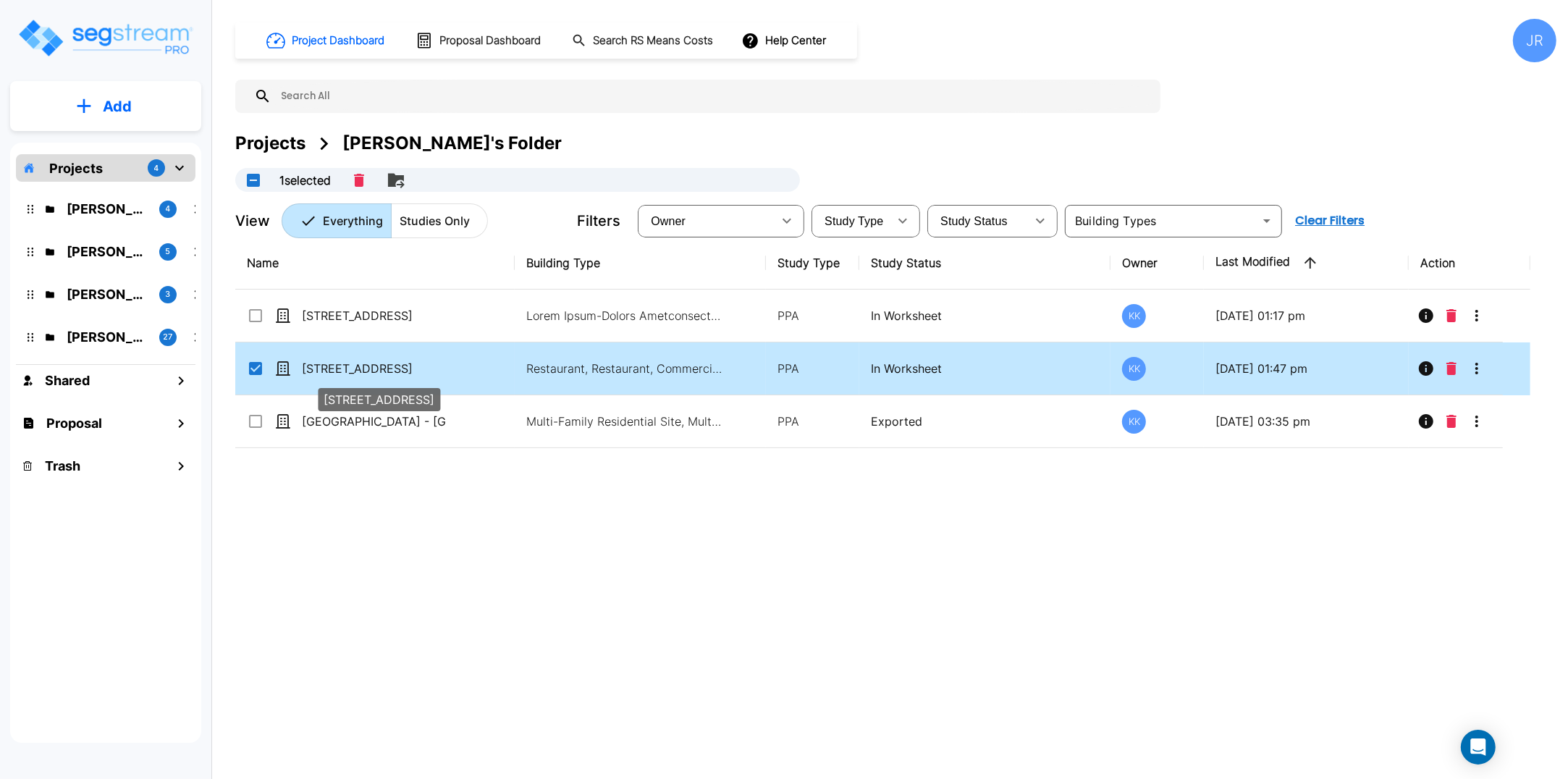
click at [348, 367] on p "[STREET_ADDRESS]" at bounding box center [374, 369] width 145 height 17
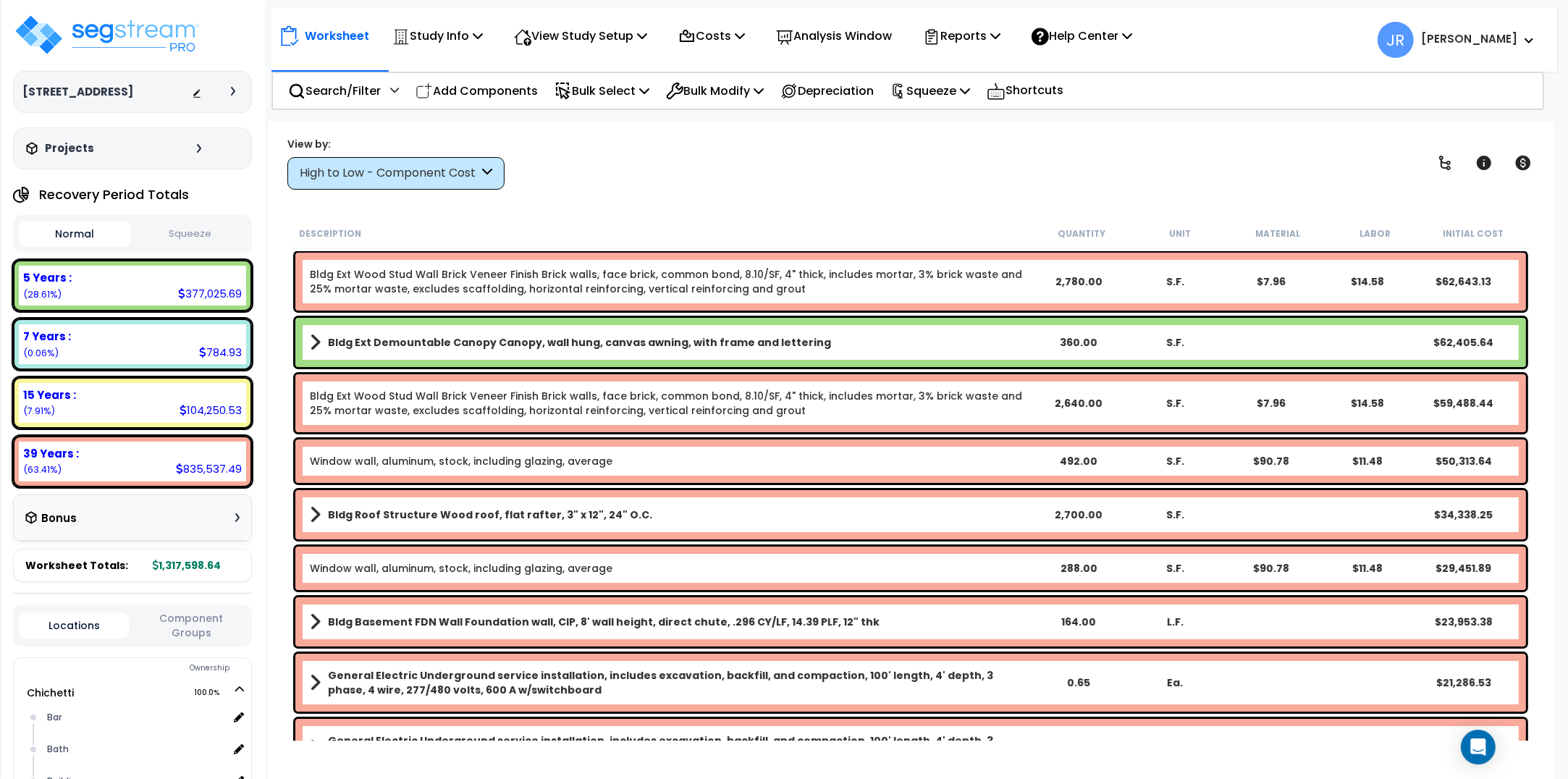
click at [399, 178] on div "High to Low - Component Cost" at bounding box center [388, 173] width 179 height 17
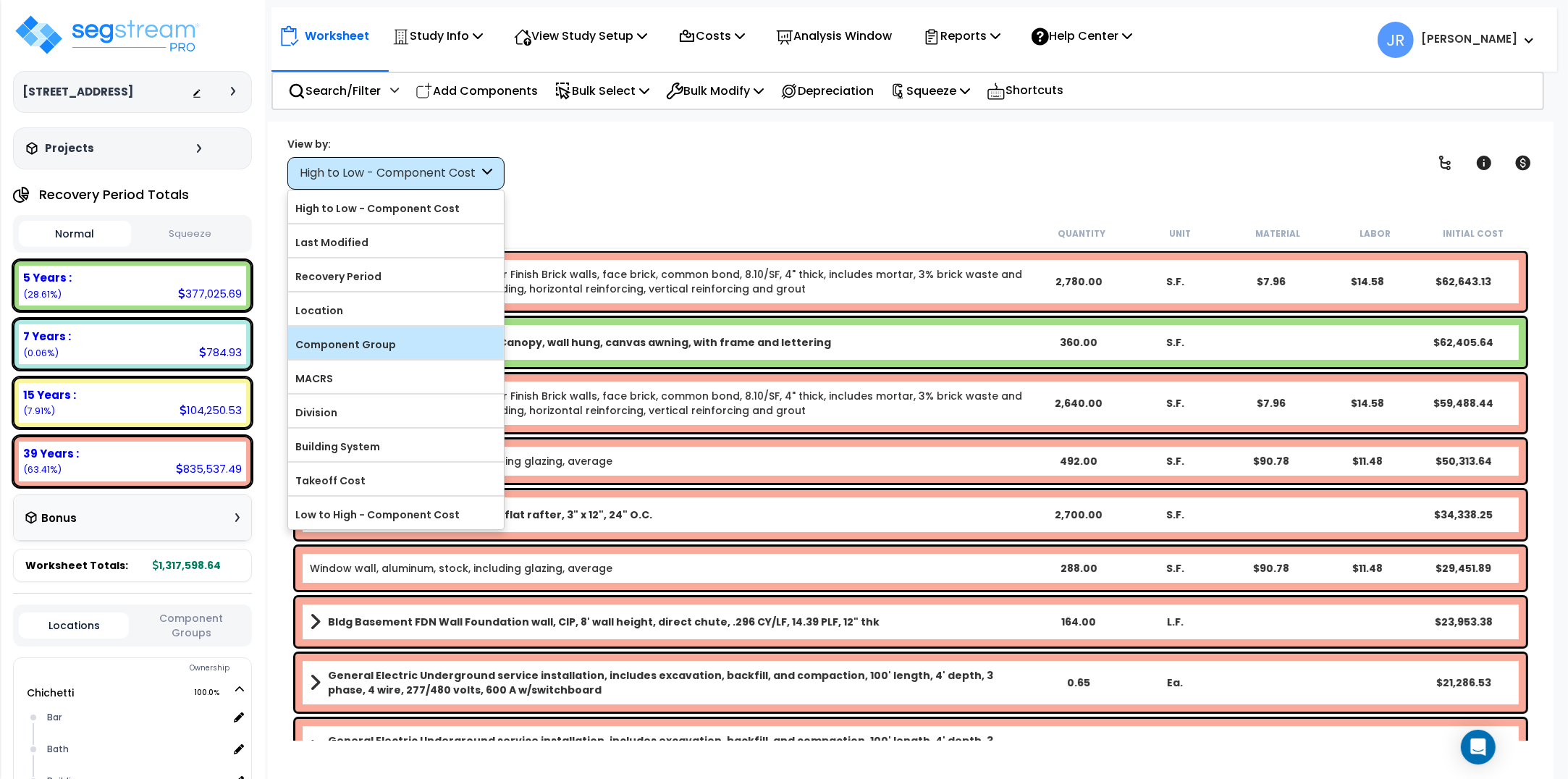
click at [358, 342] on label "Component Group" at bounding box center [396, 345] width 216 height 22
click at [0, 0] on input "Component Group" at bounding box center [0, 0] width 0 height 0
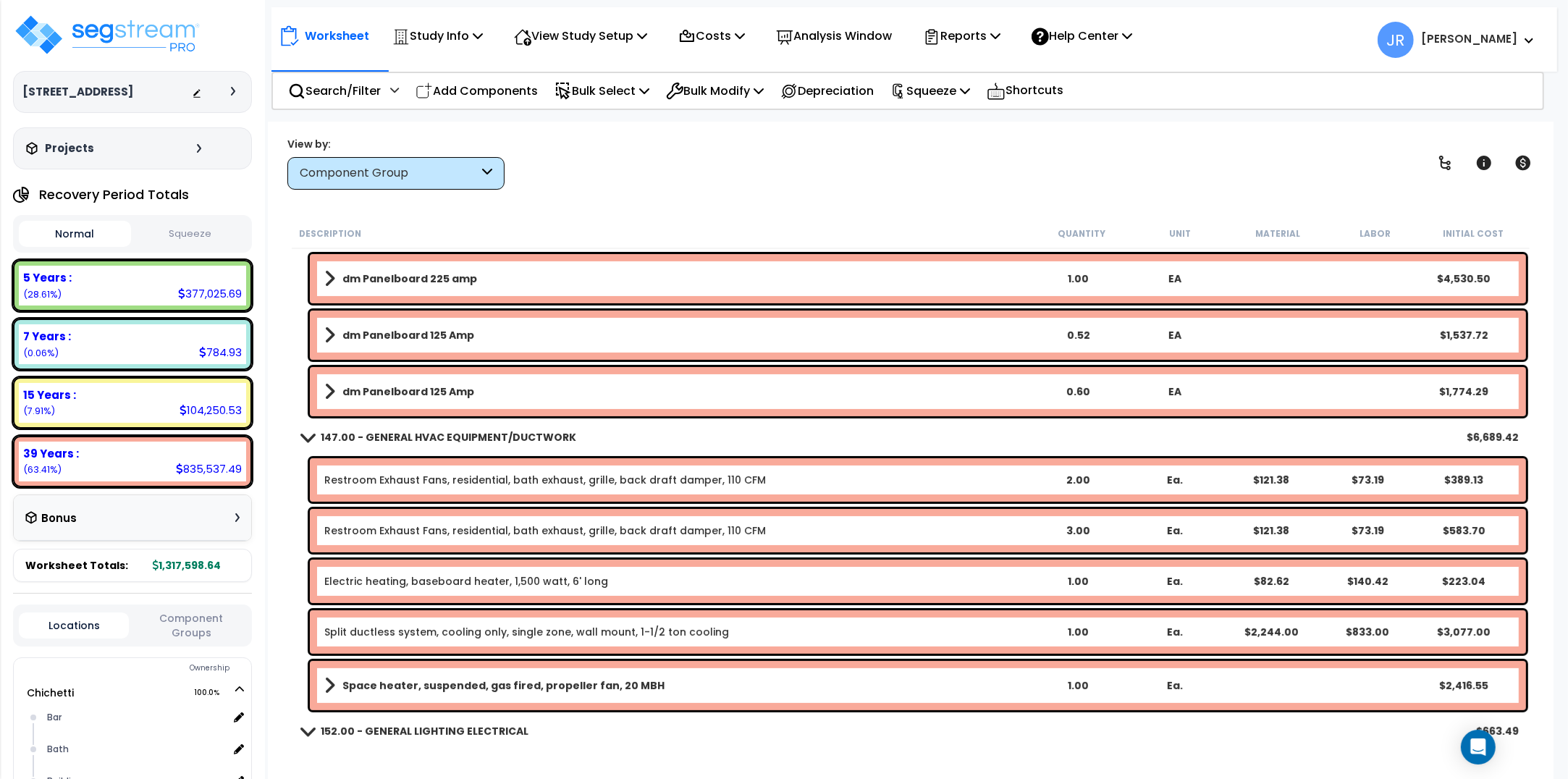
scroll to position [13033, 0]
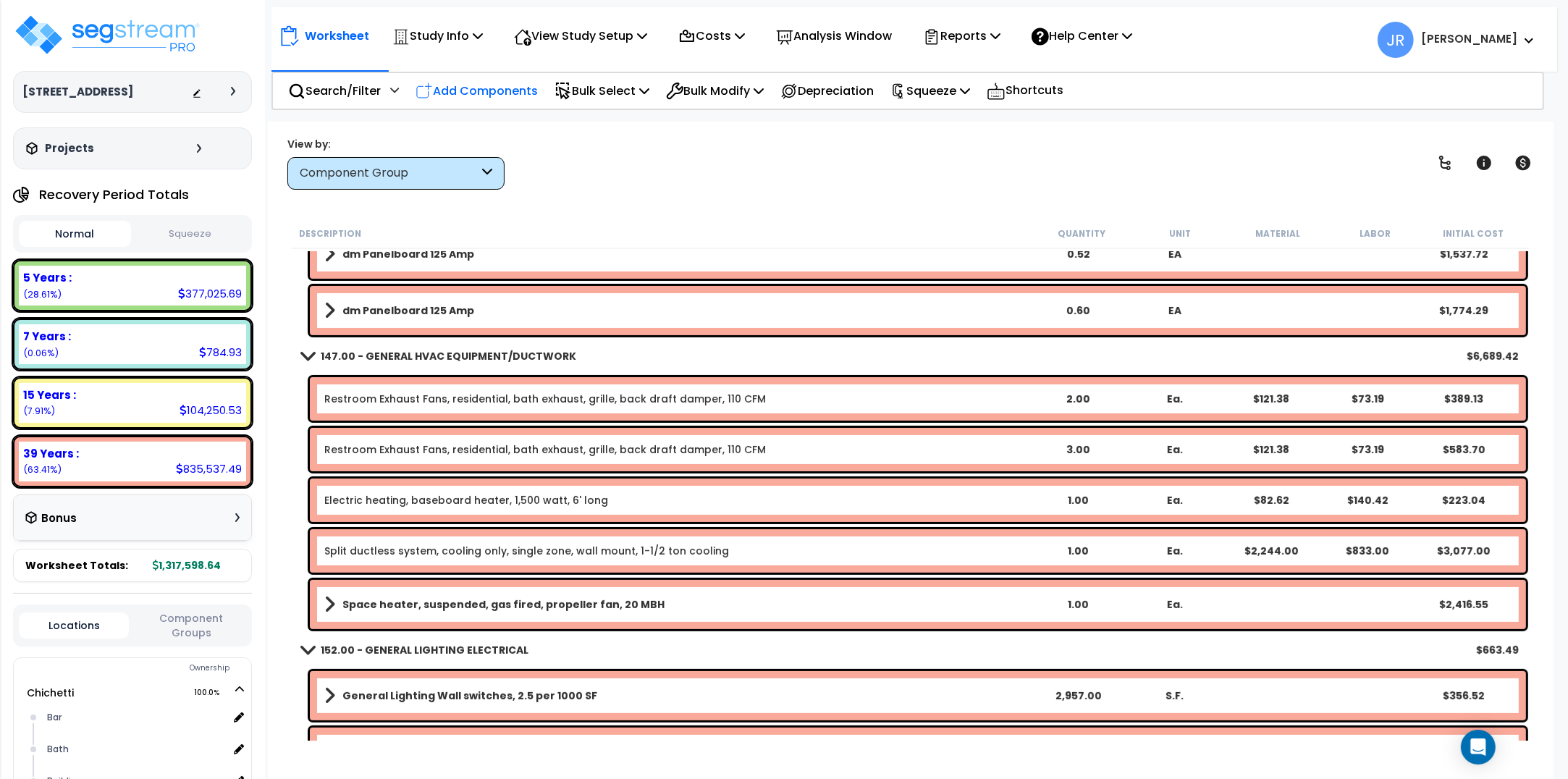
click at [505, 94] on p "Add Components" at bounding box center [477, 90] width 122 height 20
select select
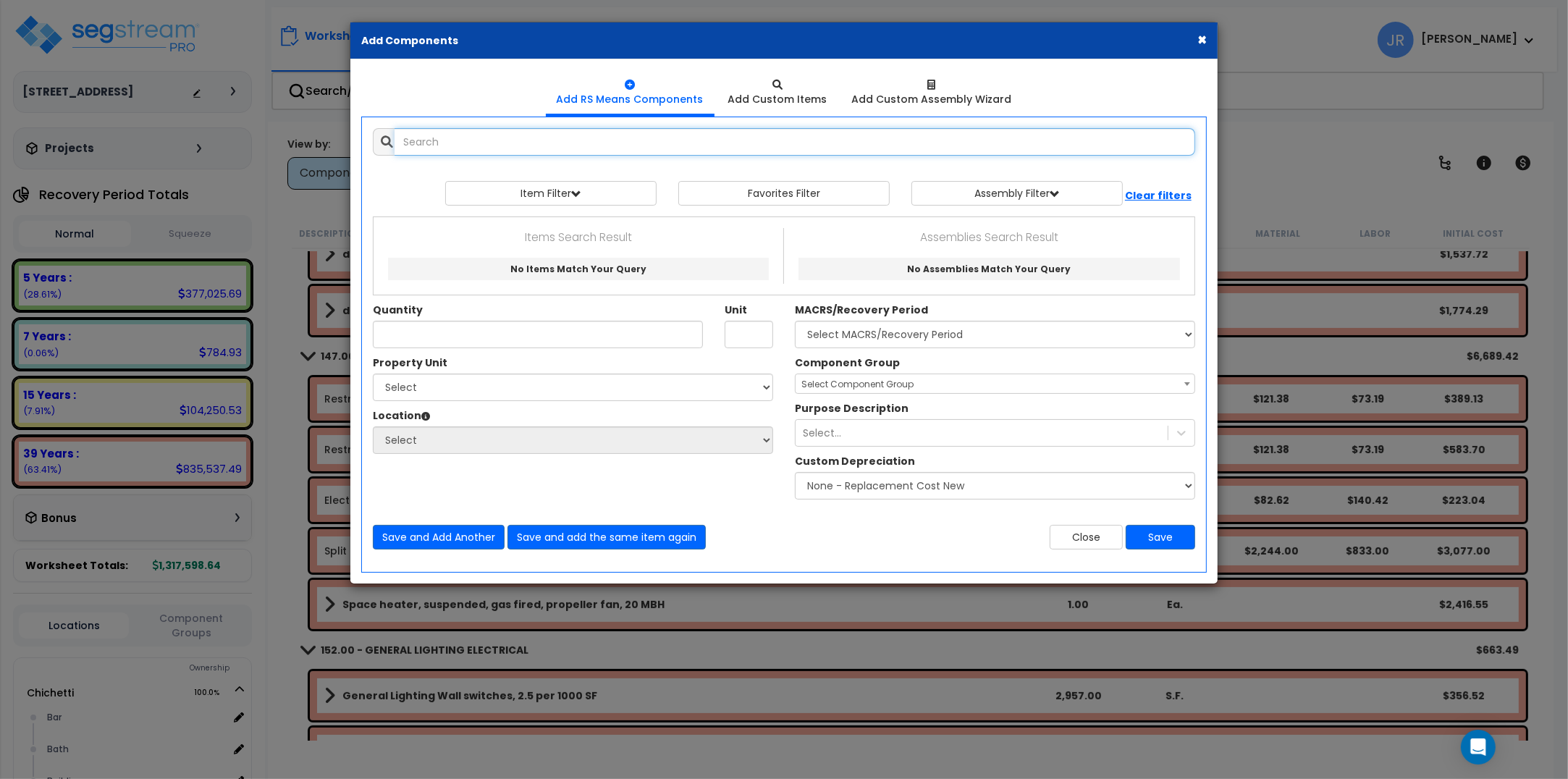
select select
click at [509, 143] on input "text" at bounding box center [795, 142] width 801 height 28
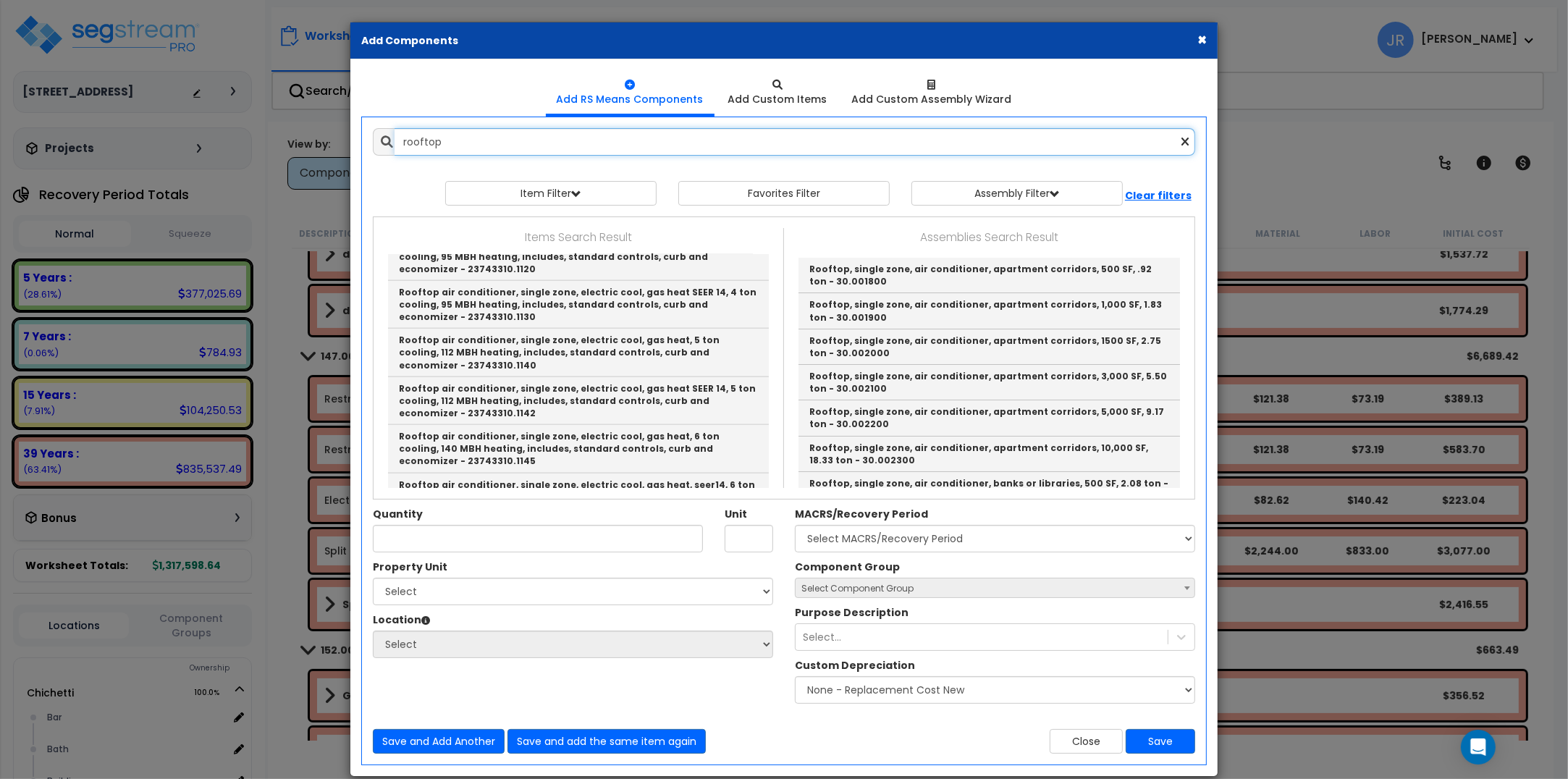
scroll to position [1720, 0]
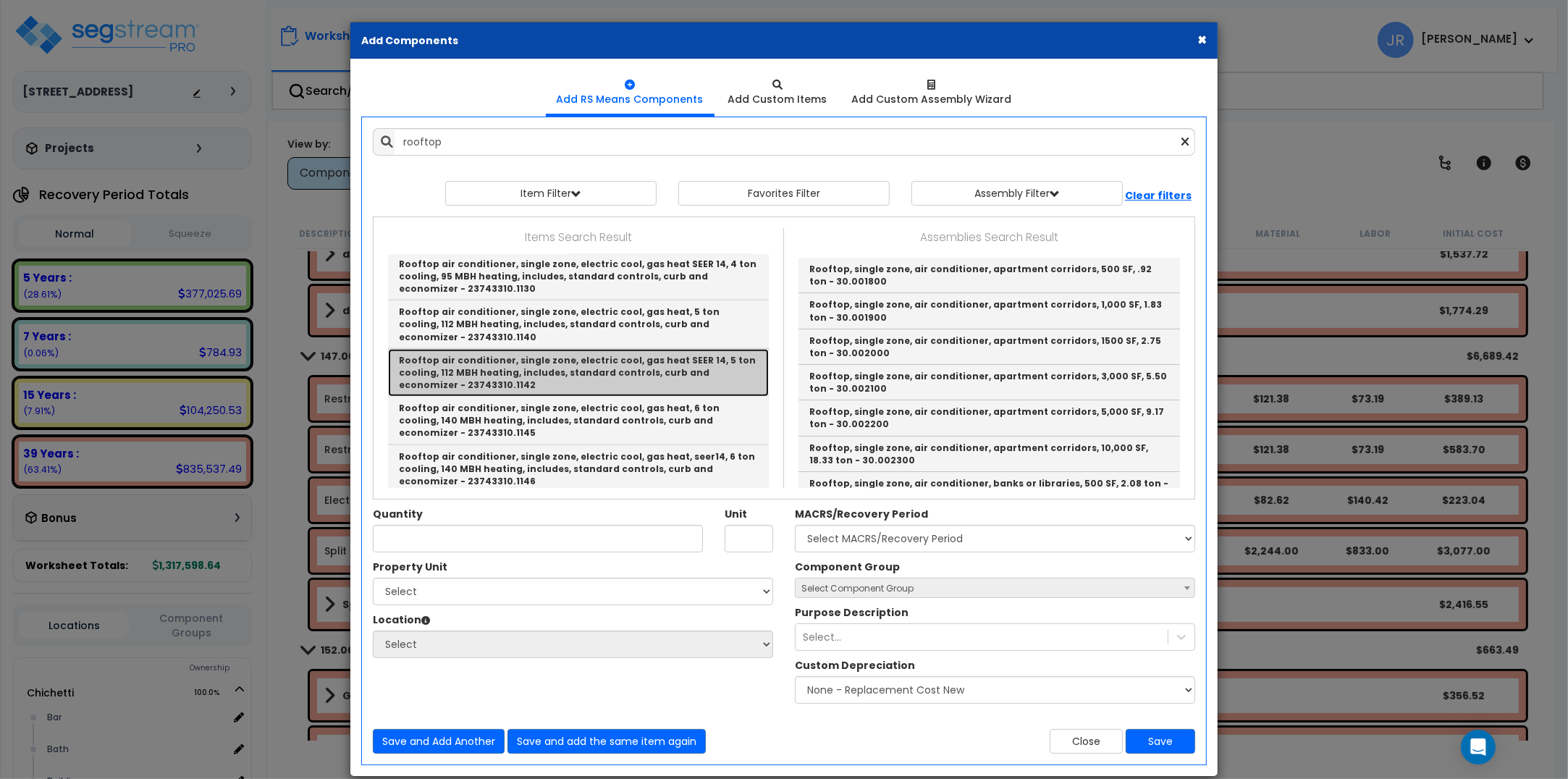
click at [574, 349] on link "Rooftop air conditioner, single zone, electric cool, gas heat SEER 14, 5 ton co…" at bounding box center [579, 373] width 381 height 48
type input "Rooftop air conditioner, single zone, electric cool, gas heat SEER 14, 5 ton co…"
type input "Ea."
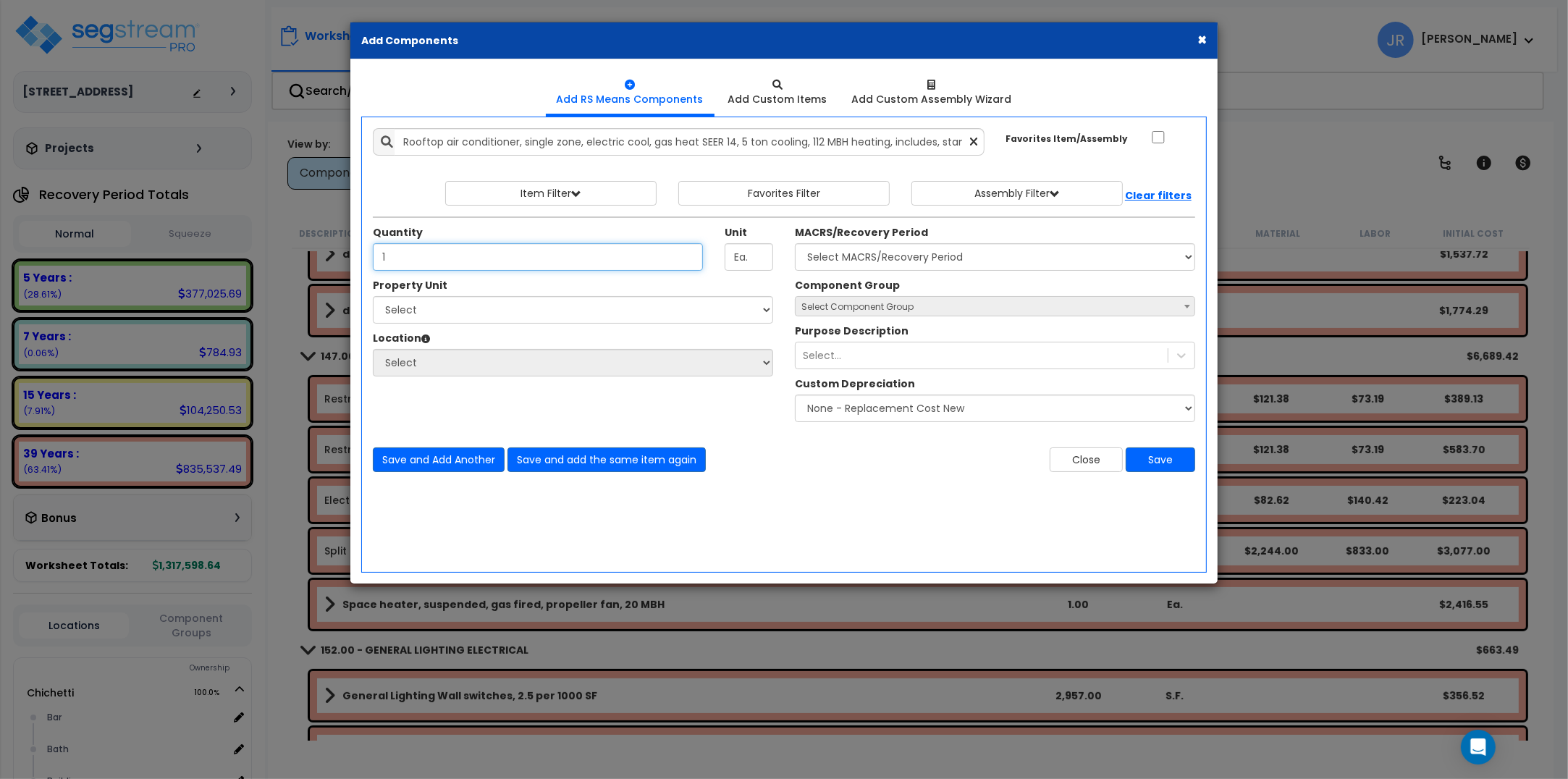
type input "1"
click at [572, 313] on select "Select [PERSON_NAME] Site Improvements" at bounding box center [573, 310] width 400 height 28
select select "168458"
click at [373, 297] on select "Select [PERSON_NAME] Site Improvements" at bounding box center [573, 310] width 400 height 28
click at [428, 359] on select "Select Bar [GEOGRAPHIC_DATA] Building Building Interior dining Kitchen Office S…" at bounding box center [573, 363] width 400 height 28
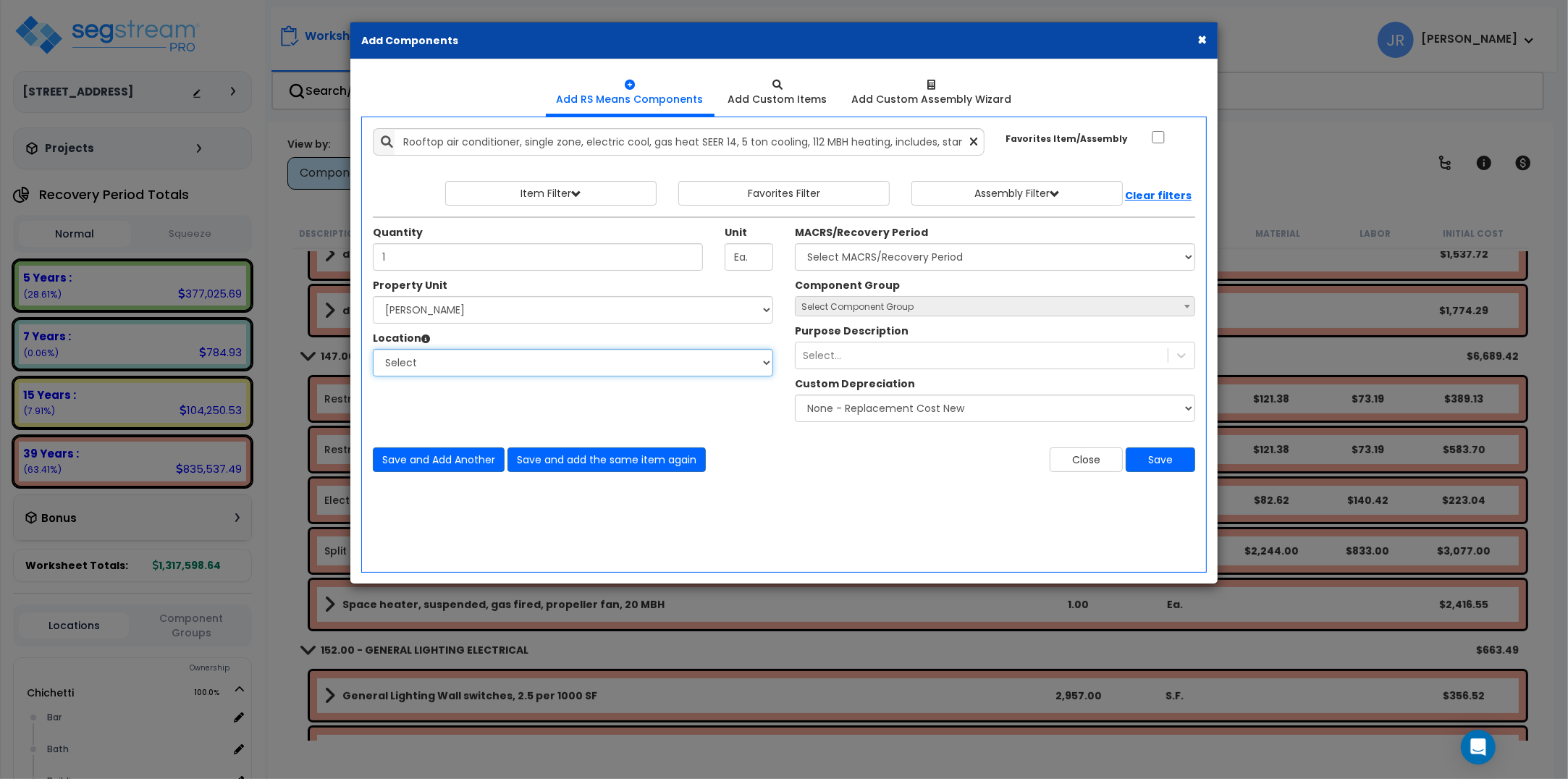
select select "6"
click at [373, 350] on select "Select Bar [GEOGRAPHIC_DATA] Building Building Interior dining Kitchen Office S…" at bounding box center [573, 363] width 400 height 28
click at [905, 254] on select "Select MACRS/Recovery Period 5 Years - 57.0 - Distributive Trades & Services 5 …" at bounding box center [995, 257] width 400 height 28
select select "3669"
click at [795, 244] on select "Select MACRS/Recovery Period 5 Years - 57.0 - Distributive Trades & Services 5 …" at bounding box center [995, 257] width 400 height 28
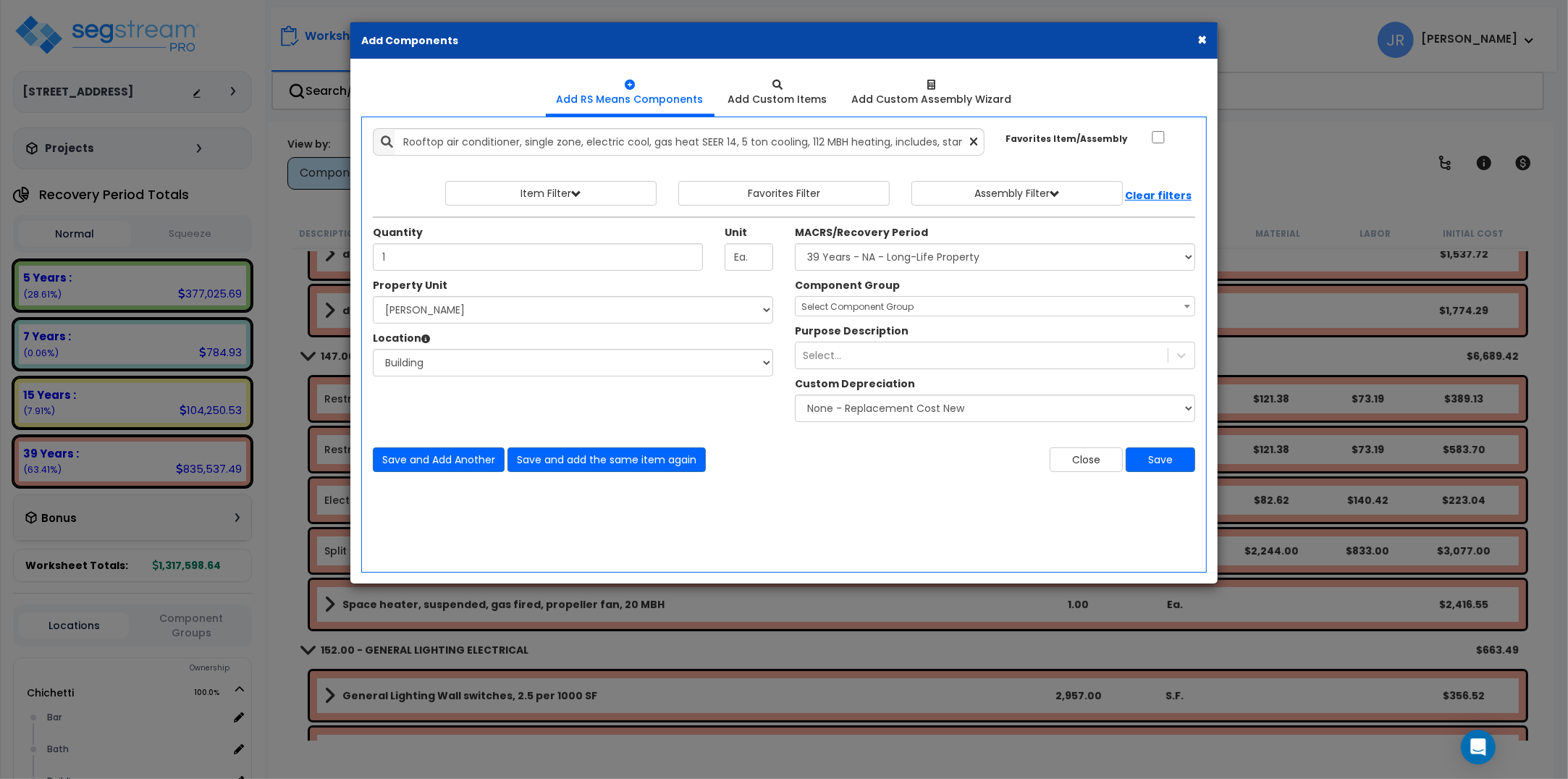
click at [867, 297] on span "Select Component Group" at bounding box center [995, 307] width 399 height 20
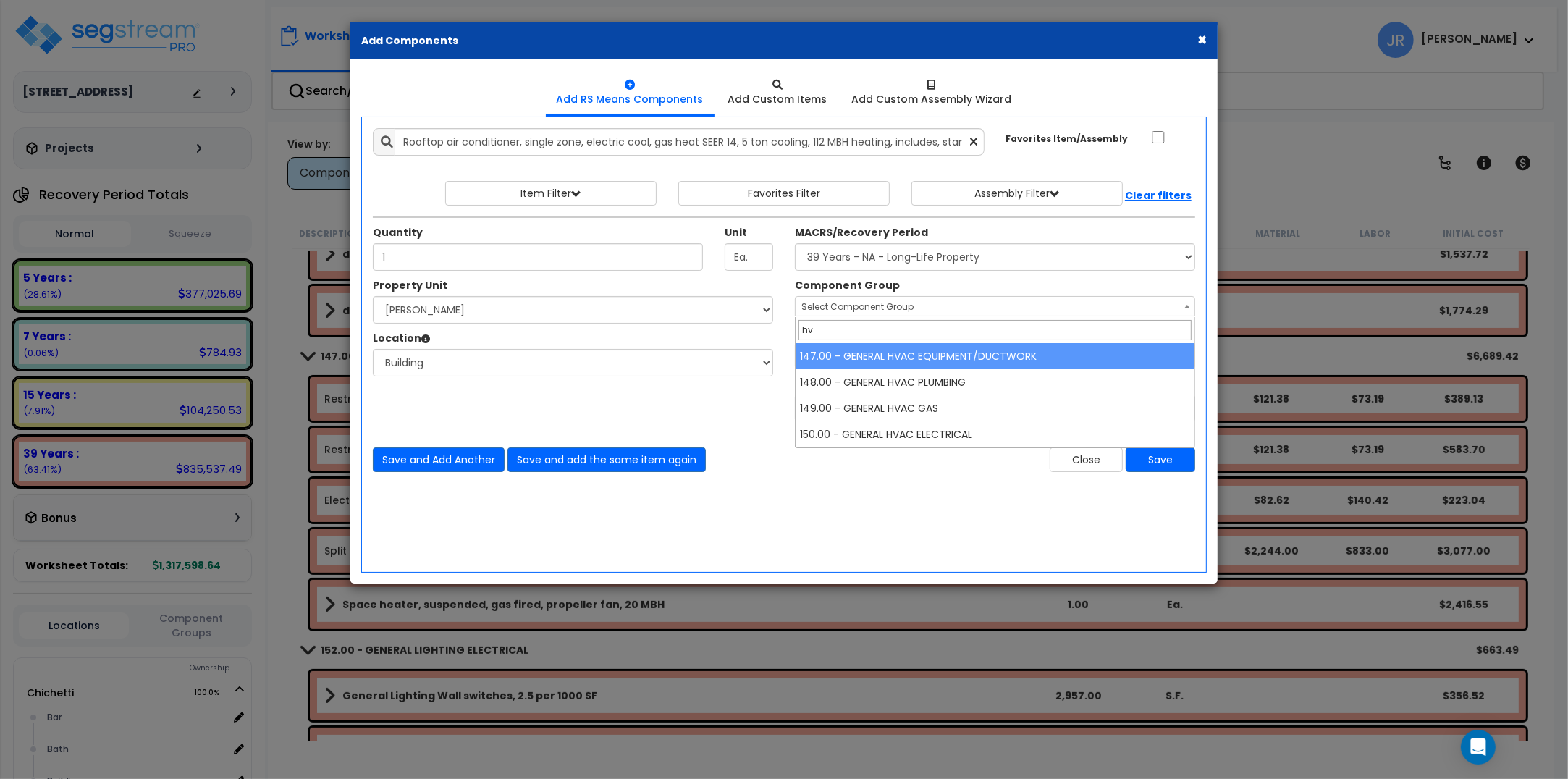
type input "hv"
select select "56957"
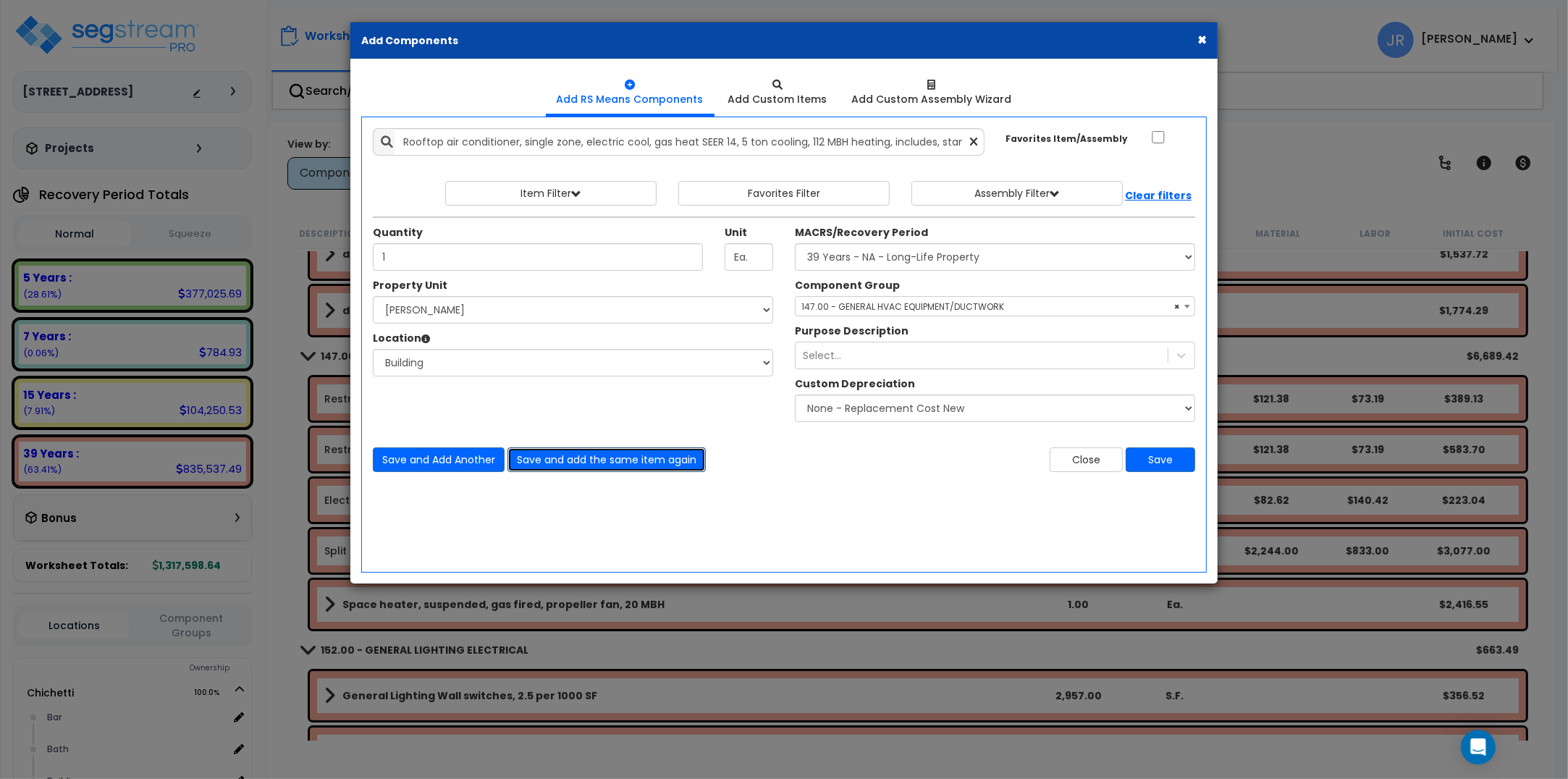
click at [624, 458] on button "Save and add the same item again" at bounding box center [607, 460] width 198 height 25
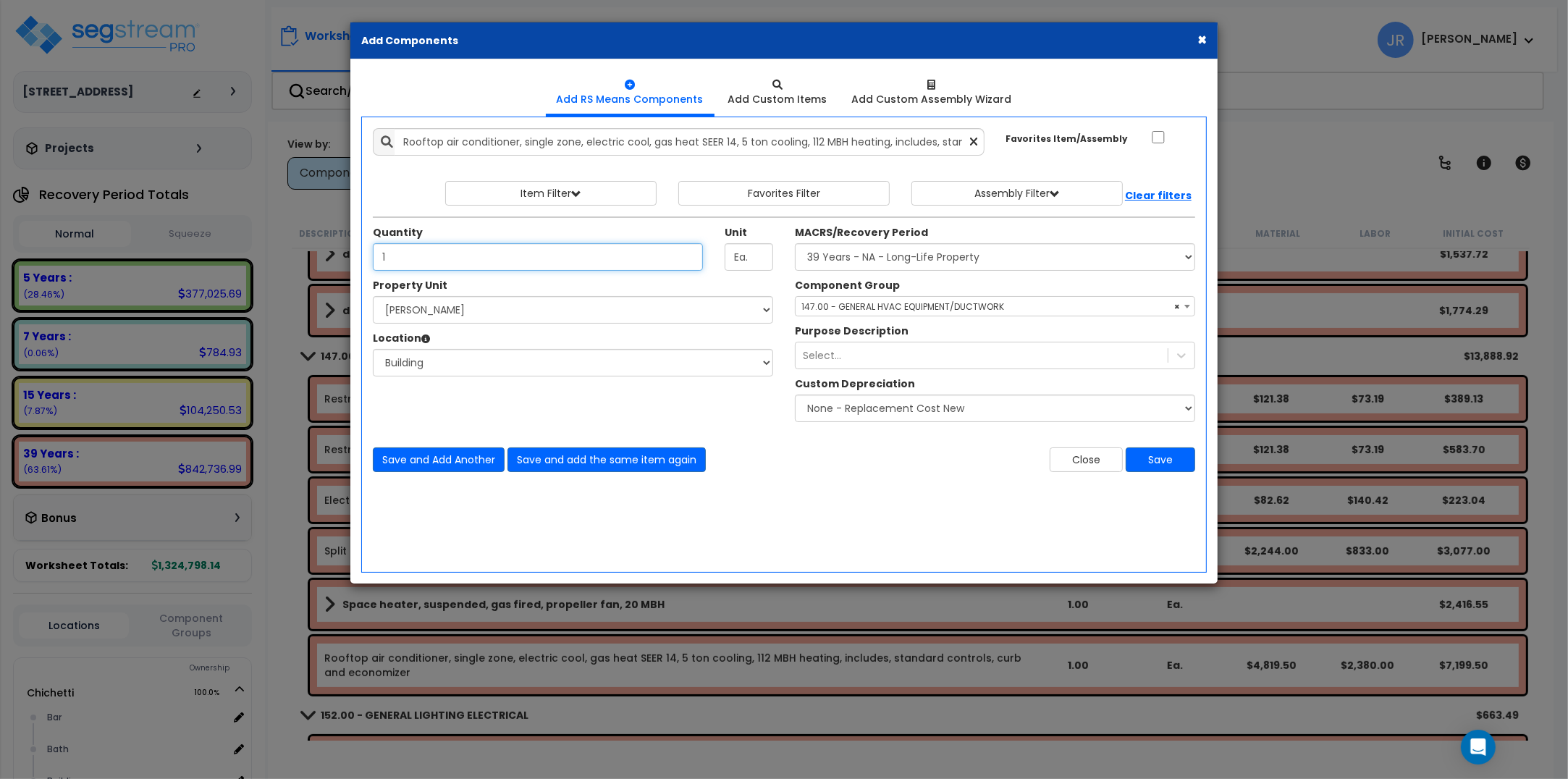
type input "1"
click at [505, 316] on select "Select [PERSON_NAME] Site Improvements" at bounding box center [573, 310] width 400 height 28
select select "168457"
click at [373, 297] on select "Select [PERSON_NAME] Site Improvements" at bounding box center [573, 310] width 400 height 28
click at [431, 460] on button "Save and Add Another" at bounding box center [439, 460] width 132 height 25
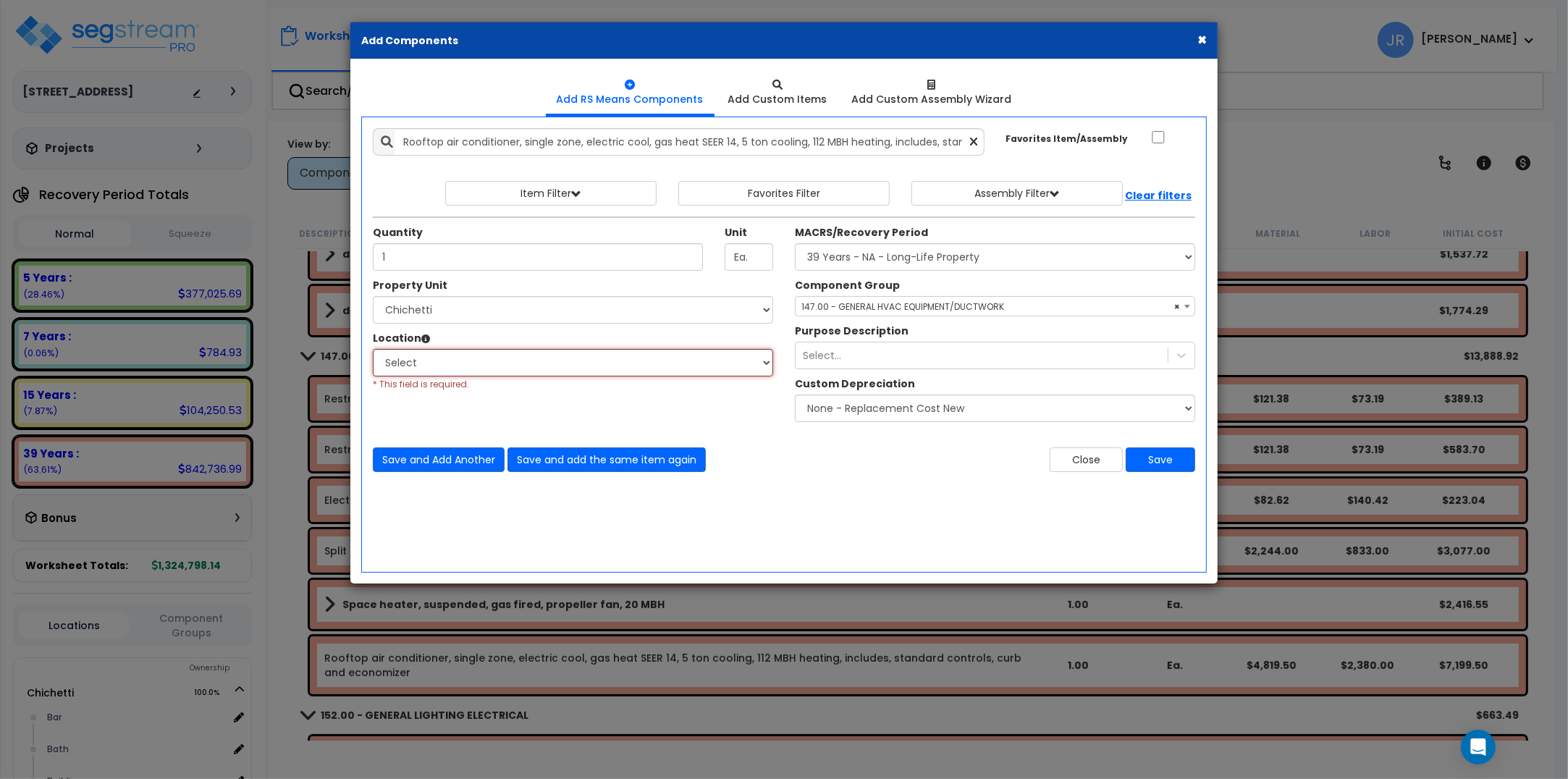
click at [501, 363] on select "Select Bar [GEOGRAPHIC_DATA] Building Building Interior dining Kitchen Mech Sit…" at bounding box center [573, 363] width 400 height 28
select select "6"
click at [373, 350] on select "Select Bar [GEOGRAPHIC_DATA] Building Building Interior dining Kitchen Mech Sit…" at bounding box center [573, 363] width 400 height 28
click at [454, 457] on button "Save and Add Another" at bounding box center [439, 460] width 132 height 25
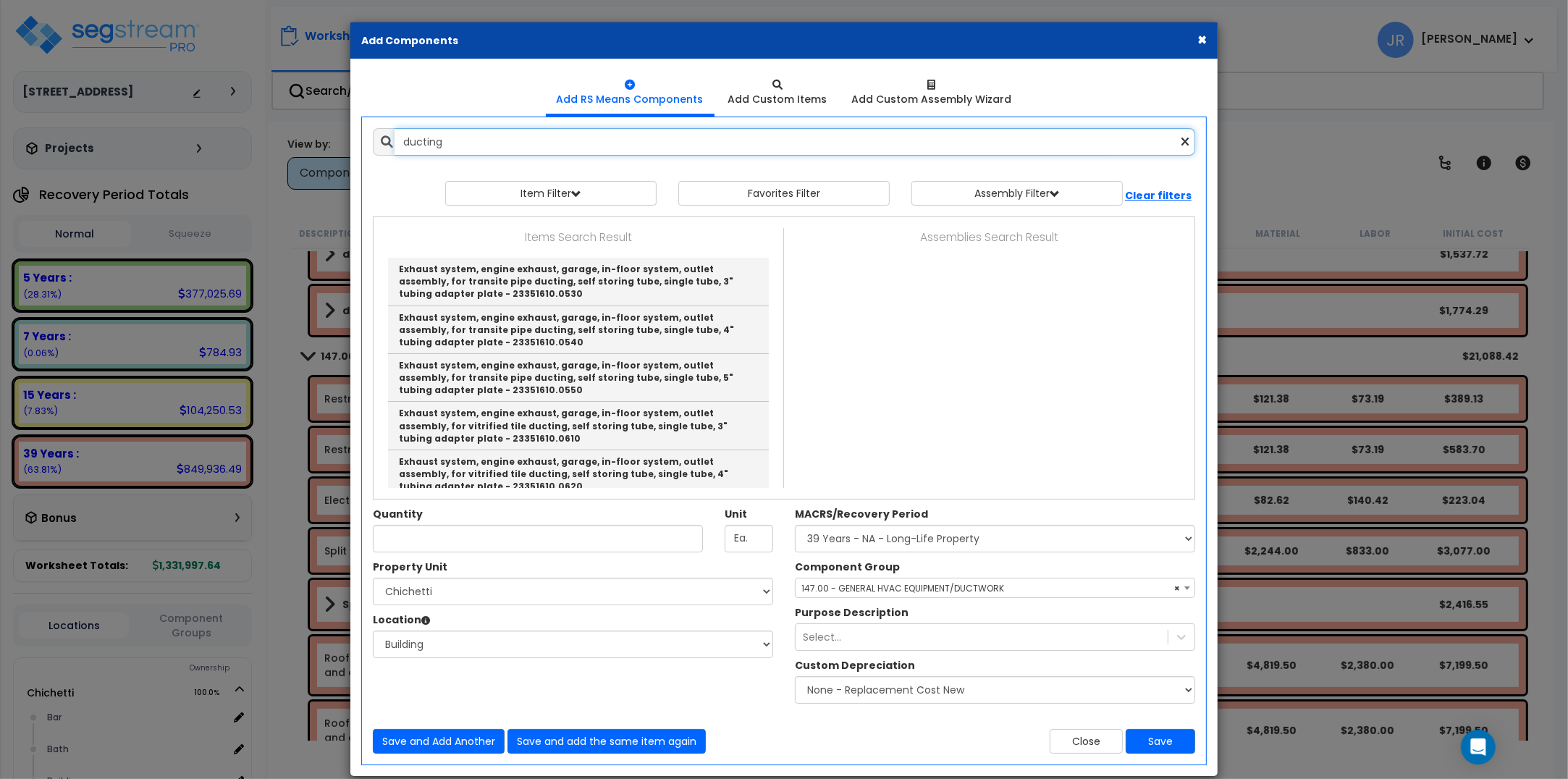
click at [469, 143] on input "ducting" at bounding box center [795, 142] width 801 height 28
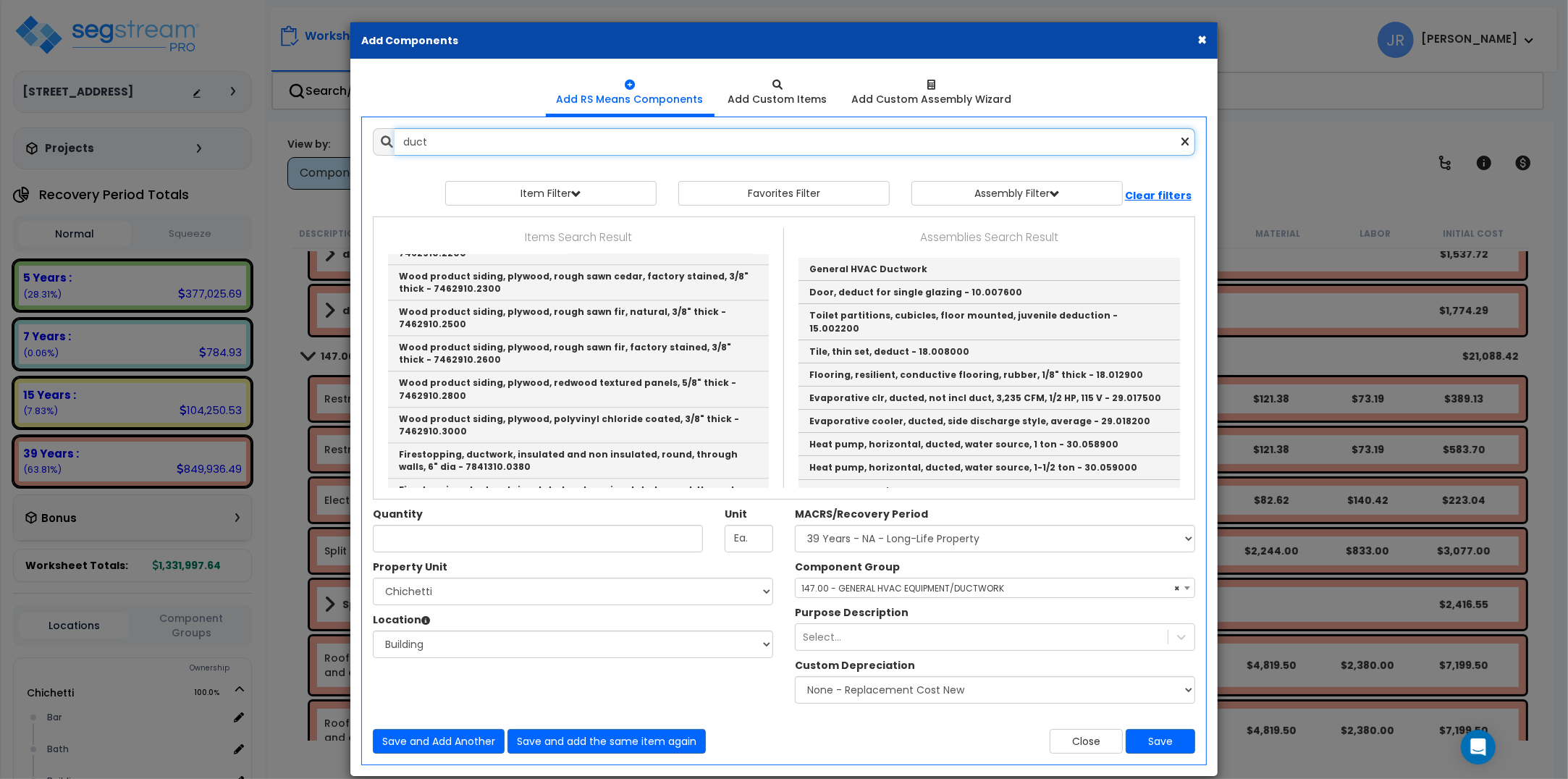
scroll to position [3257, 0]
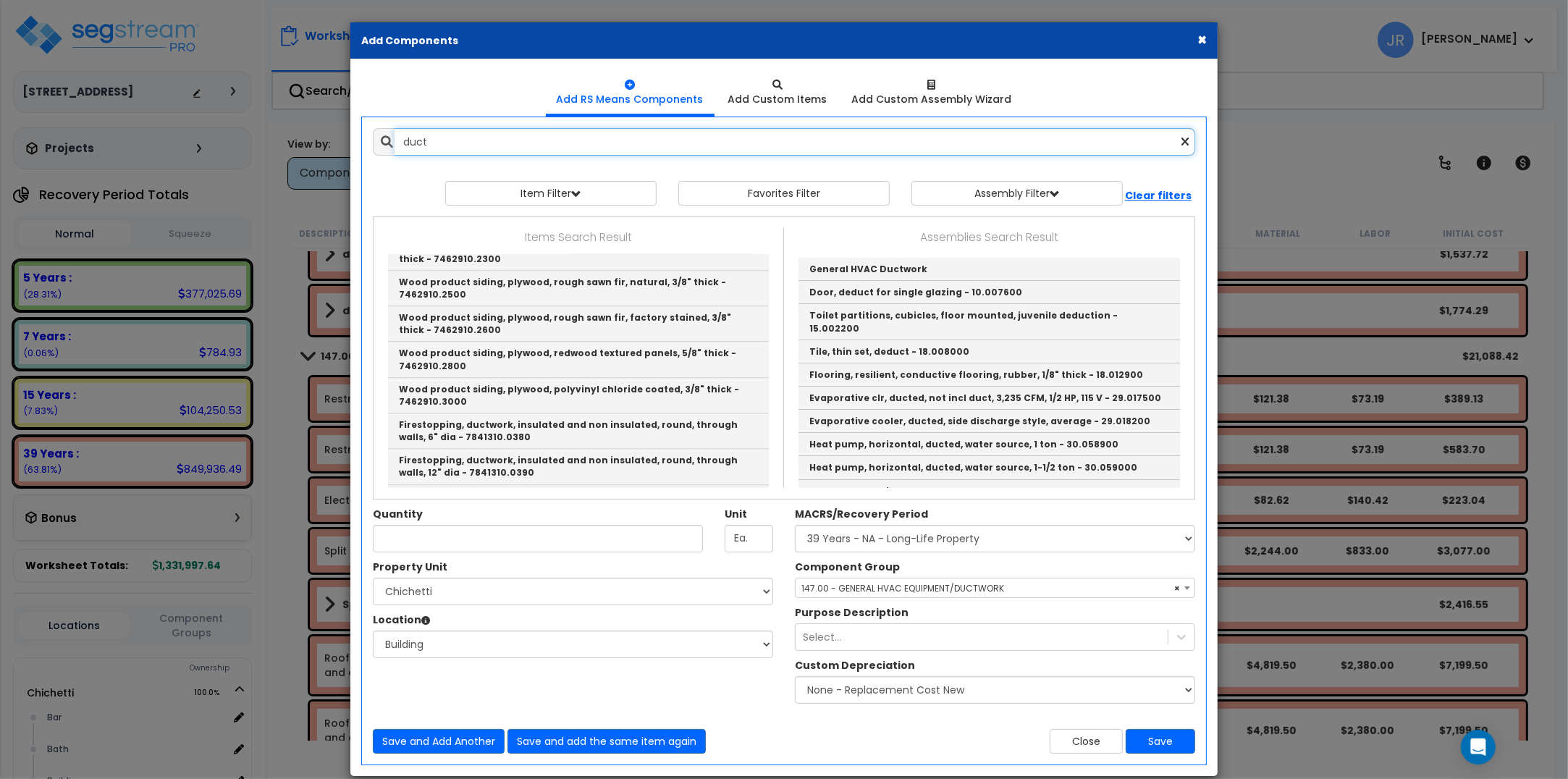
click at [450, 142] on input "duct" at bounding box center [795, 142] width 801 height 28
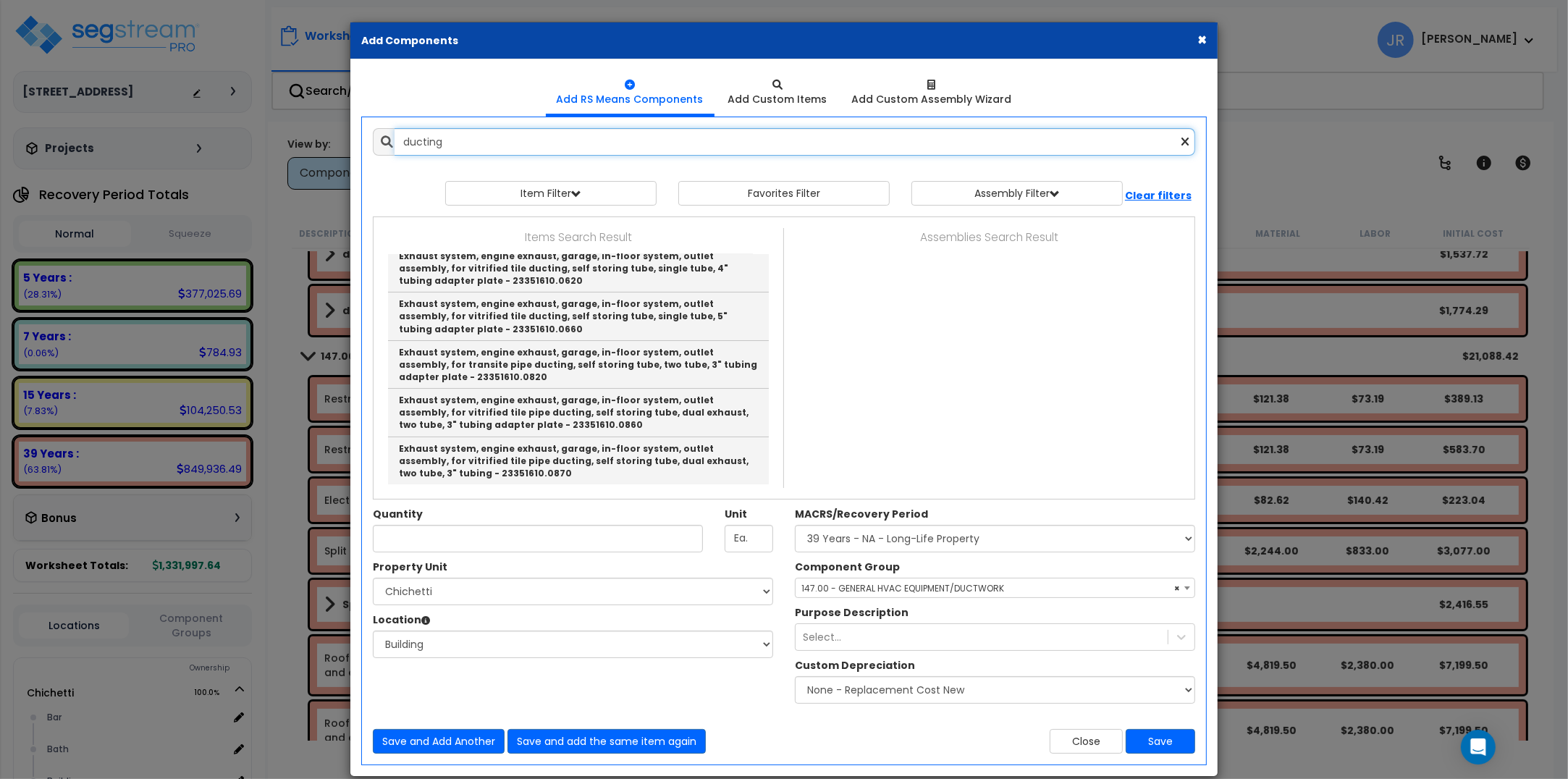
scroll to position [207, 0]
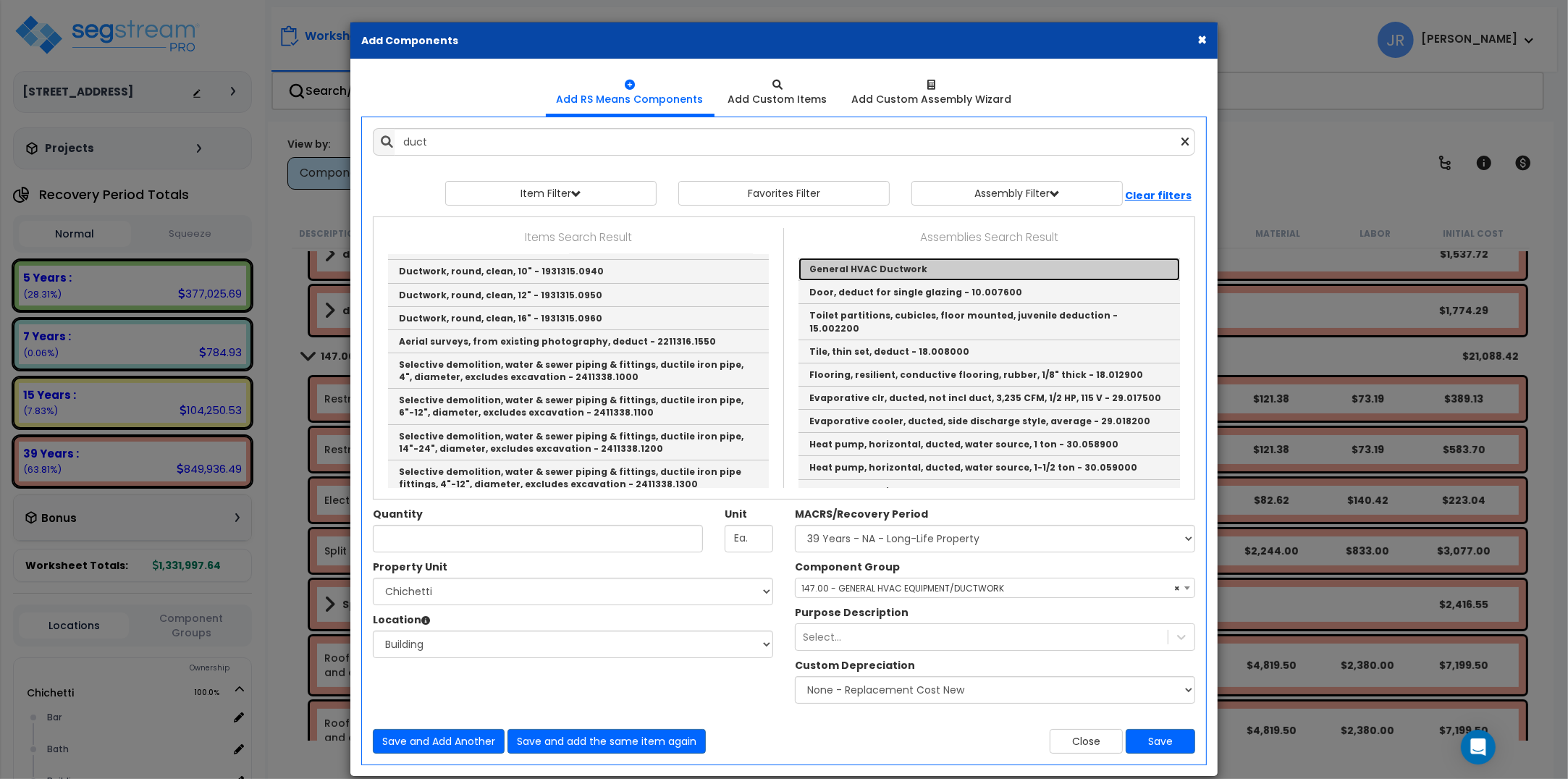
click at [852, 266] on link "General HVAC Ductwork" at bounding box center [989, 270] width 382 height 23
type input "General HVAC Ductwork"
checkbox input "true"
type input "EA"
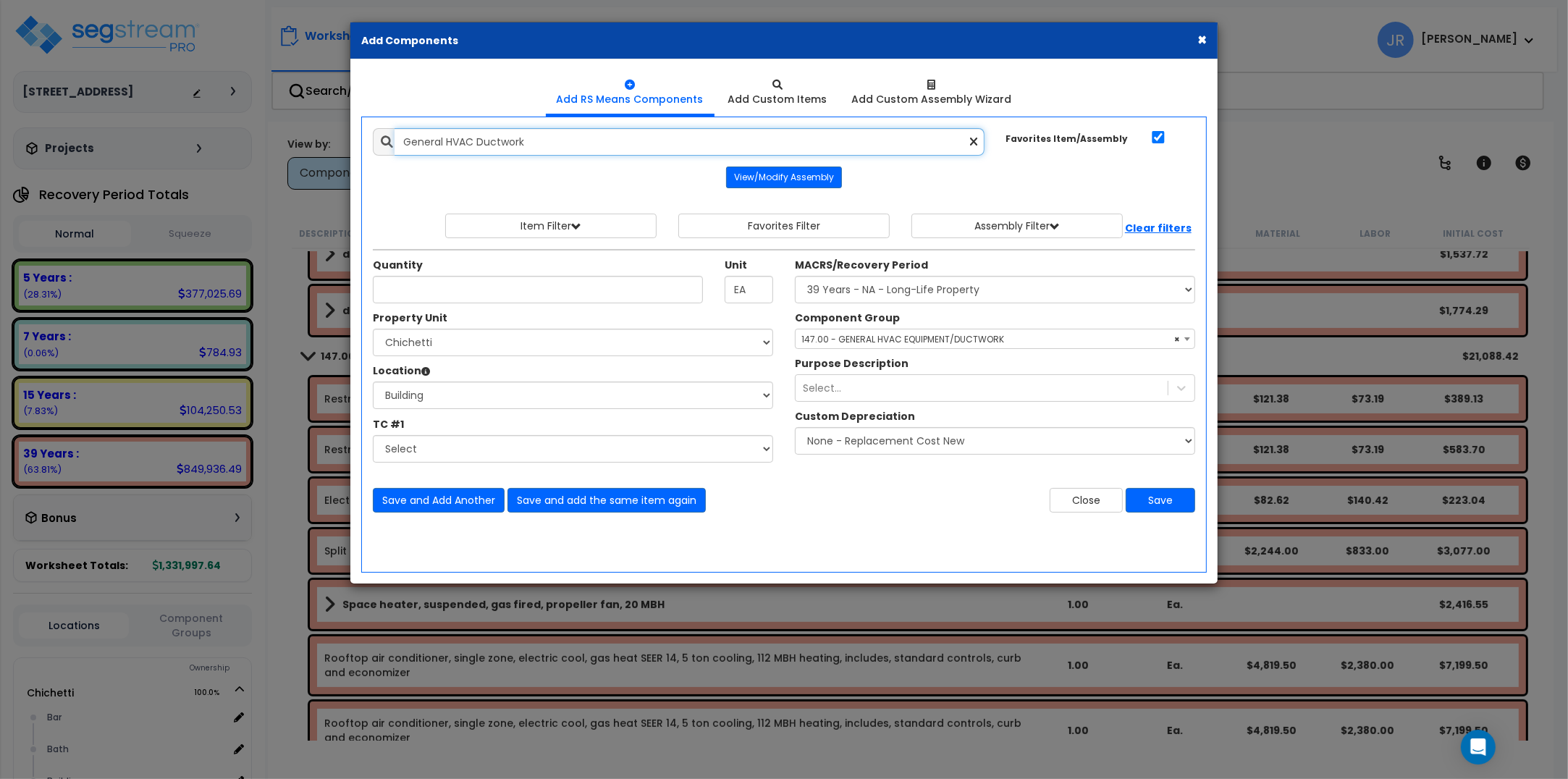
click at [583, 141] on input "General HVAC Ductwork" at bounding box center [690, 142] width 590 height 28
click at [442, 138] on input "General HVAC Ductwork" at bounding box center [690, 142] width 590 height 28
drag, startPoint x: 444, startPoint y: 140, endPoint x: 402, endPoint y: 140, distance: 42.0
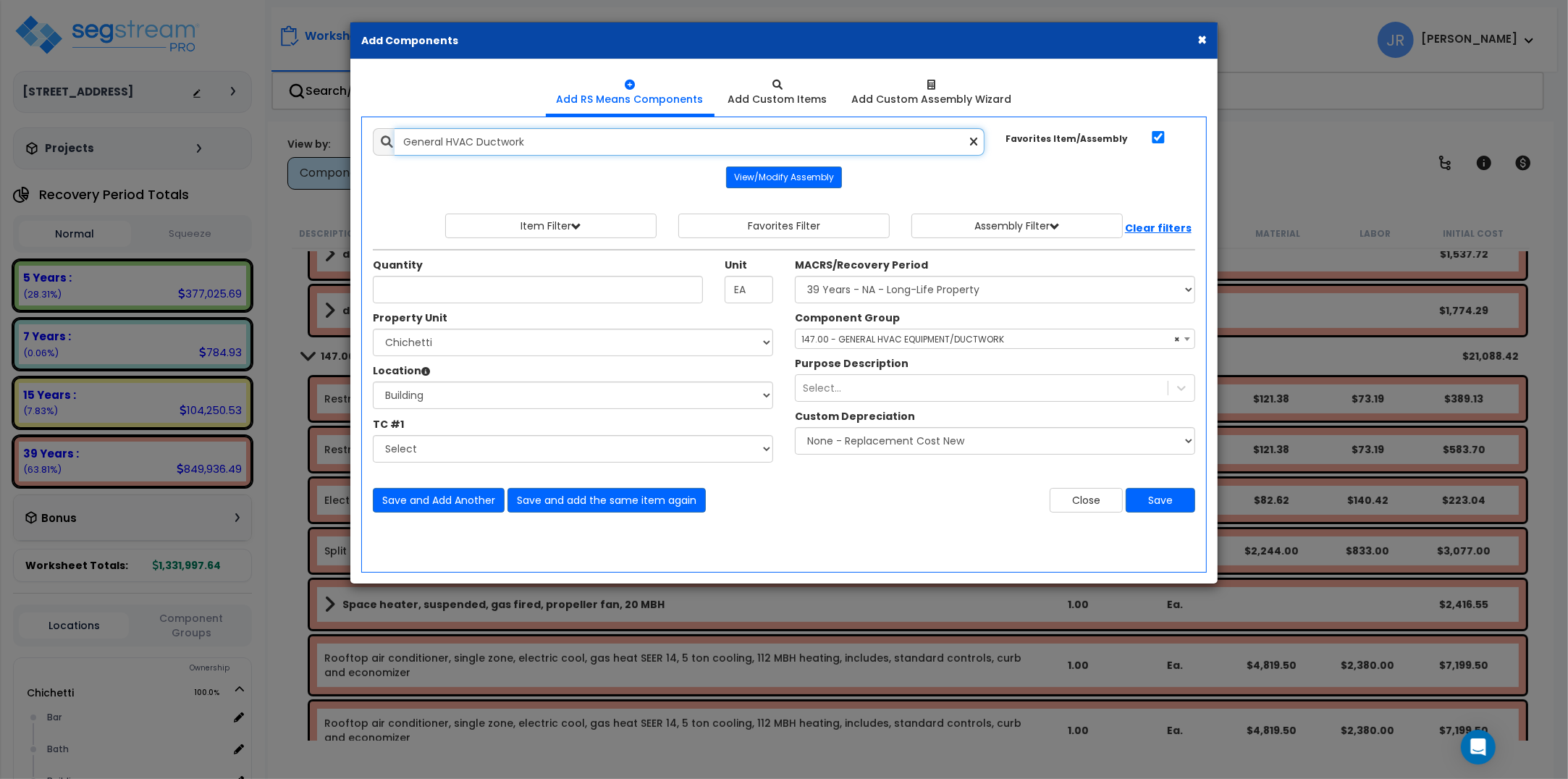
click at [402, 140] on input "General HVAC Ductwork" at bounding box center [690, 142] width 590 height 28
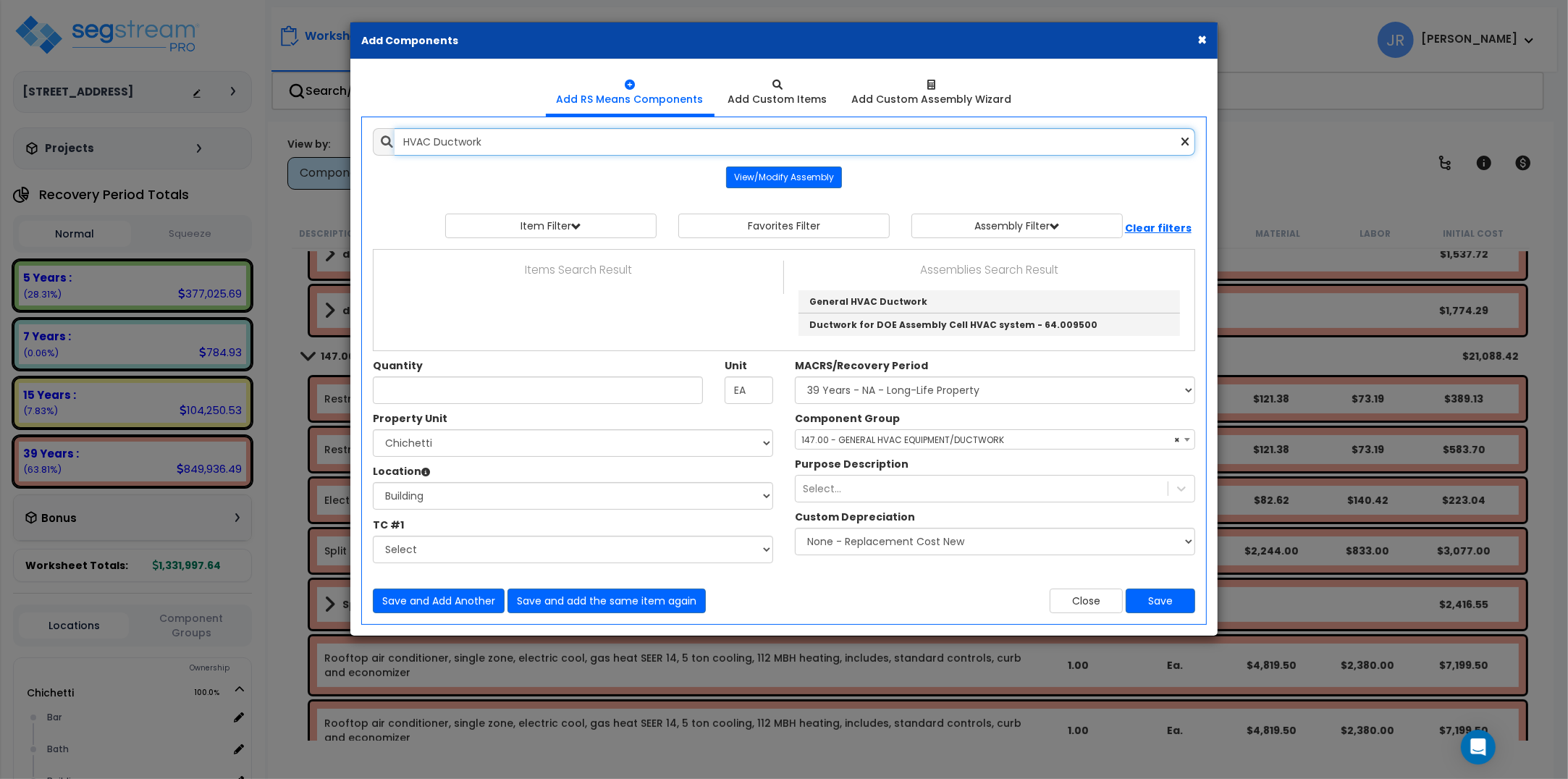
scroll to position [0, 0]
type input "HVAC Ductwork"
click at [388, 142] on icon at bounding box center [387, 142] width 12 height 12
click at [775, 175] on button "View/Modify Assembly" at bounding box center [784, 178] width 116 height 22
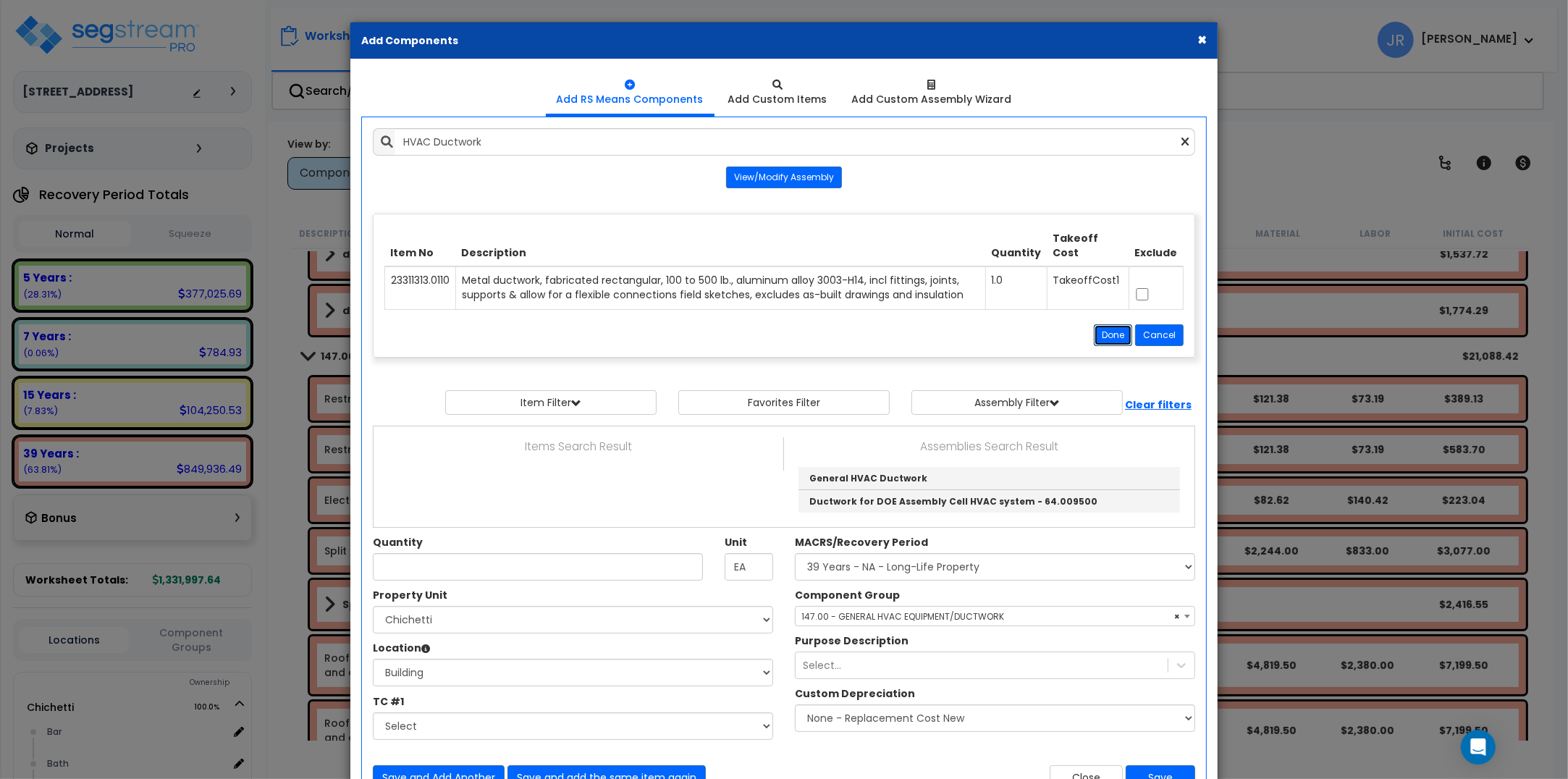
click at [1105, 334] on button "Done" at bounding box center [1113, 335] width 39 height 22
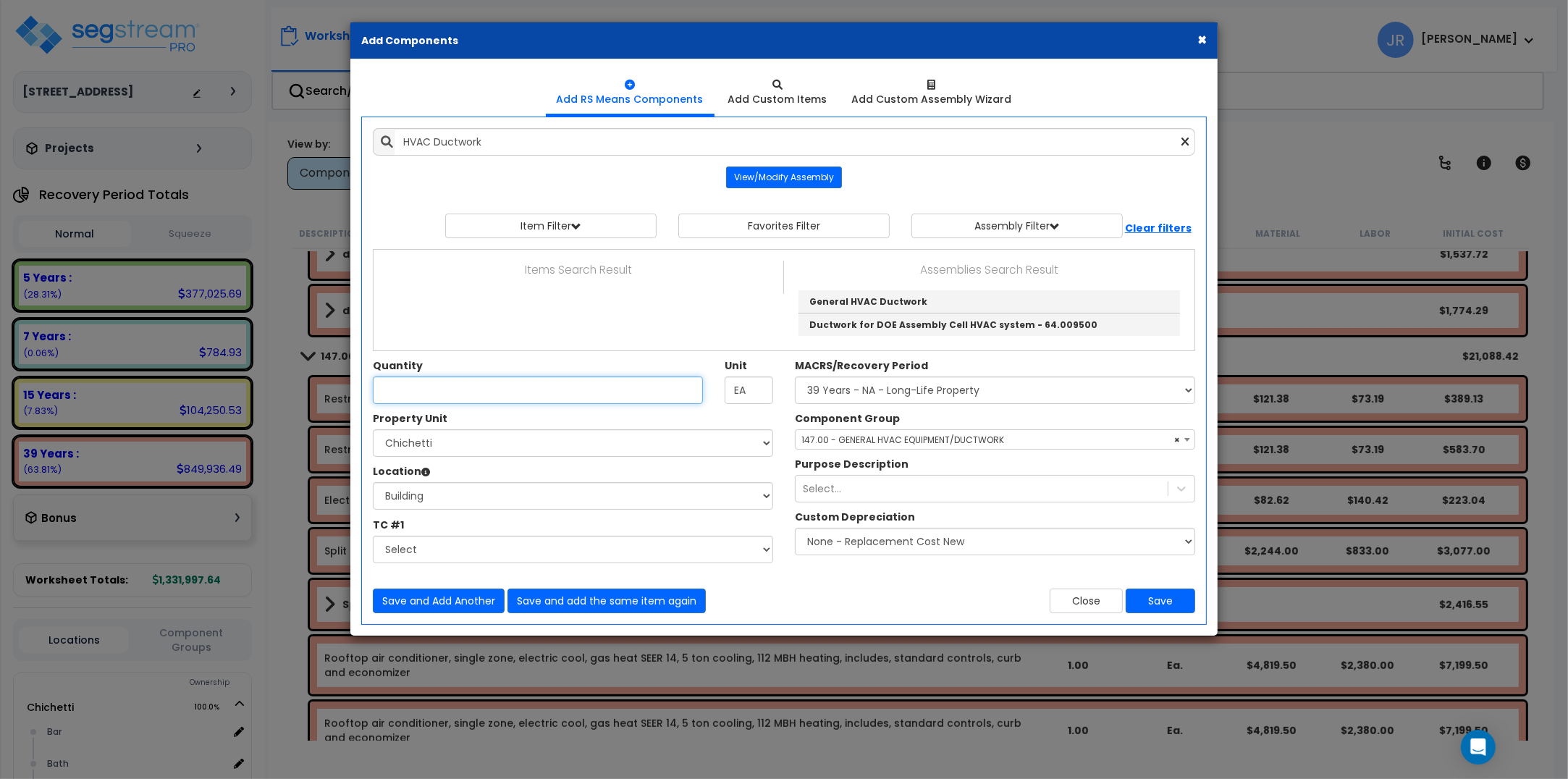
click at [509, 395] on input "Quantity" at bounding box center [538, 391] width 330 height 28
type input "1"
click at [508, 450] on select "Select [PERSON_NAME] Site Improvements" at bounding box center [573, 443] width 400 height 28
select select "168458"
click at [373, 431] on select "Select [PERSON_NAME] Site Improvements" at bounding box center [573, 443] width 400 height 28
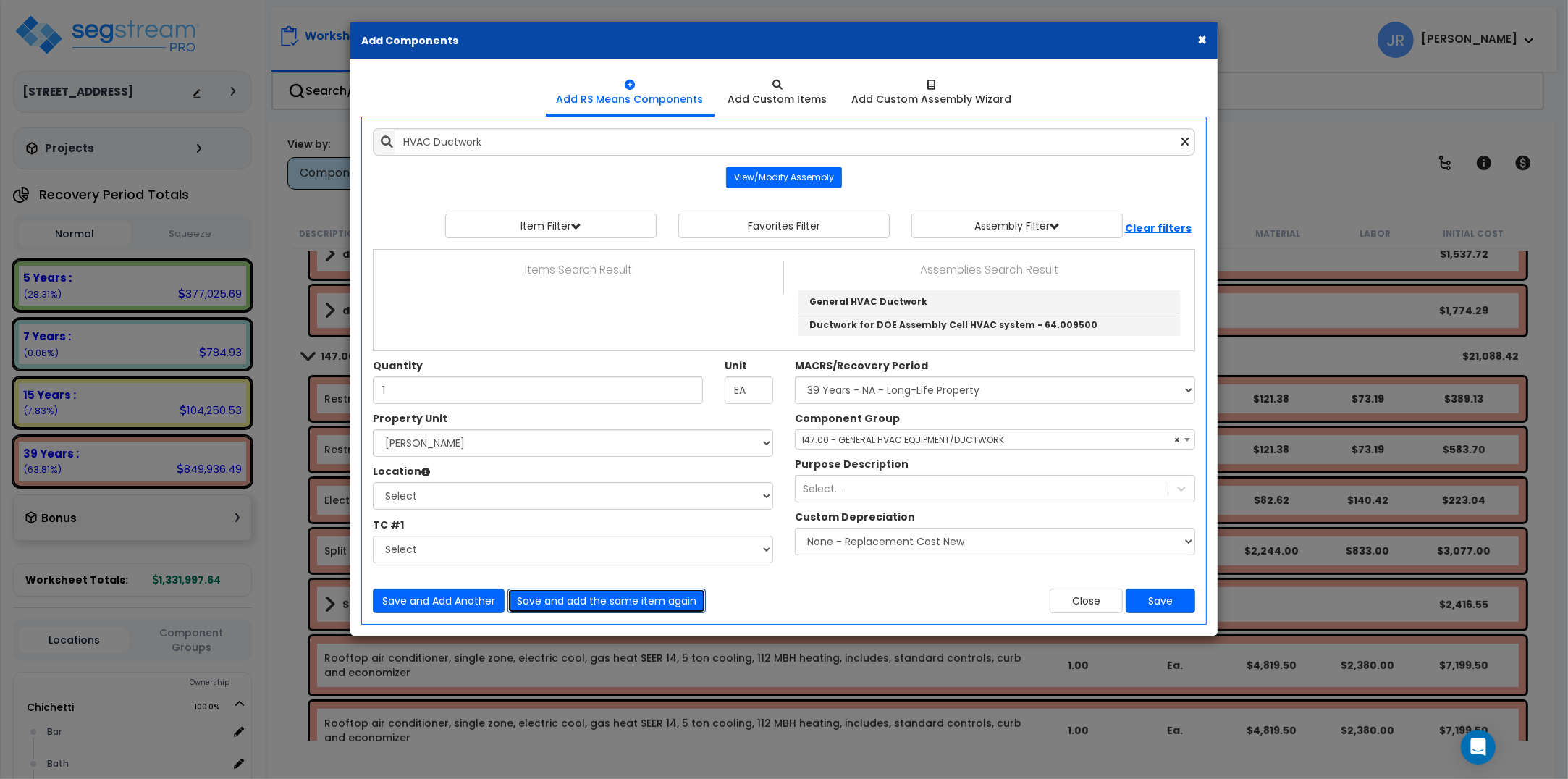
click at [557, 598] on button "Save and add the same item again" at bounding box center [607, 601] width 198 height 25
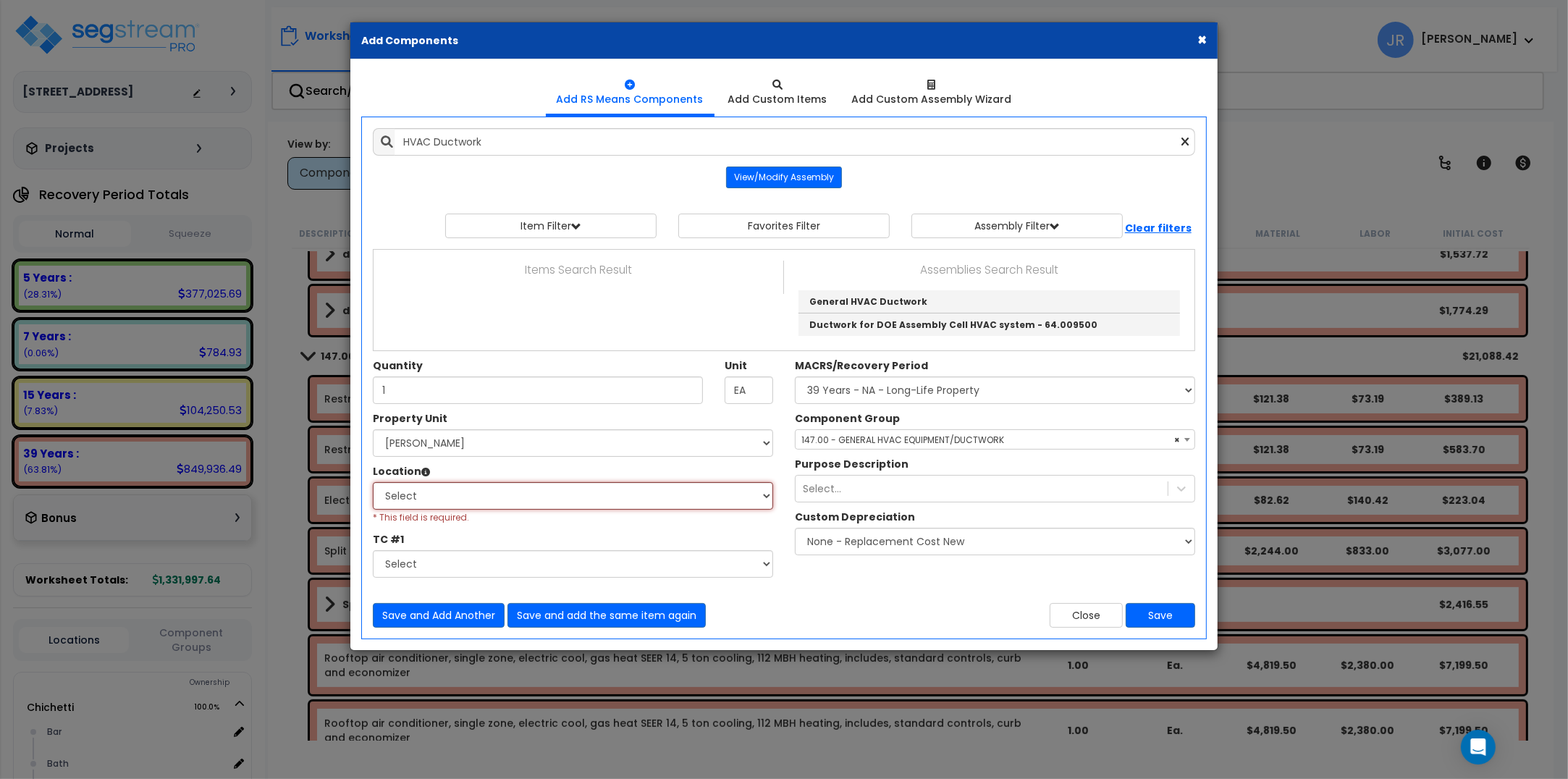
click at [478, 502] on select "Select Bar [GEOGRAPHIC_DATA] Building Building Interior dining Kitchen Office S…" at bounding box center [573, 496] width 400 height 28
select select "6"
click at [373, 484] on select "Select Bar [GEOGRAPHIC_DATA] Building Building Interior dining Kitchen Office S…" at bounding box center [573, 496] width 400 height 28
click at [602, 618] on button "Save and add the same item again" at bounding box center [607, 616] width 198 height 25
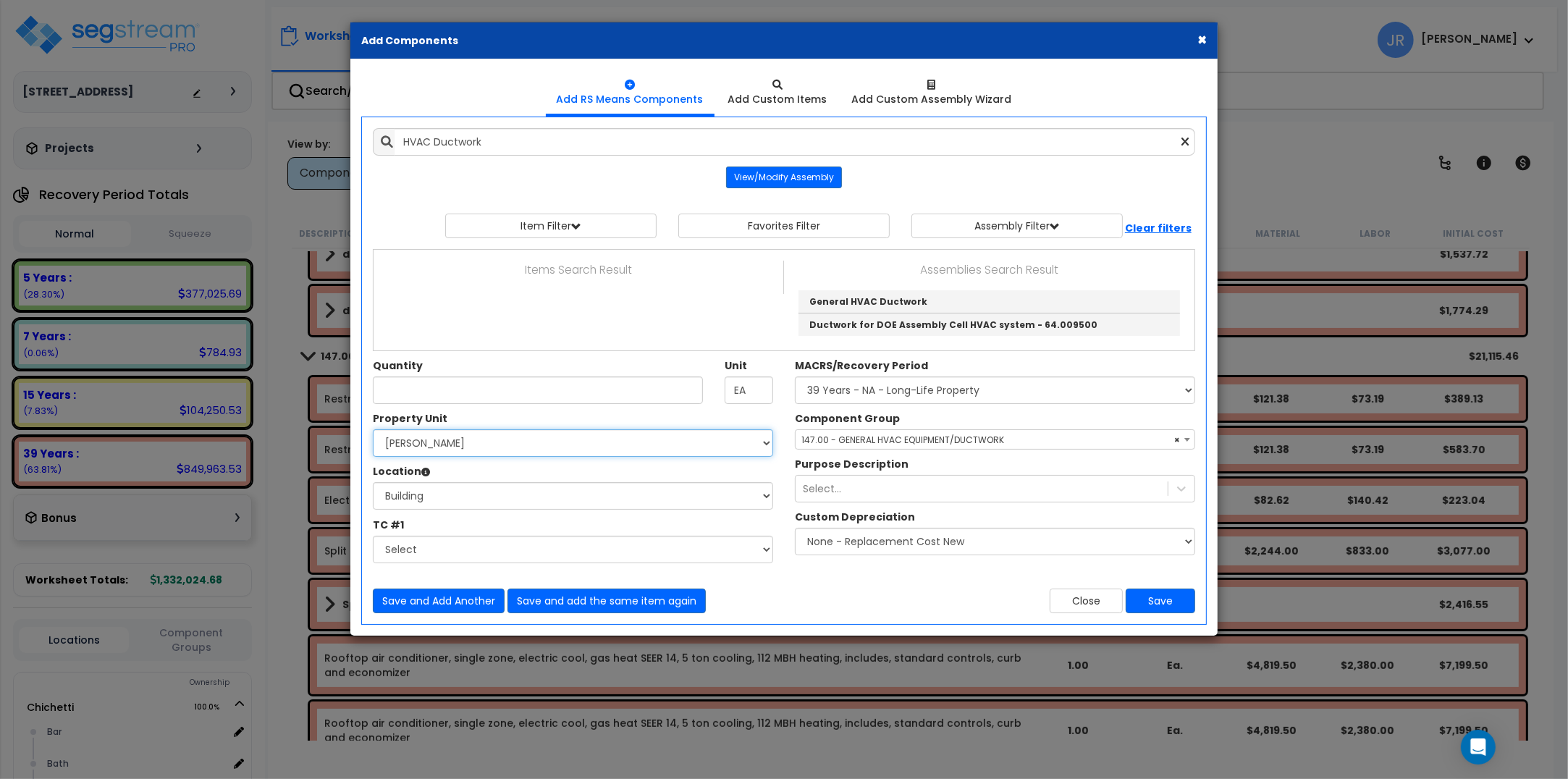
click at [460, 440] on select "Select [PERSON_NAME] Site Improvements" at bounding box center [573, 443] width 400 height 28
select select "168457"
click at [373, 431] on select "Select [PERSON_NAME] Site Improvements" at bounding box center [573, 443] width 400 height 28
select select
click at [1155, 606] on button "Save" at bounding box center [1160, 601] width 69 height 25
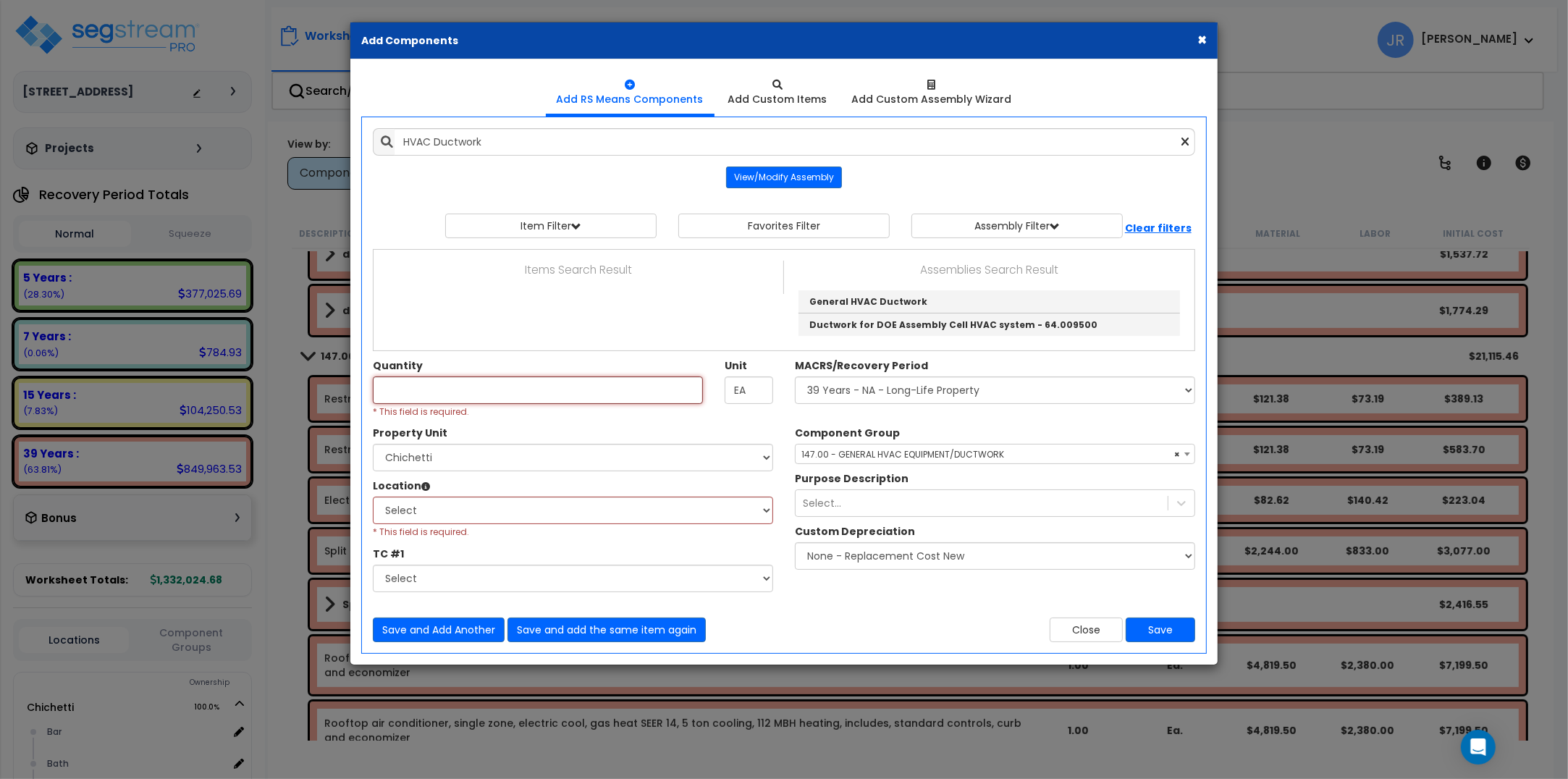
click at [588, 381] on input "Quantity" at bounding box center [538, 391] width 330 height 28
type input "1"
click at [556, 509] on select "Select Bar [GEOGRAPHIC_DATA] Building Building Interior dining Kitchen Mech Sit…" at bounding box center [573, 511] width 400 height 28
select select "6"
click at [373, 498] on select "Select Bar [GEOGRAPHIC_DATA] Building Building Interior dining Kitchen Mech Sit…" at bounding box center [573, 511] width 400 height 28
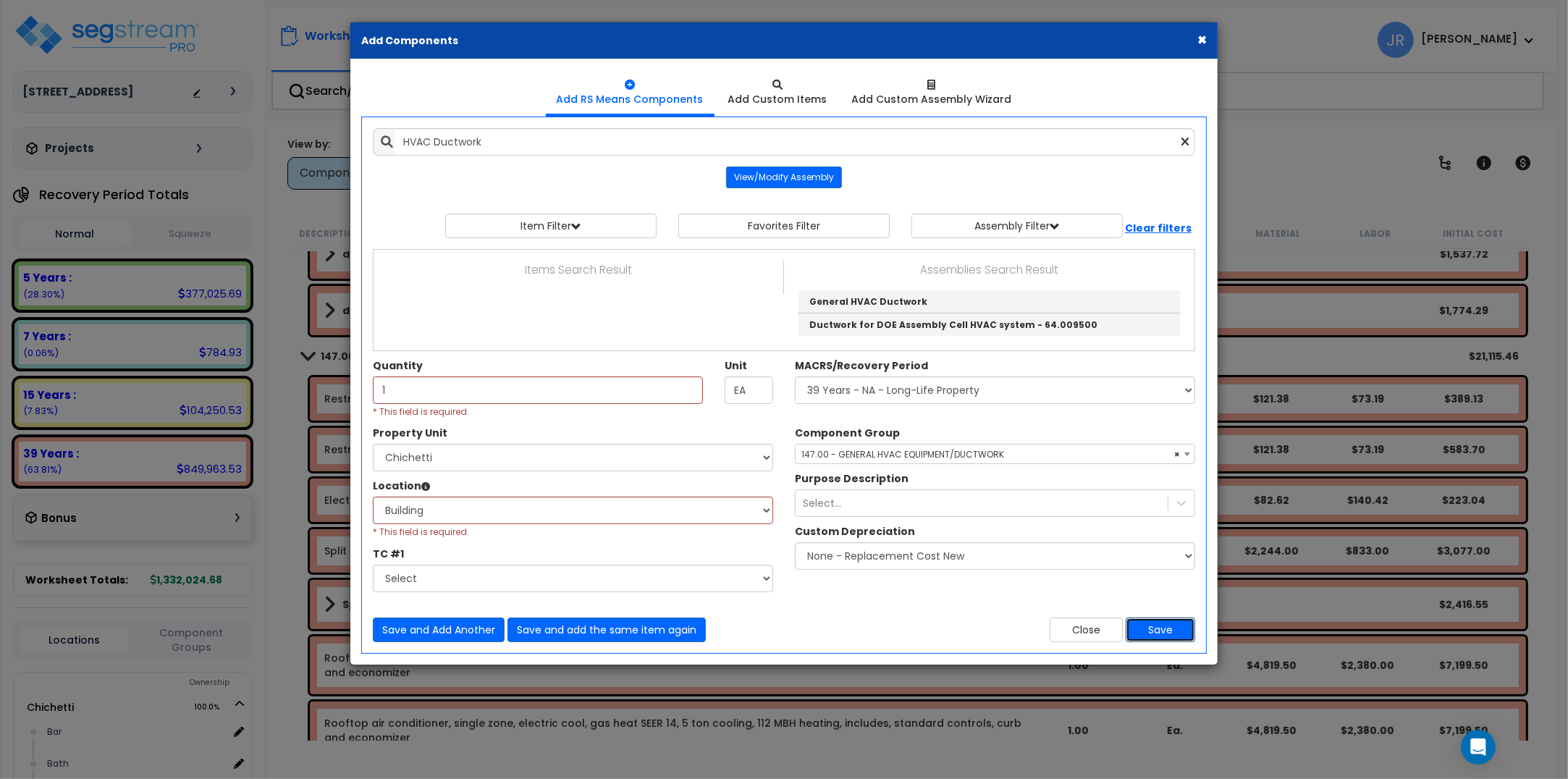
click at [1159, 630] on button "Save" at bounding box center [1160, 630] width 69 height 25
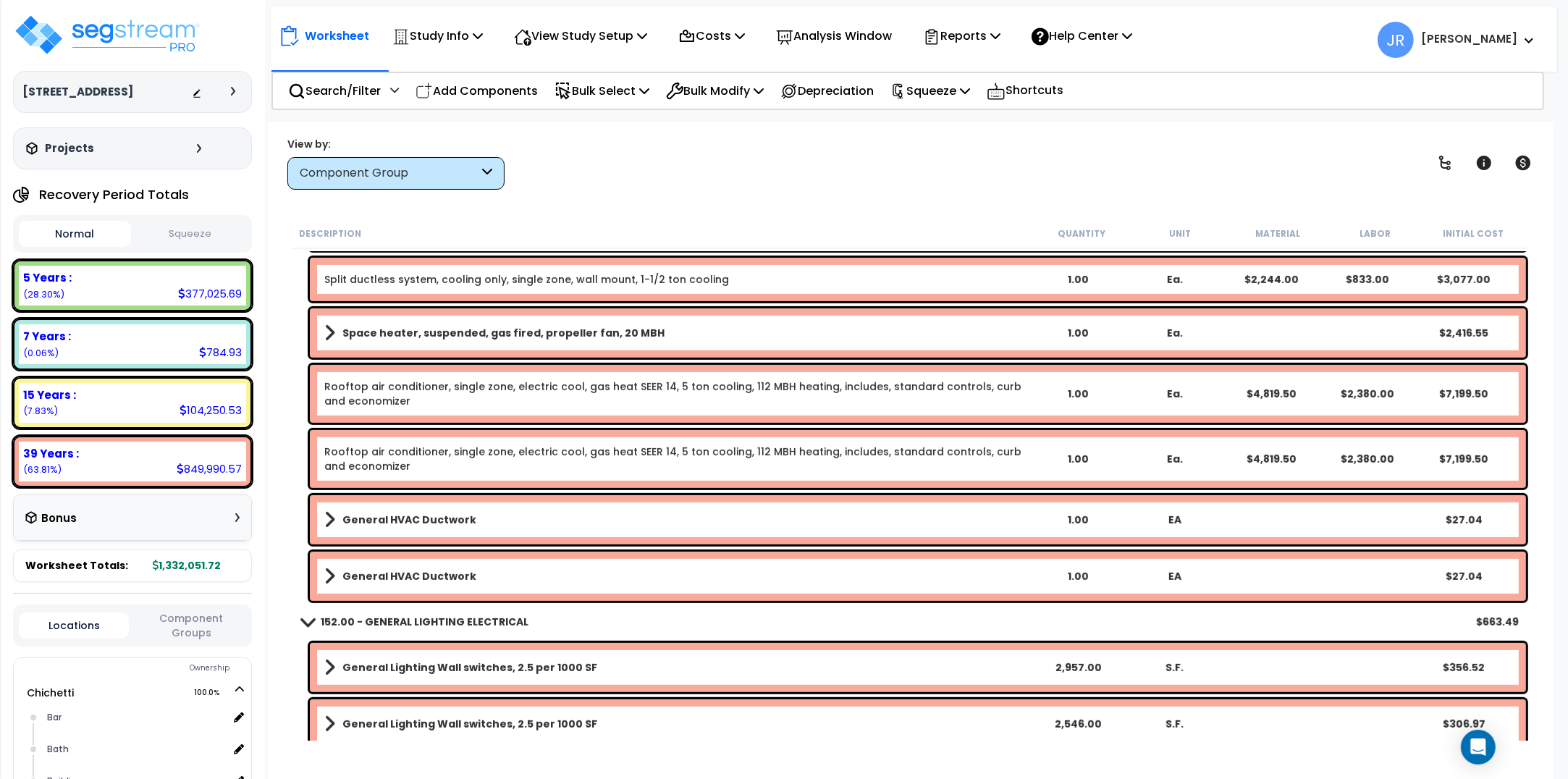
scroll to position [13215, 0]
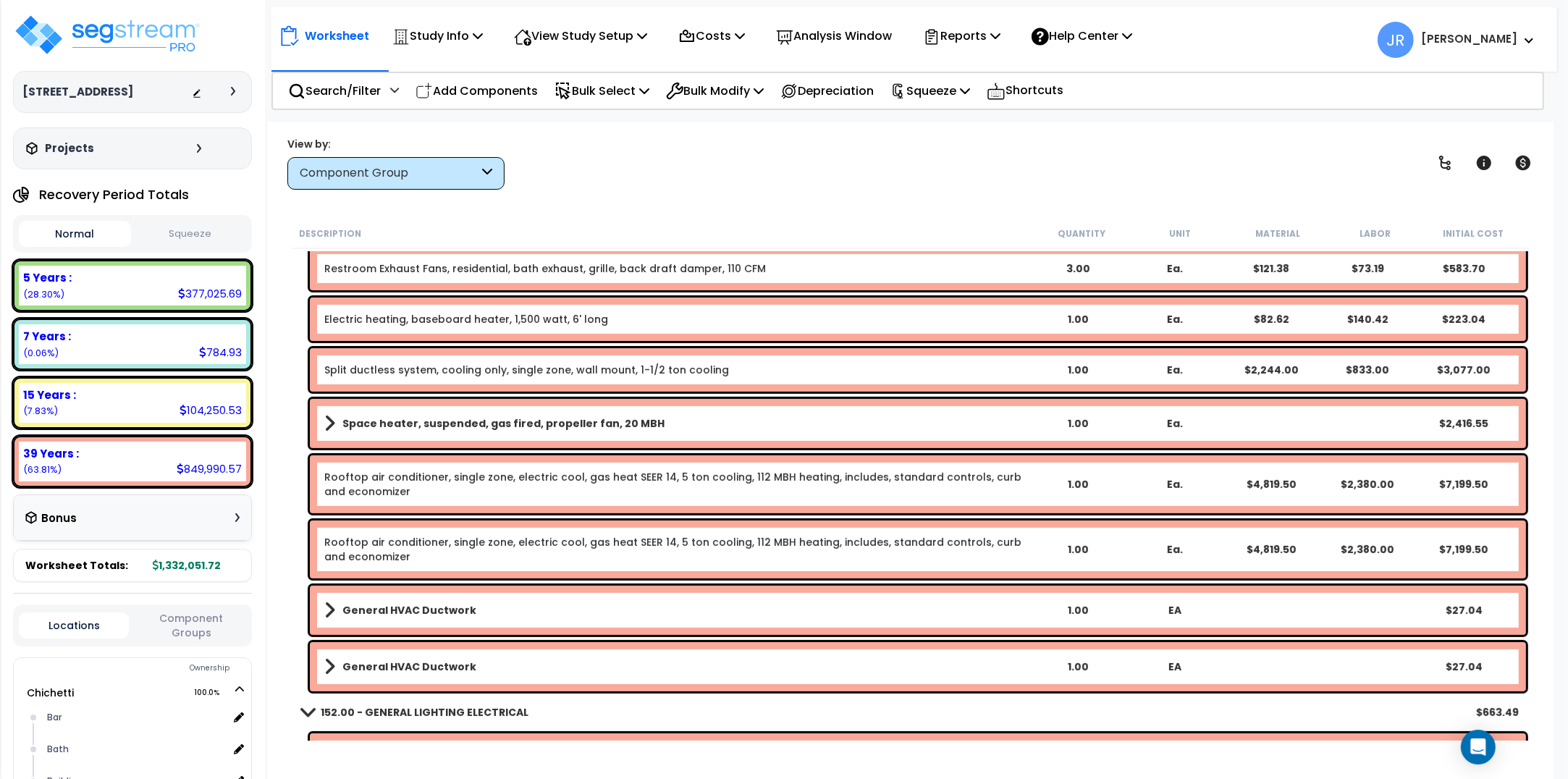
click at [862, 606] on link "General HVAC Ductwork" at bounding box center [677, 611] width 705 height 20
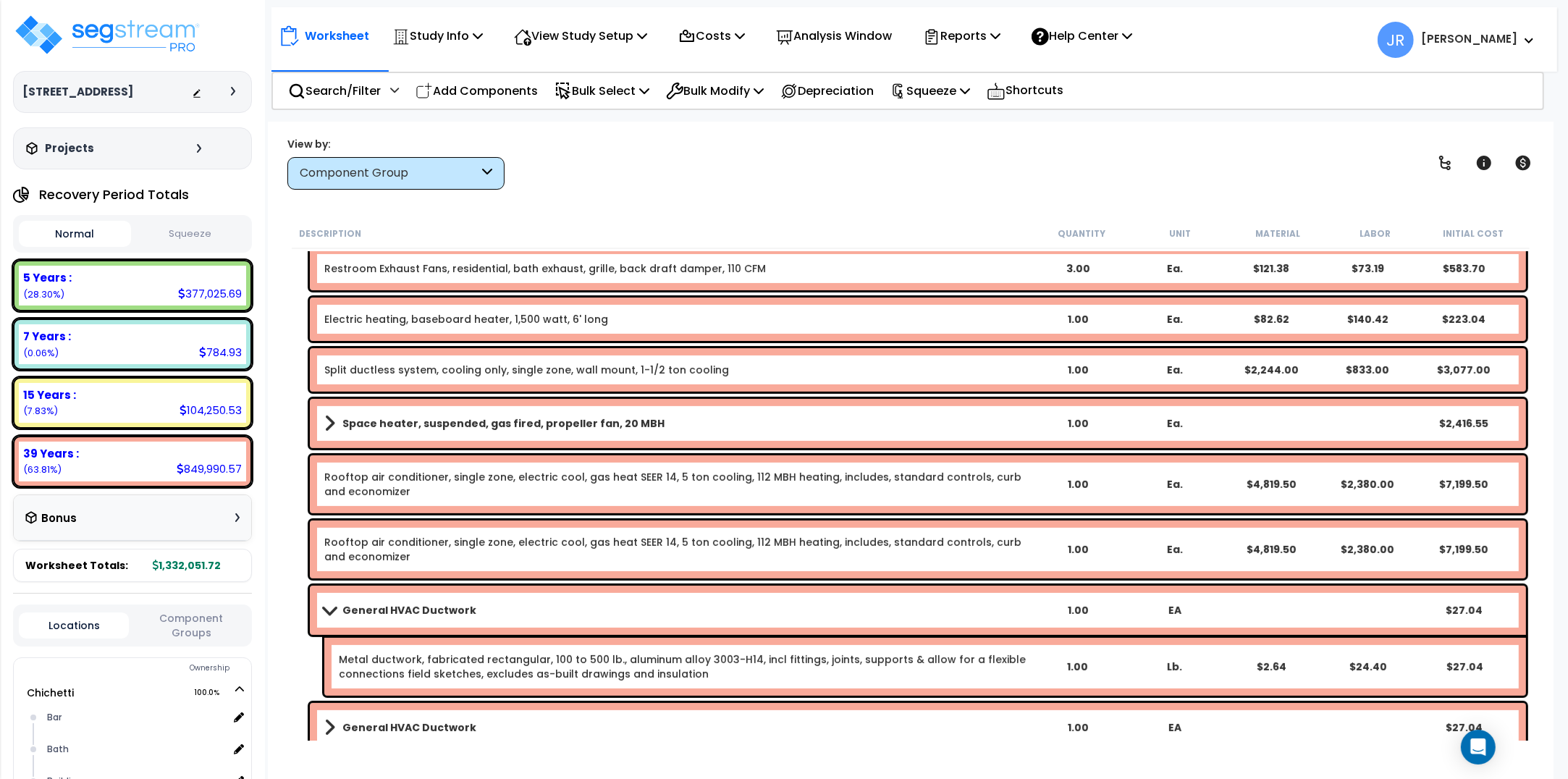
click at [696, 659] on link "Metal ductwork, fabricated rectangular, 100 to 500 lb., aluminum alloy 3003-H14…" at bounding box center [683, 667] width 689 height 29
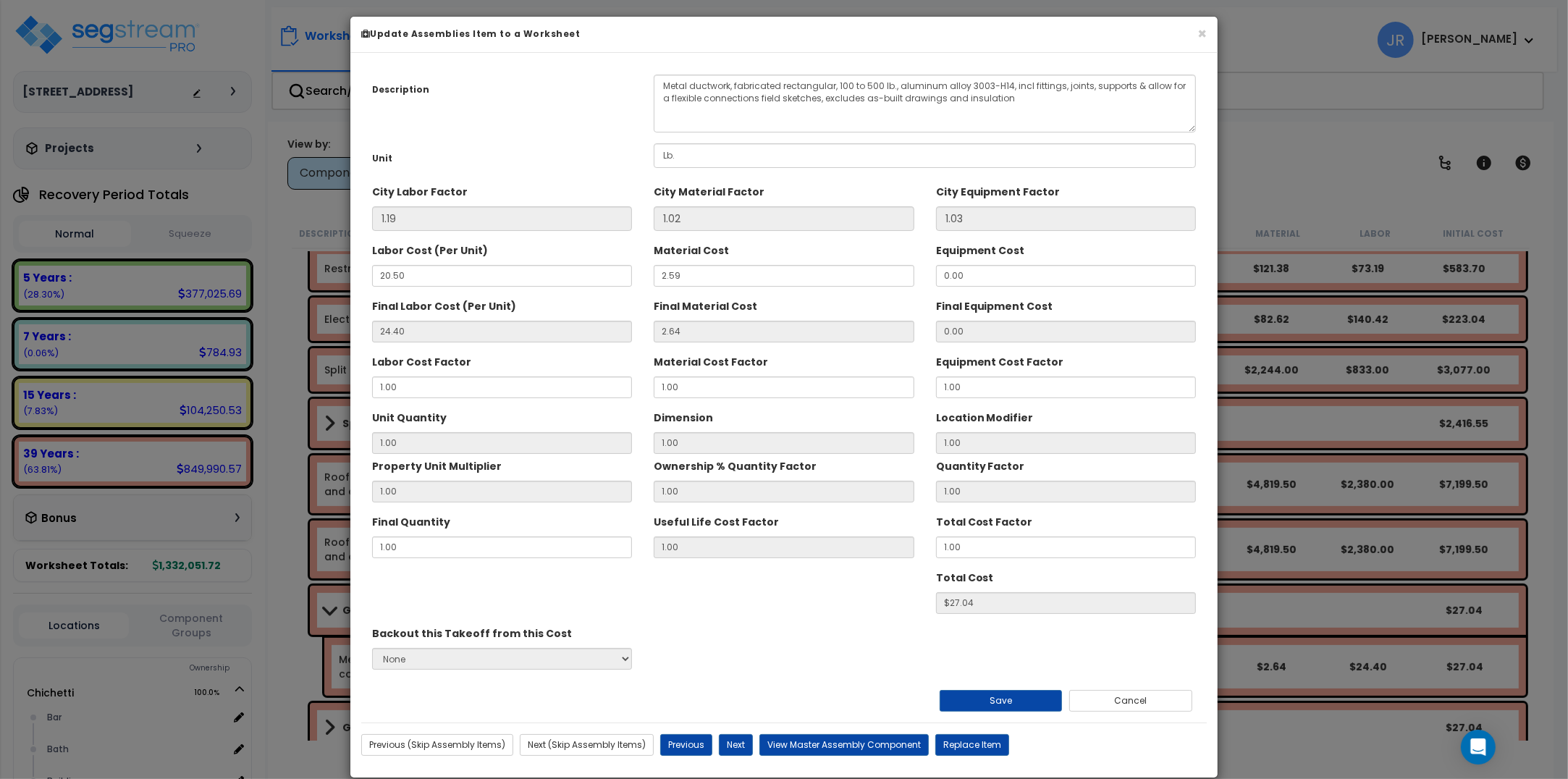
scroll to position [0, 0]
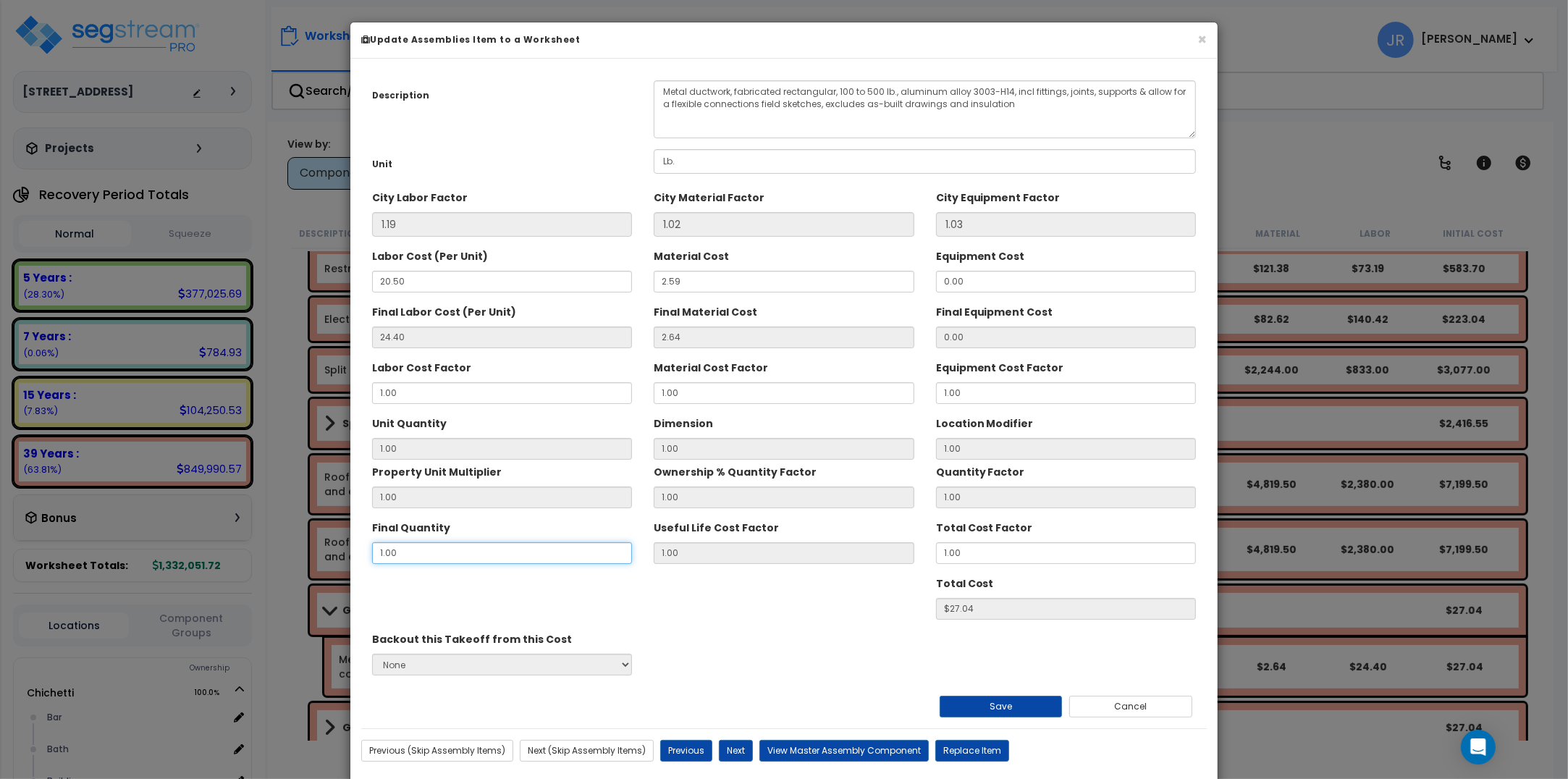
drag, startPoint x: 406, startPoint y: 554, endPoint x: 356, endPoint y: 554, distance: 50.0
click at [356, 554] on div "Description Metal ductwork, fabricated rectangular, 100 to 500 lb., aluminum al…" at bounding box center [784, 420] width 867 height 703
type input "2"
type input "24.39"
type input "2"
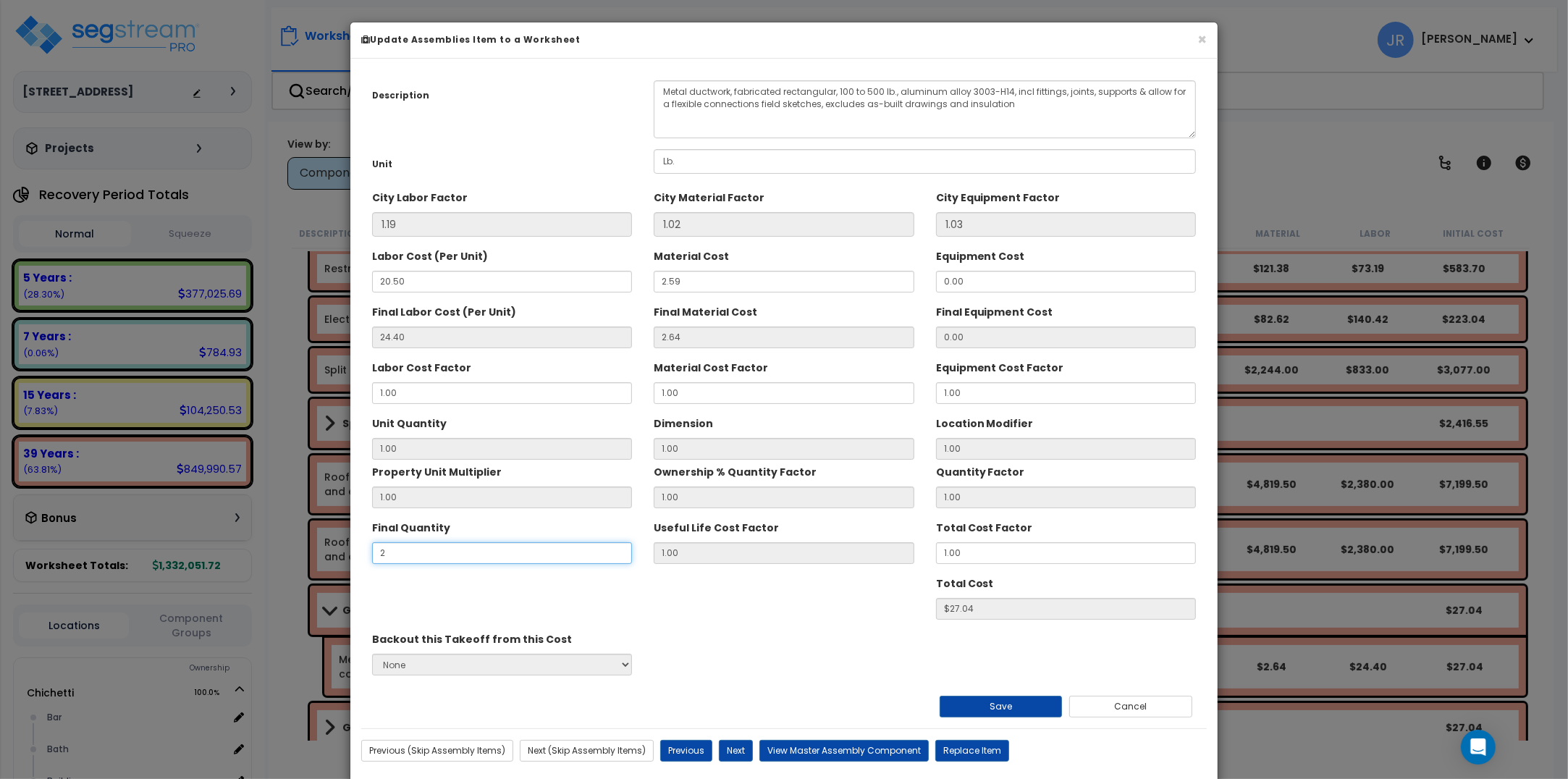
type input "$54.06"
type input "27"
type input "$729.81"
type input "270"
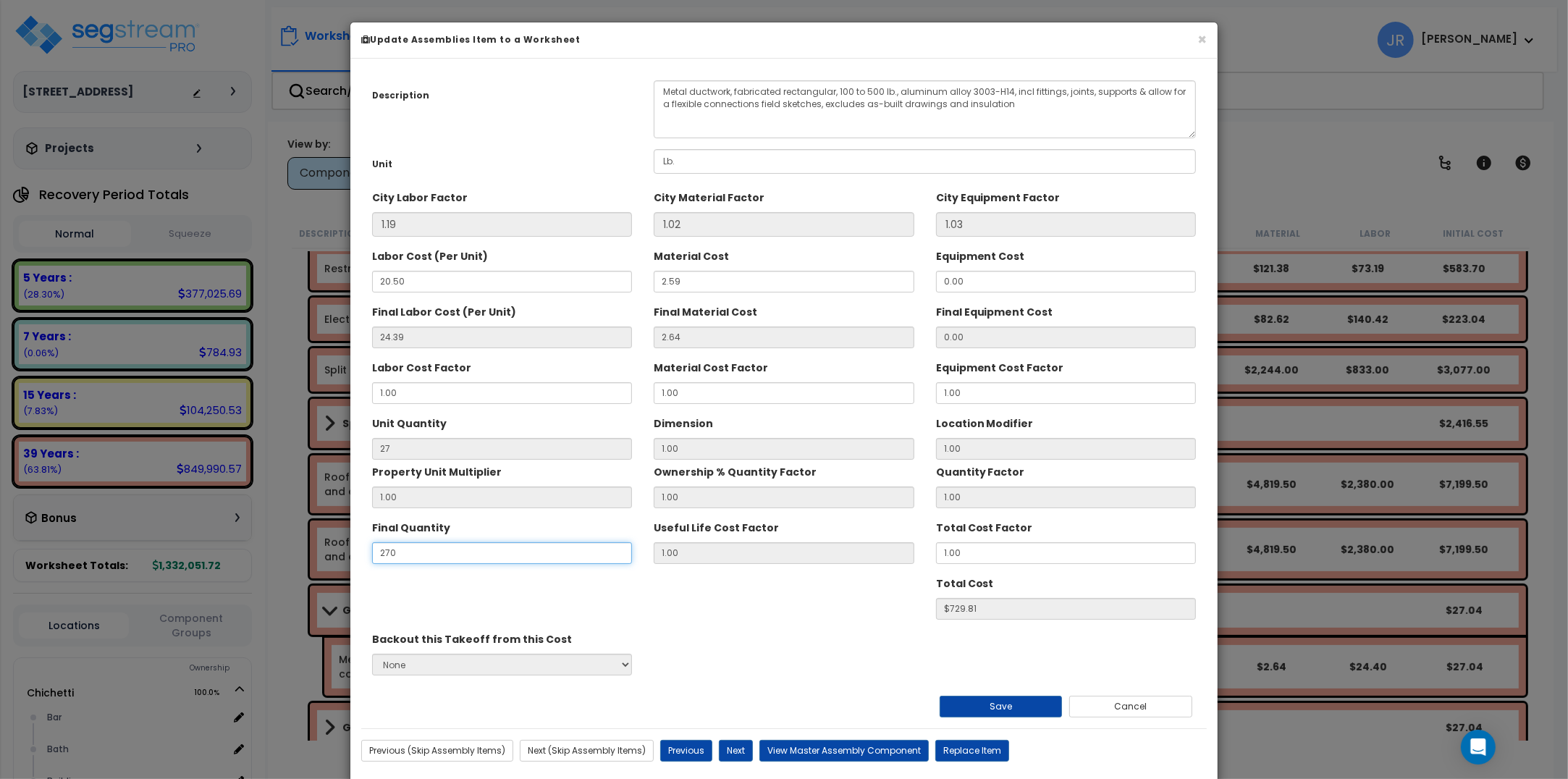
type input "270"
type input "$7298.10"
type input "2,700"
type input "2"
type input "$54.06"
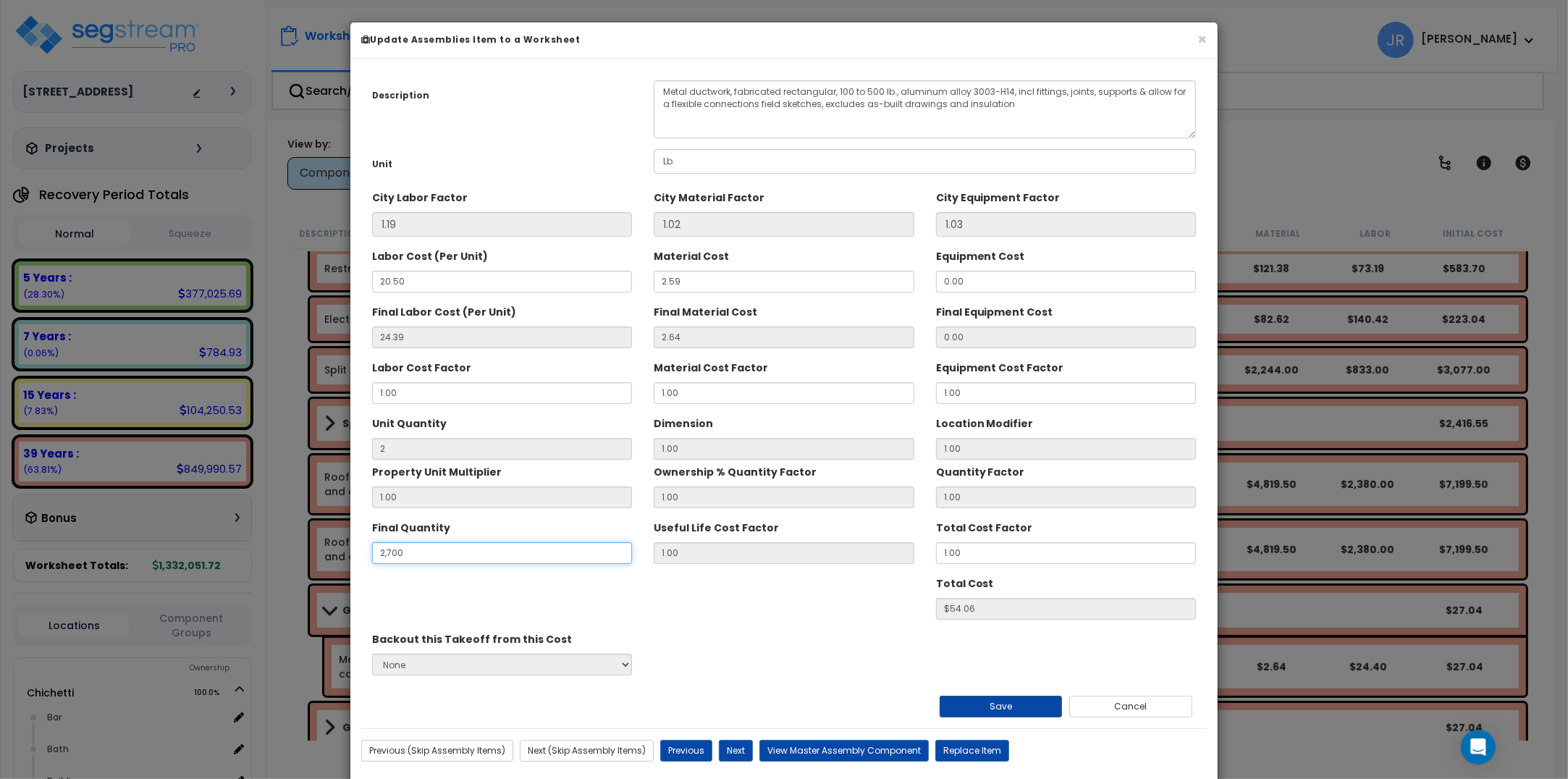
type input "2,700"
click at [1030, 710] on button "Save" at bounding box center [1001, 707] width 123 height 22
type input "2.00"
type input "2700.00"
type input "54.06"
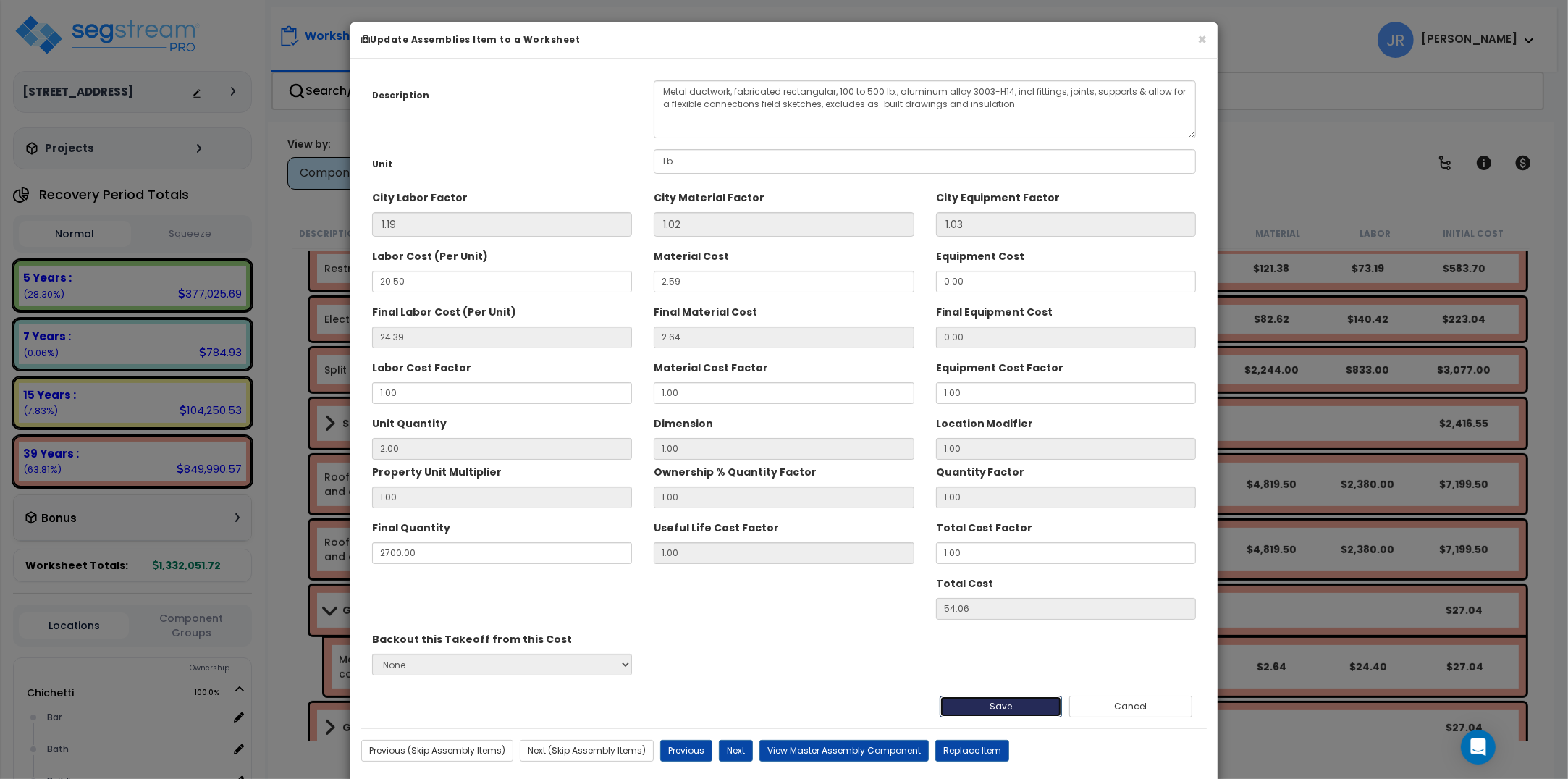
click at [1028, 706] on button "Save" at bounding box center [1001, 707] width 123 height 22
click at [1118, 708] on button "Cancel" at bounding box center [1131, 707] width 123 height 22
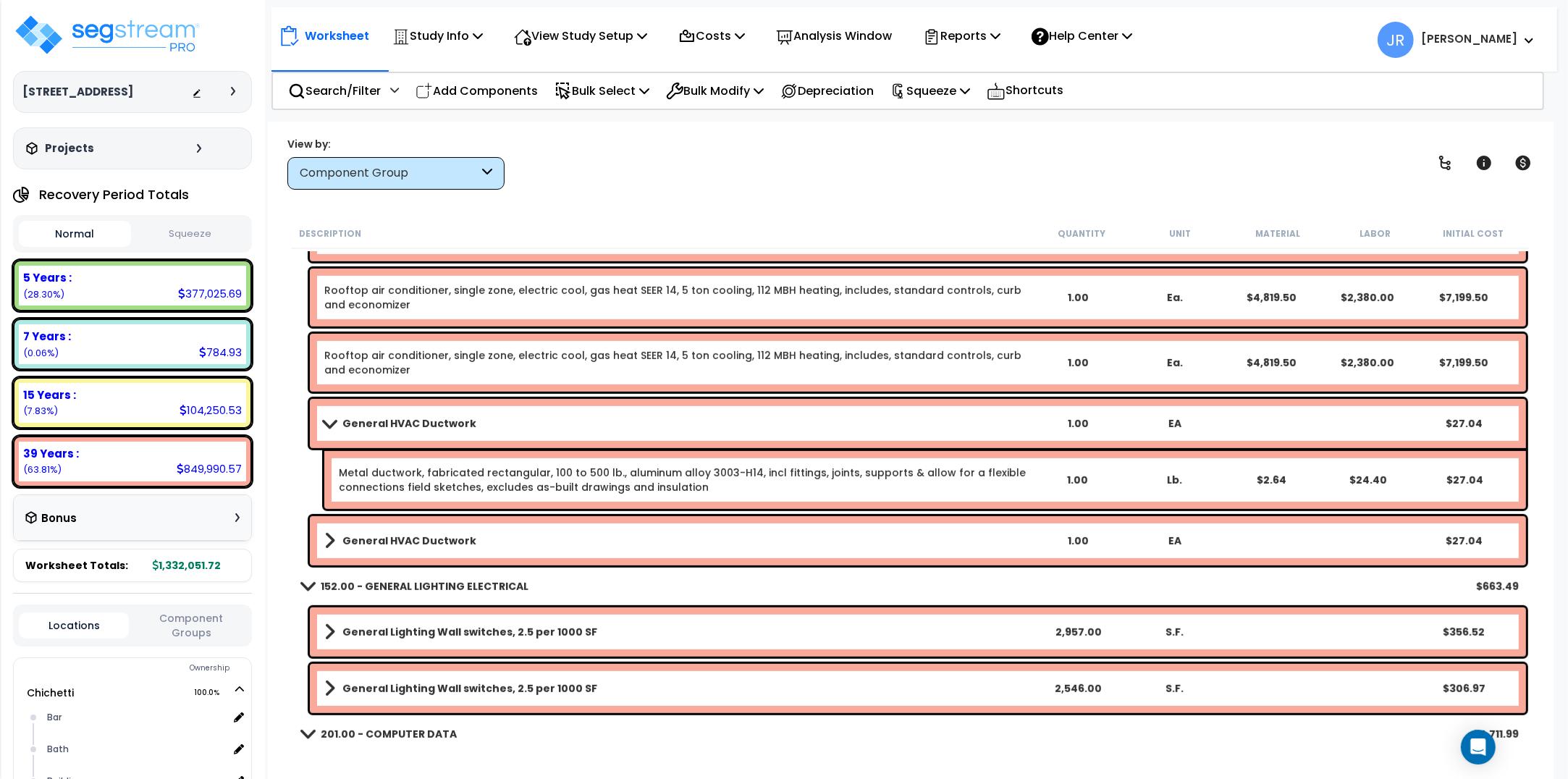
scroll to position [13395, 0]
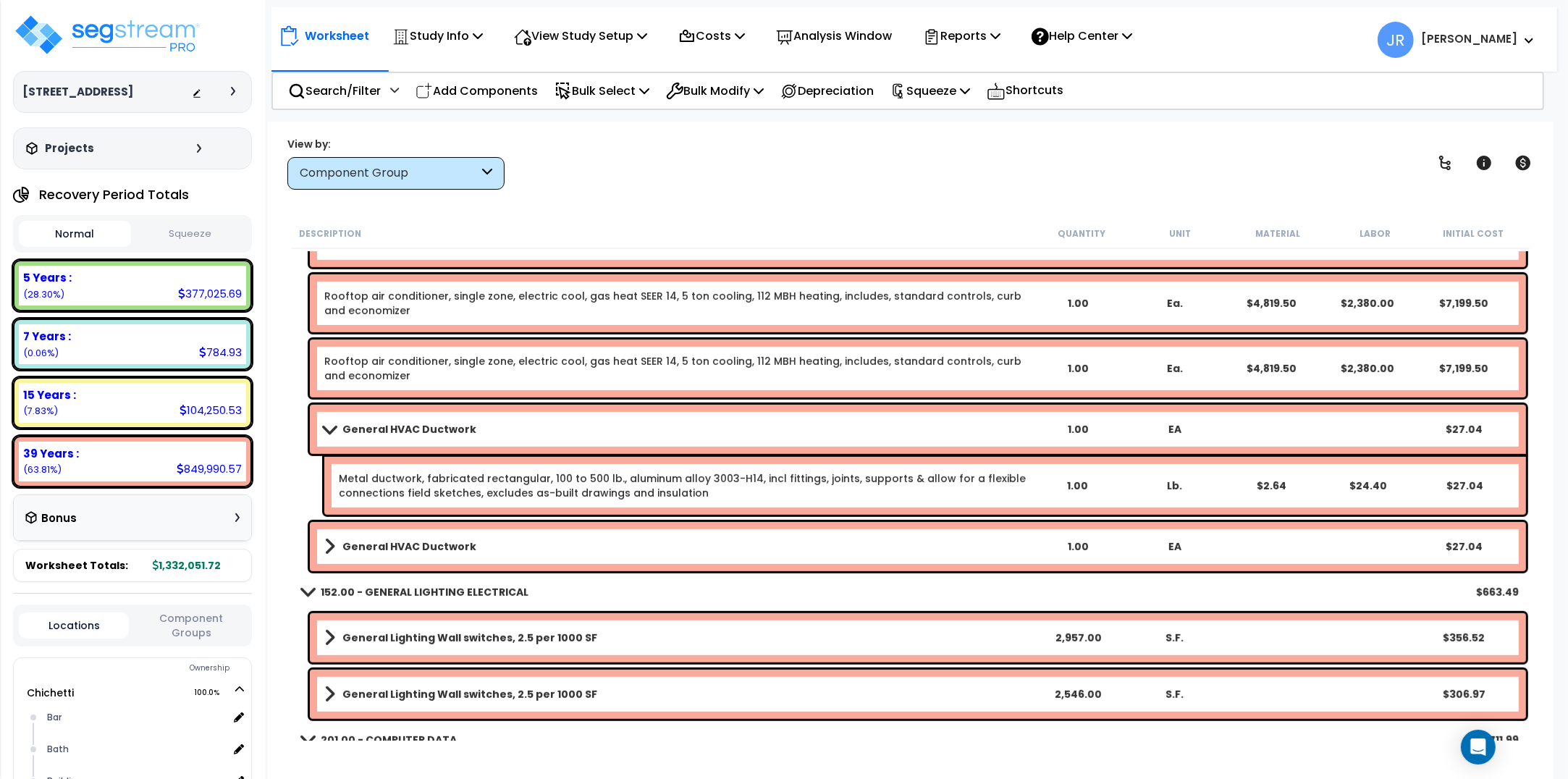
click at [377, 427] on b "General HVAC Ductwork" at bounding box center [409, 429] width 134 height 15
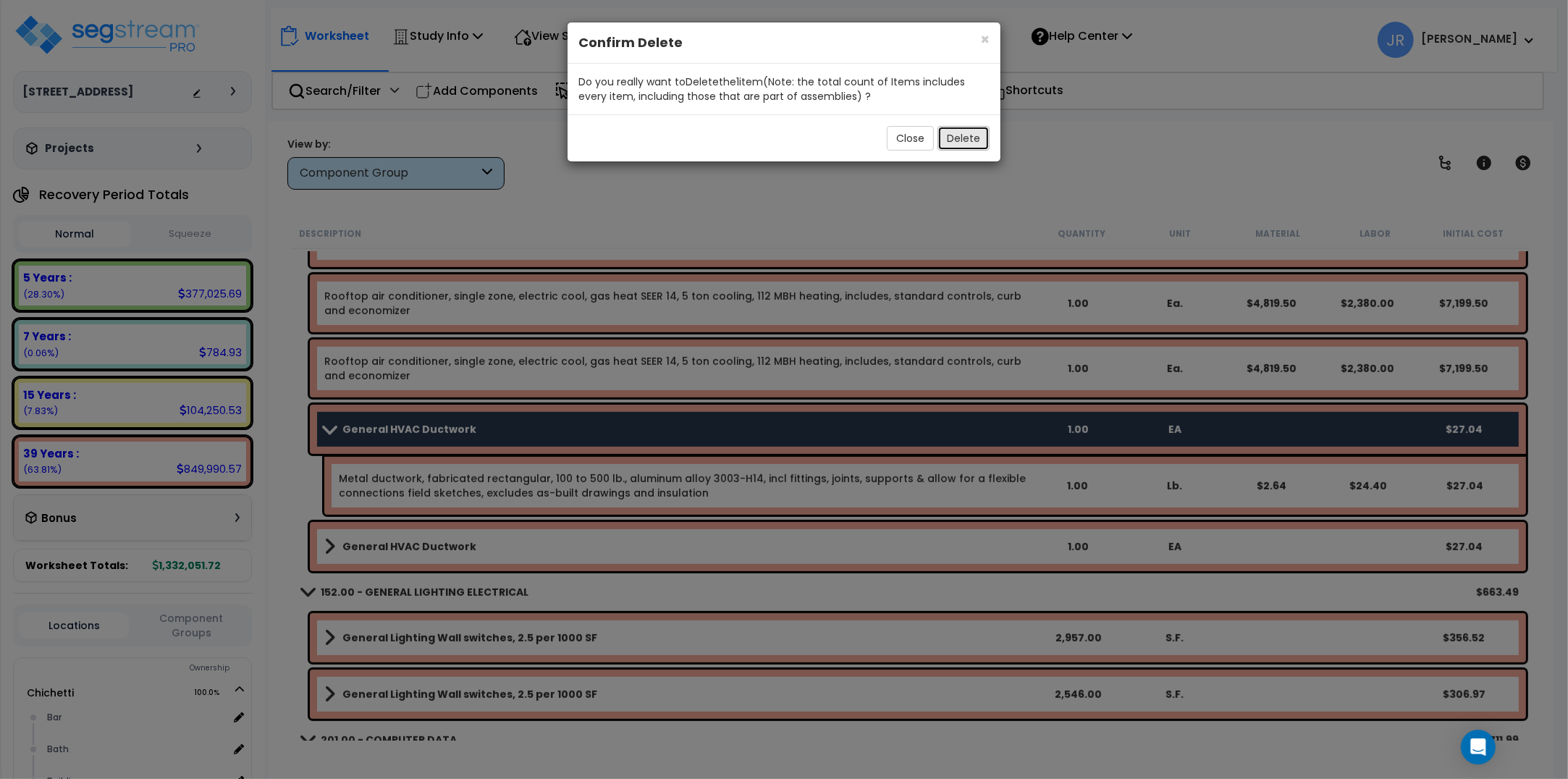
click at [970, 136] on button "Delete" at bounding box center [964, 138] width 52 height 25
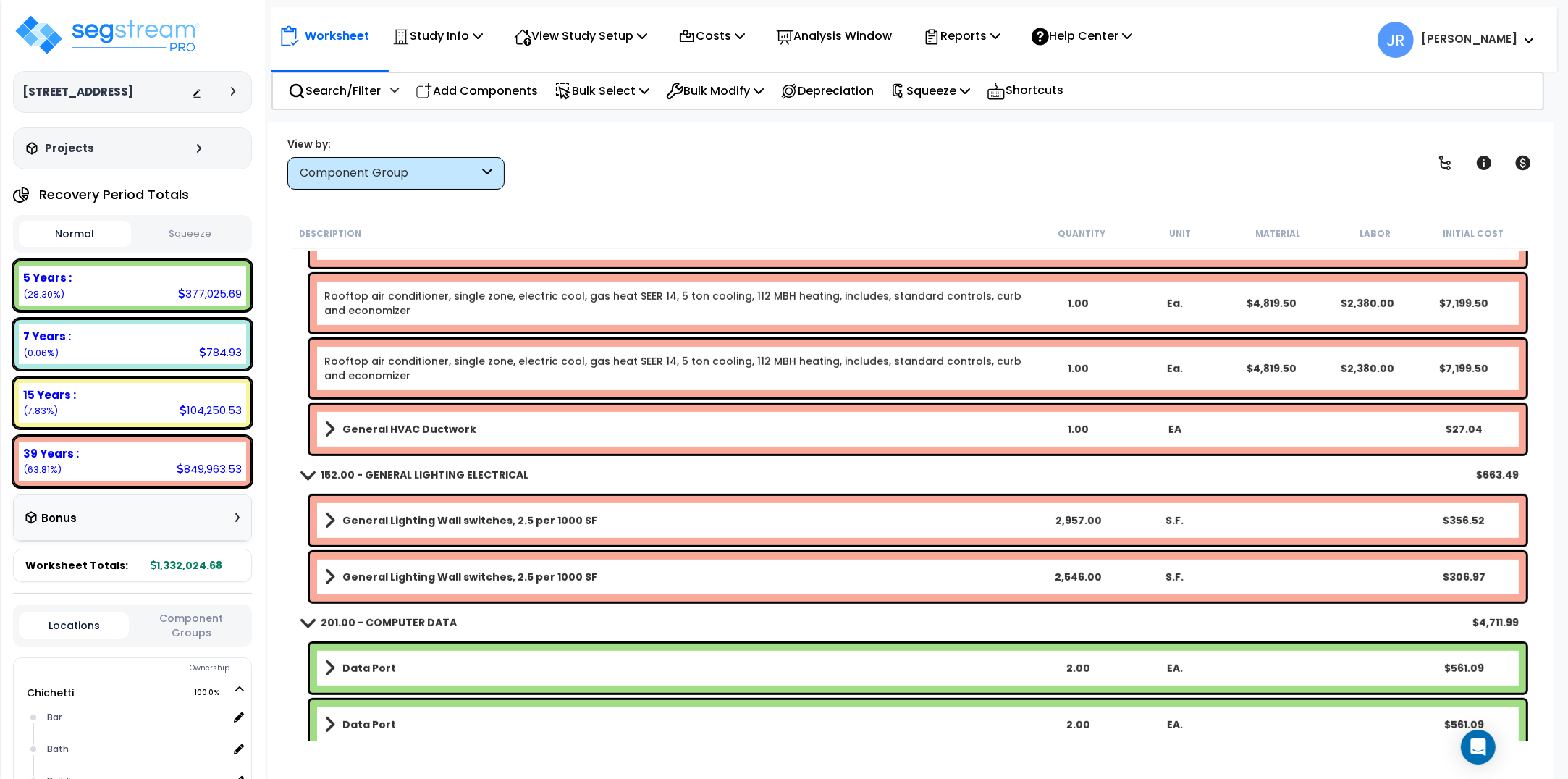
click at [469, 429] on link "General HVAC Ductwork" at bounding box center [677, 429] width 705 height 20
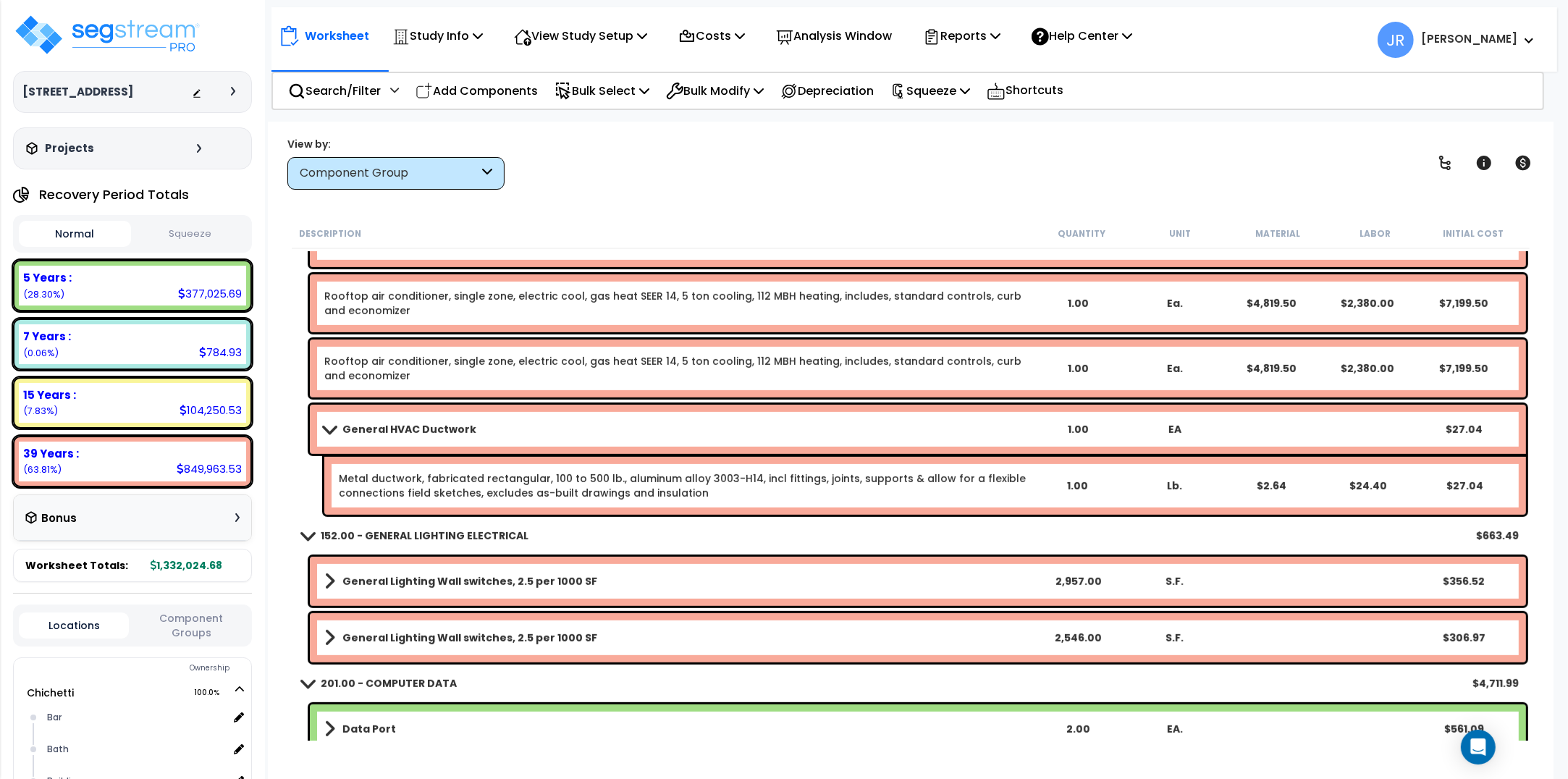
click at [469, 429] on link "General HVAC Ductwork" at bounding box center [677, 429] width 705 height 20
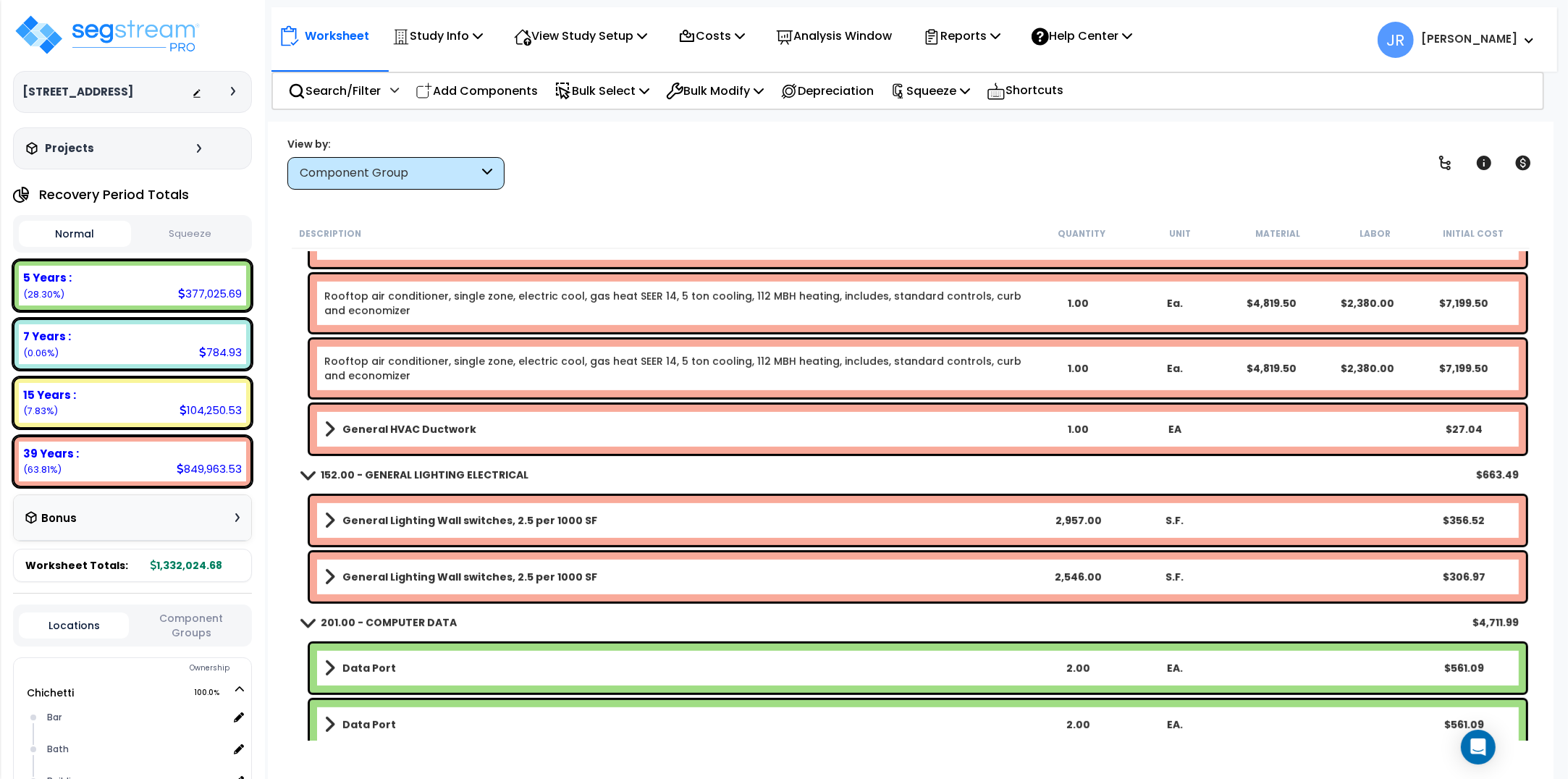
click at [469, 429] on link "General HVAC Ductwork" at bounding box center [677, 429] width 705 height 20
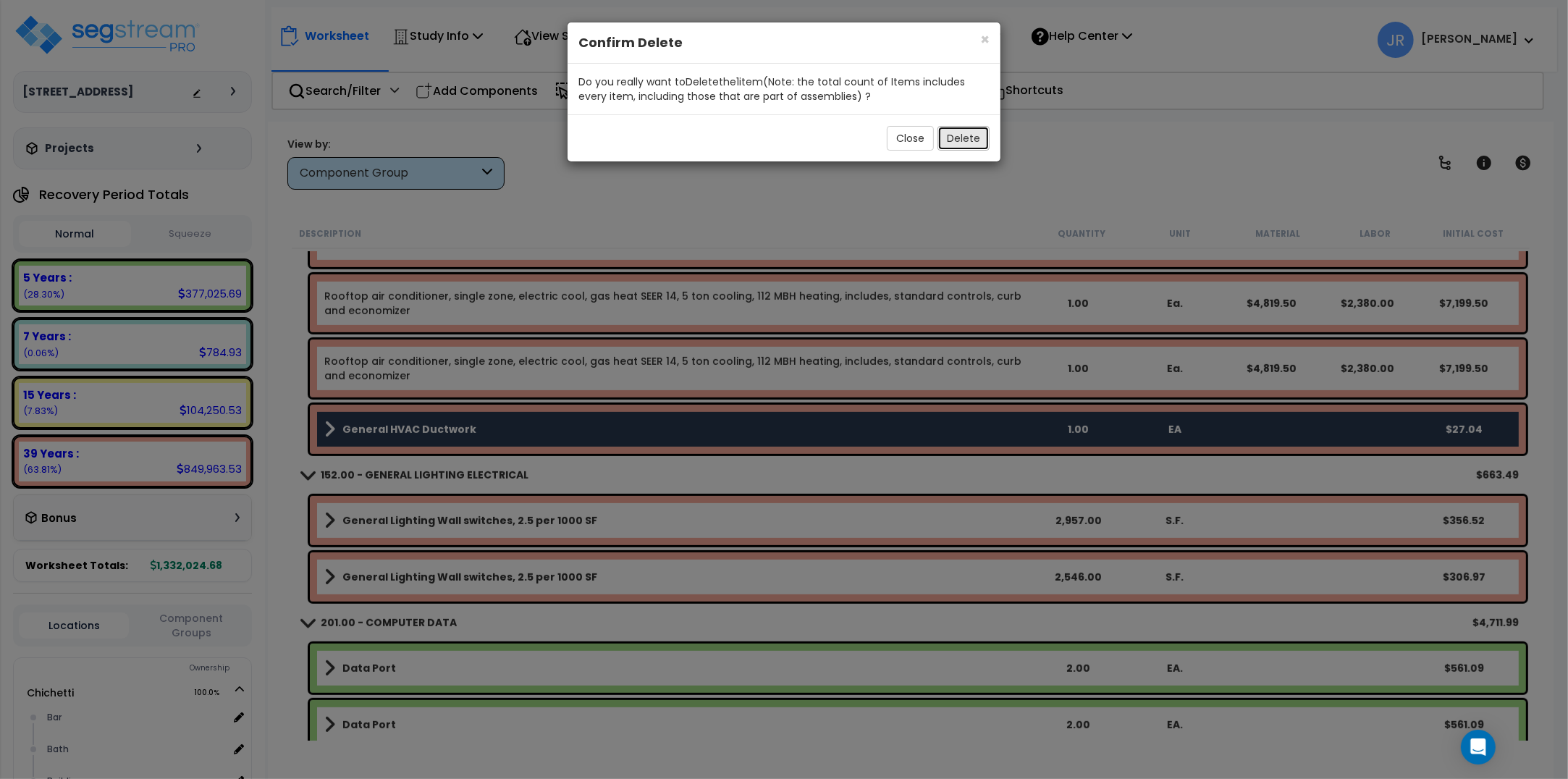
click at [979, 138] on button "Delete" at bounding box center [964, 138] width 52 height 25
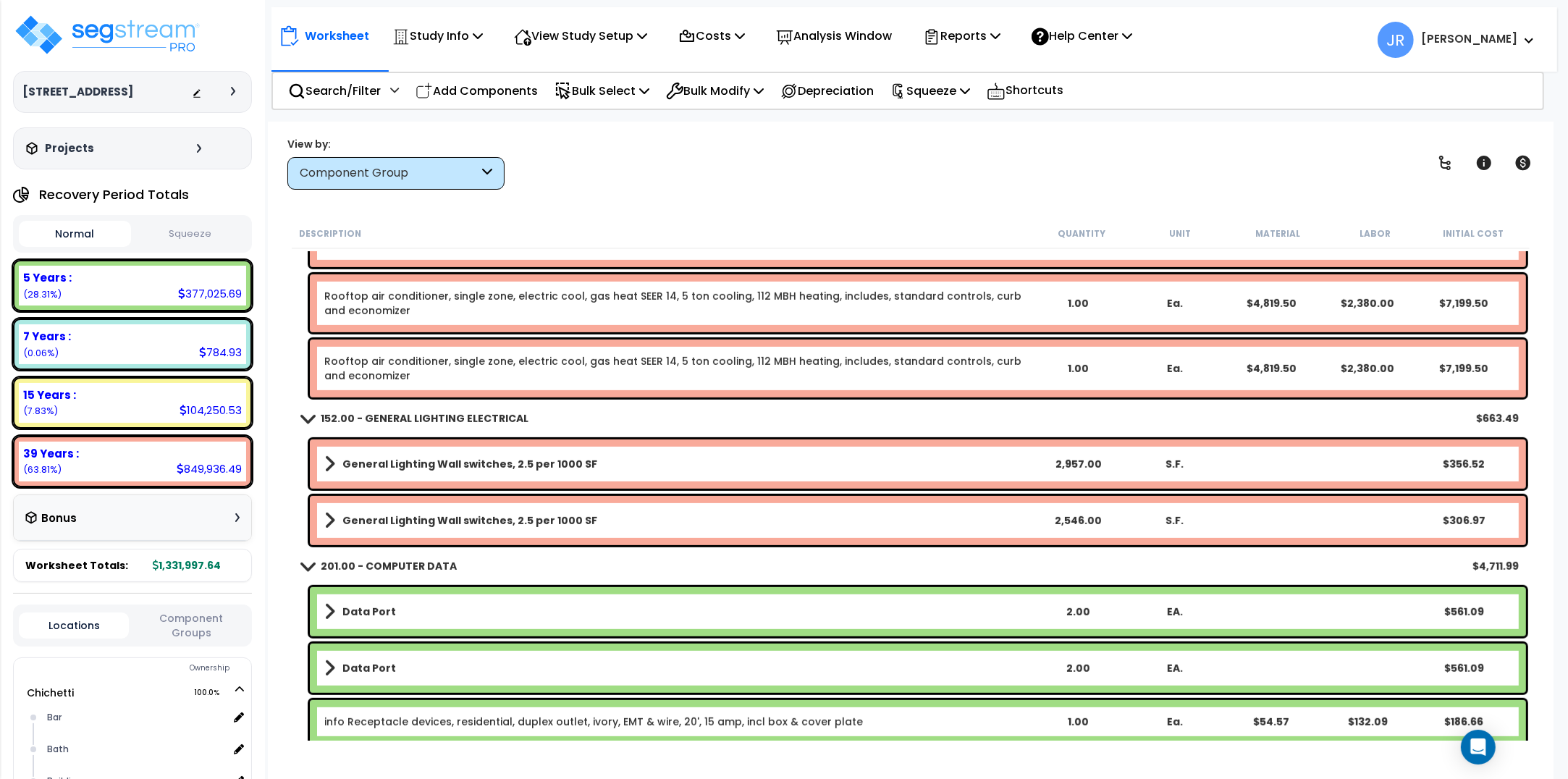
click at [472, 90] on p "Add Components" at bounding box center [477, 90] width 122 height 20
select select
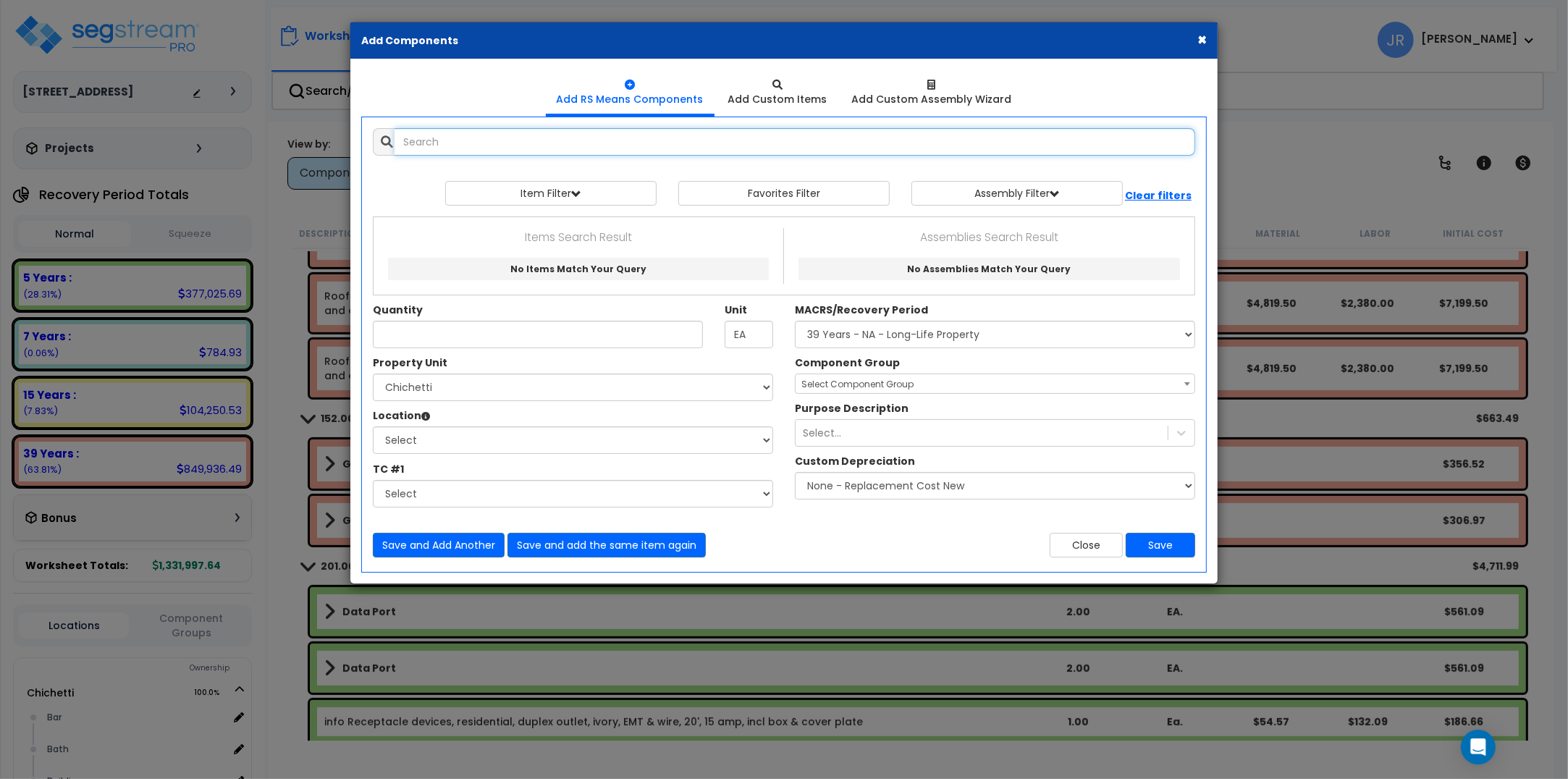
select select
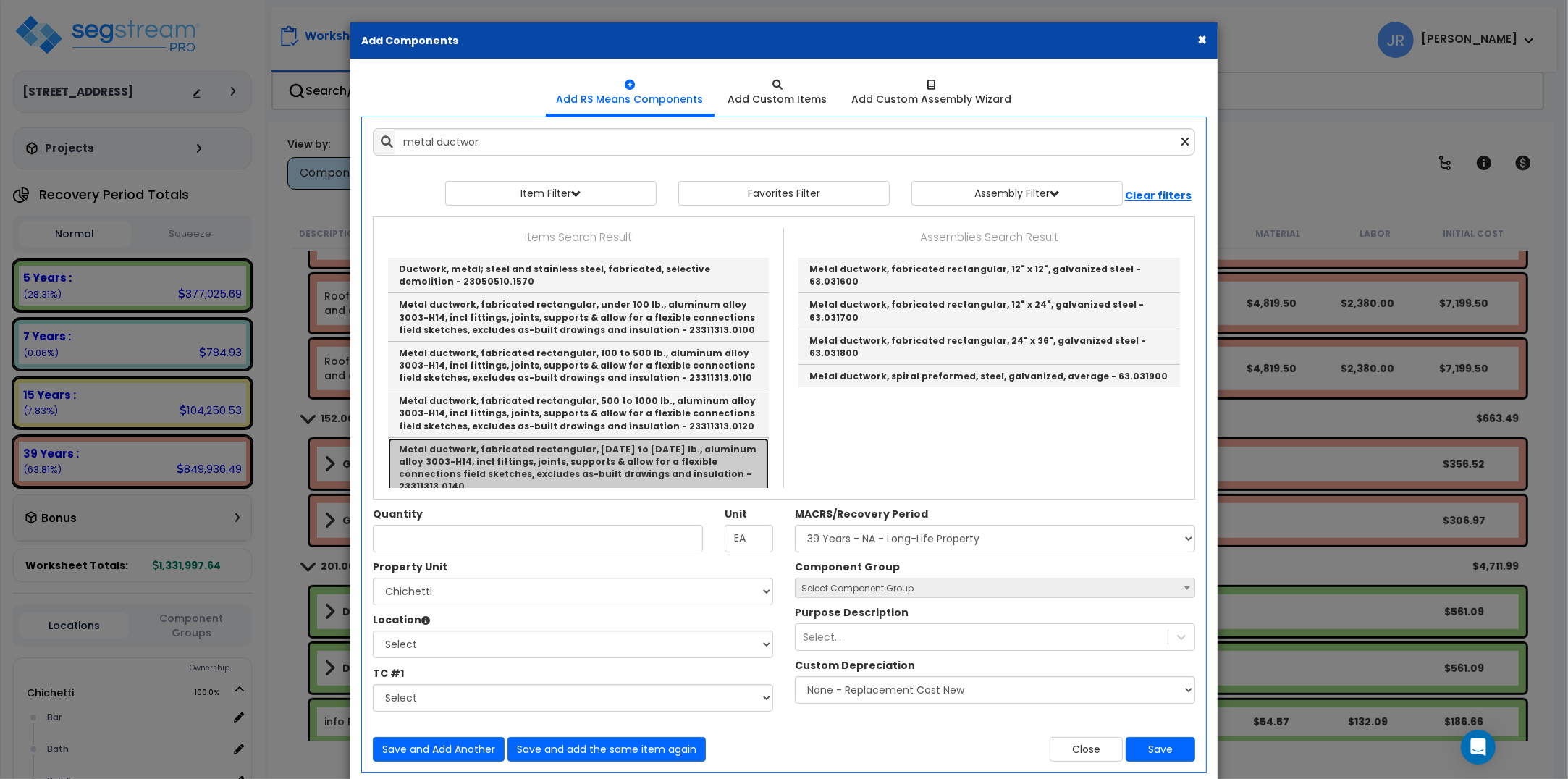
click at [558, 450] on link "Metal ductwork, fabricated rectangular, 1000 to 2000 lb., aluminum alloy 3003-H…" at bounding box center [579, 468] width 381 height 60
type input "Metal ductwork, fabricated rectangular, 1000 to 2000 lb., aluminum alloy 3003-H…"
checkbox input "false"
type input "Lb."
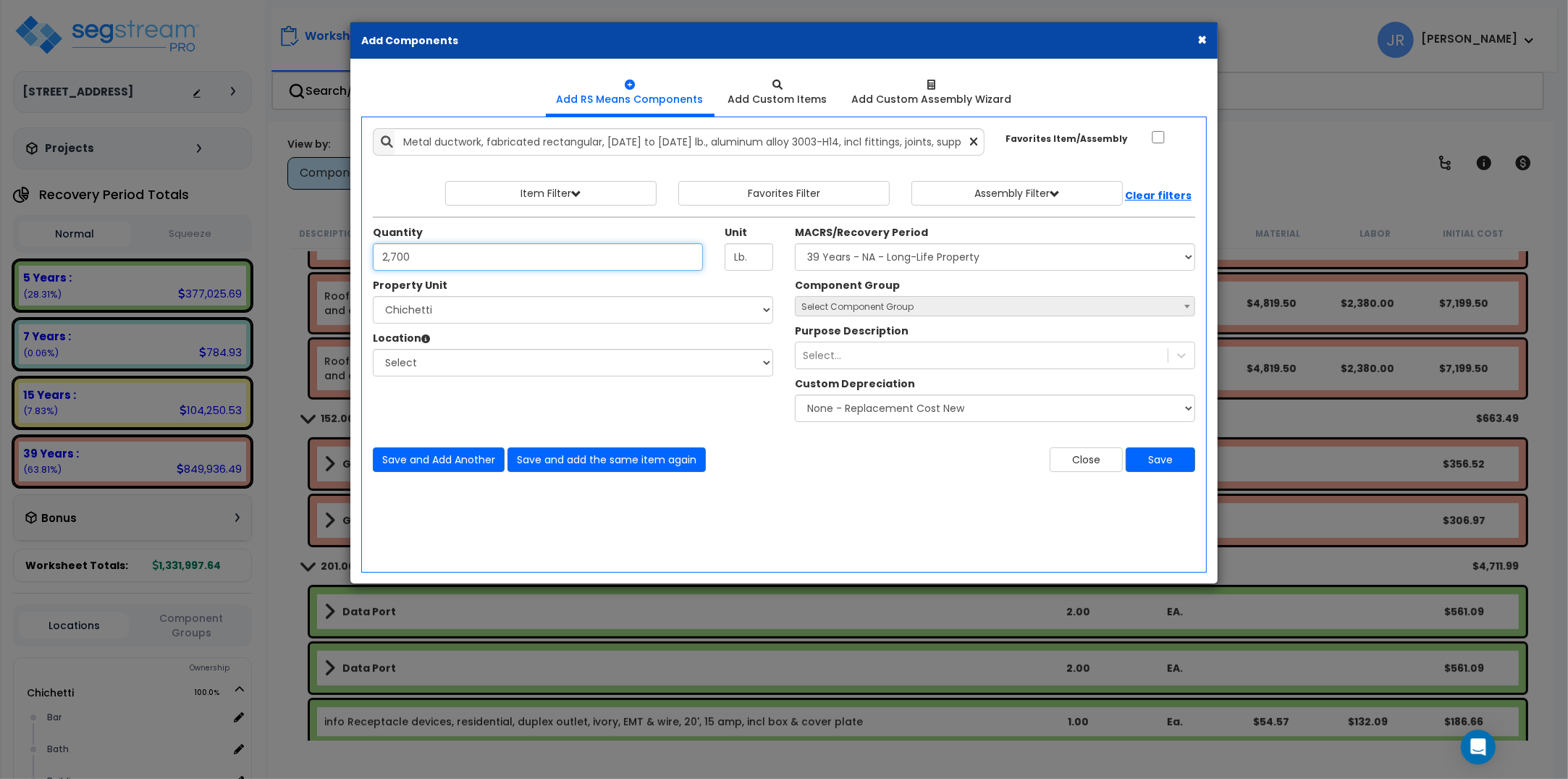
type input "2,700"
click at [498, 308] on select "Select [PERSON_NAME] Site Improvements" at bounding box center [573, 310] width 400 height 28
select select "168458"
click at [373, 297] on select "Select [PERSON_NAME] Site Improvements" at bounding box center [573, 310] width 400 height 28
click at [433, 372] on select "Select Bar [GEOGRAPHIC_DATA] Building Building Interior dining Kitchen Office S…" at bounding box center [573, 363] width 400 height 28
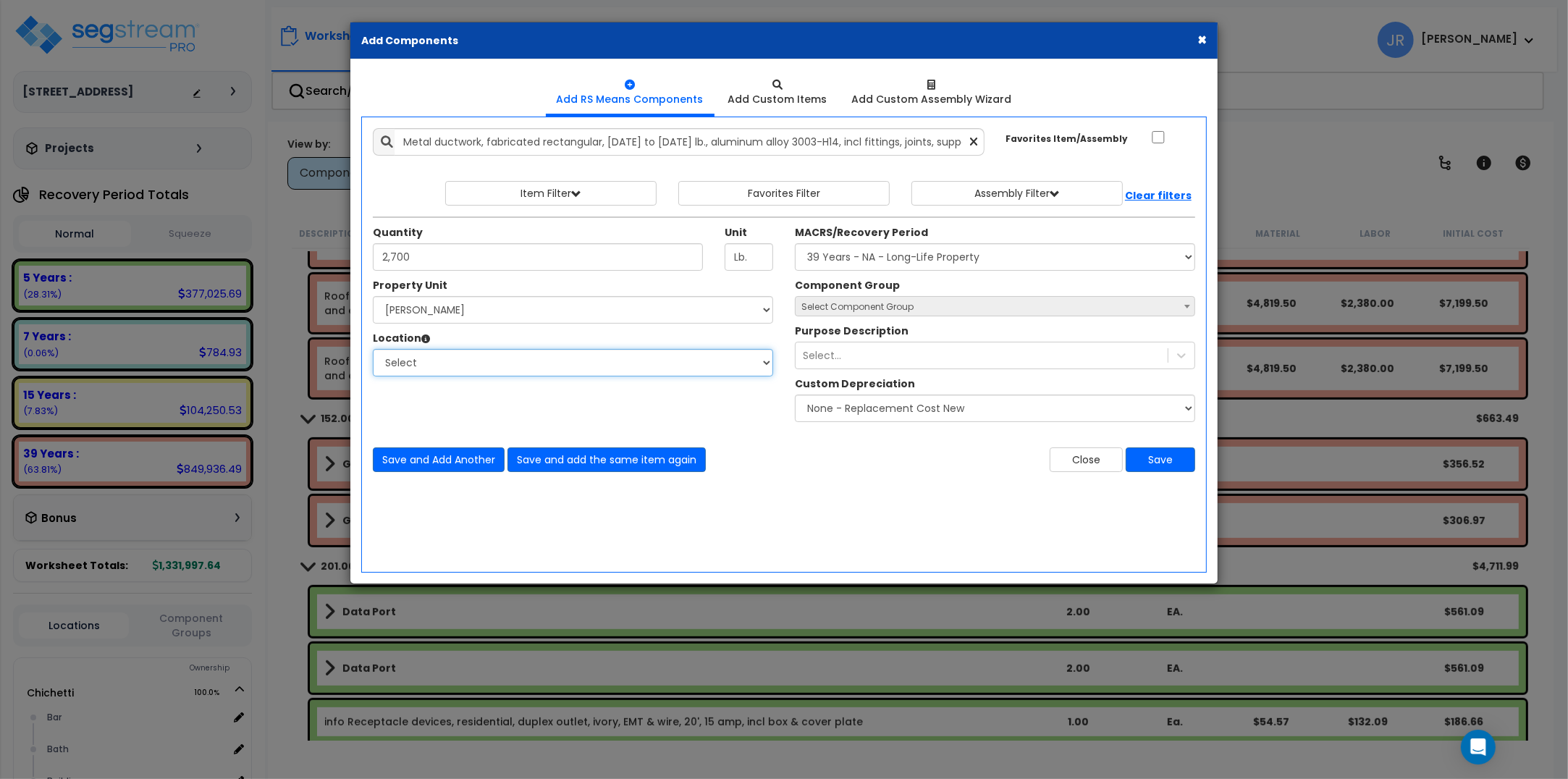
select select "6"
click at [373, 350] on select "Select Bar [GEOGRAPHIC_DATA] Building Building Interior dining Kitchen Office S…" at bounding box center [573, 363] width 400 height 28
click at [838, 259] on select "Select MACRS/Recovery Period 5 Years - 57.0 - Distributive Trades & Services 5 …" at bounding box center [995, 257] width 400 height 28
select select "3669"
click at [795, 244] on select "Select MACRS/Recovery Period 5 Years - 57.0 - Distributive Trades & Services 5 …" at bounding box center [995, 257] width 400 height 28
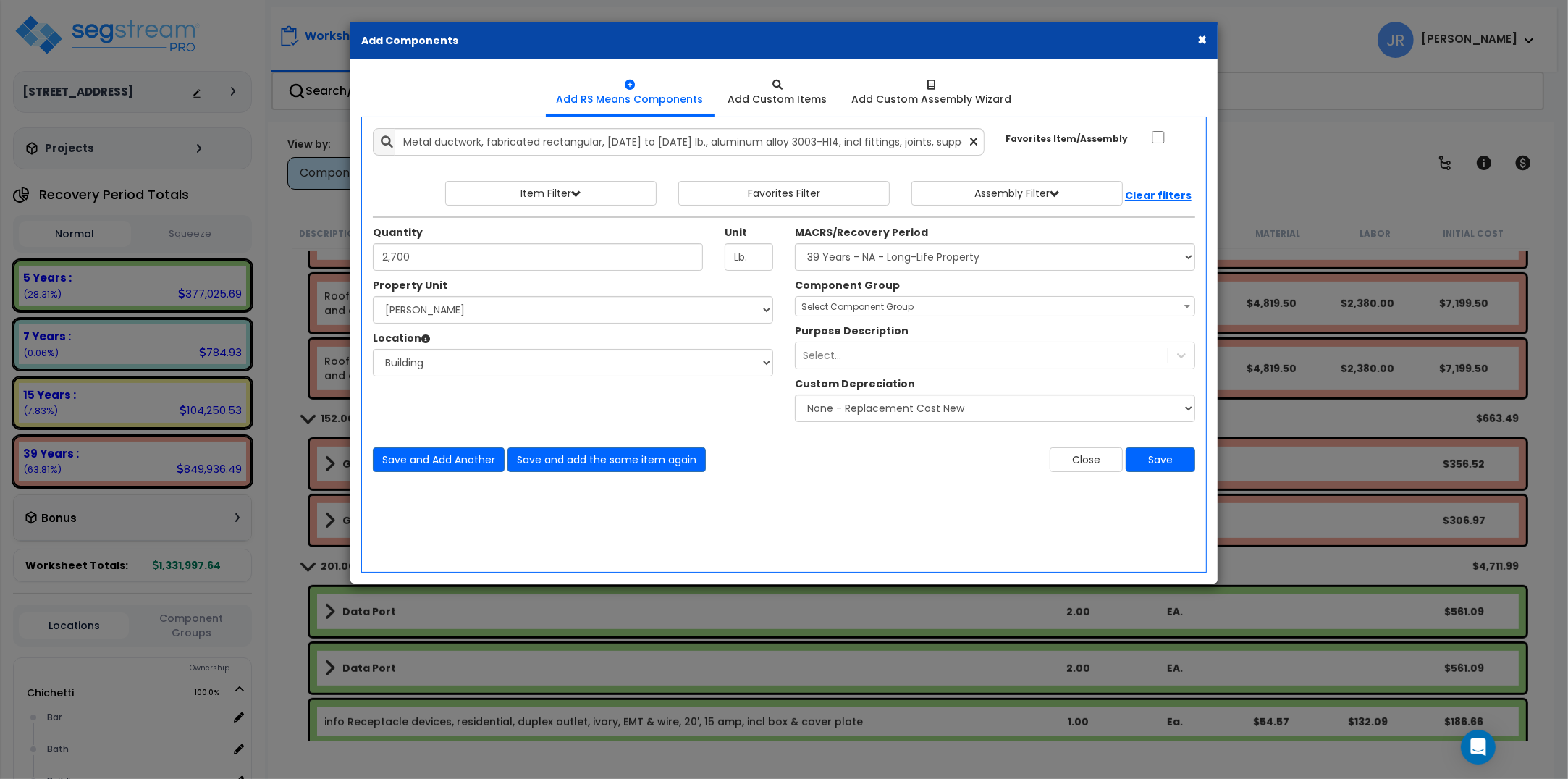
click at [871, 305] on span "Select Component Group" at bounding box center [858, 306] width 112 height 12
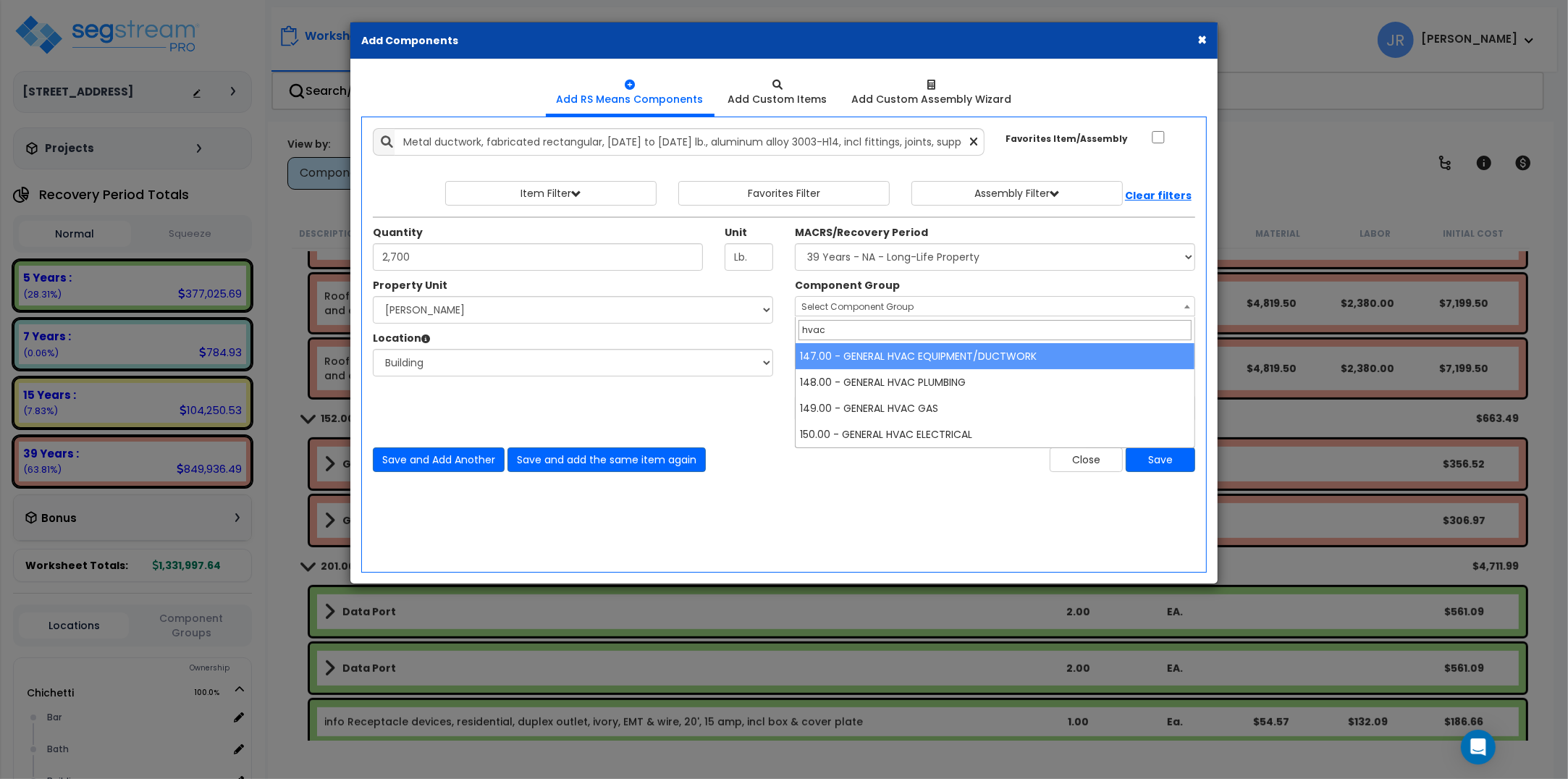
type input "hvac"
select select "56957"
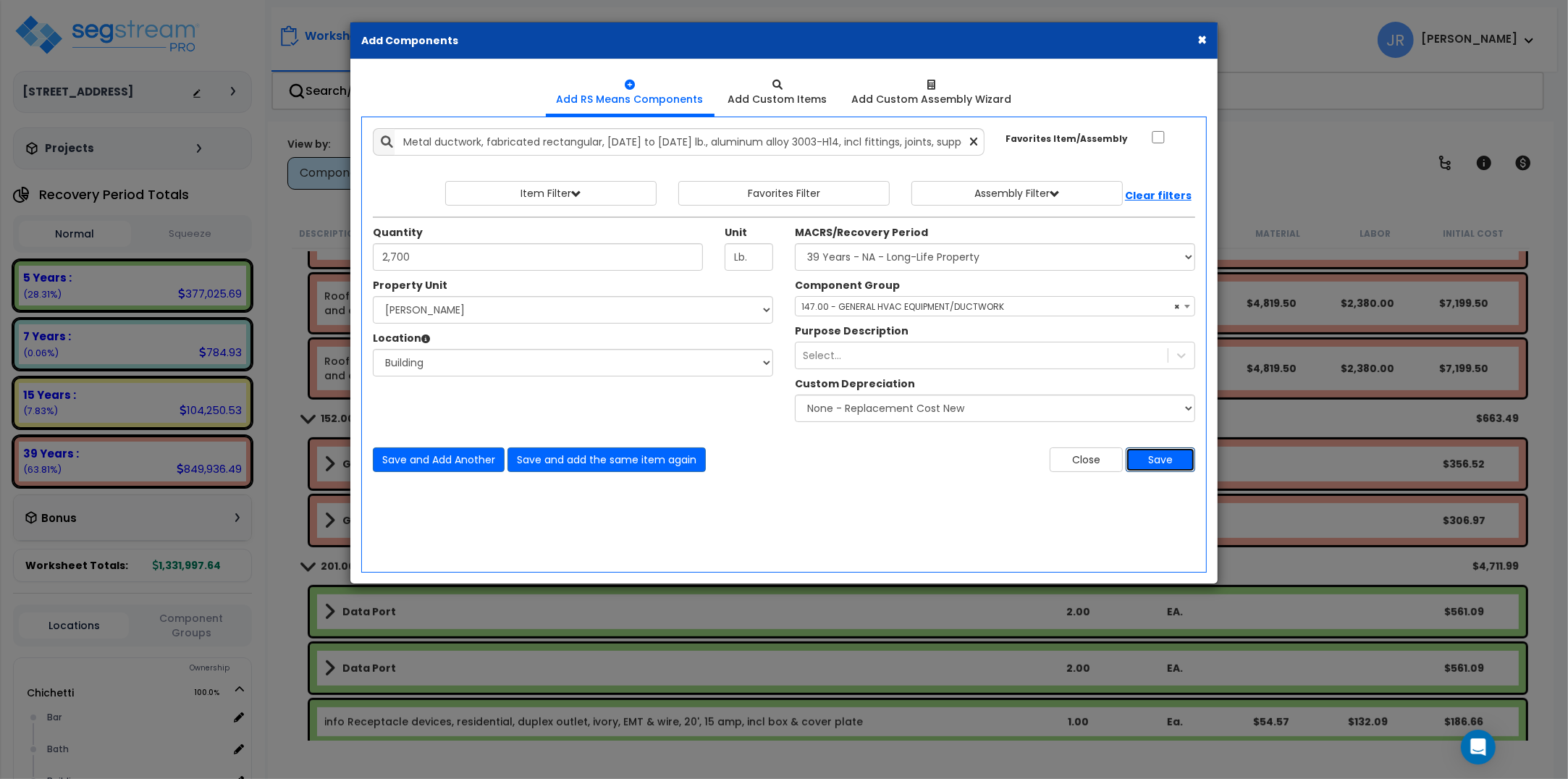
click at [1177, 458] on button "Save" at bounding box center [1160, 460] width 69 height 25
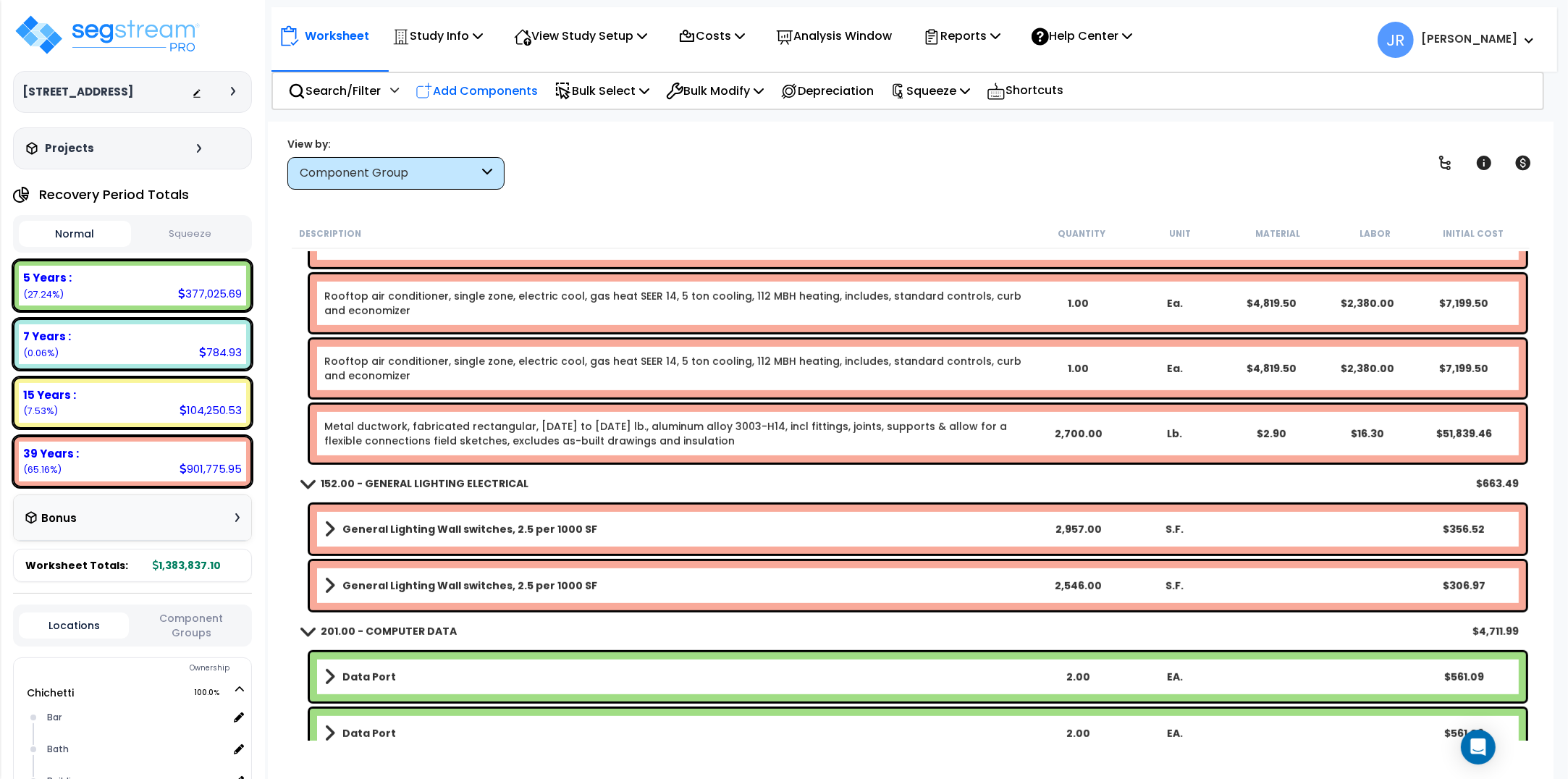
click at [493, 95] on p "Add Components" at bounding box center [477, 90] width 122 height 20
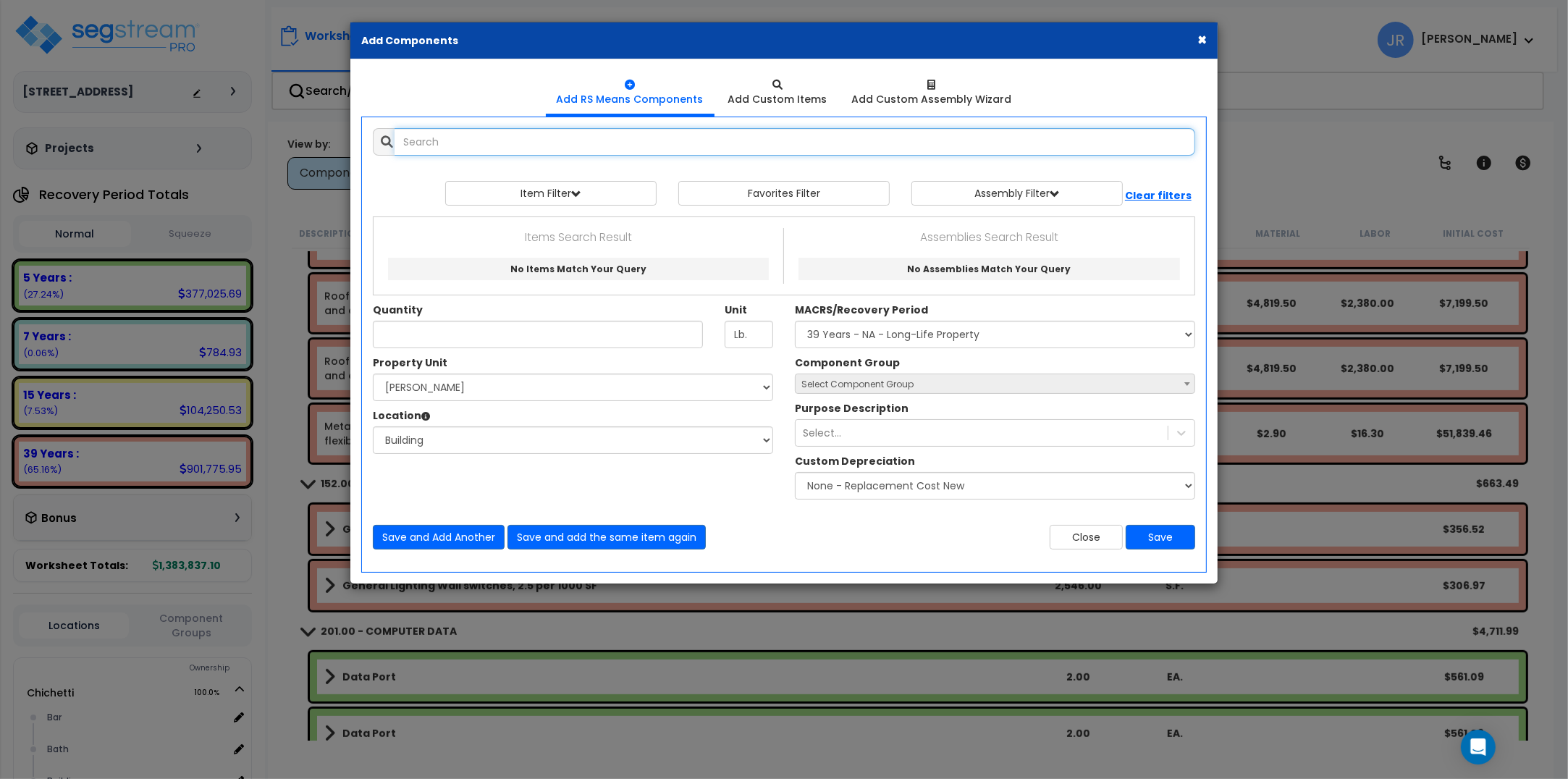
select select
click at [514, 149] on input "text" at bounding box center [795, 142] width 801 height 28
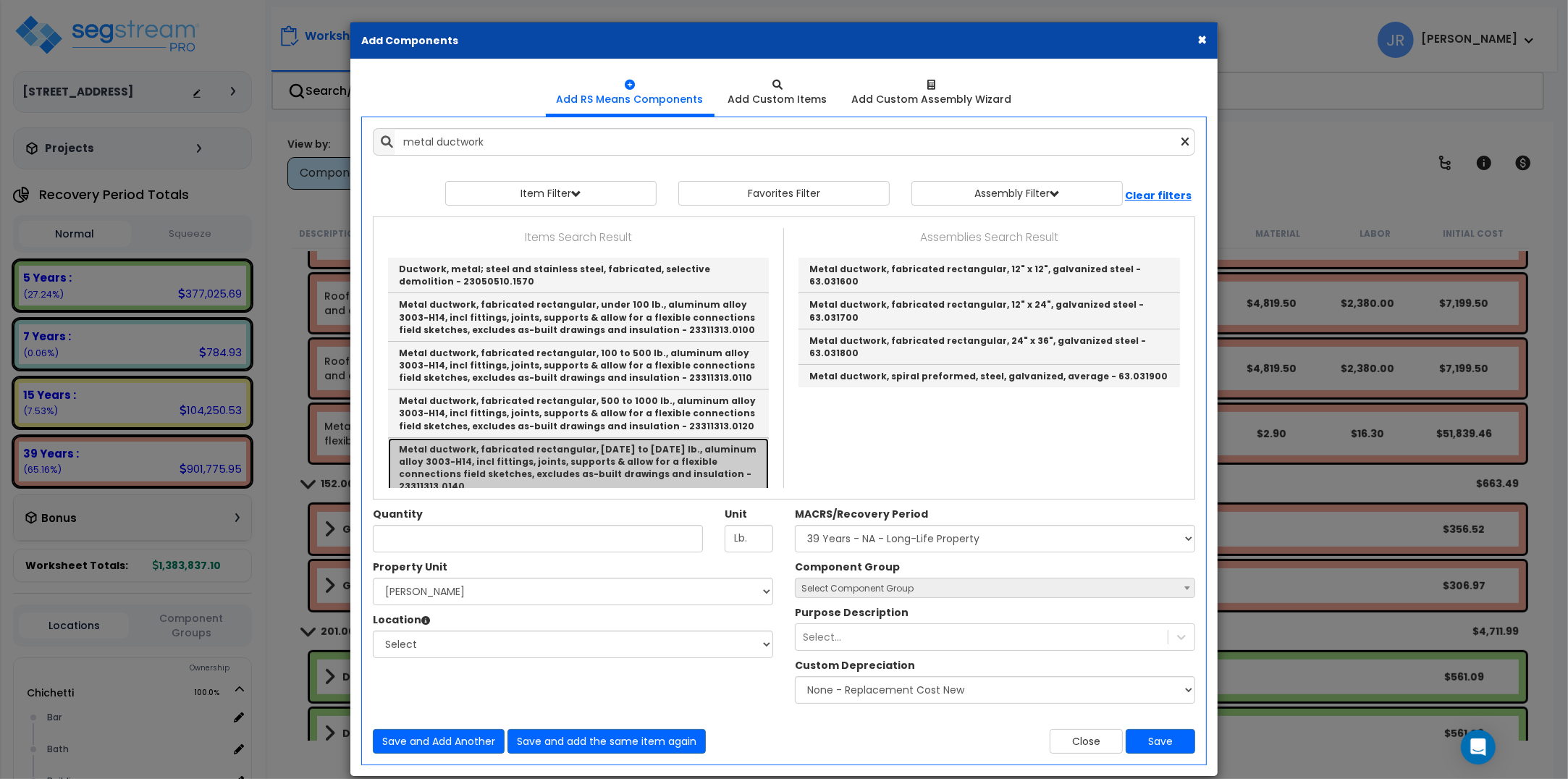
click at [530, 447] on link "Metal ductwork, fabricated rectangular, 1000 to 2000 lb., aluminum alloy 3003-H…" at bounding box center [579, 468] width 381 height 60
type input "Metal ductwork, fabricated rectangular, 1000 to 2000 lb., aluminum alloy 3003-H…"
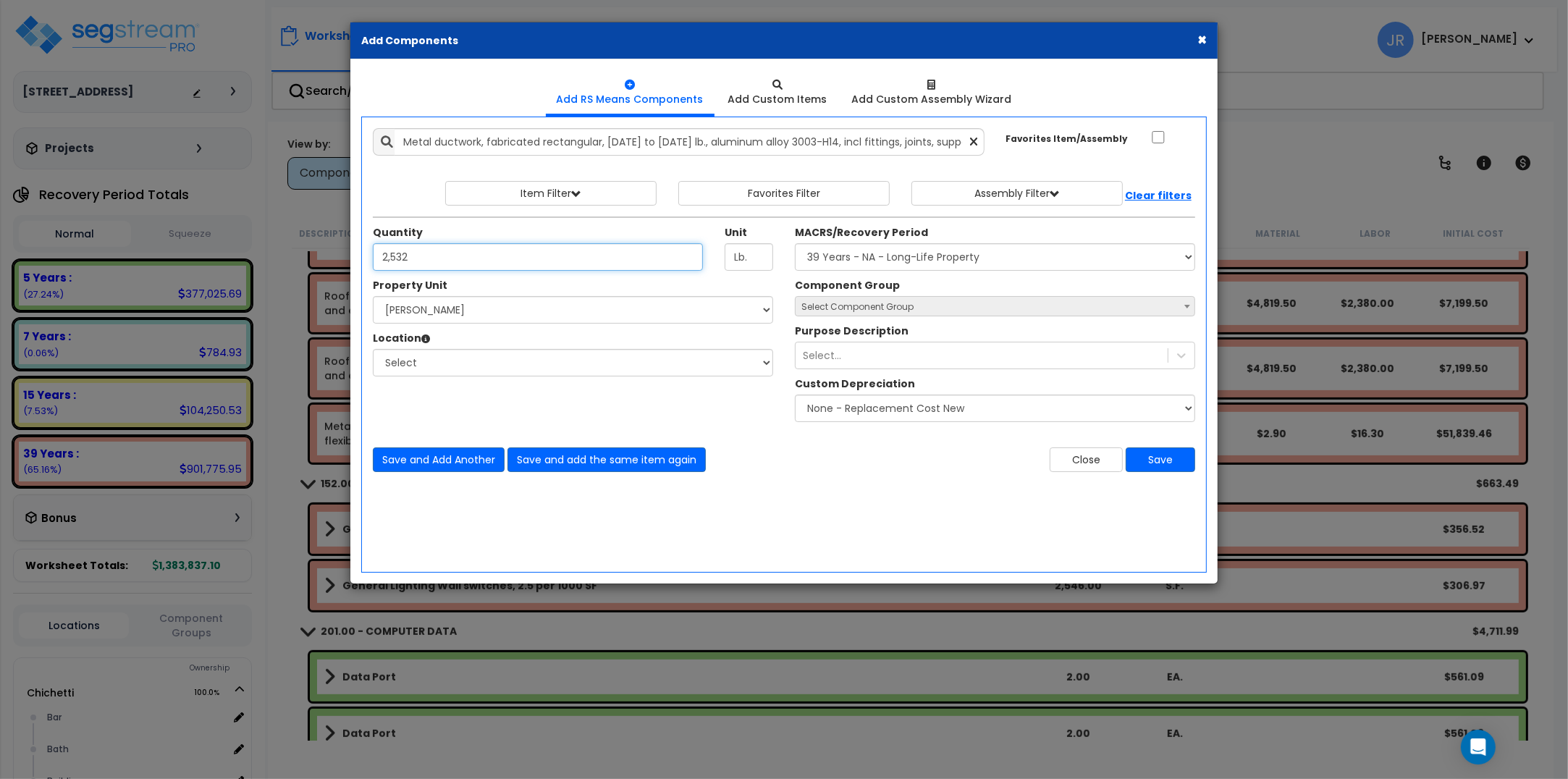
type input "2,532"
click at [418, 313] on select "Select [PERSON_NAME] Site Improvements" at bounding box center [573, 310] width 400 height 28
select select "168457"
click at [373, 297] on select "Select [PERSON_NAME] Site Improvements" at bounding box center [573, 310] width 400 height 28
click at [420, 361] on select "Select Bar [GEOGRAPHIC_DATA] Building Building Interior dining Kitchen Mech Sit…" at bounding box center [573, 363] width 400 height 28
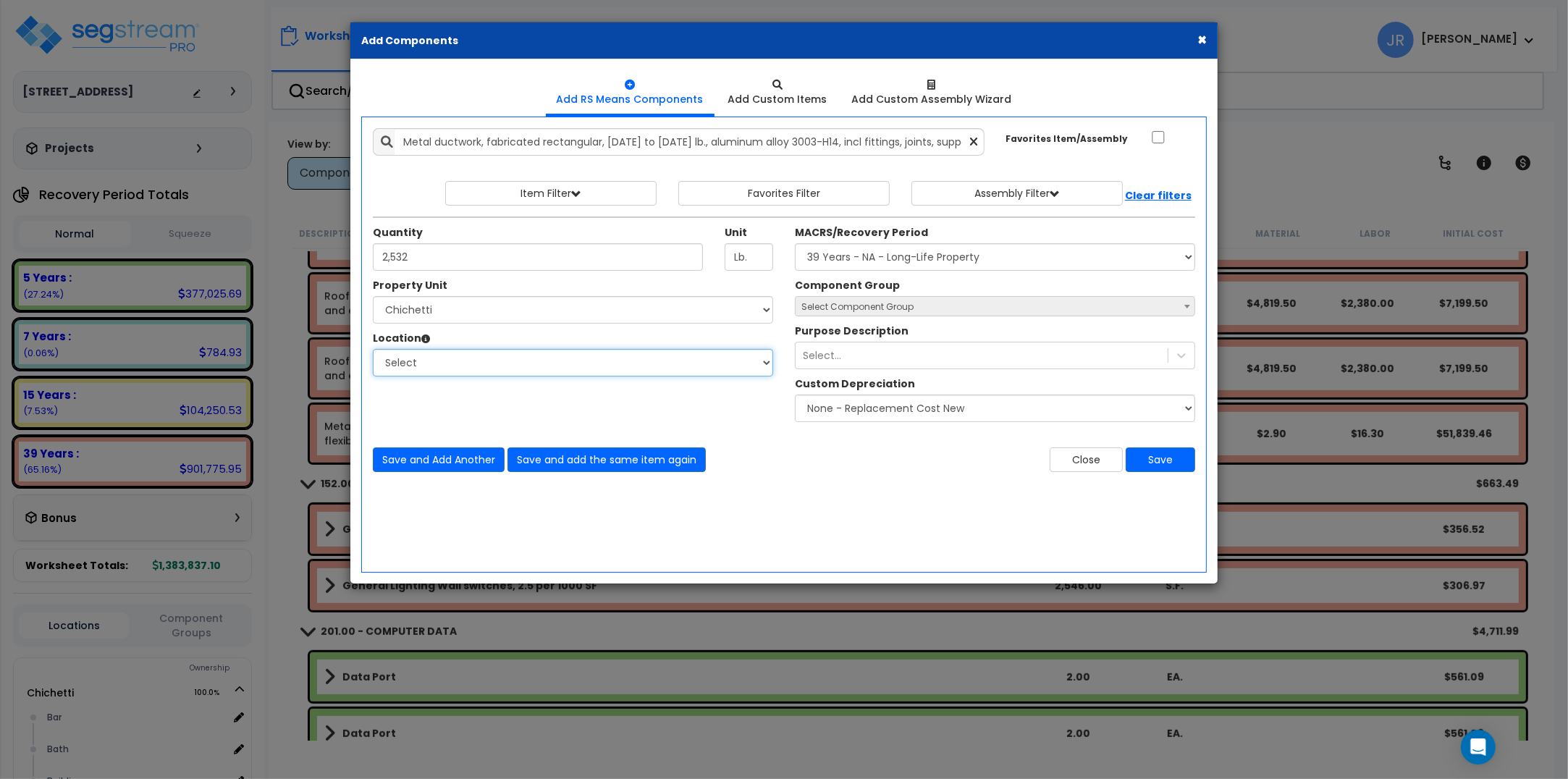
select select "6"
click at [373, 350] on select "Select Bar [GEOGRAPHIC_DATA] Building Building Interior dining Kitchen Mech Sit…" at bounding box center [573, 363] width 400 height 28
click at [842, 265] on select "Select MACRS/Recovery Period 5 Years - 57.0 - Distributive Trades & Services 5 …" at bounding box center [995, 257] width 400 height 28
select select "3669"
click at [795, 244] on select "Select MACRS/Recovery Period 5 Years - 57.0 - Distributive Trades & Services 5 …" at bounding box center [995, 257] width 400 height 28
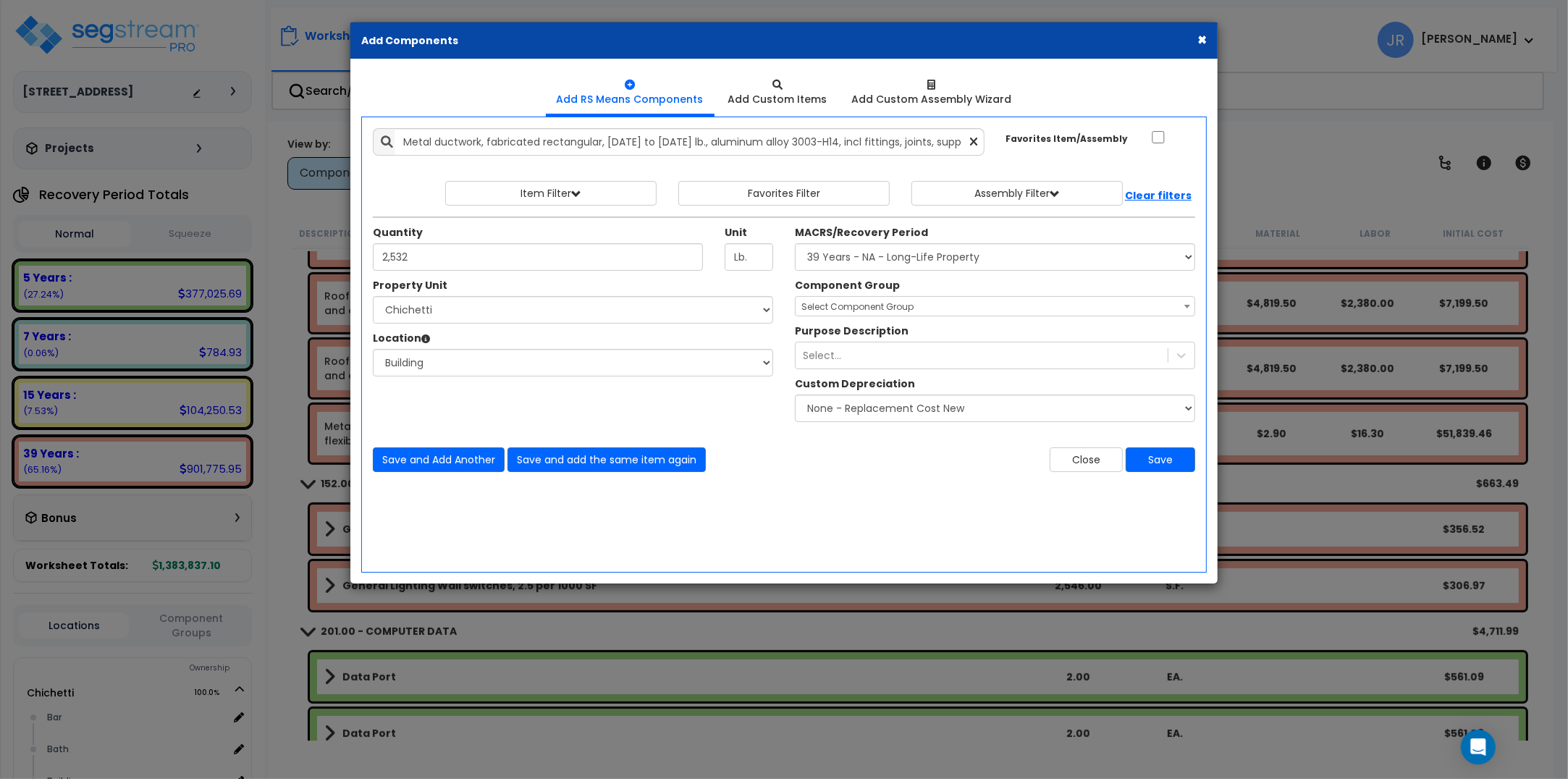
click at [870, 308] on span "Select Component Group" at bounding box center [858, 306] width 112 height 12
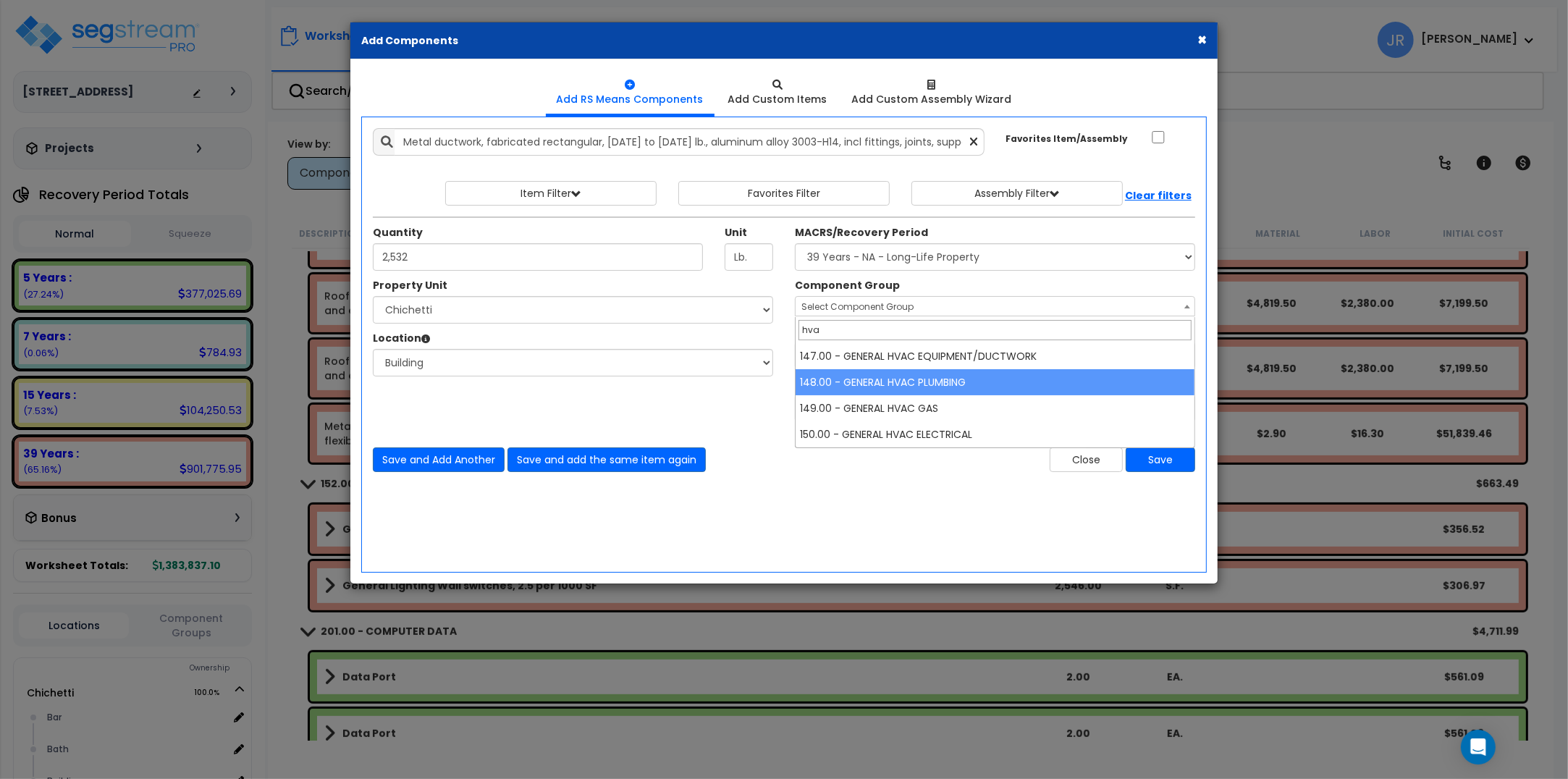
type input "hvac"
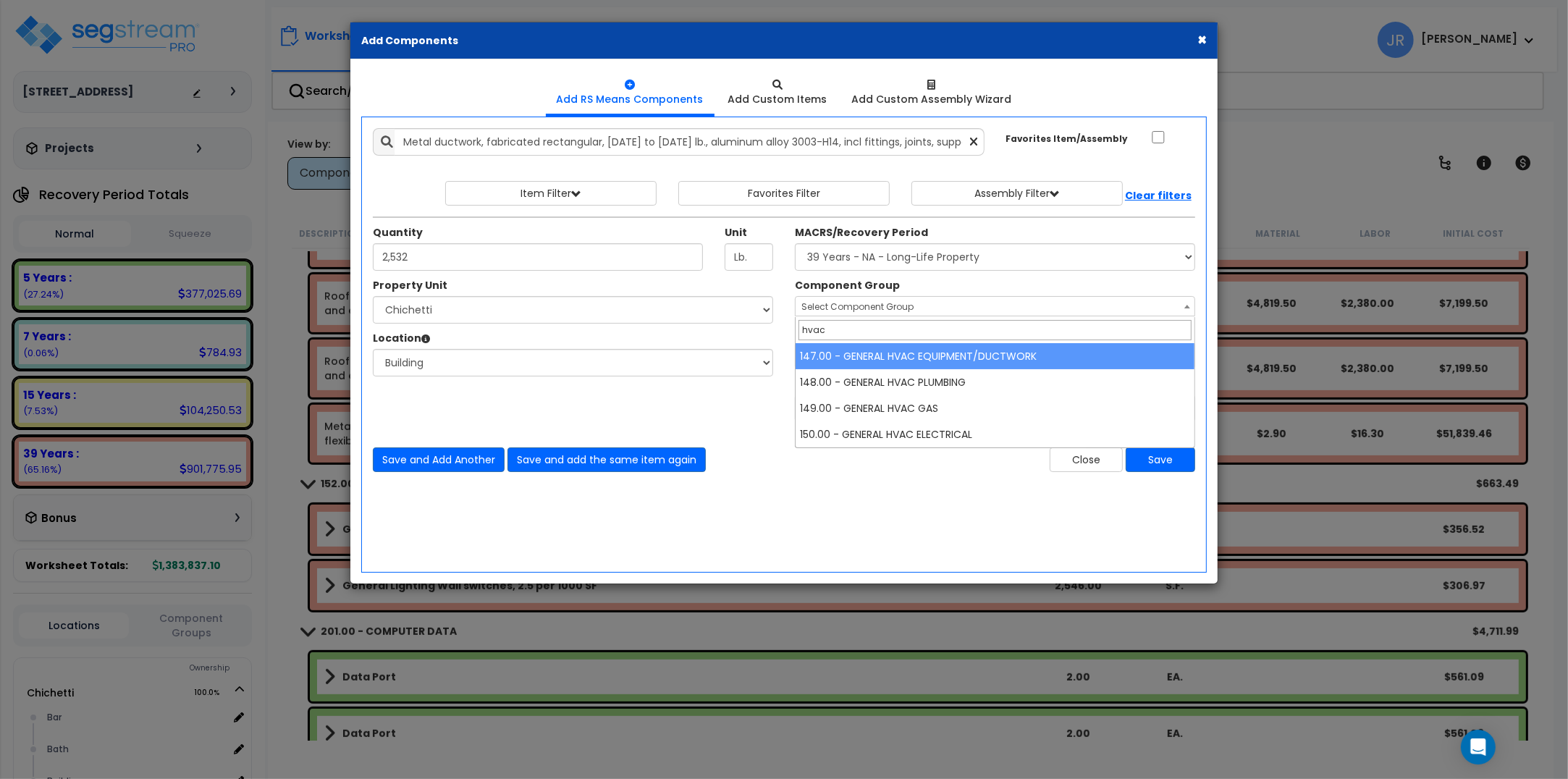
select select "56957"
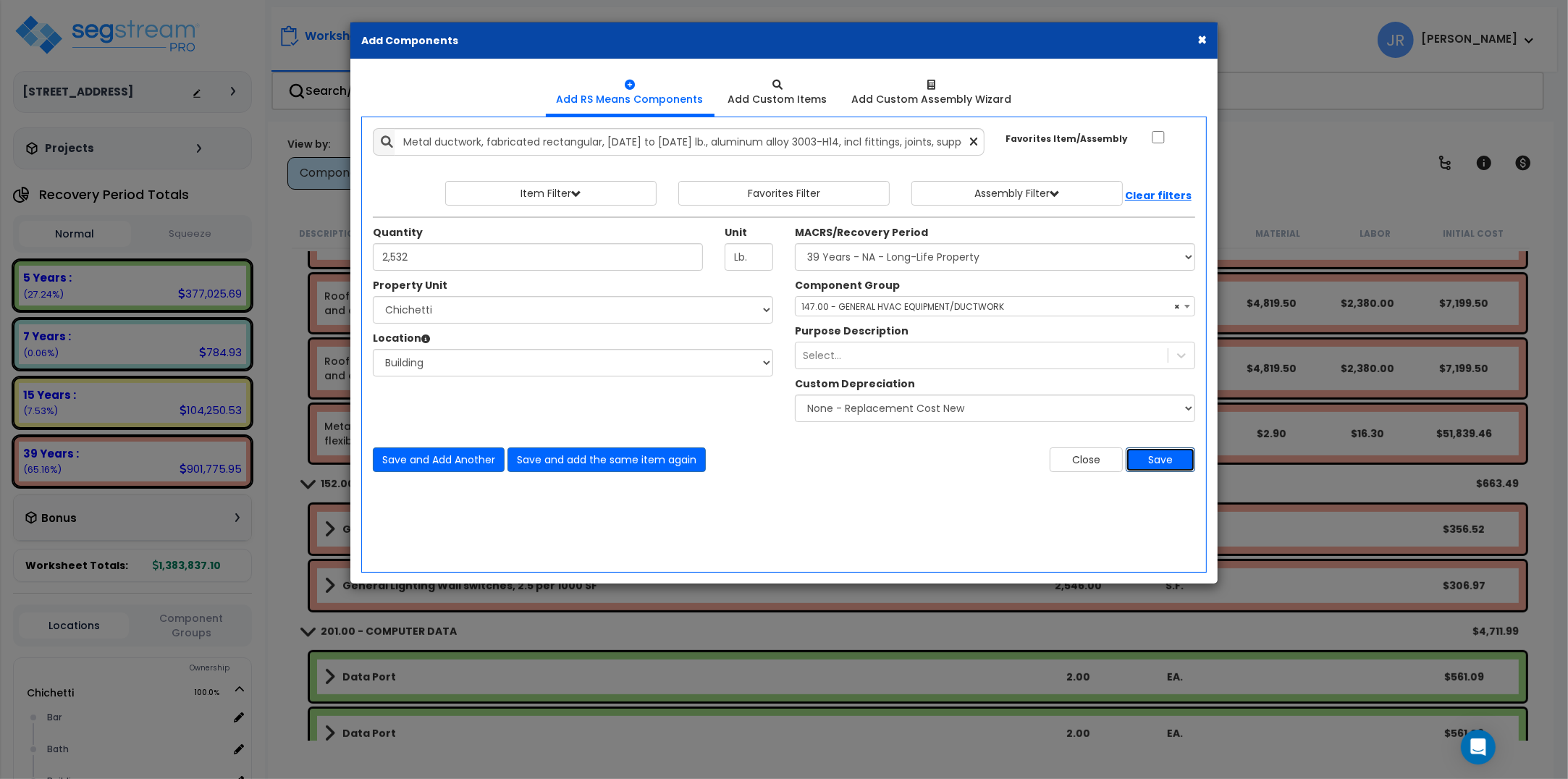
click at [1167, 462] on button "Save" at bounding box center [1160, 460] width 69 height 25
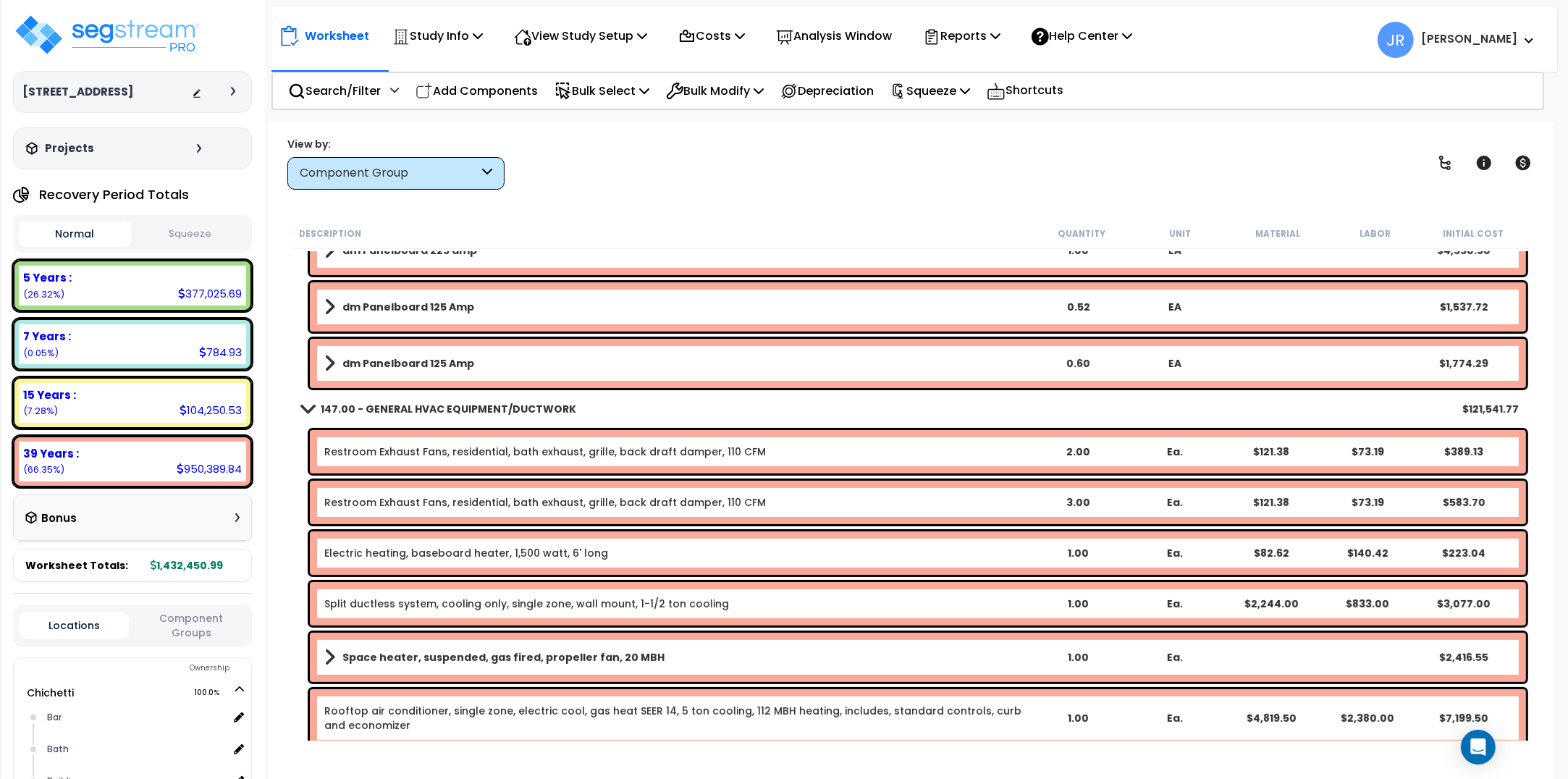
scroll to position [12762, 0]
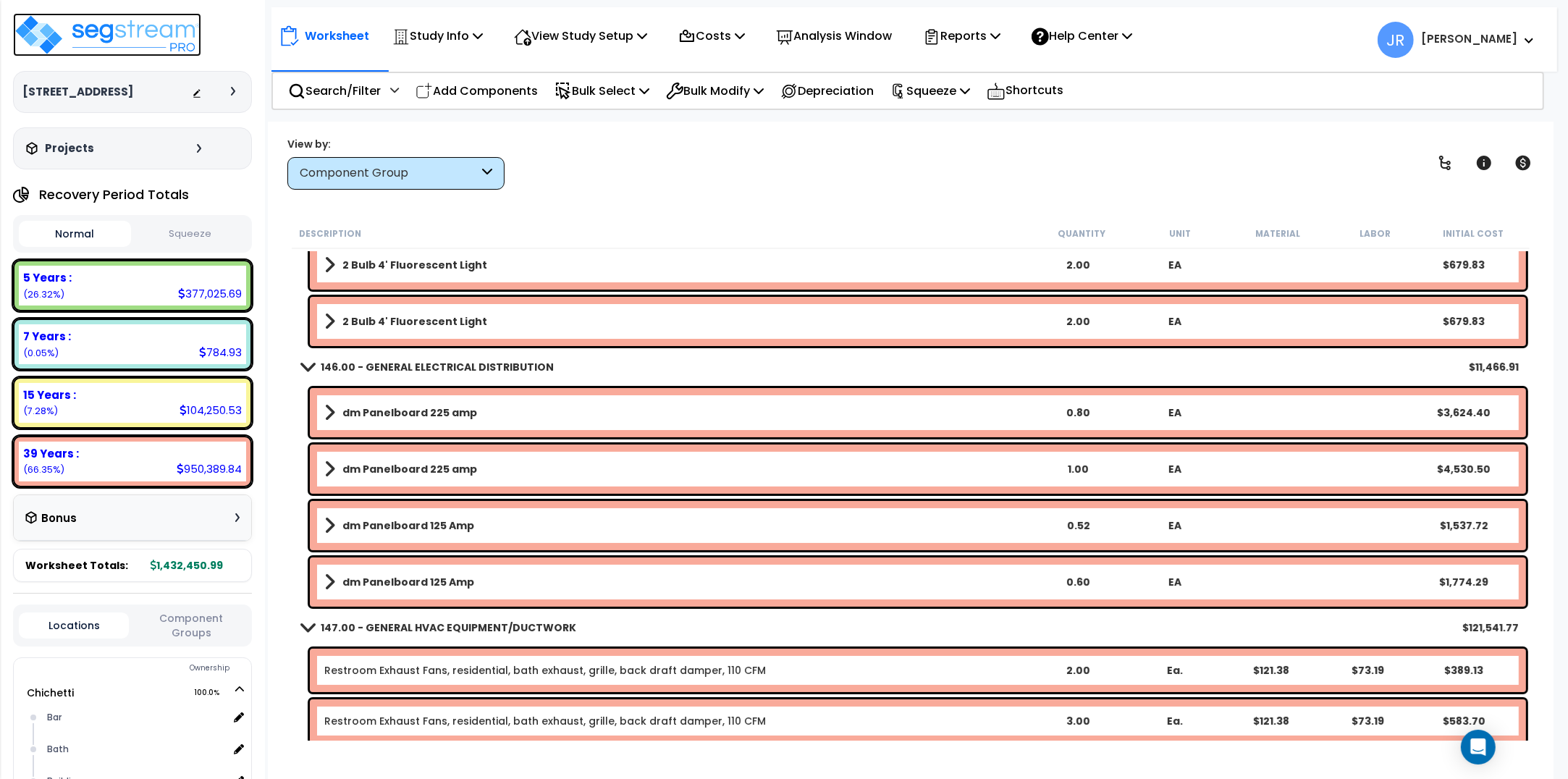
click at [131, 31] on img at bounding box center [107, 35] width 188 height 44
